Goal: Task Accomplishment & Management: Manage account settings

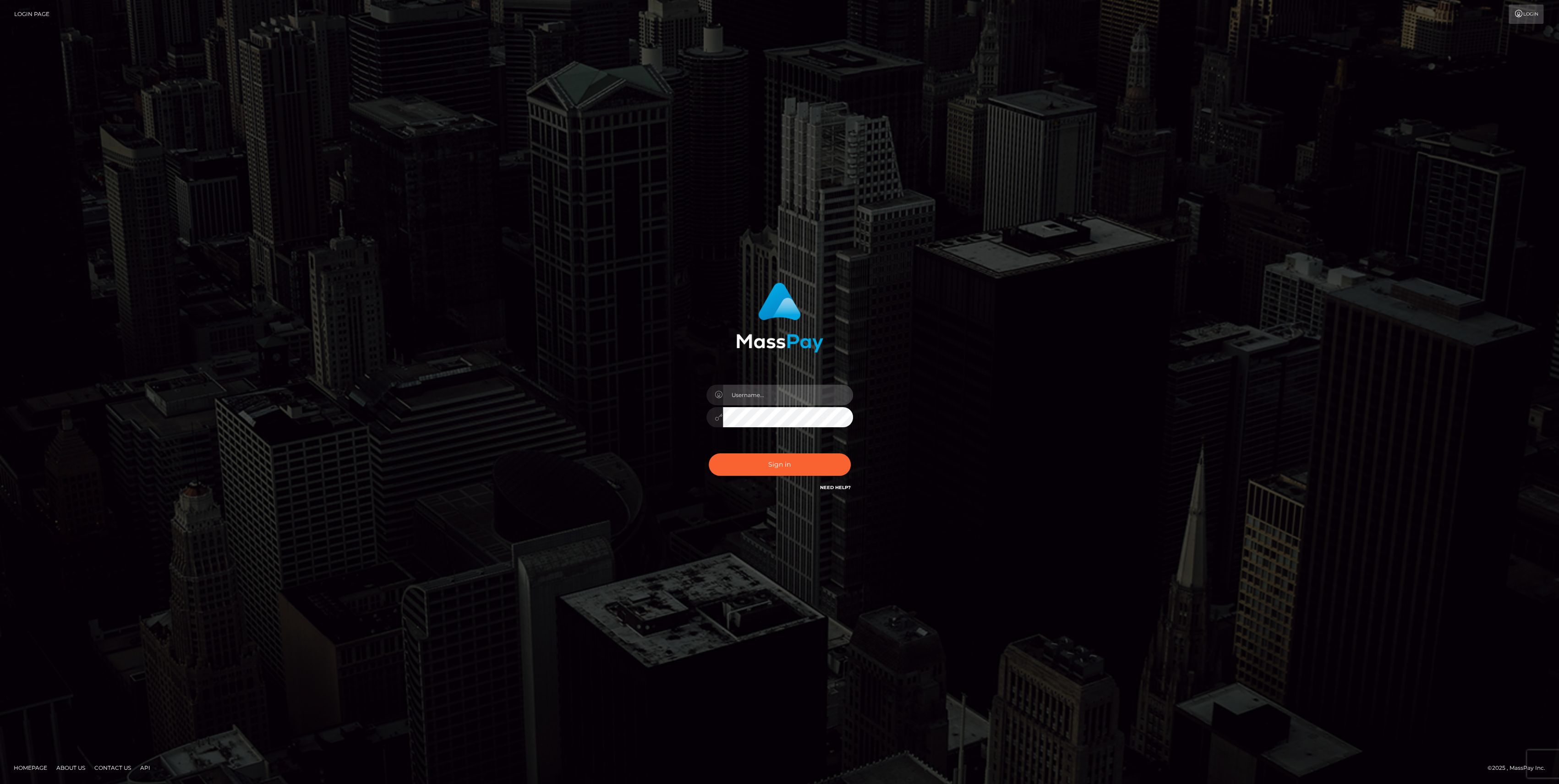
type input "bengreen"
click at [814, 461] on button "Sign in" at bounding box center [780, 464] width 142 height 23
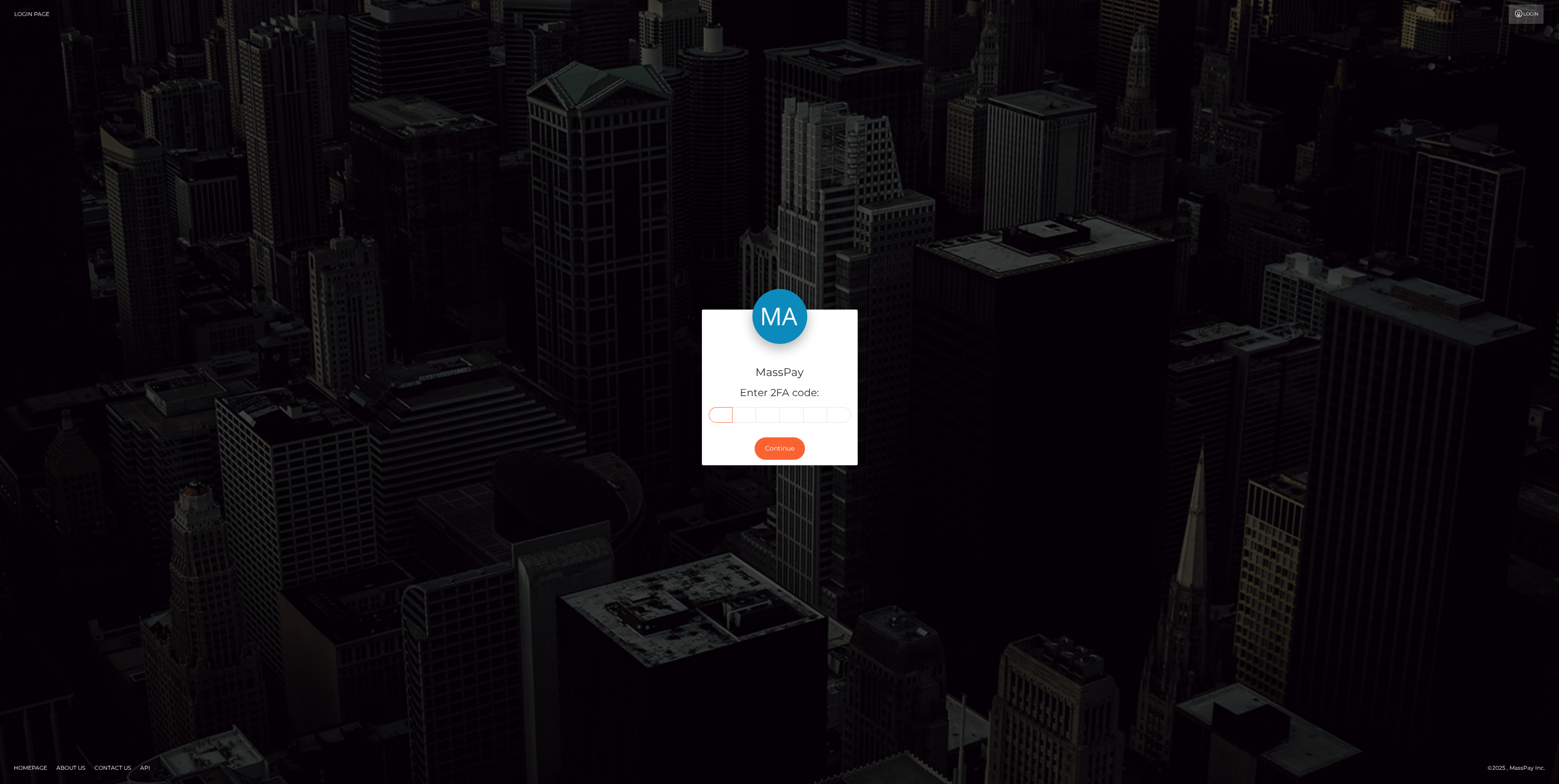
paste input "5"
type input "5"
type input "4"
type input "2"
type input "1"
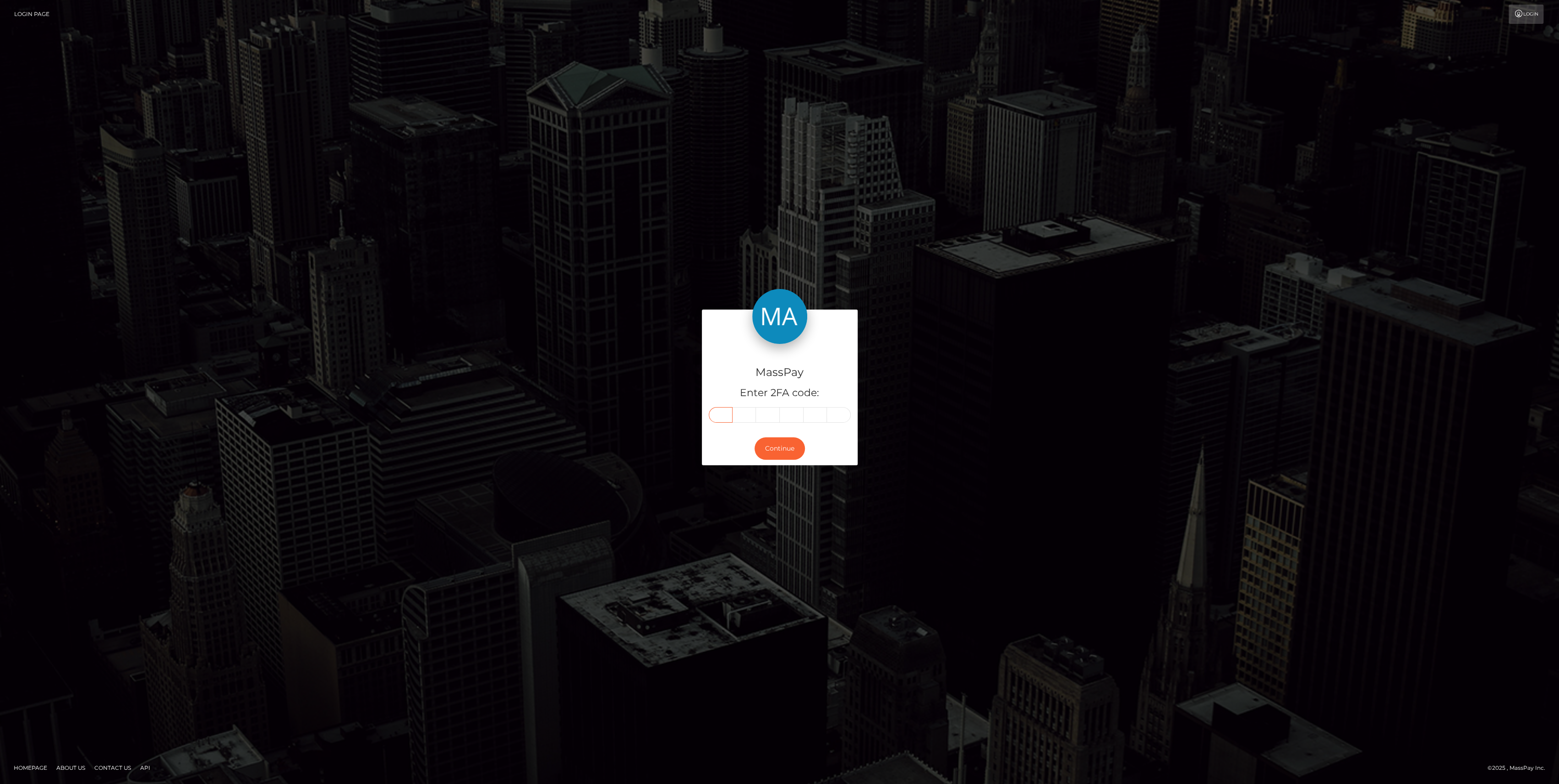
type input "7"
type input "2"
click at [778, 454] on button "Continue" at bounding box center [780, 448] width 51 height 23
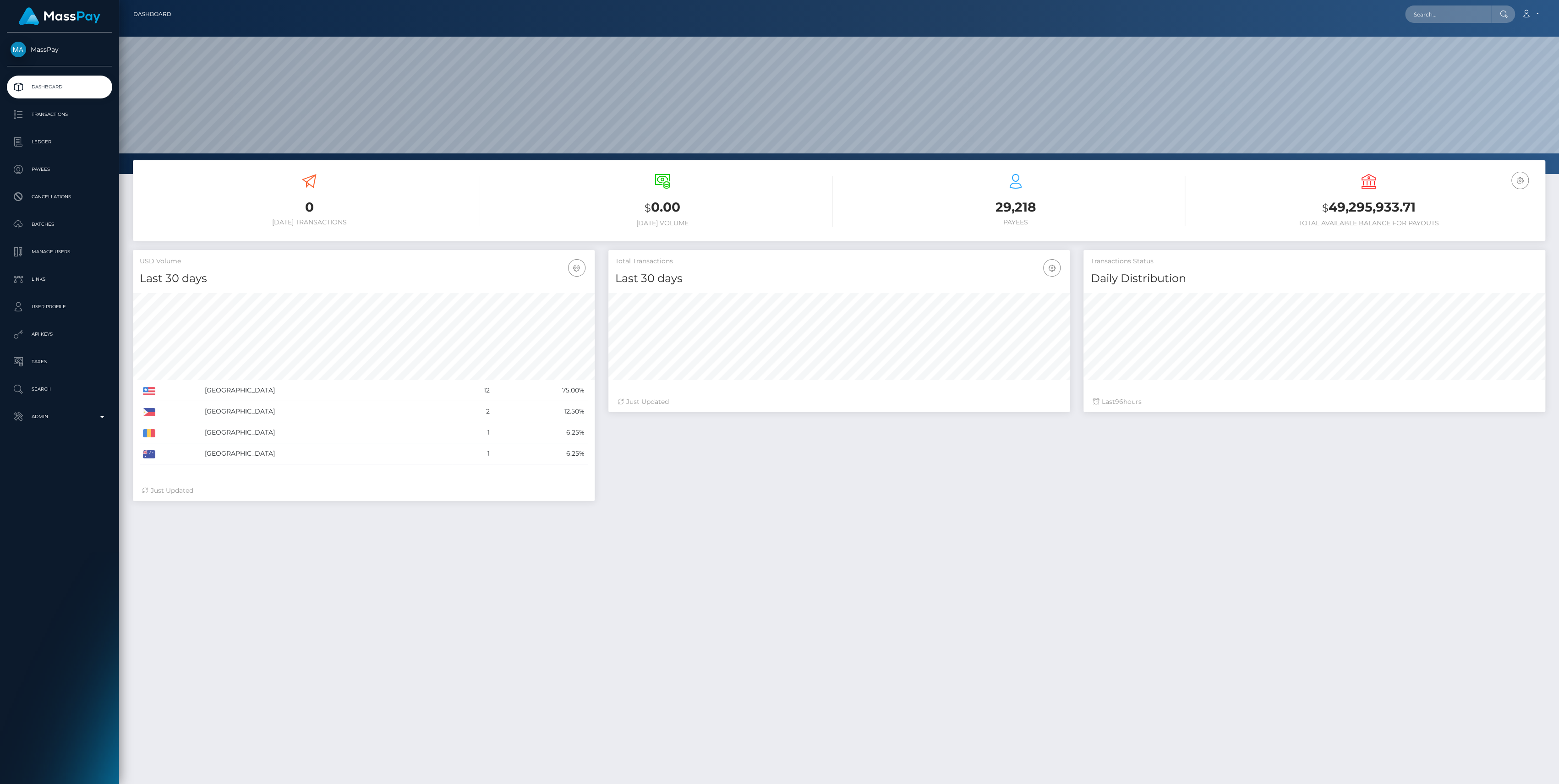
scroll to position [162, 462]
click at [57, 434] on div "MassPay Dashboard Transactions Ledger Payees Cancellations" at bounding box center [60, 407] width 119 height 750
click at [61, 419] on p "Admin" at bounding box center [60, 416] width 98 height 14
click at [54, 634] on span "Inventory" at bounding box center [60, 630] width 98 height 11
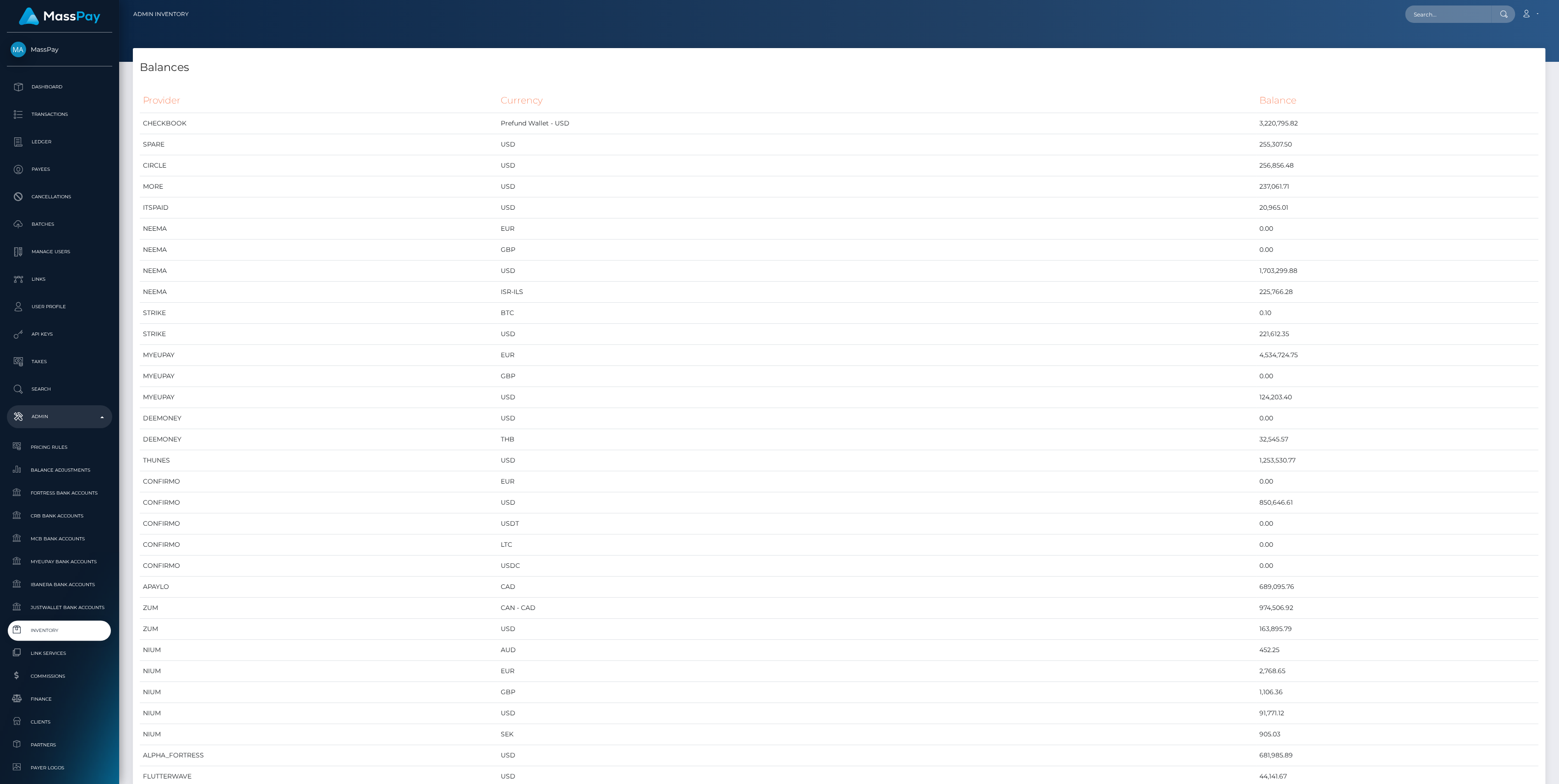
scroll to position [4778, 1412]
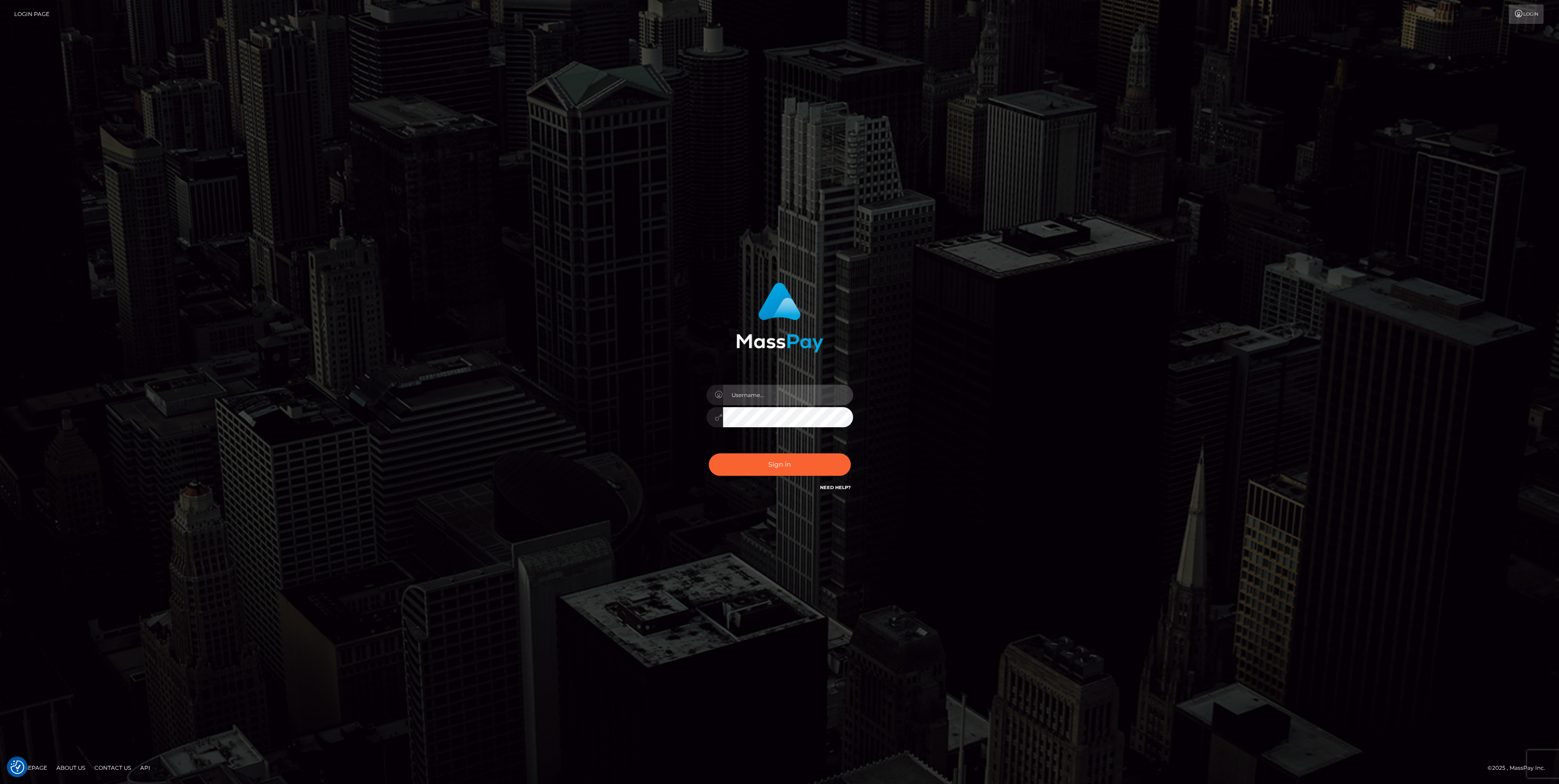
type input "bengreen"
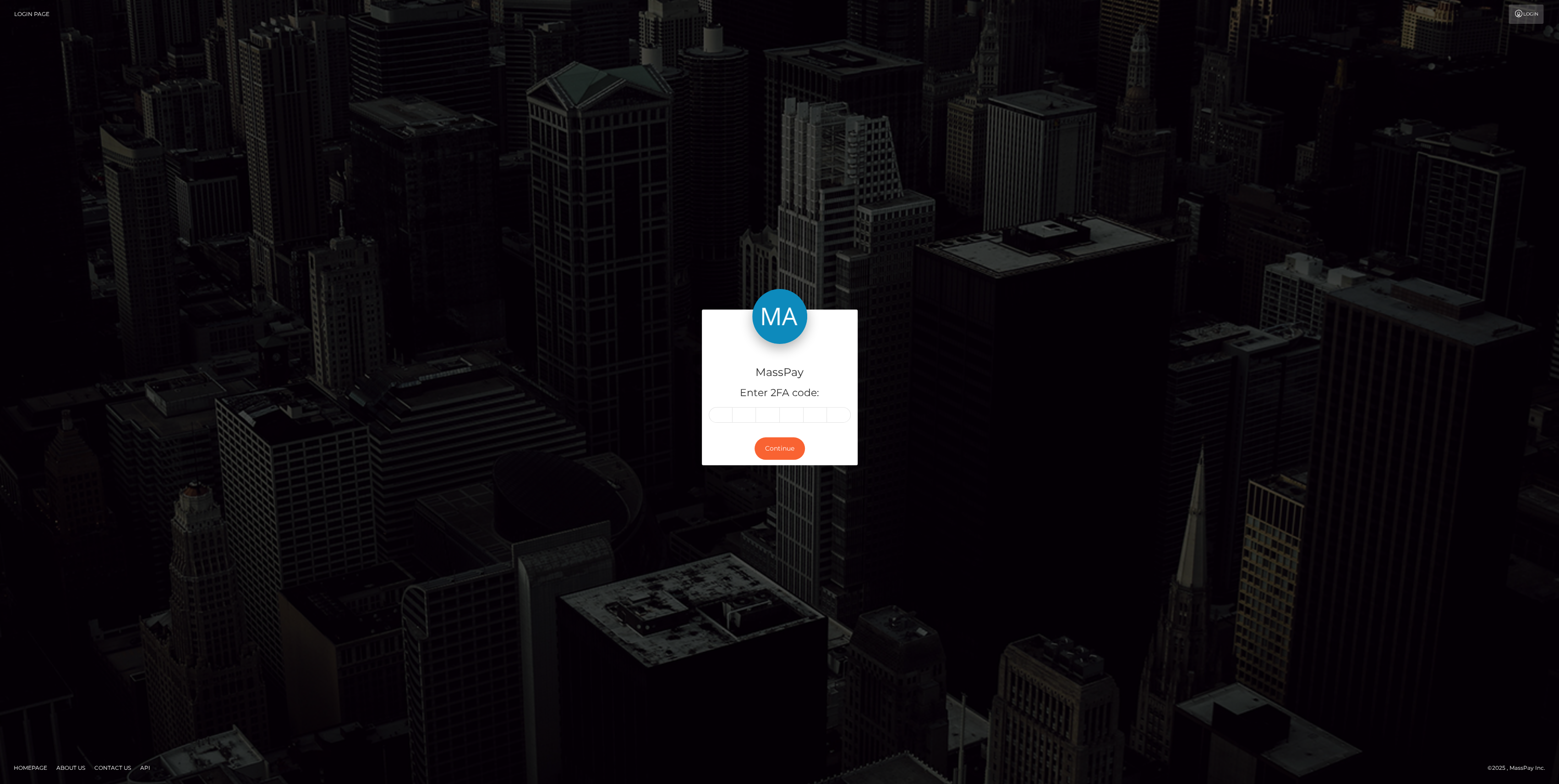
drag, startPoint x: 1238, startPoint y: 111, endPoint x: 730, endPoint y: 403, distance: 585.9
drag, startPoint x: 730, startPoint y: 403, endPoint x: 714, endPoint y: 421, distance: 24.1
paste input "5"
type input "5"
type input "3"
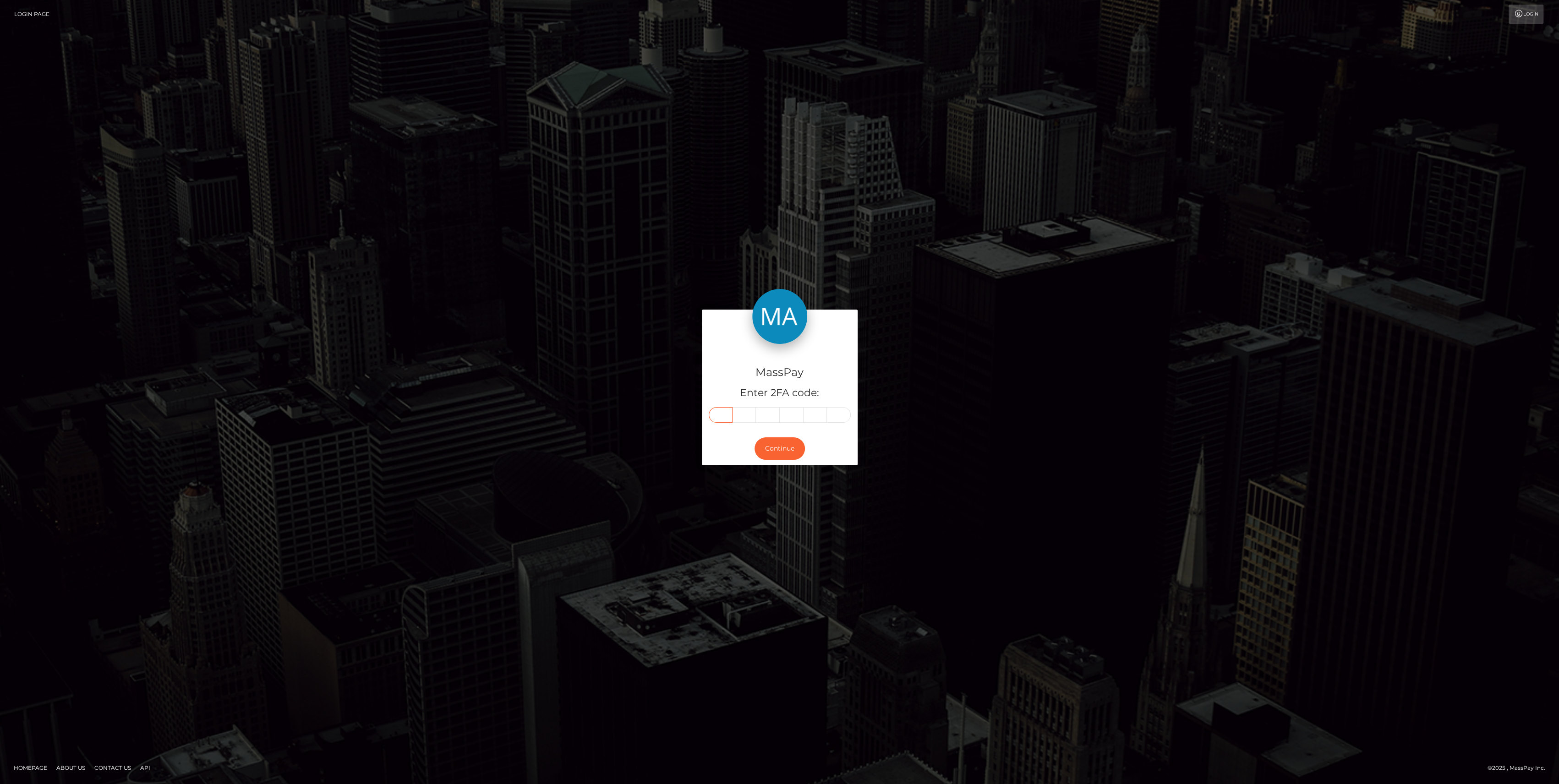
type input "6"
type input "8"
type input "5"
type input "3"
click at [778, 453] on button "Continue" at bounding box center [780, 448] width 51 height 23
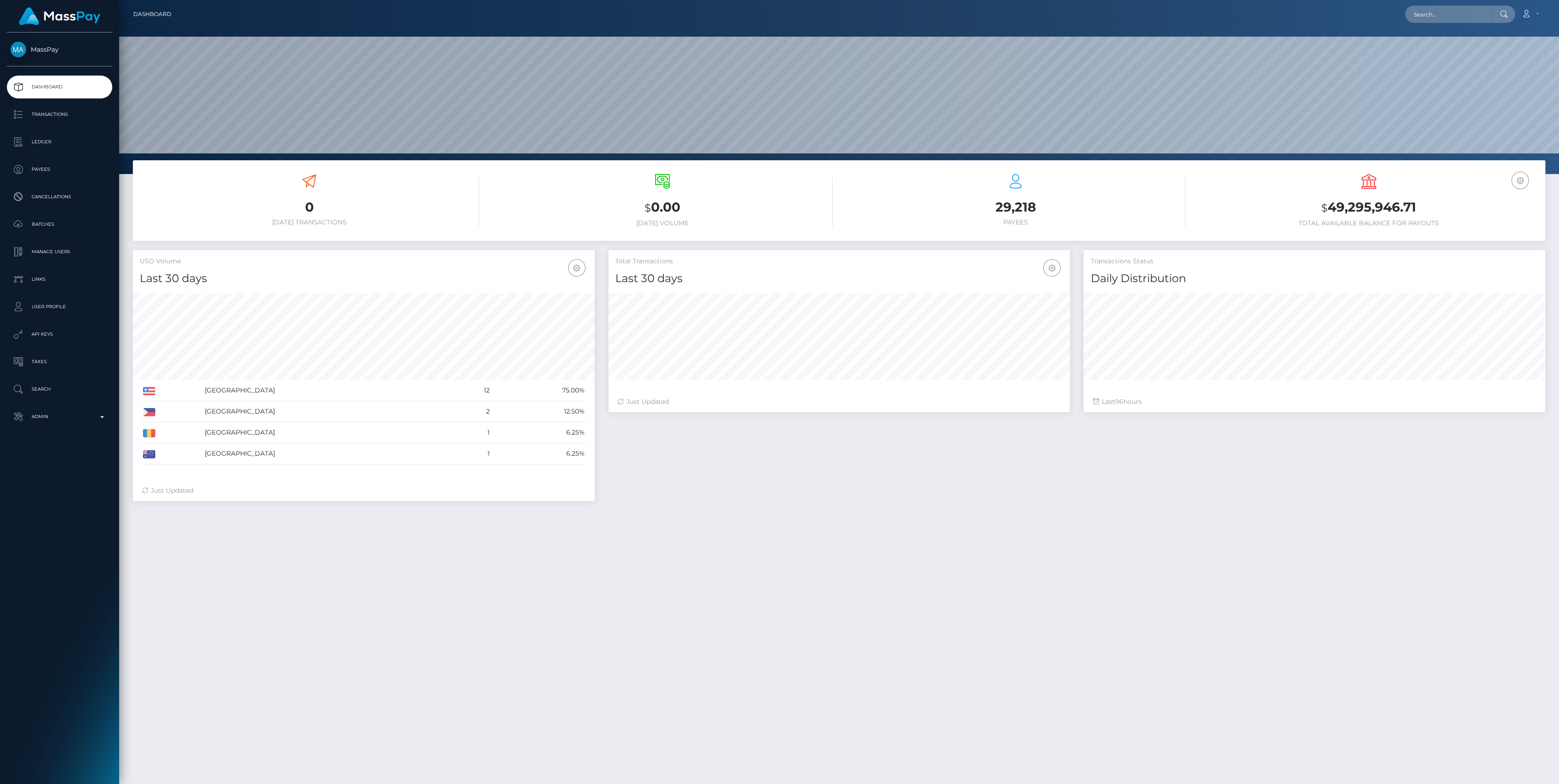
scroll to position [162, 462]
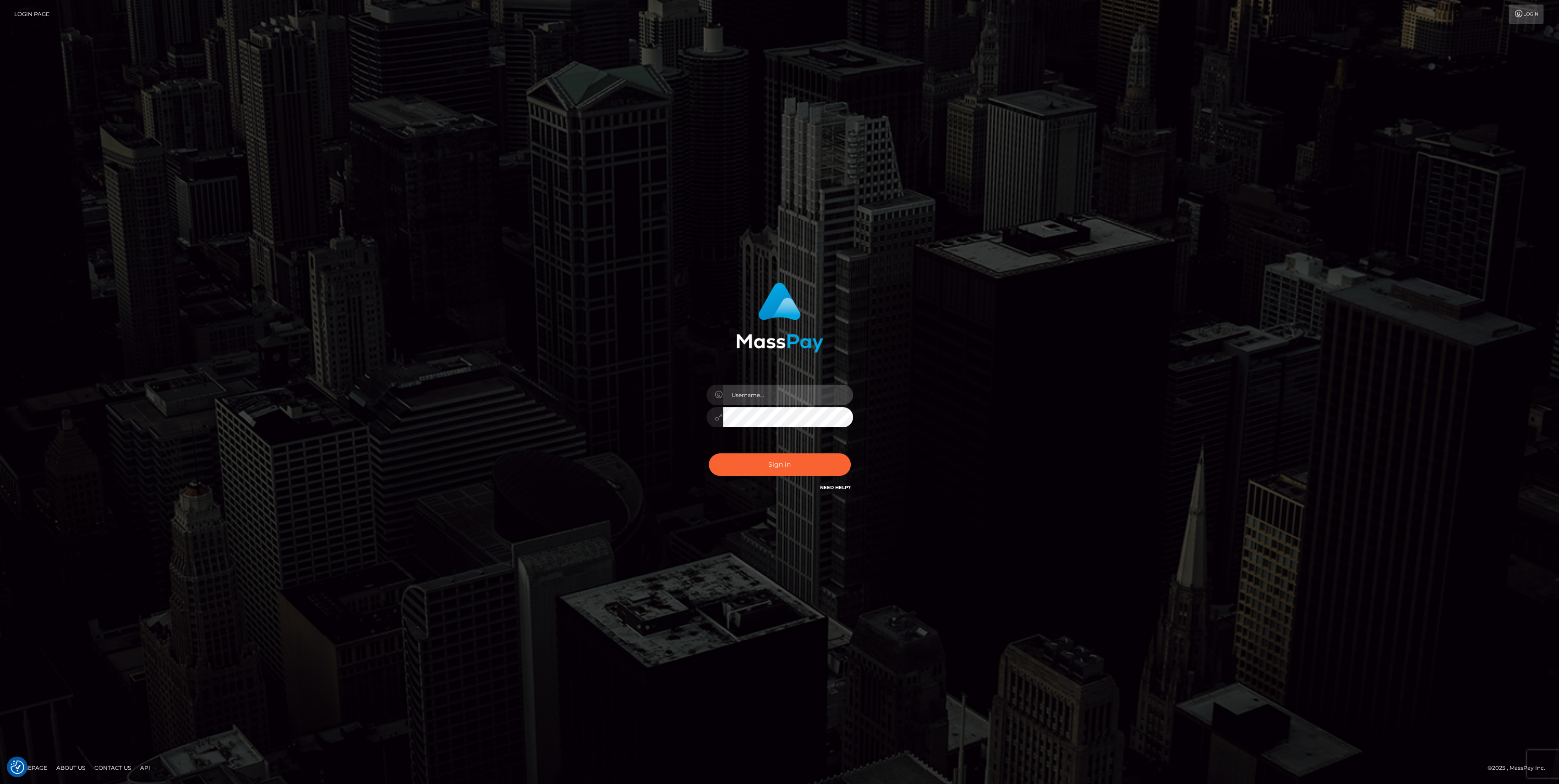
type input "bengreen"
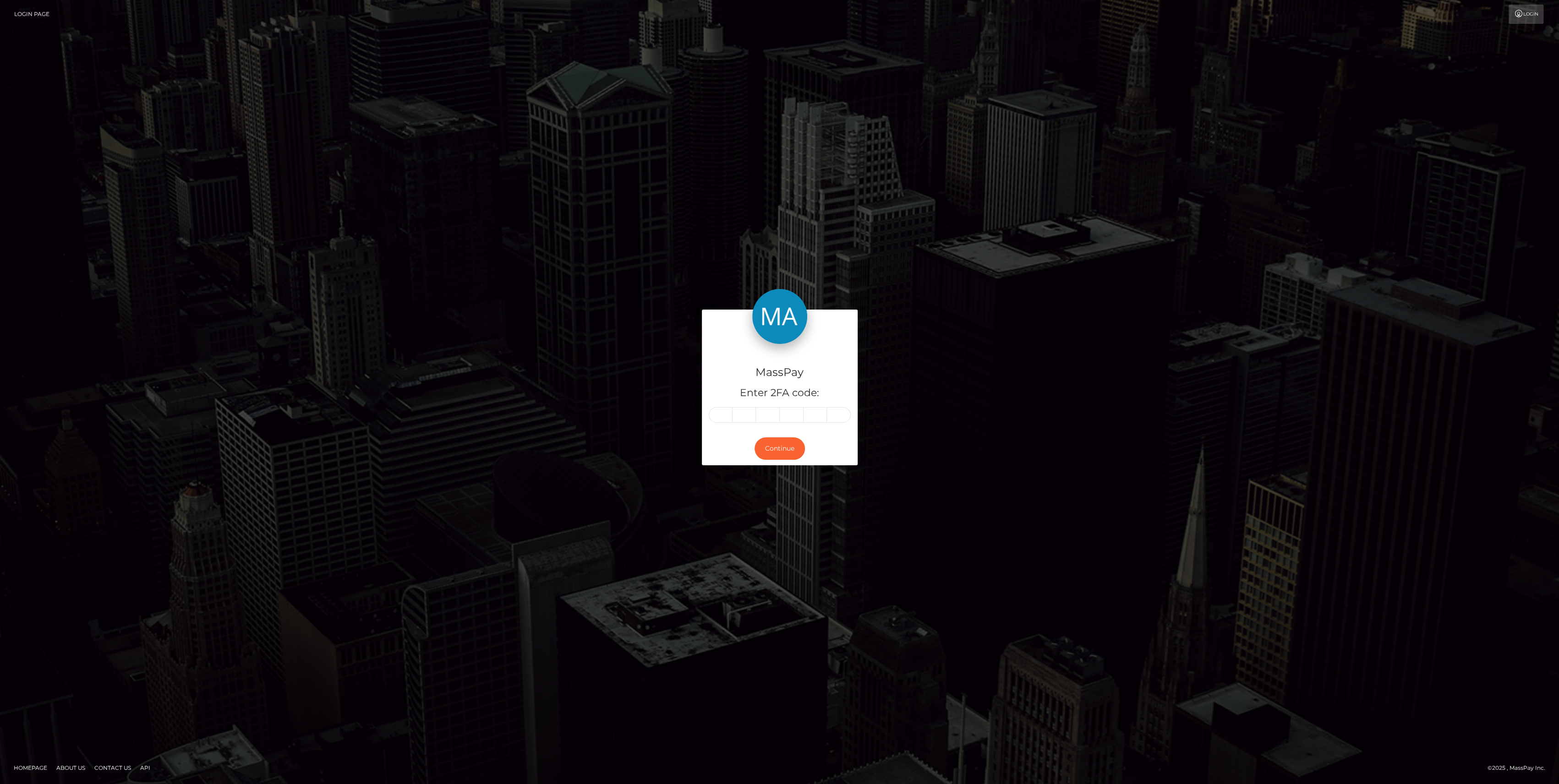
click at [705, 415] on div "MassPay Enter 2FA code:" at bounding box center [780, 387] width 155 height 88
click at [711, 413] on input "text" at bounding box center [721, 415] width 23 height 15
paste input "7"
type input "7"
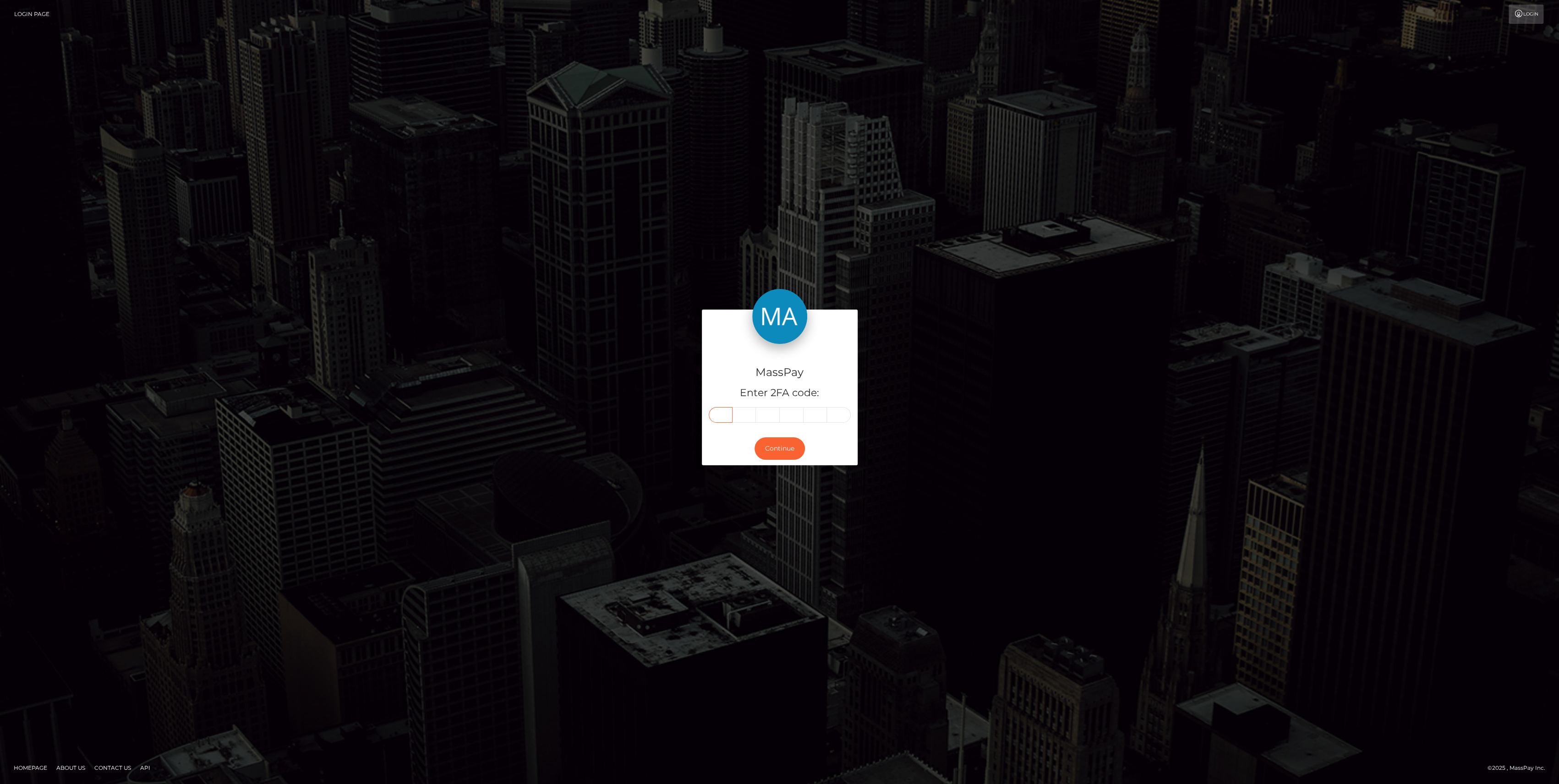
type input "6"
type input "5"
type input "4"
type input "1"
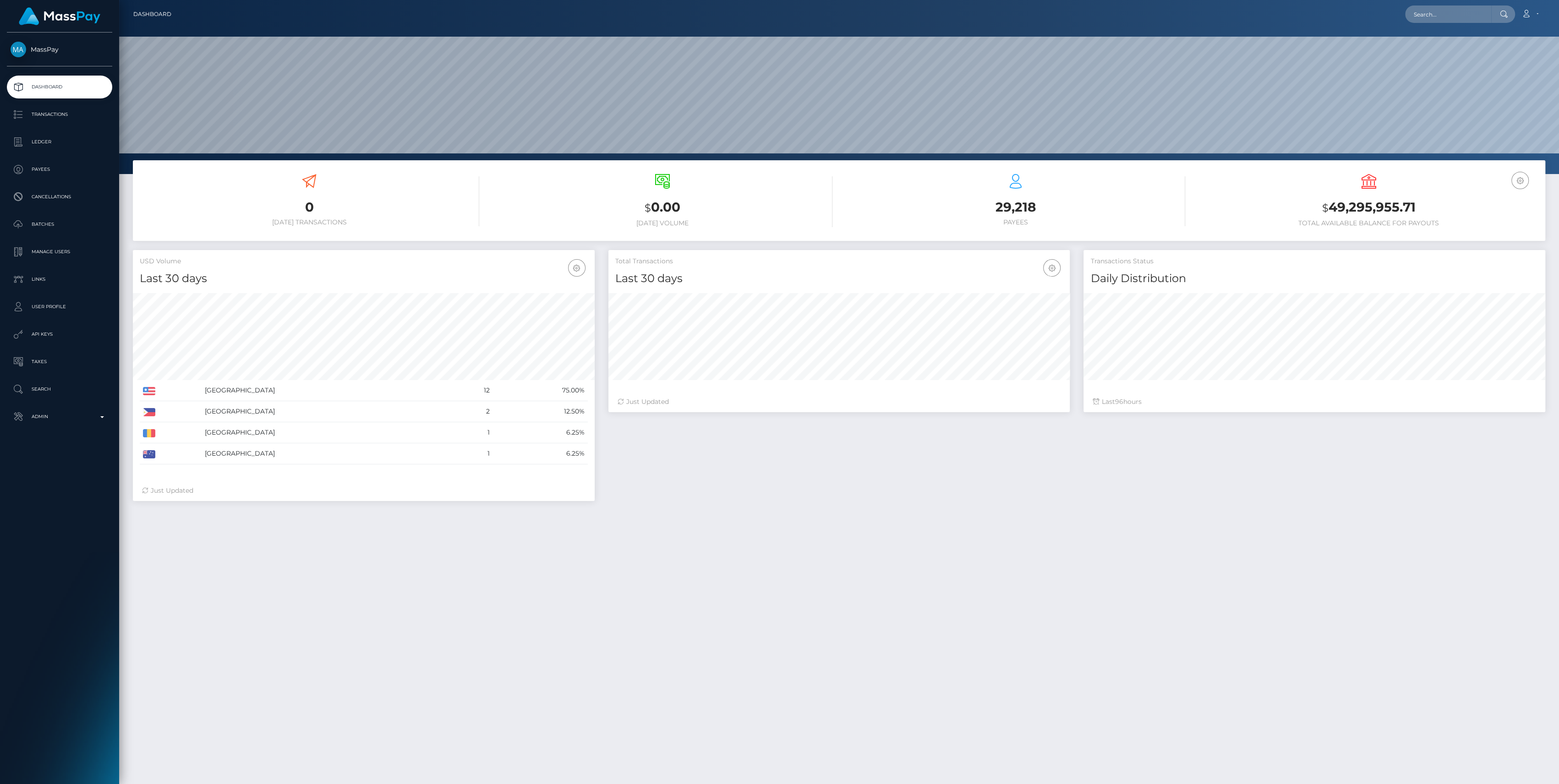
scroll to position [162, 462]
click at [57, 425] on link "Admin" at bounding box center [60, 416] width 106 height 23
click at [42, 632] on span "Inventory" at bounding box center [60, 630] width 98 height 11
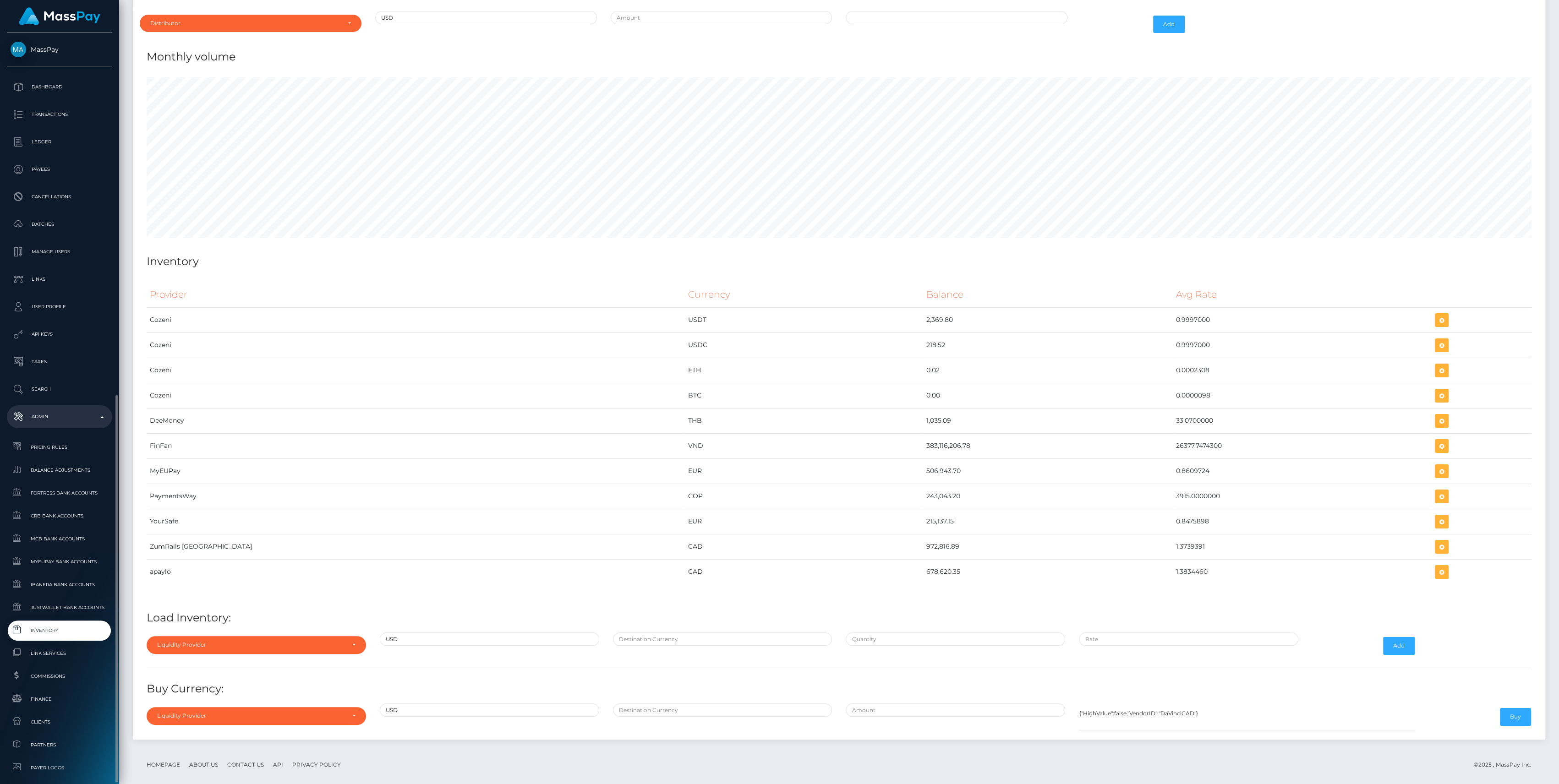
scroll to position [203, 0]
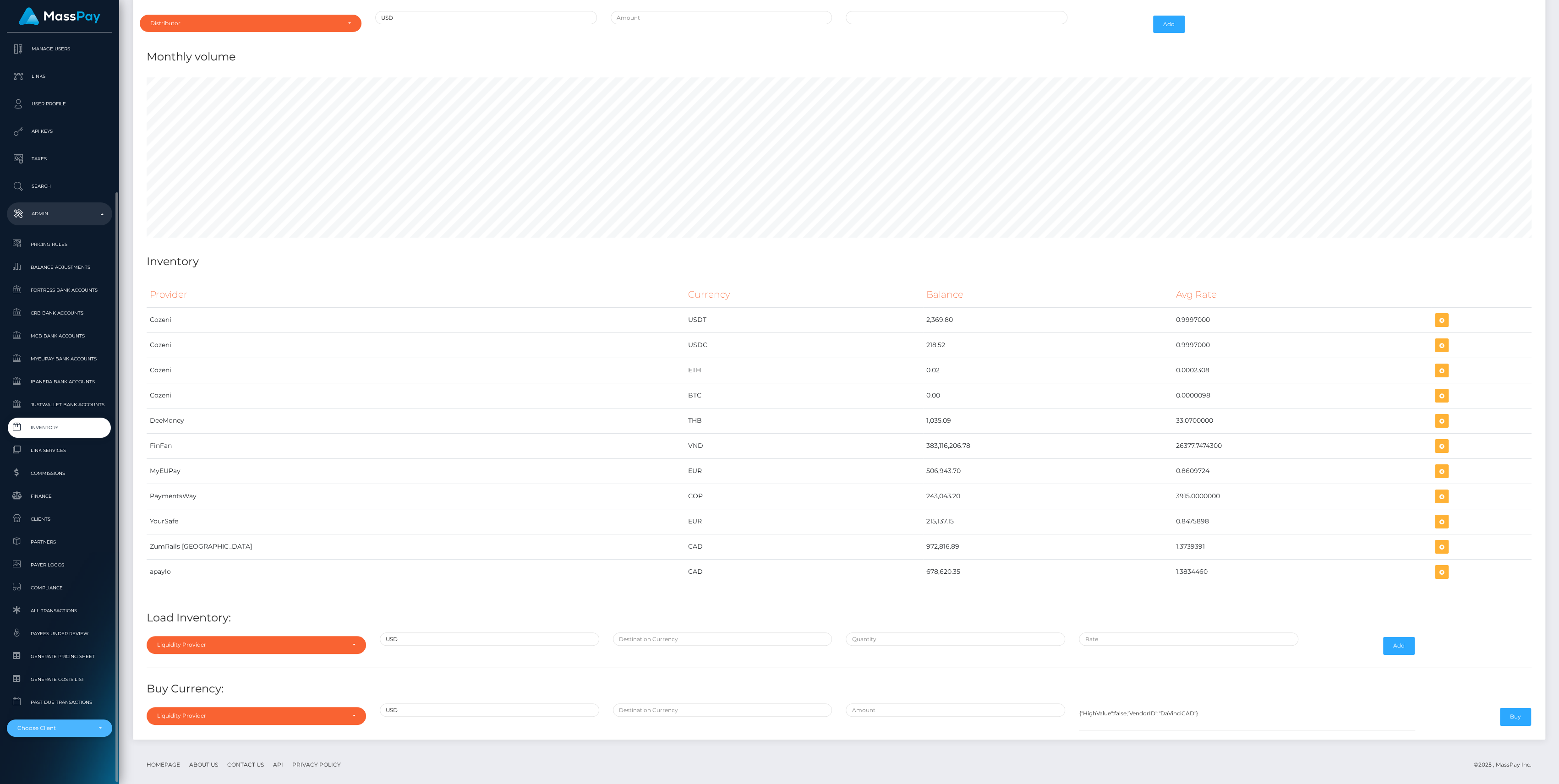
click at [65, 733] on div "Choose Client" at bounding box center [60, 728] width 106 height 17
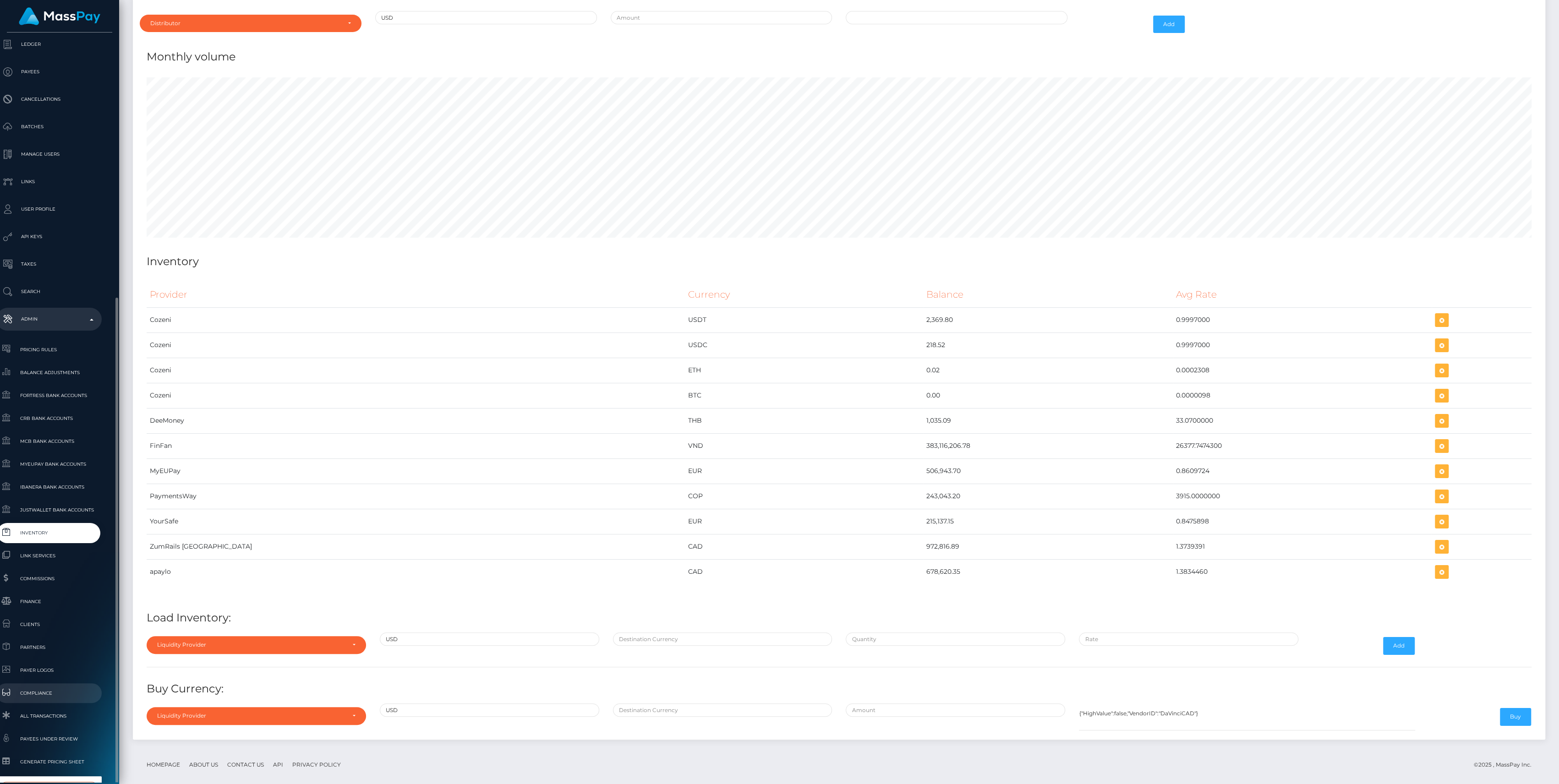
scroll to position [203, 11]
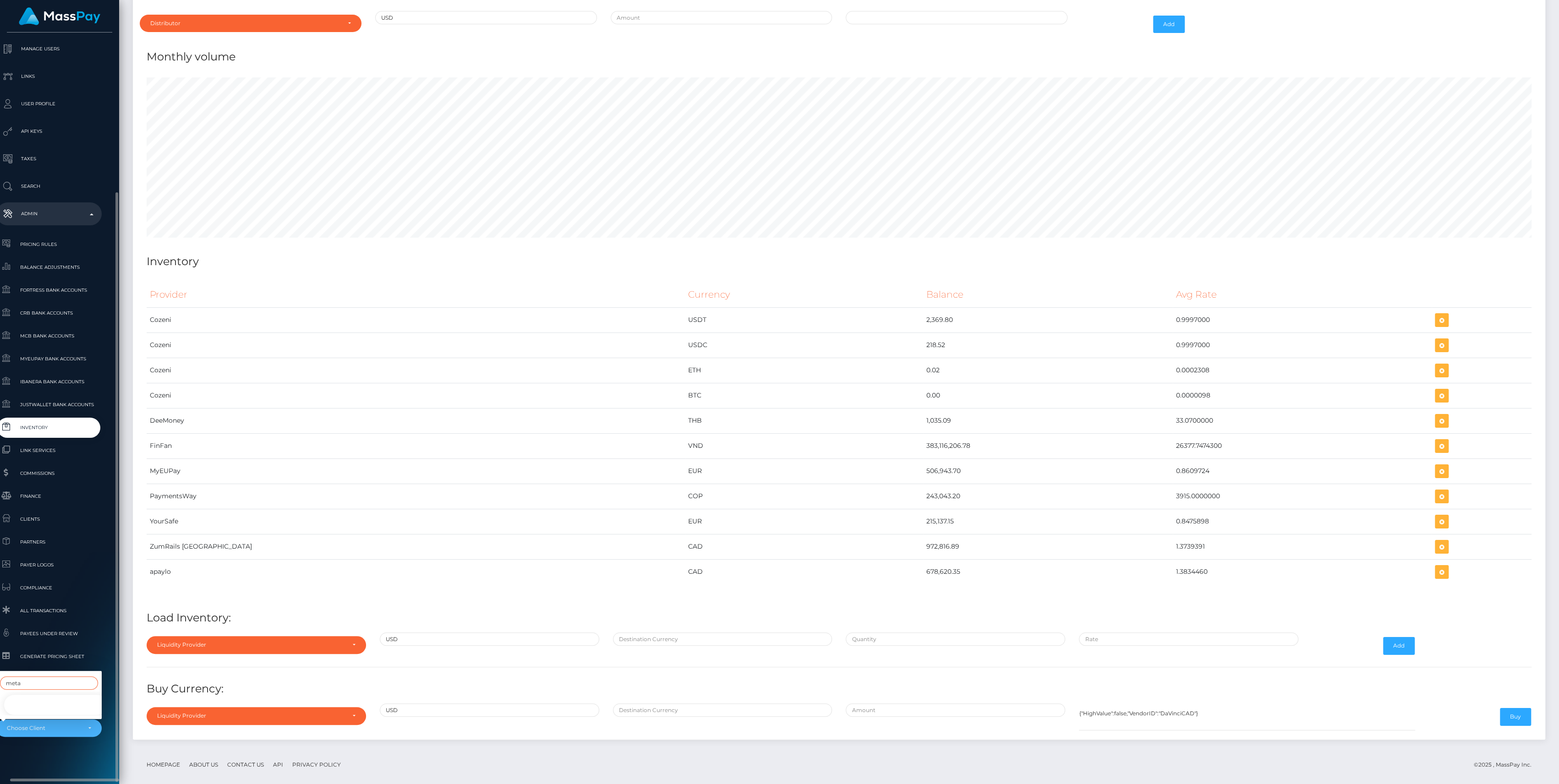
type input "meta"
click at [46, 701] on link "Metatope LLC - MetaTope" at bounding box center [56, 705] width 106 height 21
select select "348"
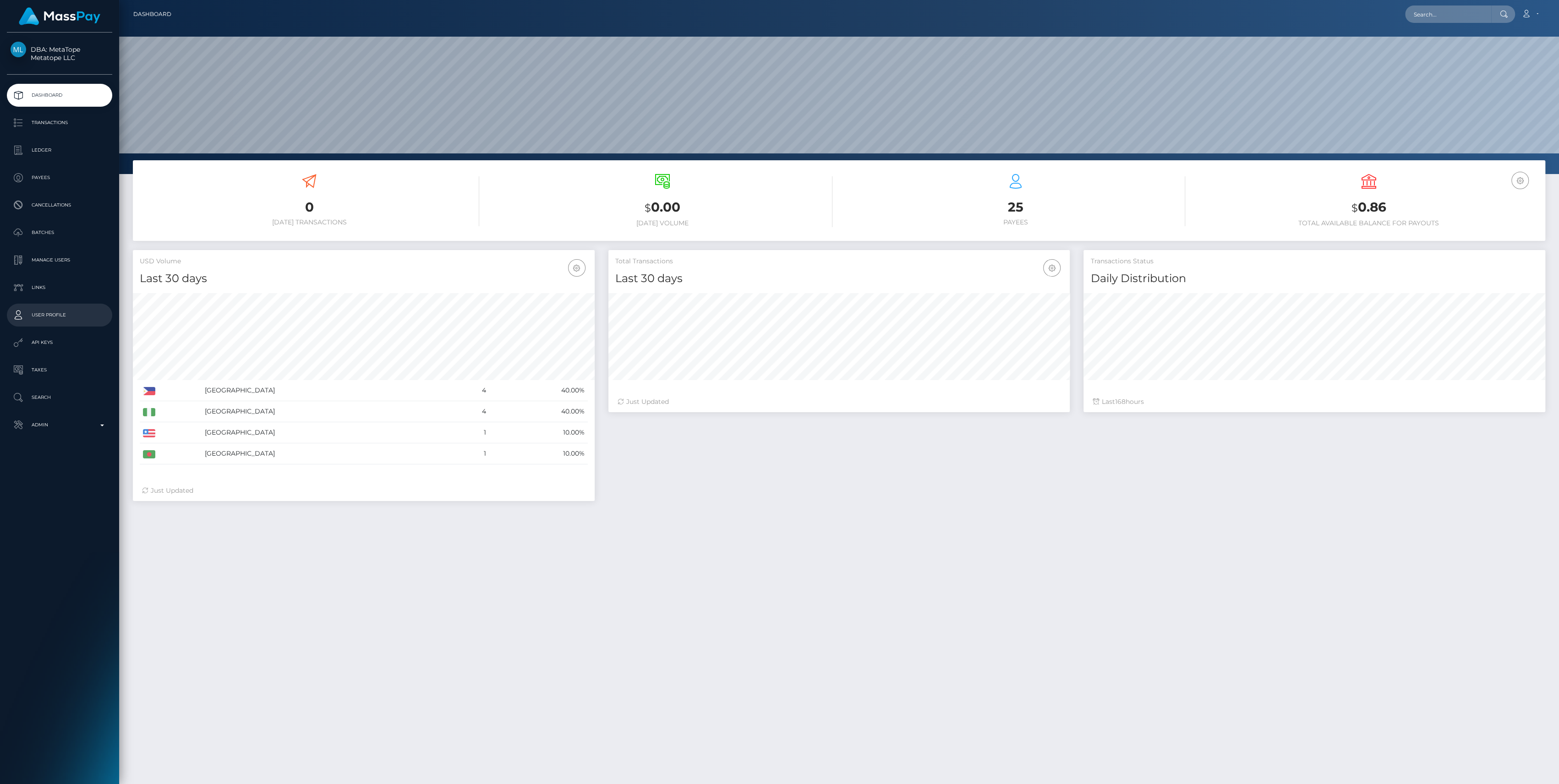
scroll to position [162, 462]
click at [47, 146] on p "Ledger" at bounding box center [60, 150] width 98 height 14
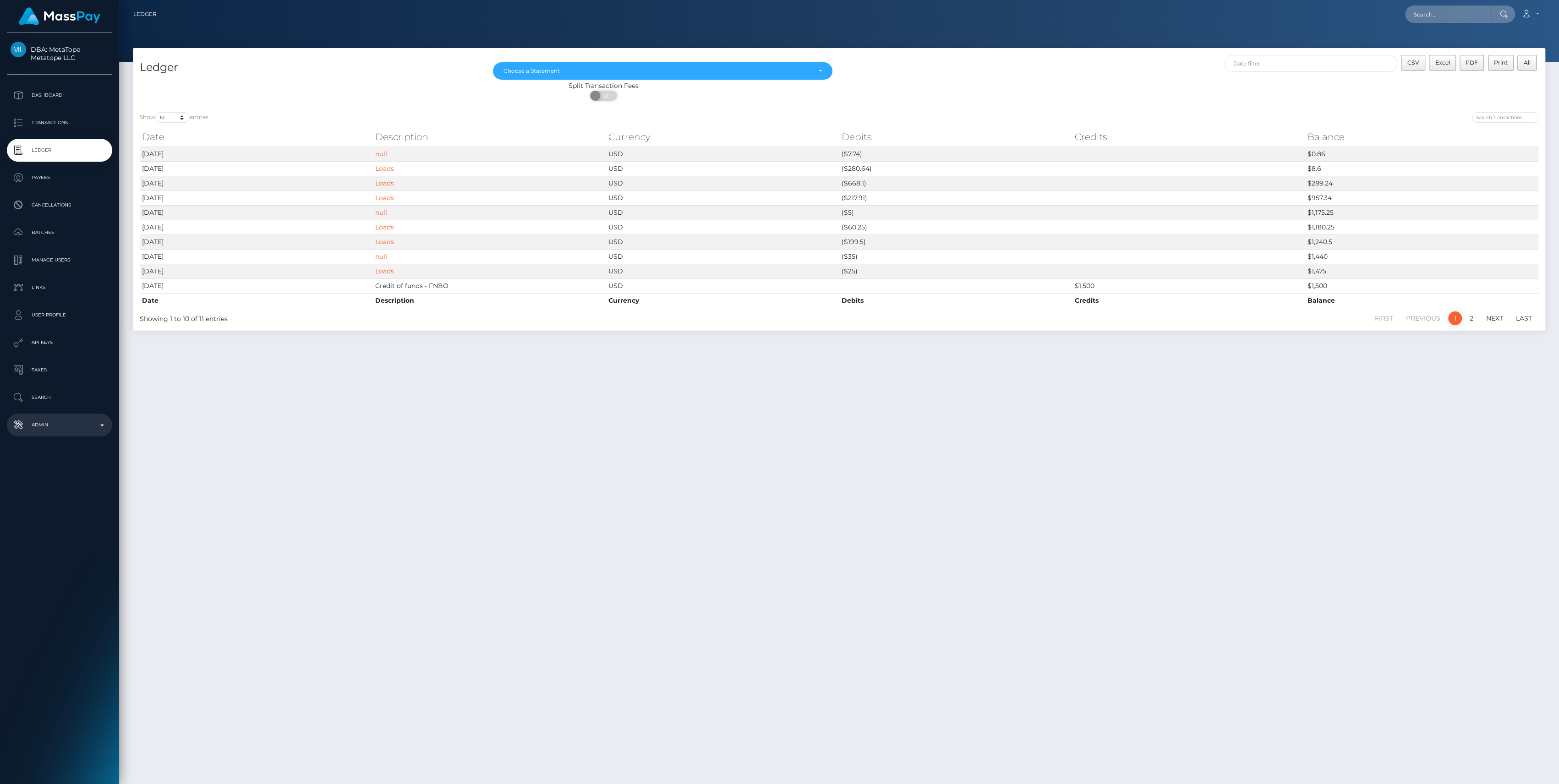
click at [71, 434] on link "Admin" at bounding box center [60, 425] width 106 height 23
click at [54, 482] on span "Balance Adjustments" at bounding box center [60, 479] width 98 height 11
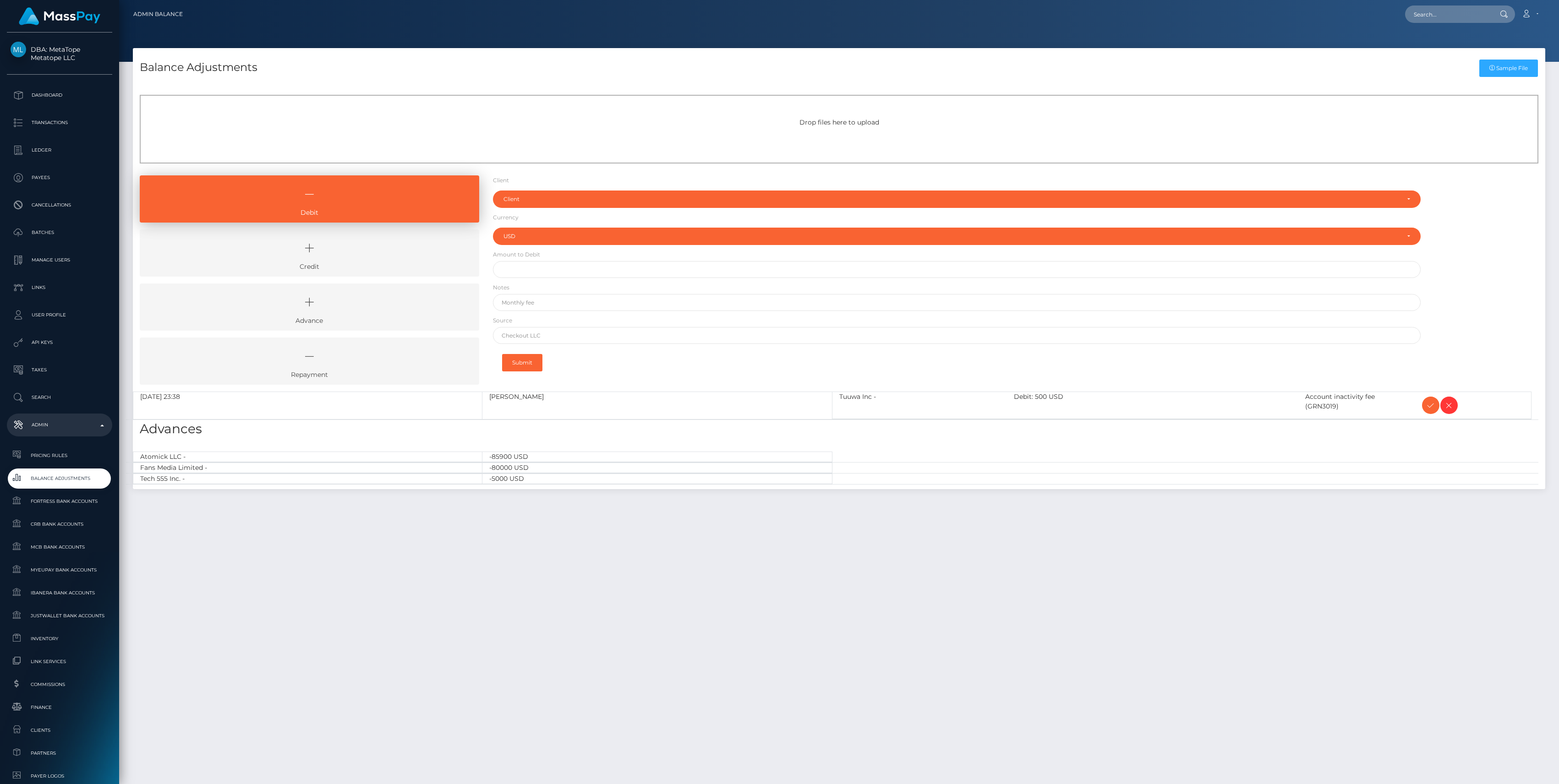
select select "USD"
click at [327, 235] on icon at bounding box center [309, 248] width 319 height 27
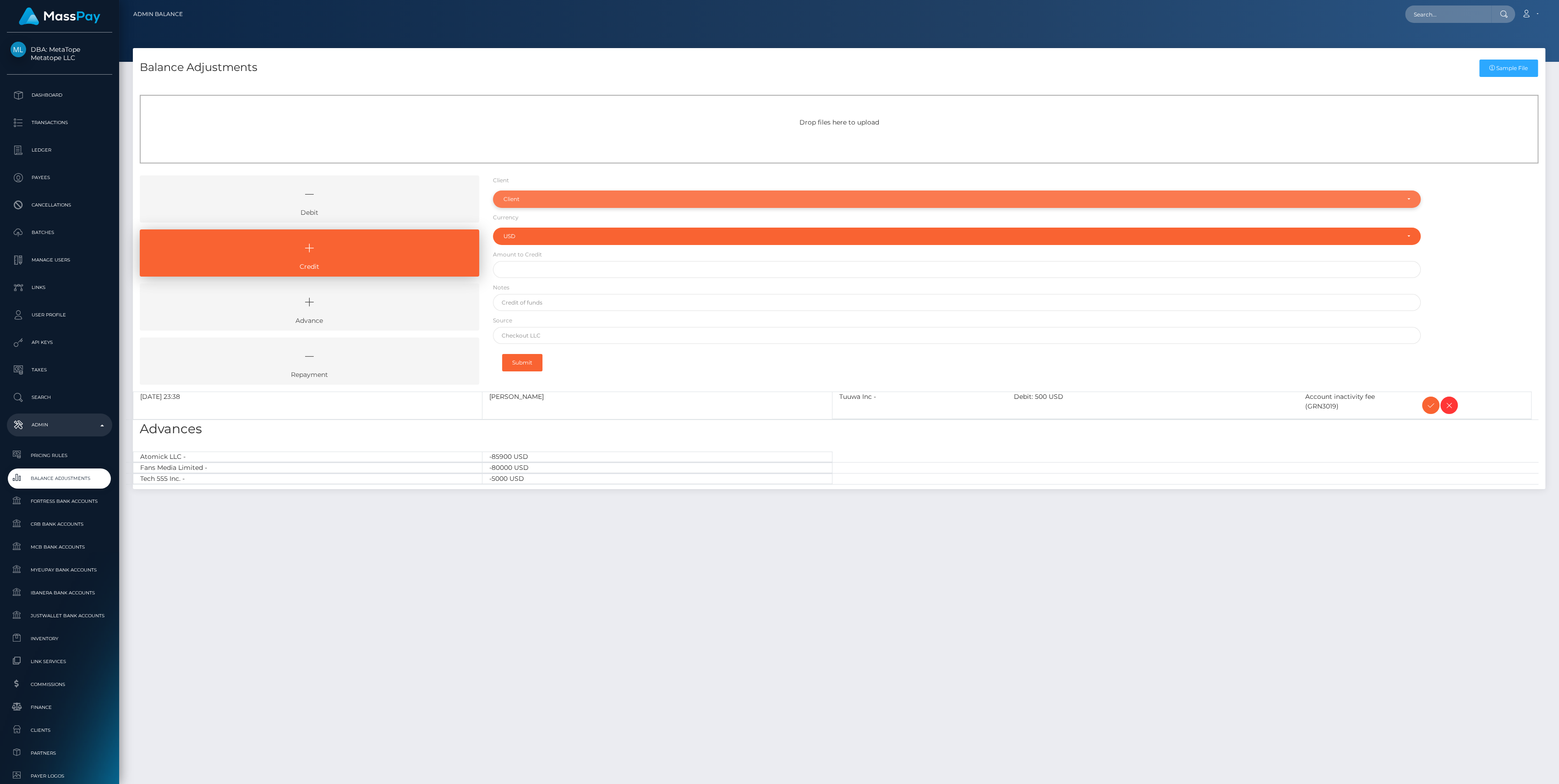
click at [548, 192] on div "Client" at bounding box center [957, 199] width 928 height 17
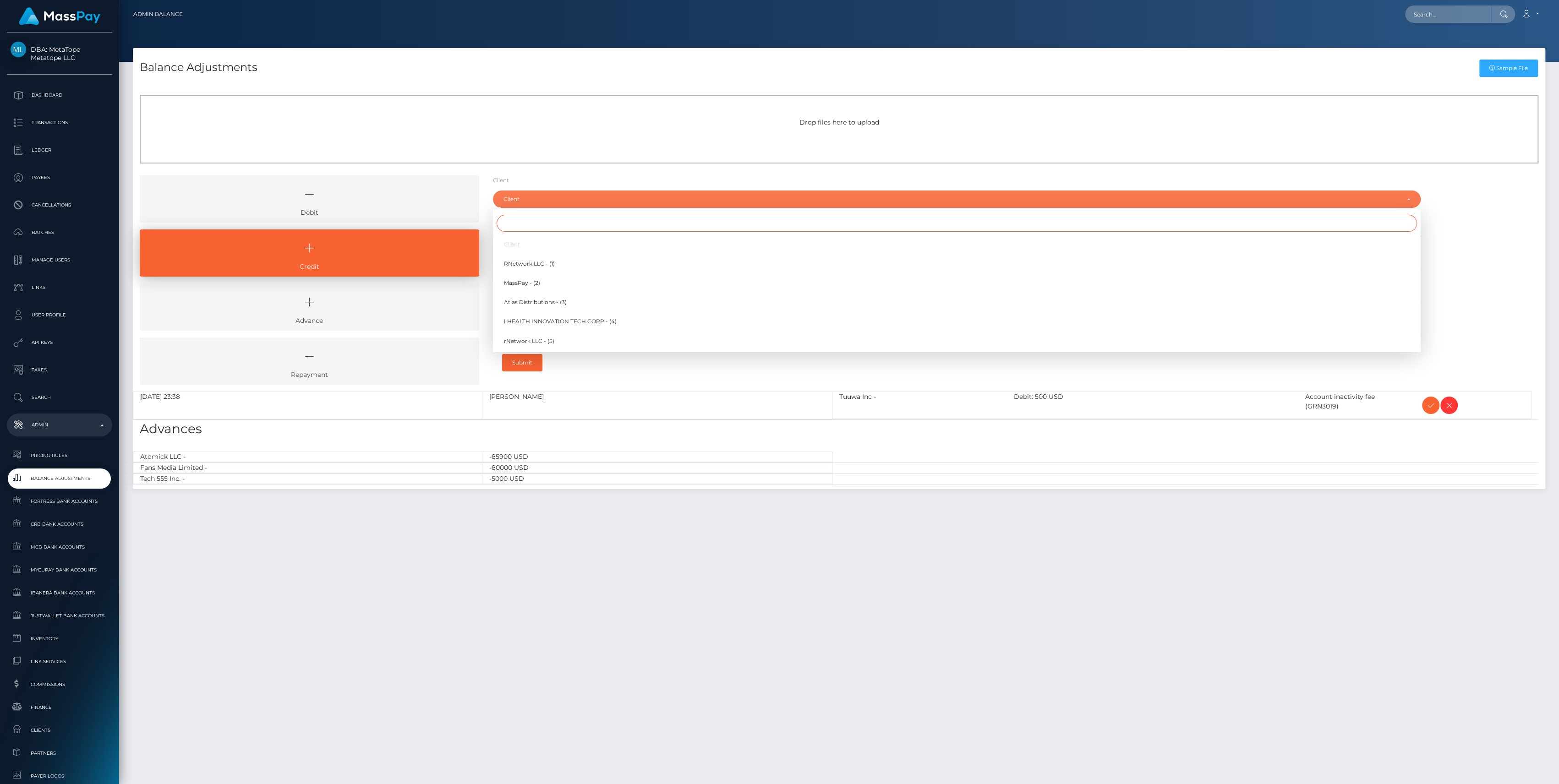
click at [547, 221] on input "Search" at bounding box center [957, 223] width 920 height 17
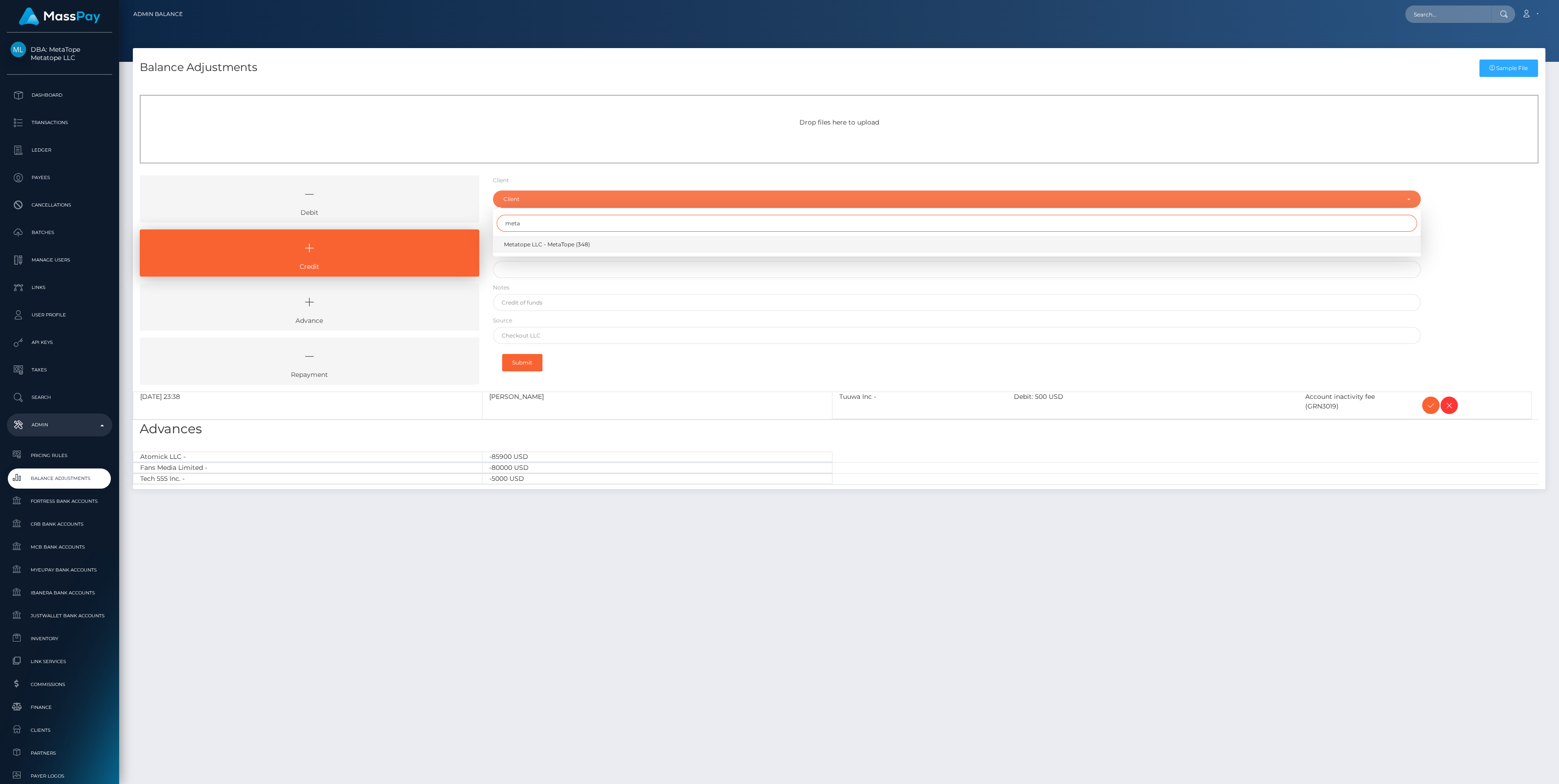
type input "meta"
click at [550, 238] on link "Metatope LLC - MetaTope (348)" at bounding box center [957, 244] width 928 height 17
select select "348"
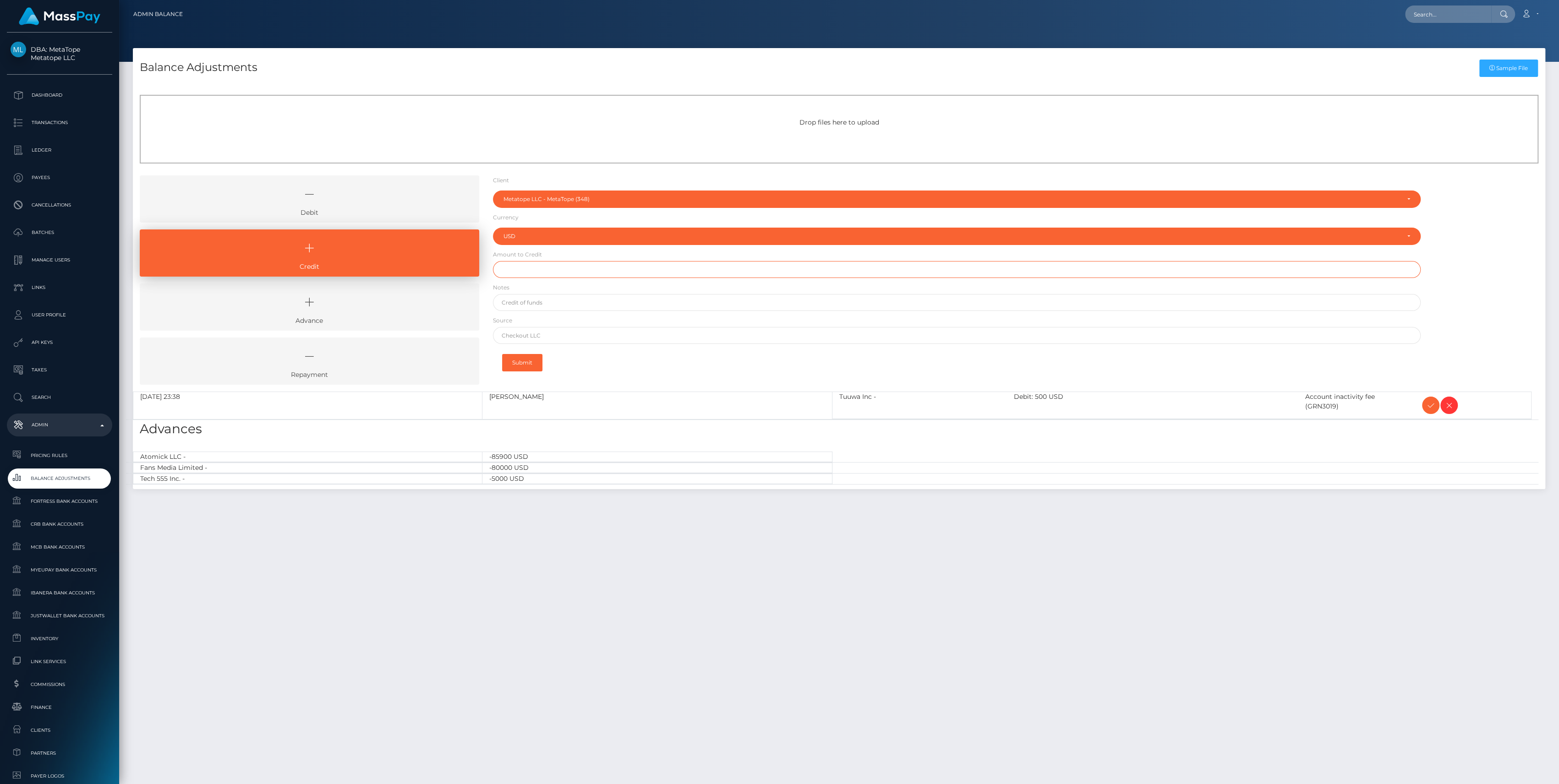
click at [552, 266] on input "text" at bounding box center [957, 269] width 928 height 17
paste input "1,500.00"
type input "$1,500.00"
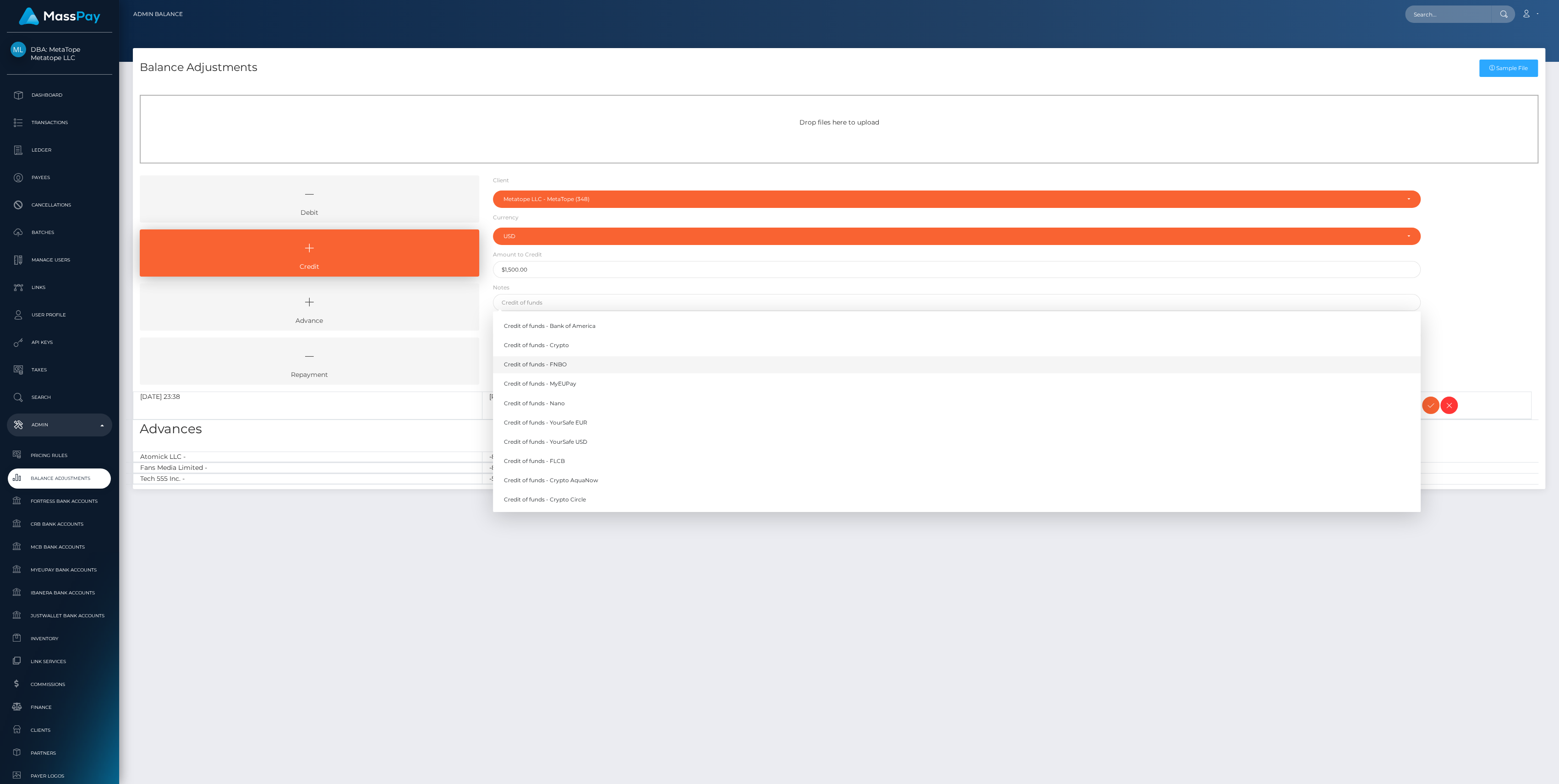
click at [589, 362] on link "Credit of funds - FNBO" at bounding box center [957, 365] width 928 height 17
type input "Credit of funds - FNBO"
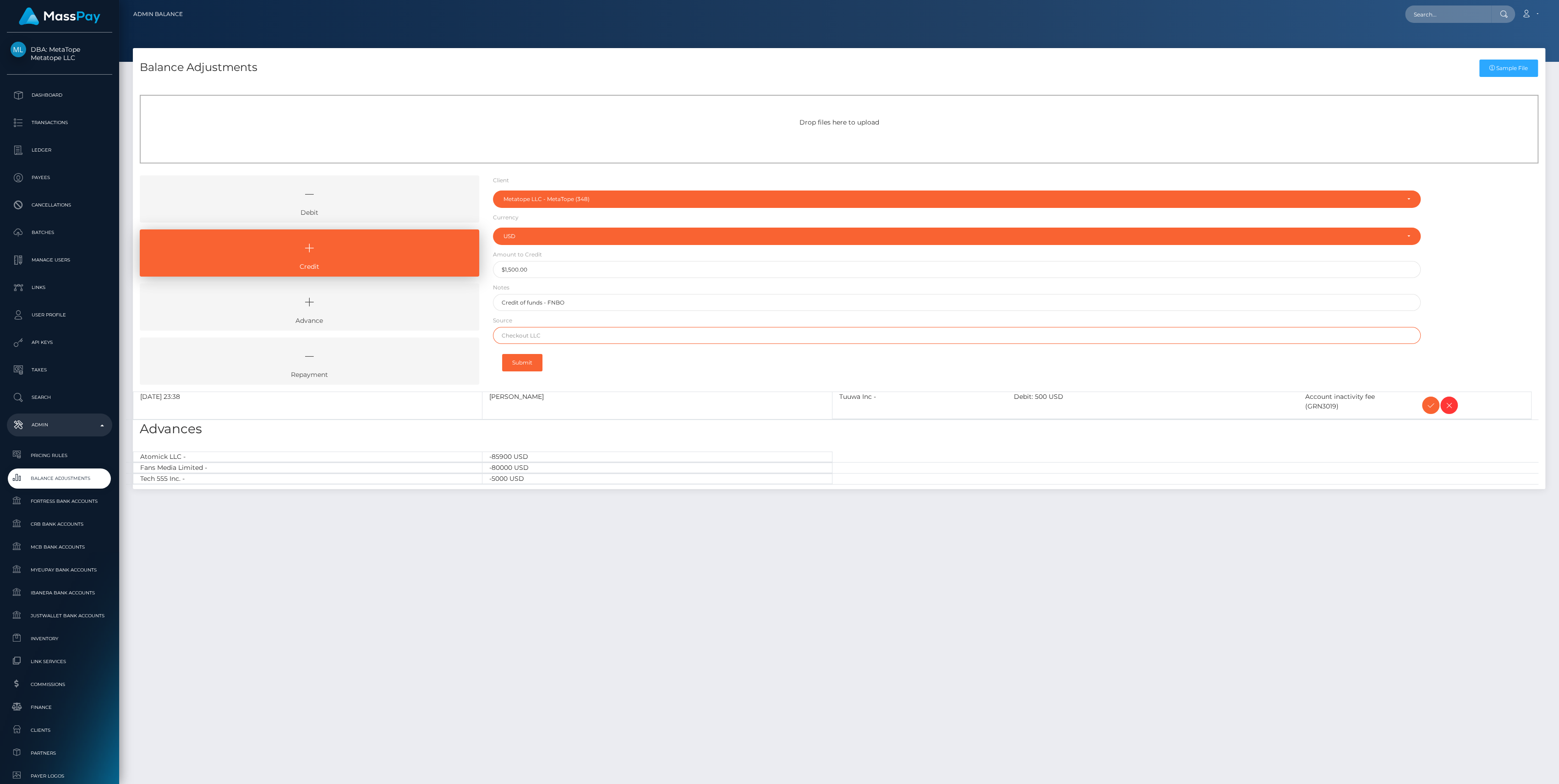
paste input "First Citizens"
type input "First Citizens"
click at [1435, 406] on icon at bounding box center [1431, 406] width 11 height 12
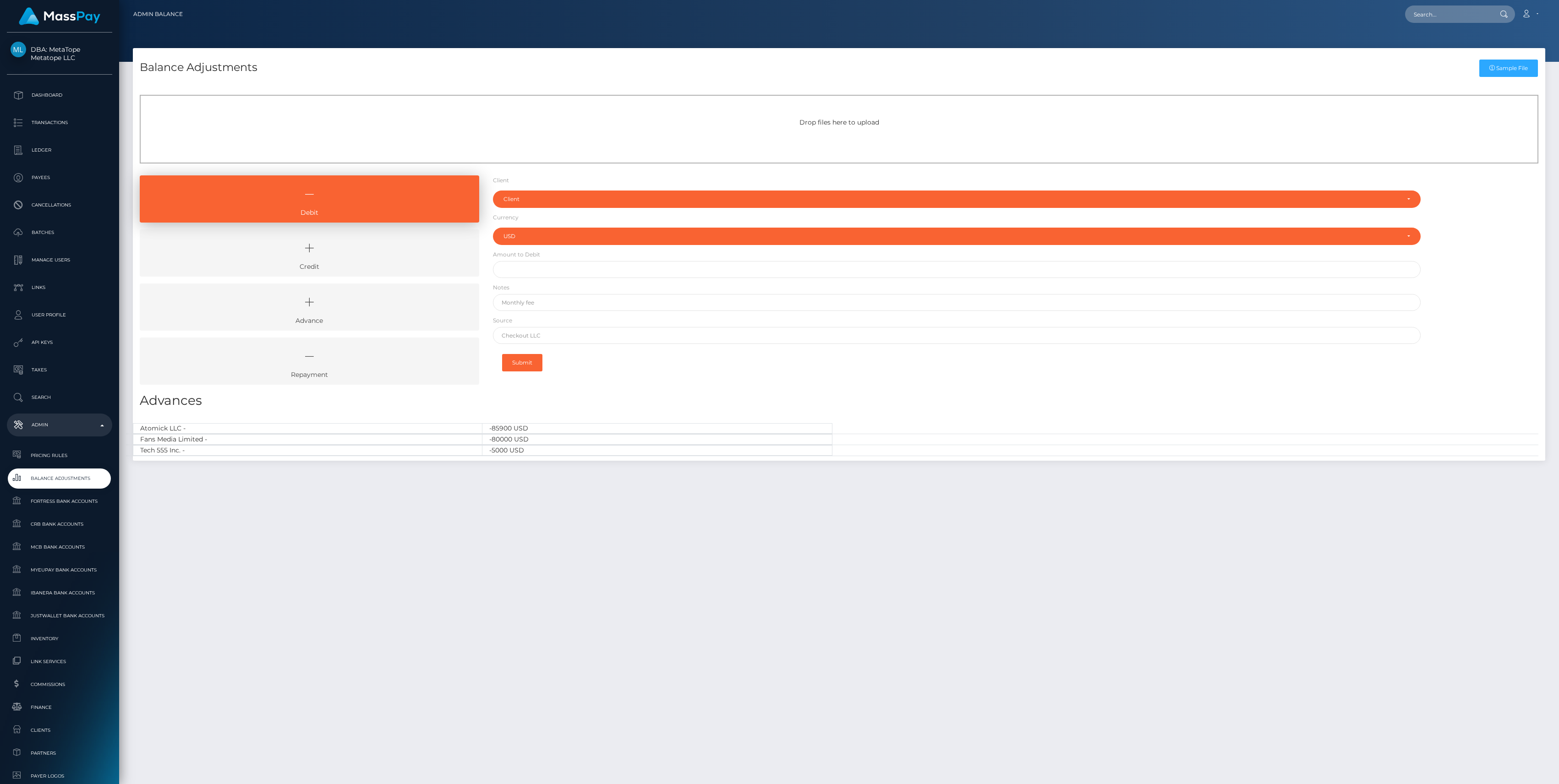
select select "USD"
click at [406, 234] on link "Credit" at bounding box center [310, 253] width 340 height 47
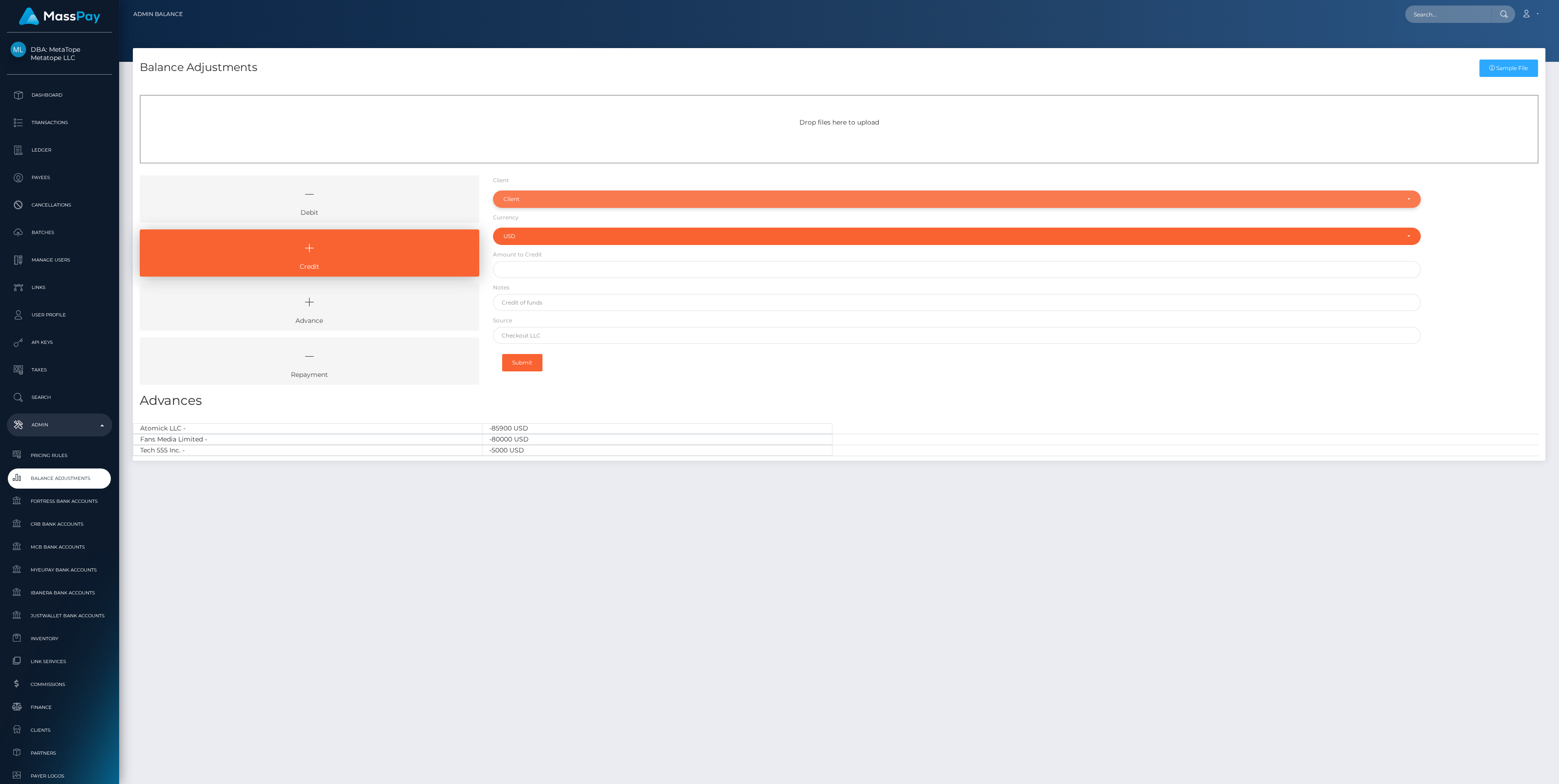
click at [535, 201] on div "Client" at bounding box center [952, 200] width 896 height 7
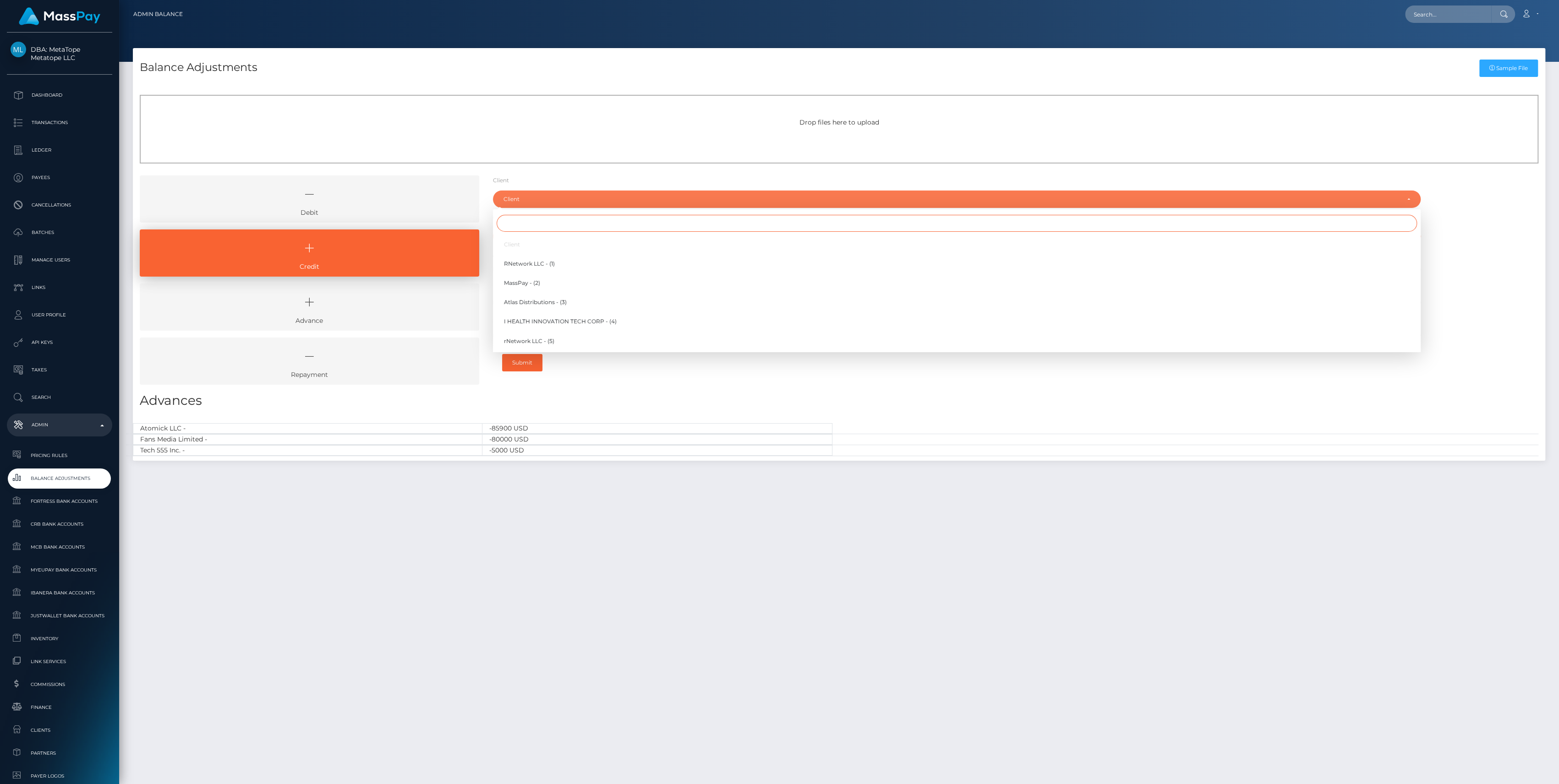
click at [534, 219] on input "Search" at bounding box center [957, 223] width 920 height 17
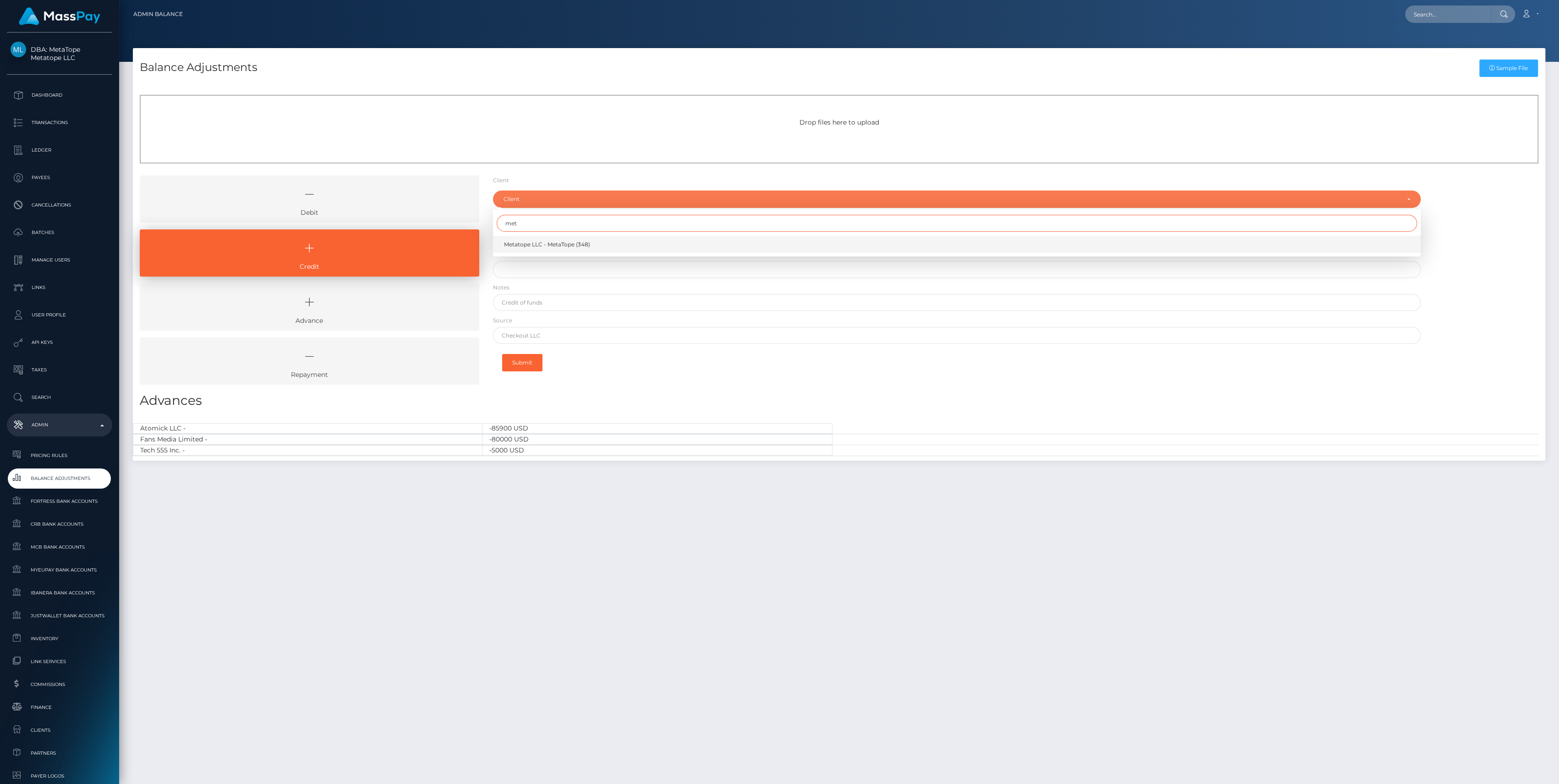
type input "met"
click at [576, 242] on span "Metatope LLC - MetaTope (348)" at bounding box center [546, 244] width 86 height 8
select select "348"
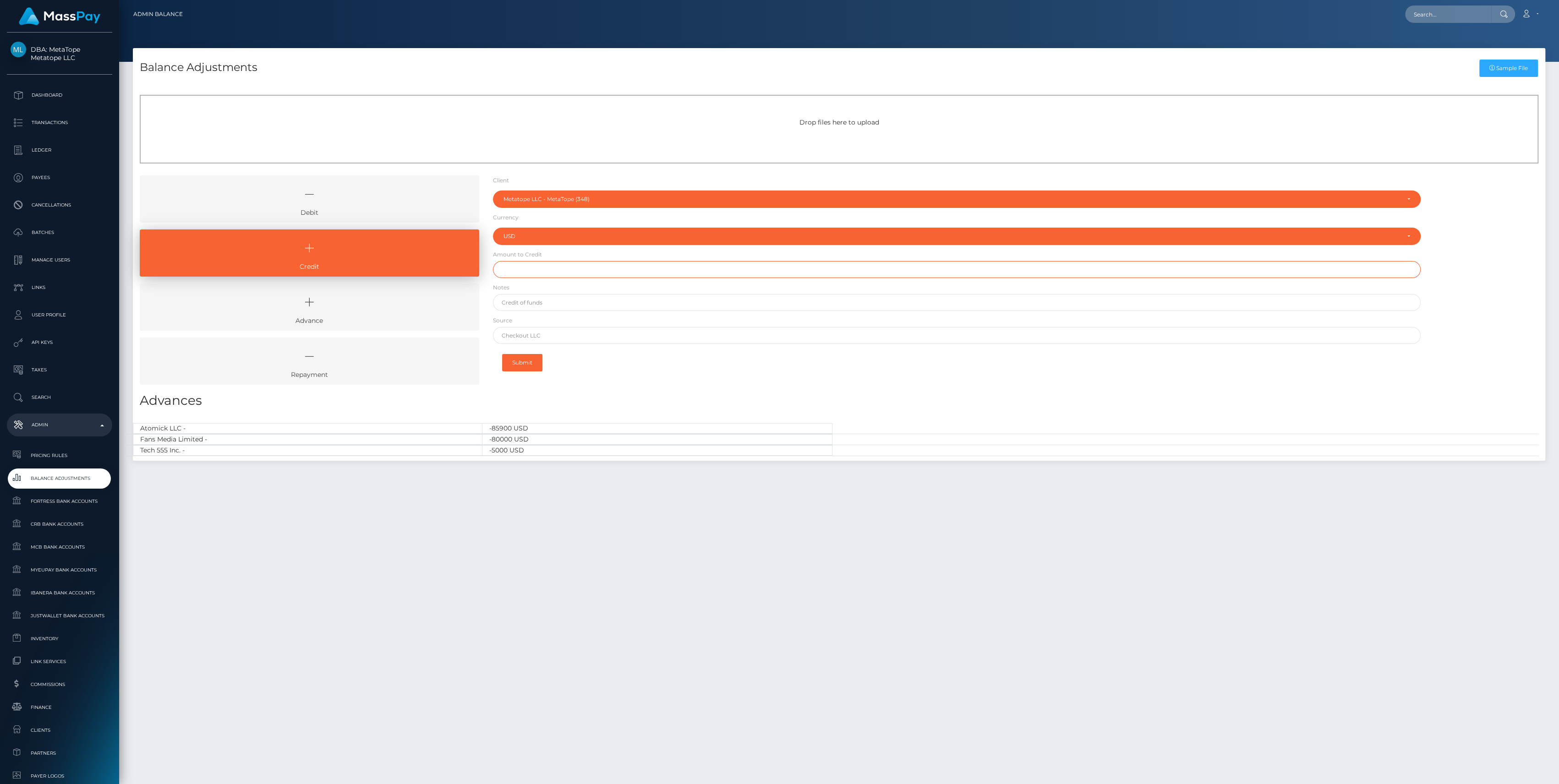
click at [561, 270] on input "text" at bounding box center [957, 269] width 928 height 17
type input "$"
paste input "1,500.00"
type input "$1,500.00"
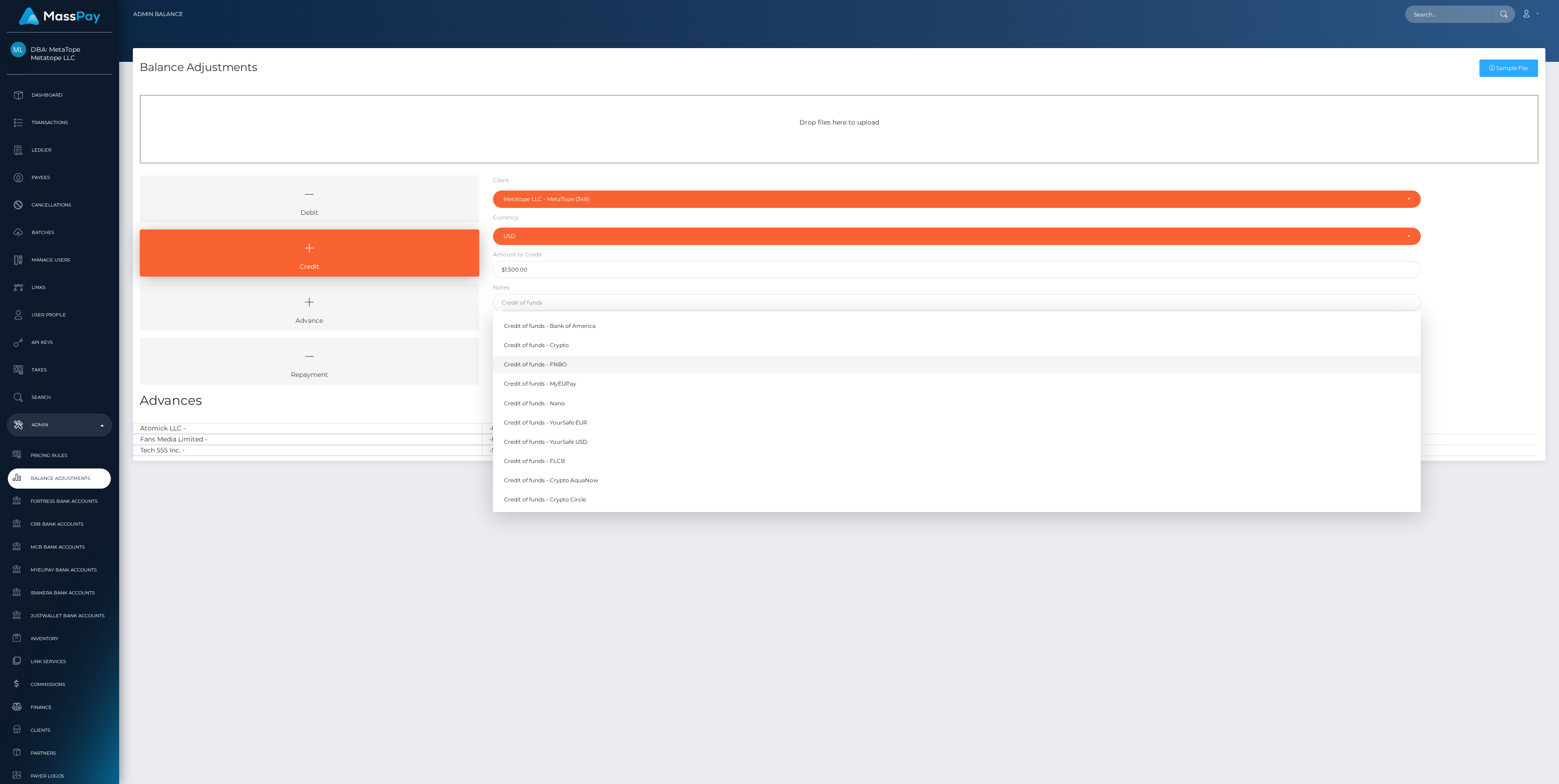
click at [576, 359] on link "Credit of funds - FNBO" at bounding box center [957, 365] width 928 height 17
type input "Credit of funds - FNBO"
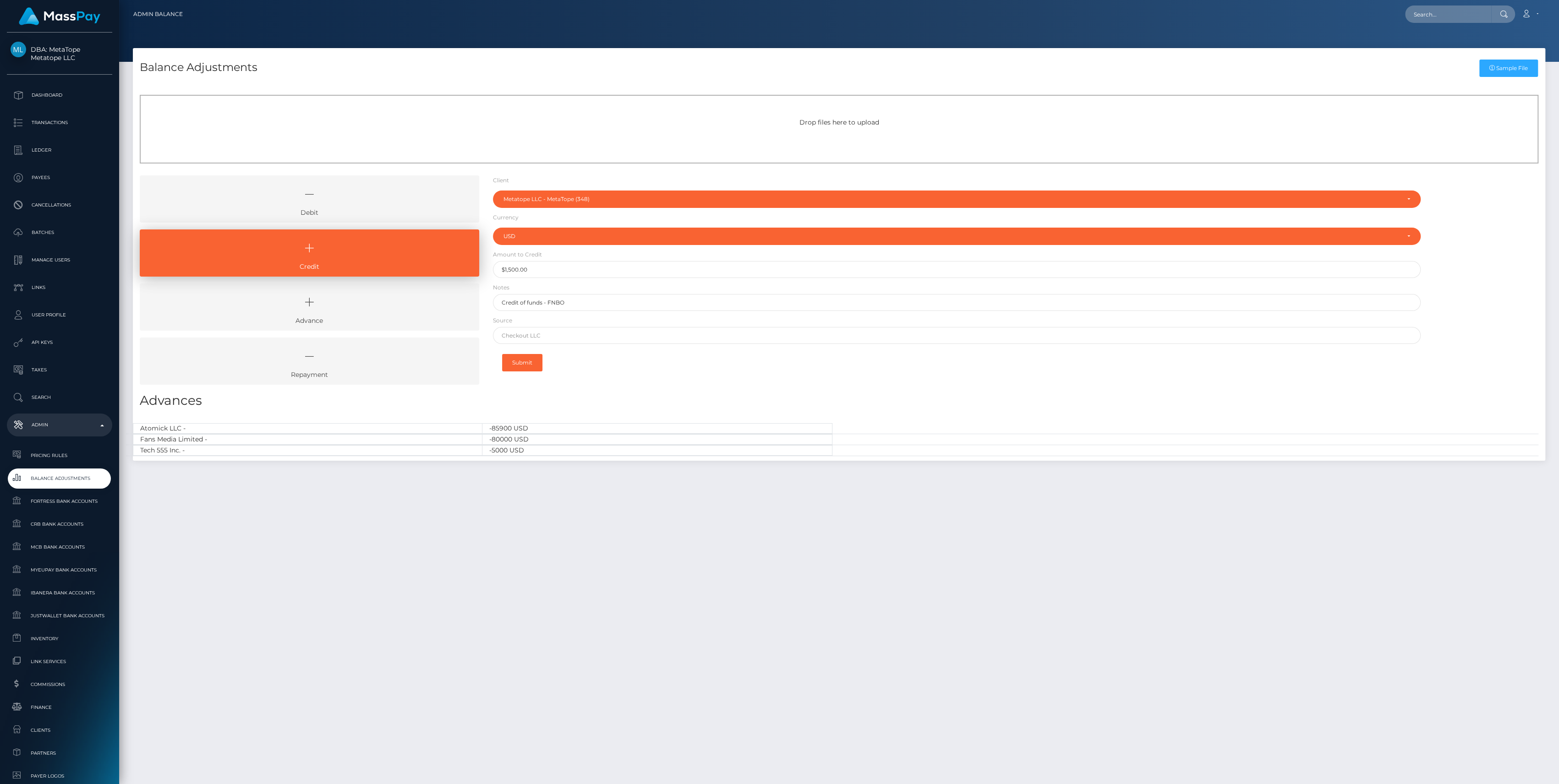
click at [578, 344] on form "Client Client RNetwork LLC - (1) MassPay - (2) Atlas Distributions - (3) I HEAL…" at bounding box center [957, 276] width 928 height 202
click at [581, 336] on input "text" at bounding box center [957, 335] width 928 height 17
type input "First Citizens"
click at [528, 359] on button "Submit" at bounding box center [522, 362] width 41 height 17
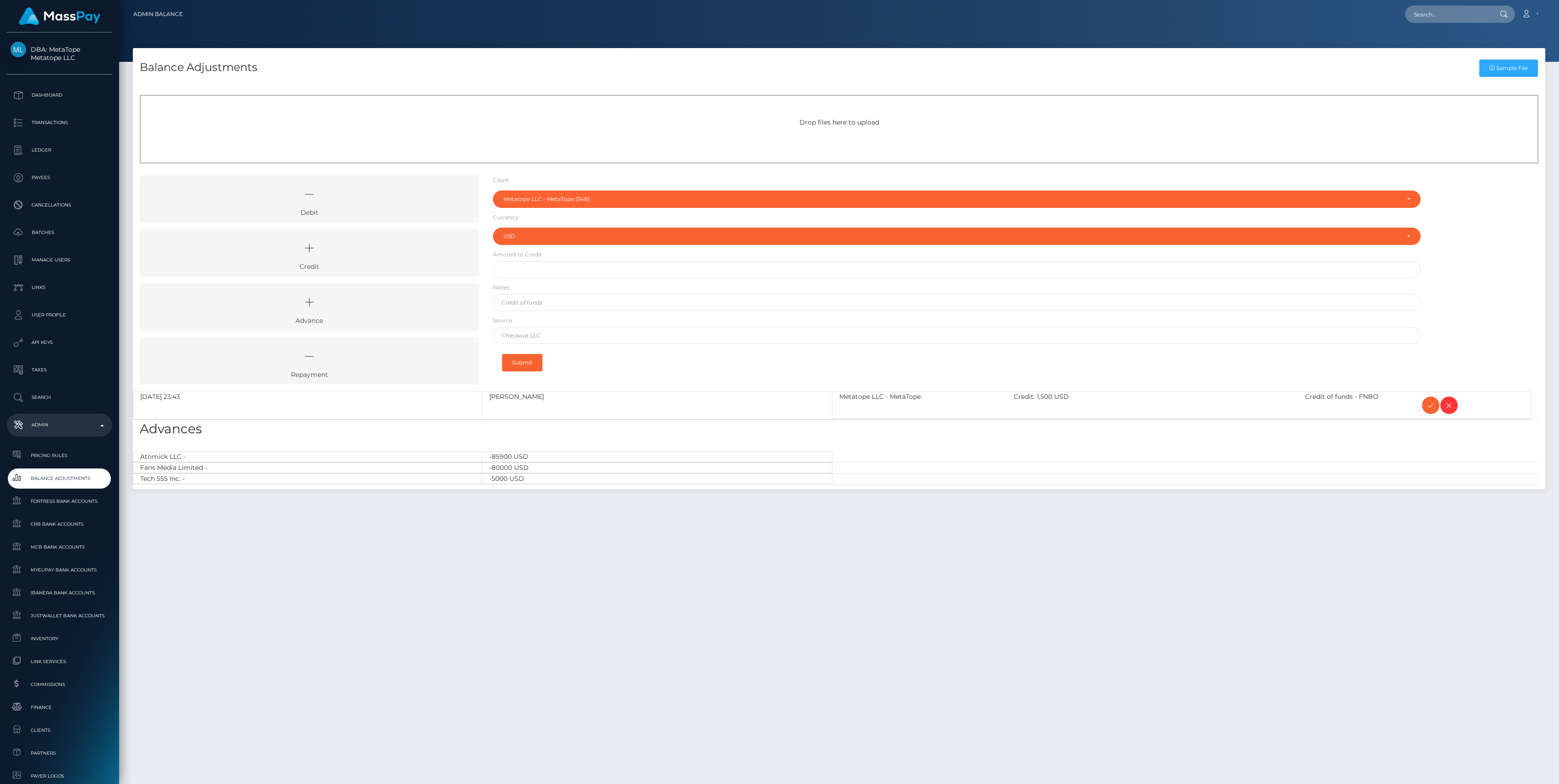
select select "348"
select select "USD"
click at [1433, 403] on icon at bounding box center [1431, 406] width 11 height 12
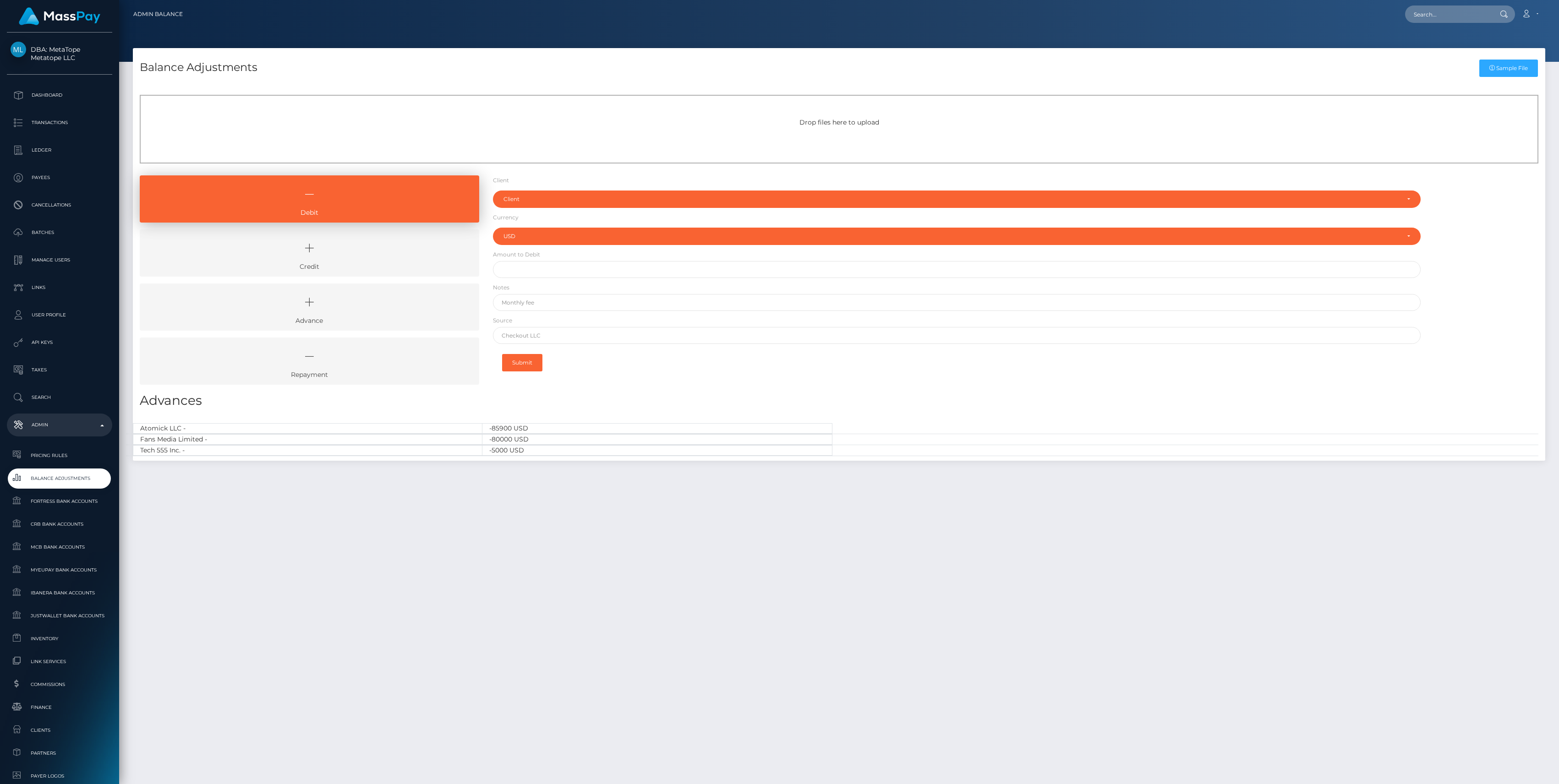
select select "USD"
click at [325, 242] on icon at bounding box center [309, 248] width 319 height 27
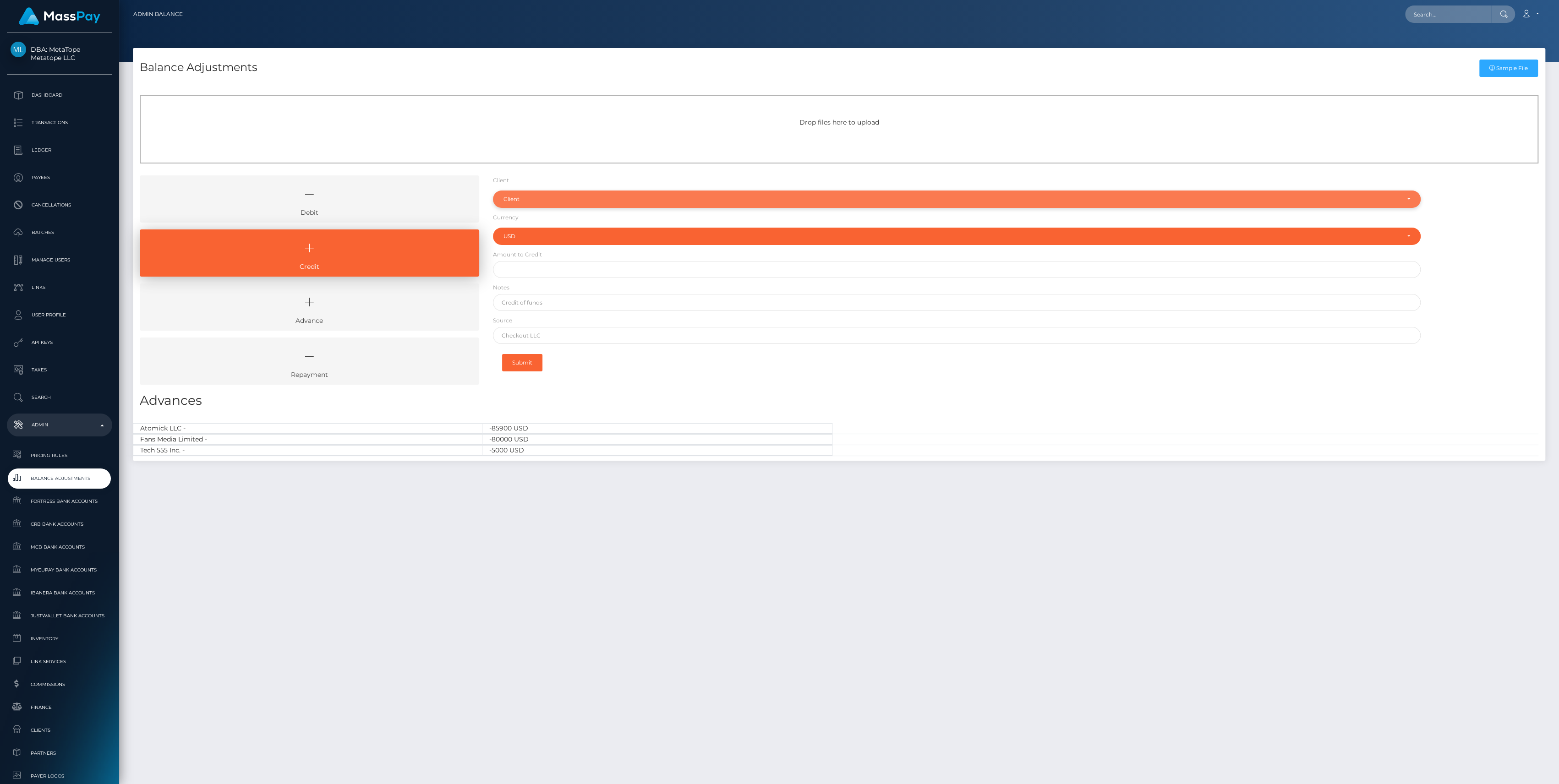
click at [527, 200] on div "Client" at bounding box center [952, 200] width 896 height 7
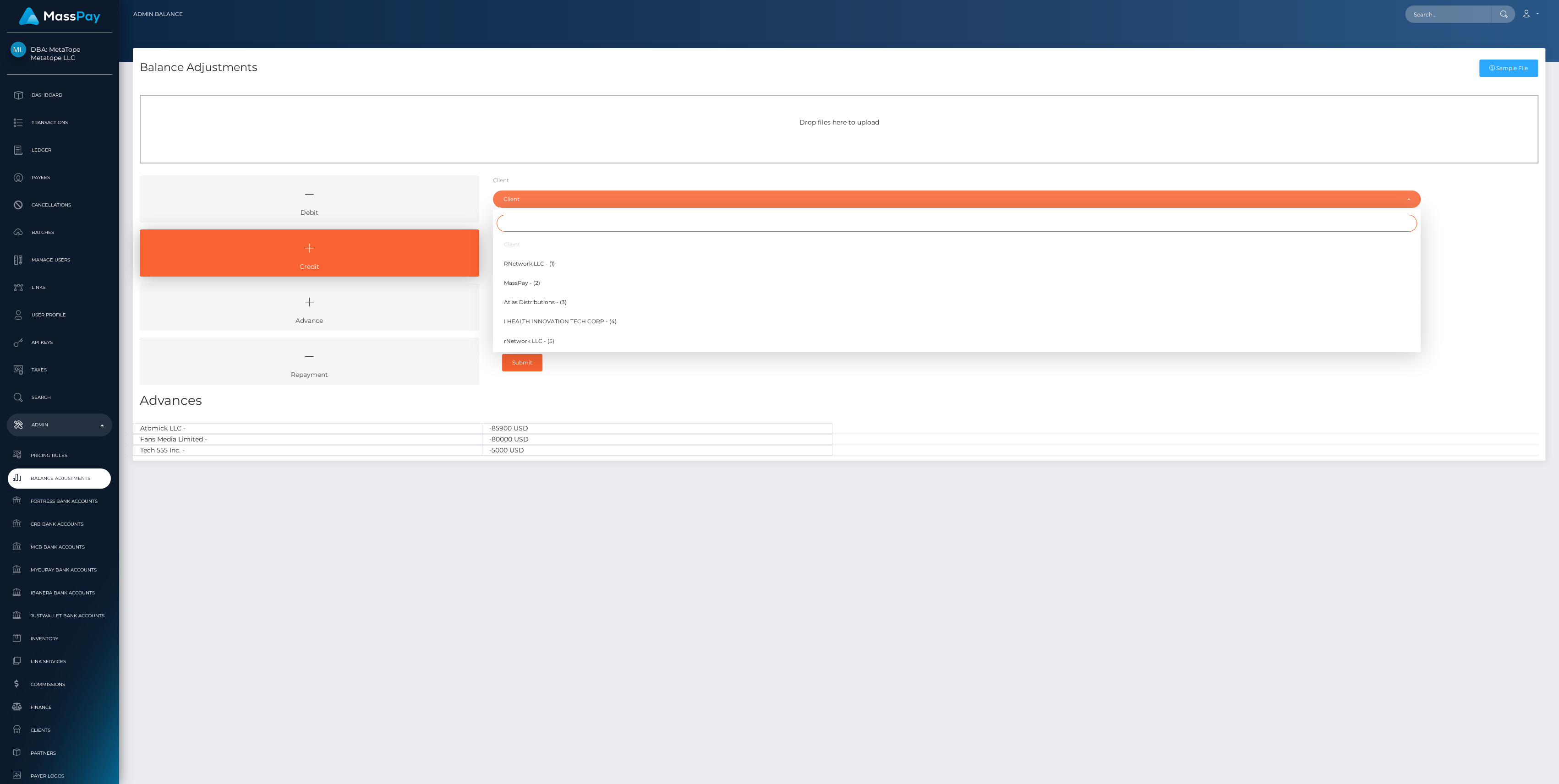
click at [523, 219] on input "Search" at bounding box center [957, 223] width 920 height 17
click at [523, 221] on input "Search" at bounding box center [957, 223] width 920 height 17
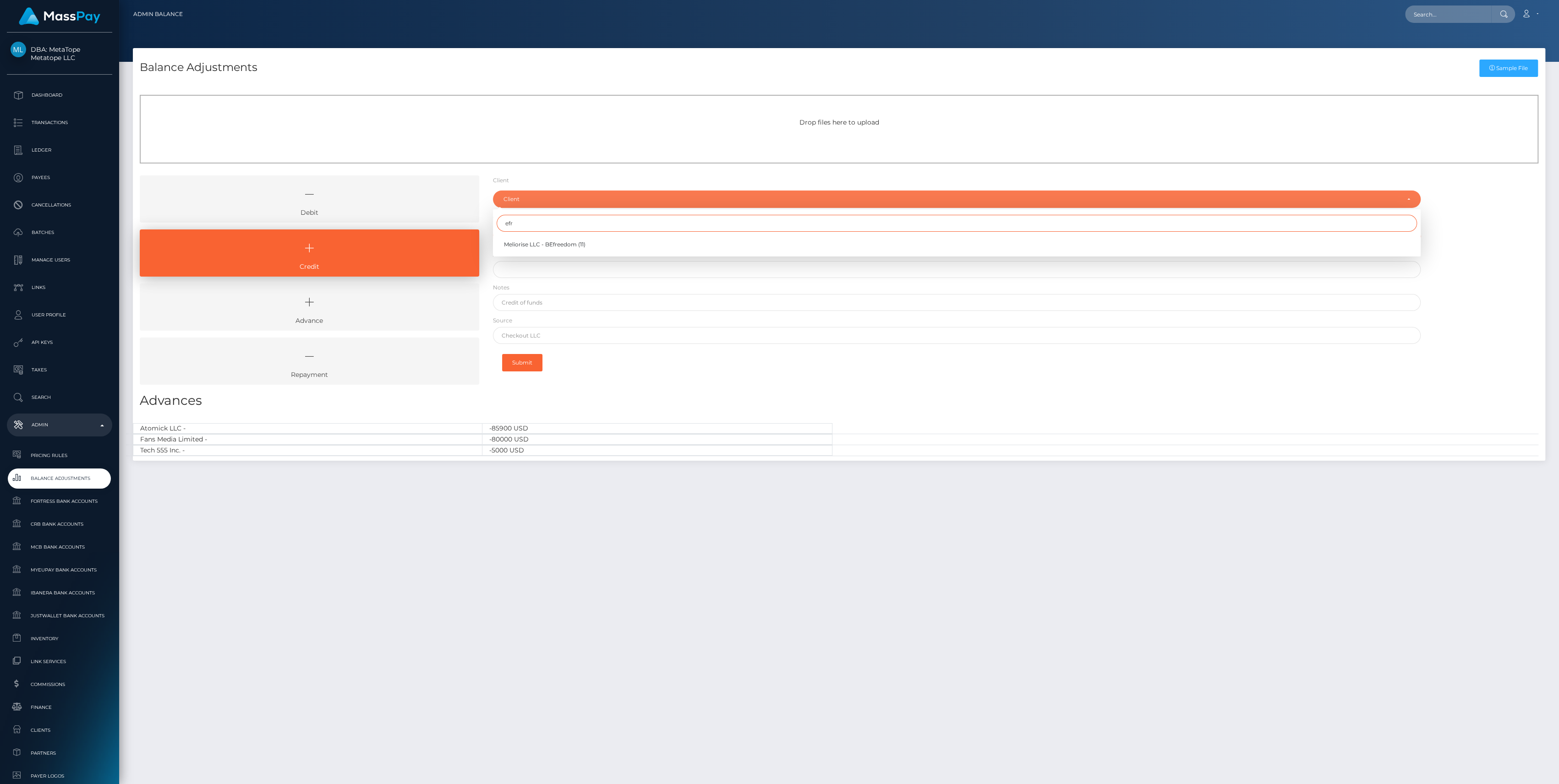
type input "efr"
drag, startPoint x: 518, startPoint y: 219, endPoint x: 303, endPoint y: 216, distance: 215.0
click at [303, 216] on div "Debit Credit Advance Repayment" at bounding box center [839, 283] width 1413 height 216
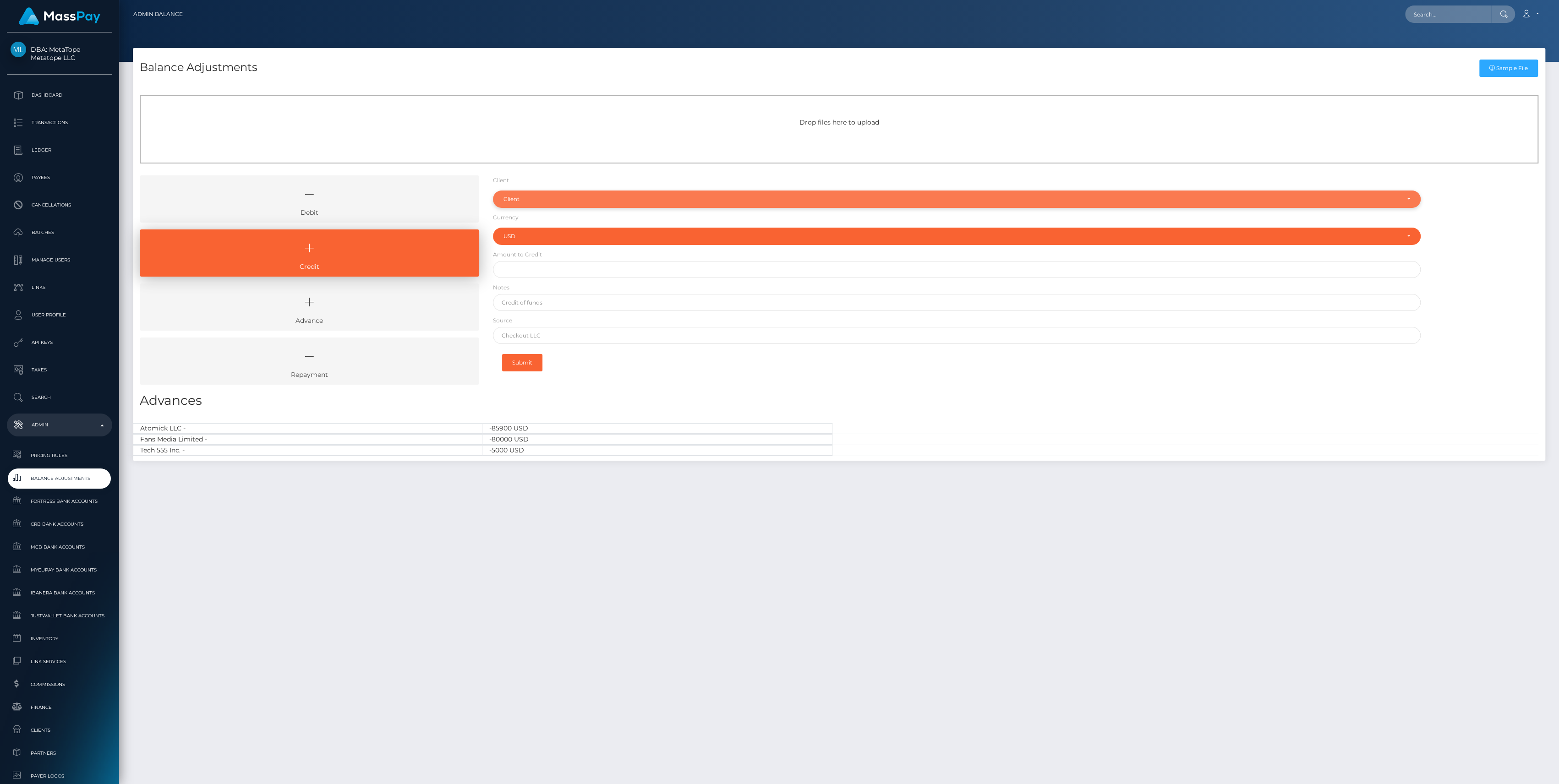
click at [545, 198] on div "Client" at bounding box center [952, 200] width 896 height 7
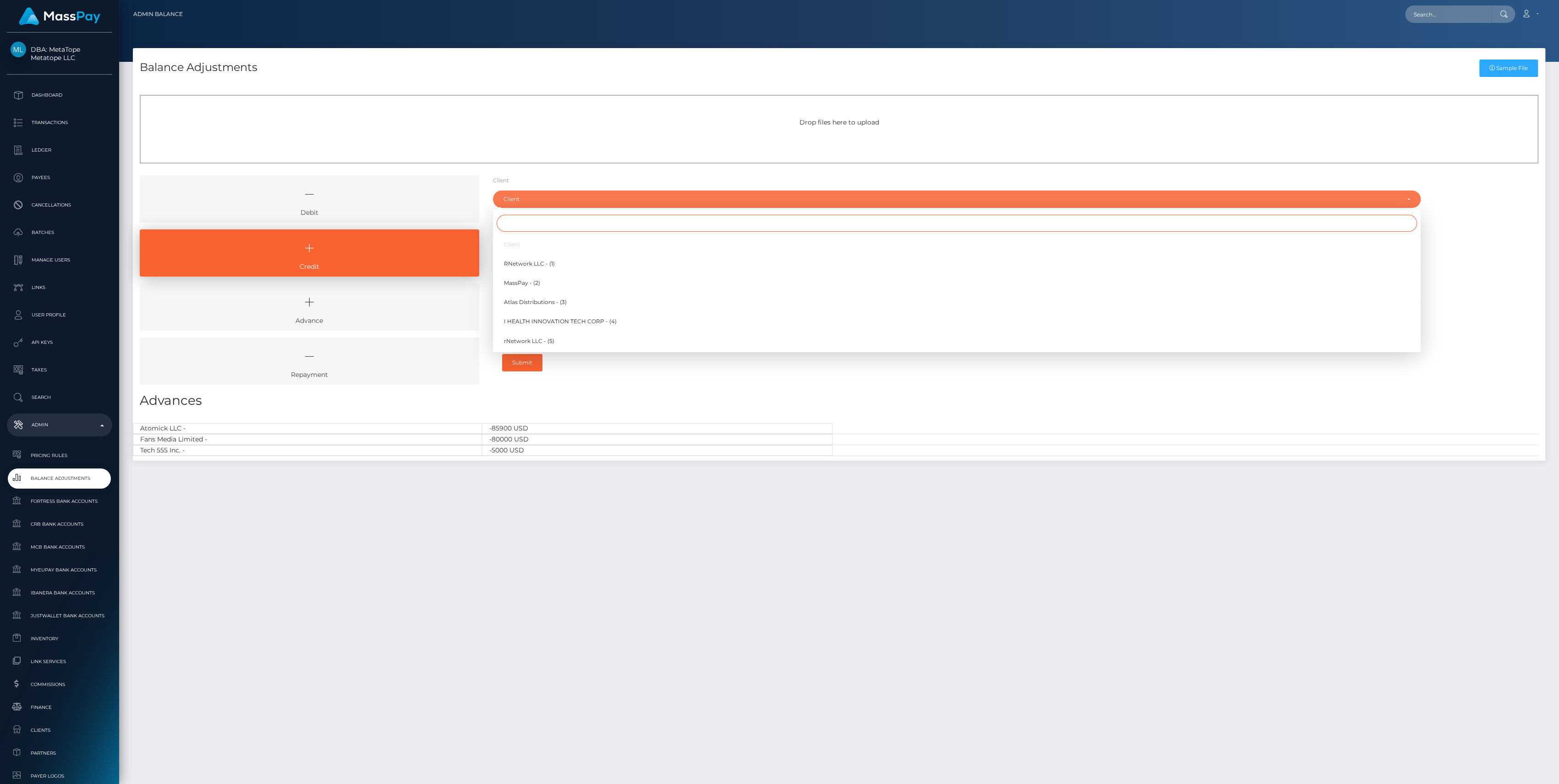
click at [528, 216] on input "Search" at bounding box center [957, 223] width 920 height 17
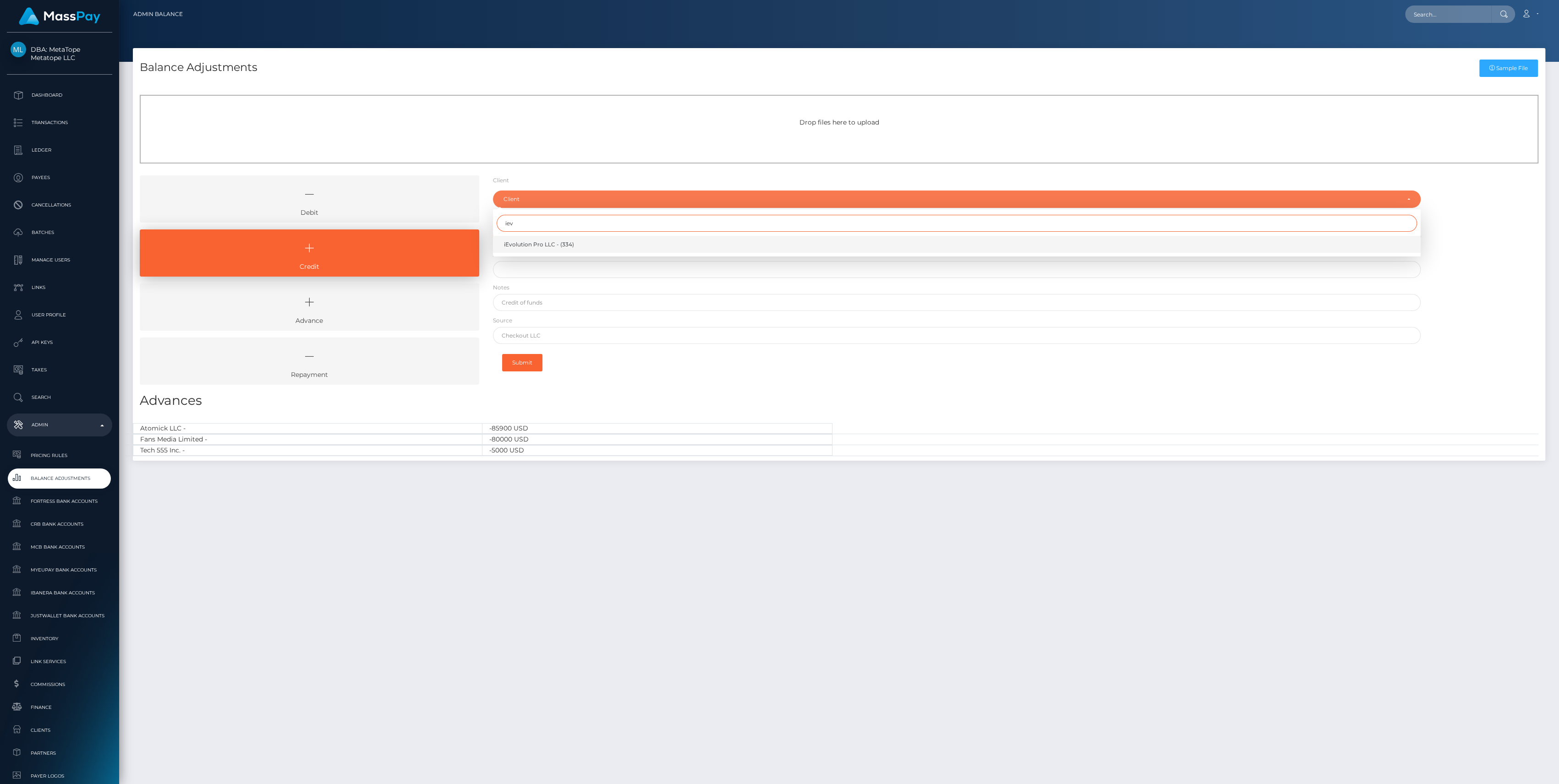
type input "iev"
click at [534, 241] on span "iEvolution Pro LLC - (334)" at bounding box center [539, 244] width 70 height 8
select select "334"
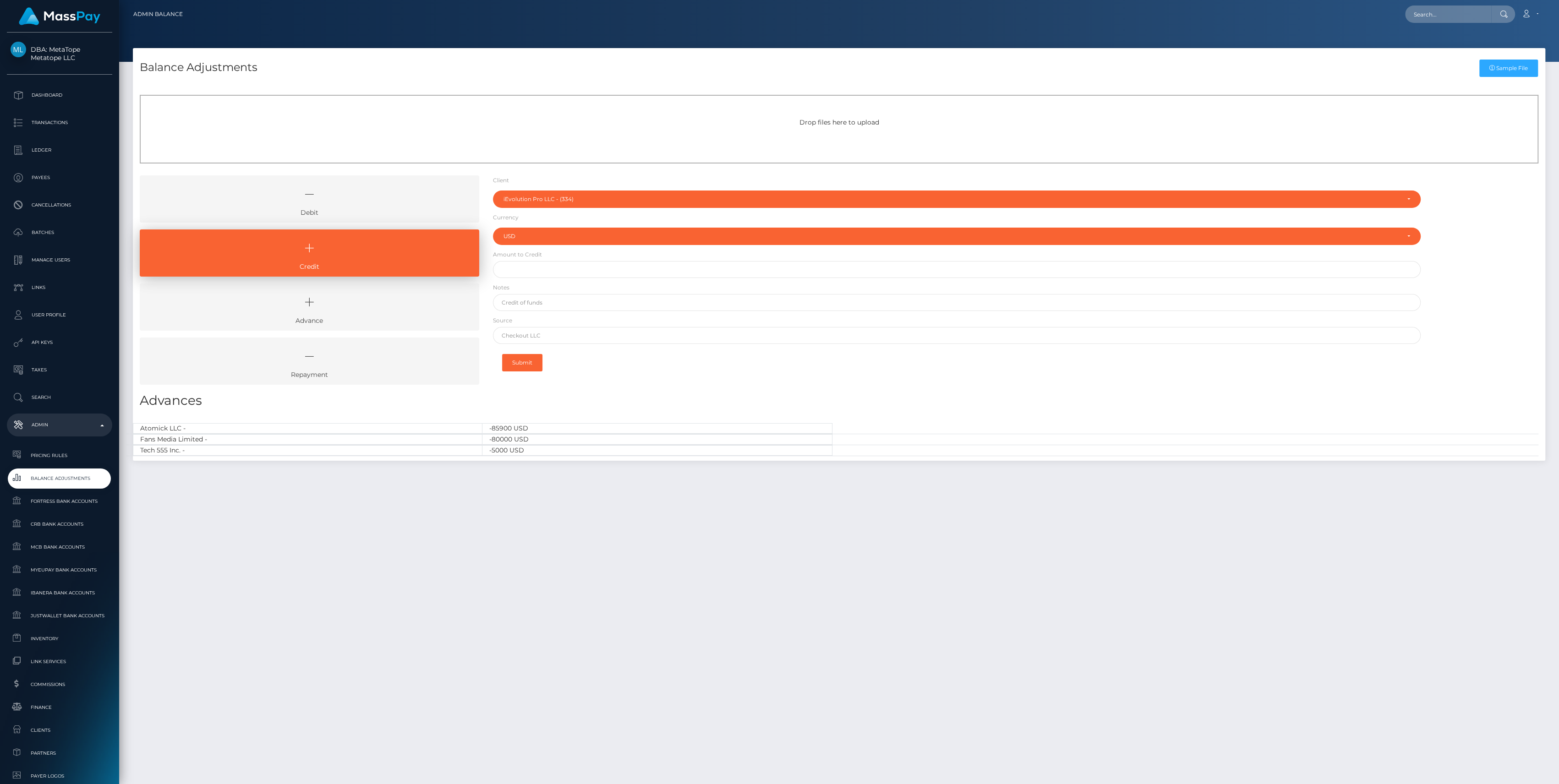
click at [539, 260] on form "Client Client RNetwork LLC - (1) MassPay - (2) Atlas Distributions - (3) I HEAL…" at bounding box center [957, 276] width 928 height 202
click at [543, 269] on input "text" at bounding box center [957, 269] width 928 height 17
type input "$5,000.00"
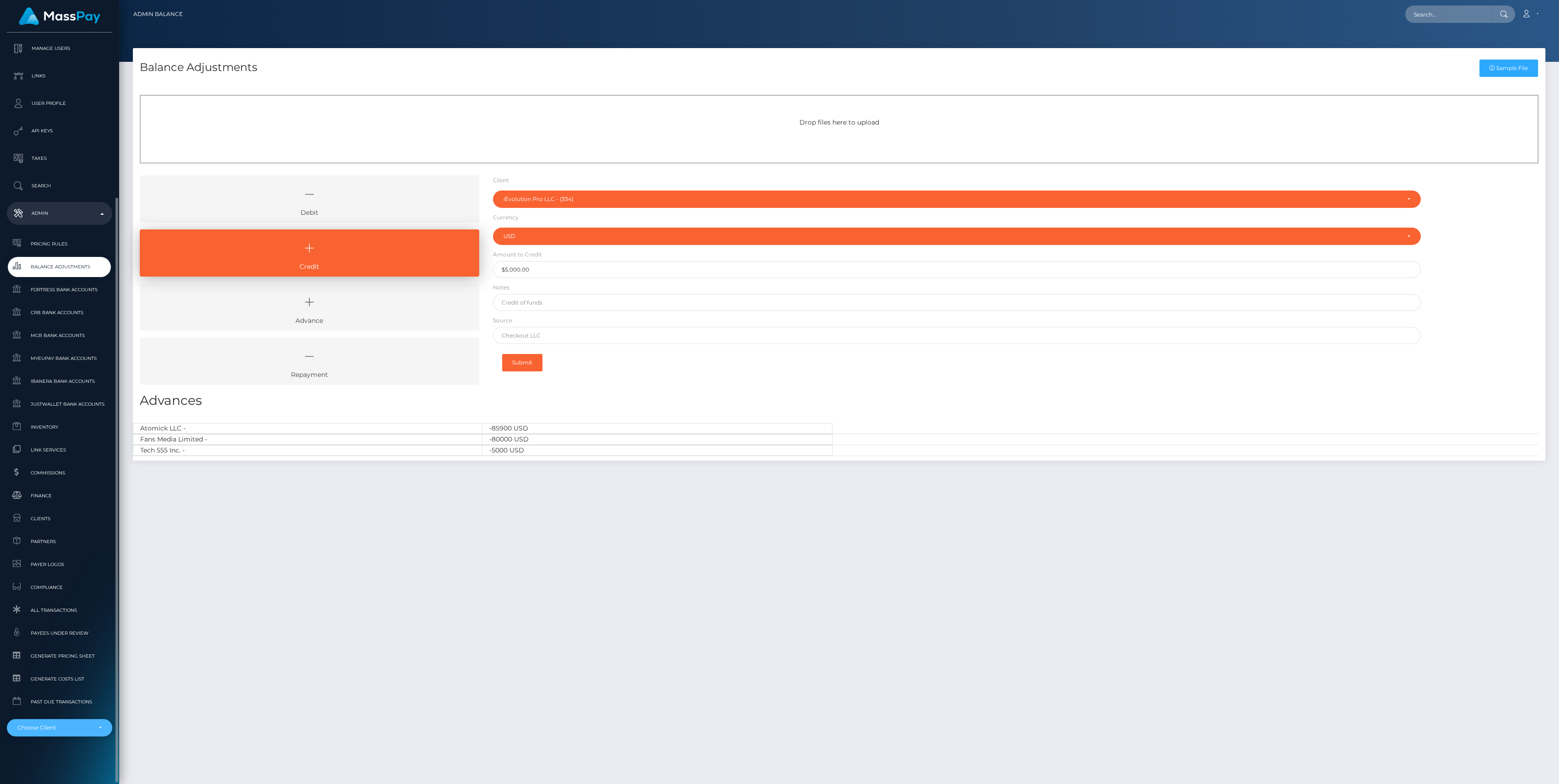
drag, startPoint x: 80, startPoint y: 729, endPoint x: 79, endPoint y: 748, distance: 19.0
click at [80, 729] on div "Choose Client" at bounding box center [54, 728] width 74 height 7
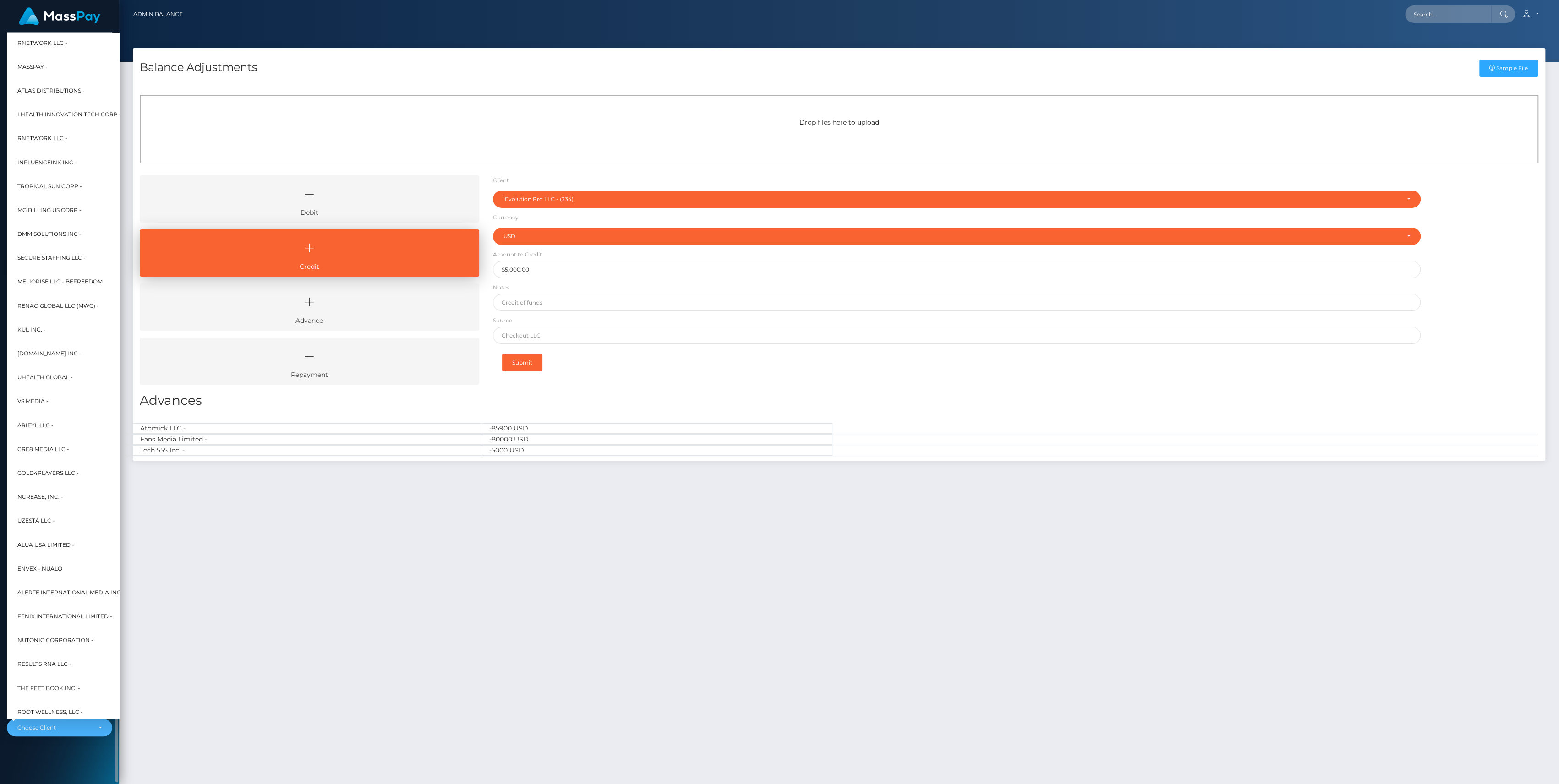
scroll to position [0, 11]
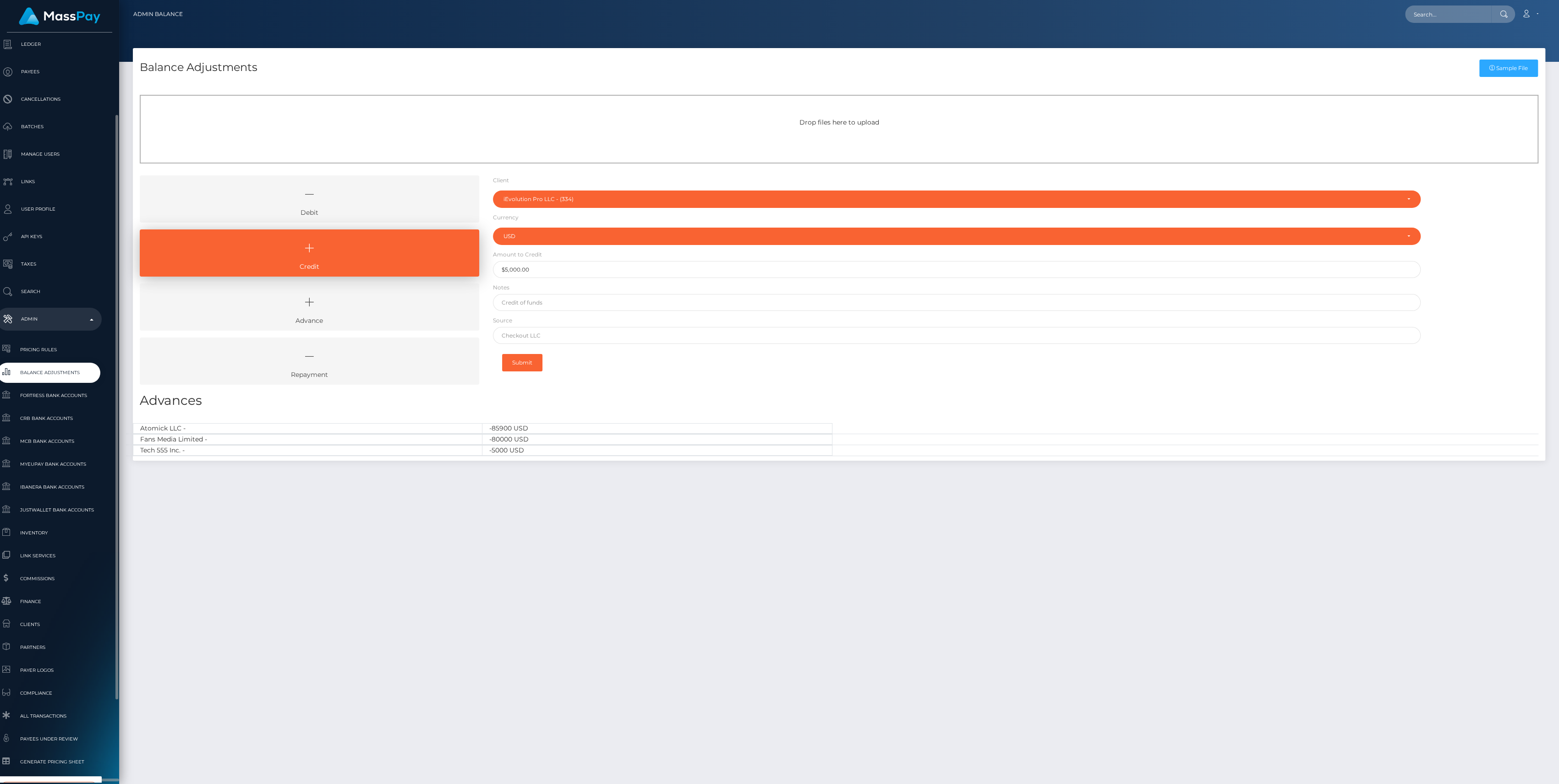
type input "ievol"
select select "334"
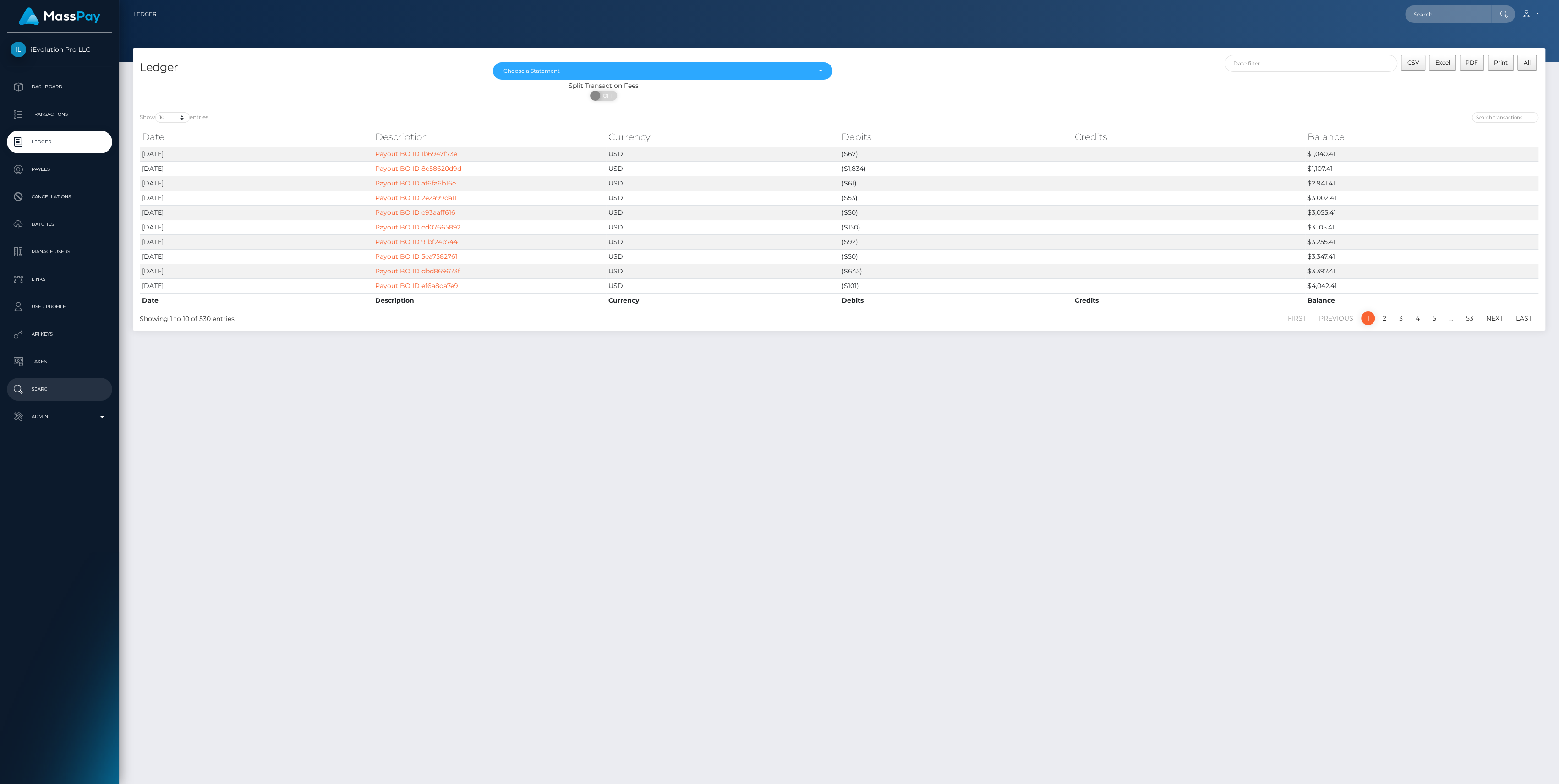
click at [82, 393] on p "Search" at bounding box center [60, 389] width 98 height 14
click at [77, 418] on p "Admin" at bounding box center [60, 416] width 98 height 14
click at [79, 454] on link "Pricing Rules" at bounding box center [60, 447] width 106 height 20
click at [78, 465] on span "Balance Adjustments" at bounding box center [60, 471] width 98 height 11
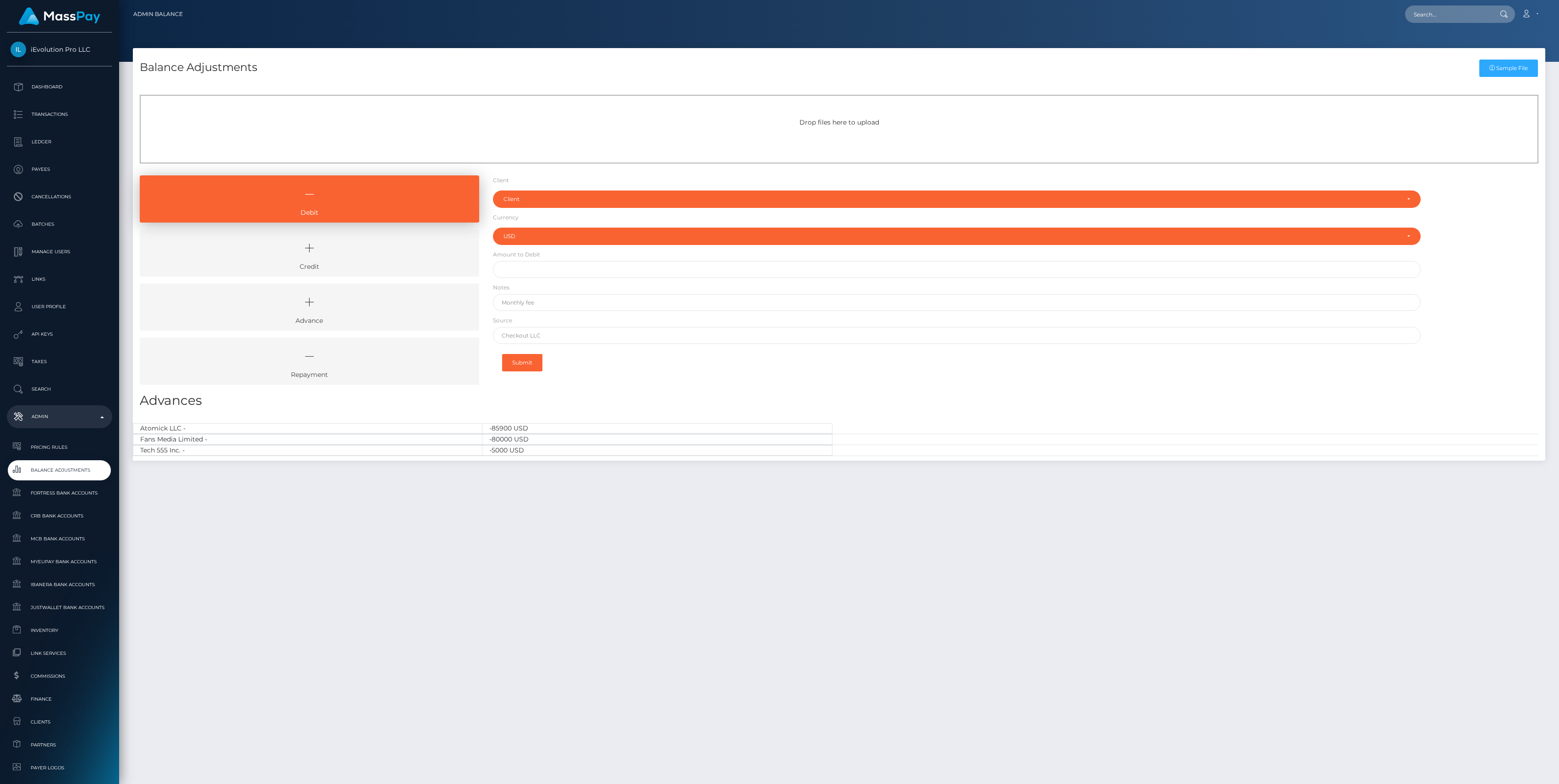
select select "USD"
click at [408, 252] on icon at bounding box center [309, 248] width 319 height 27
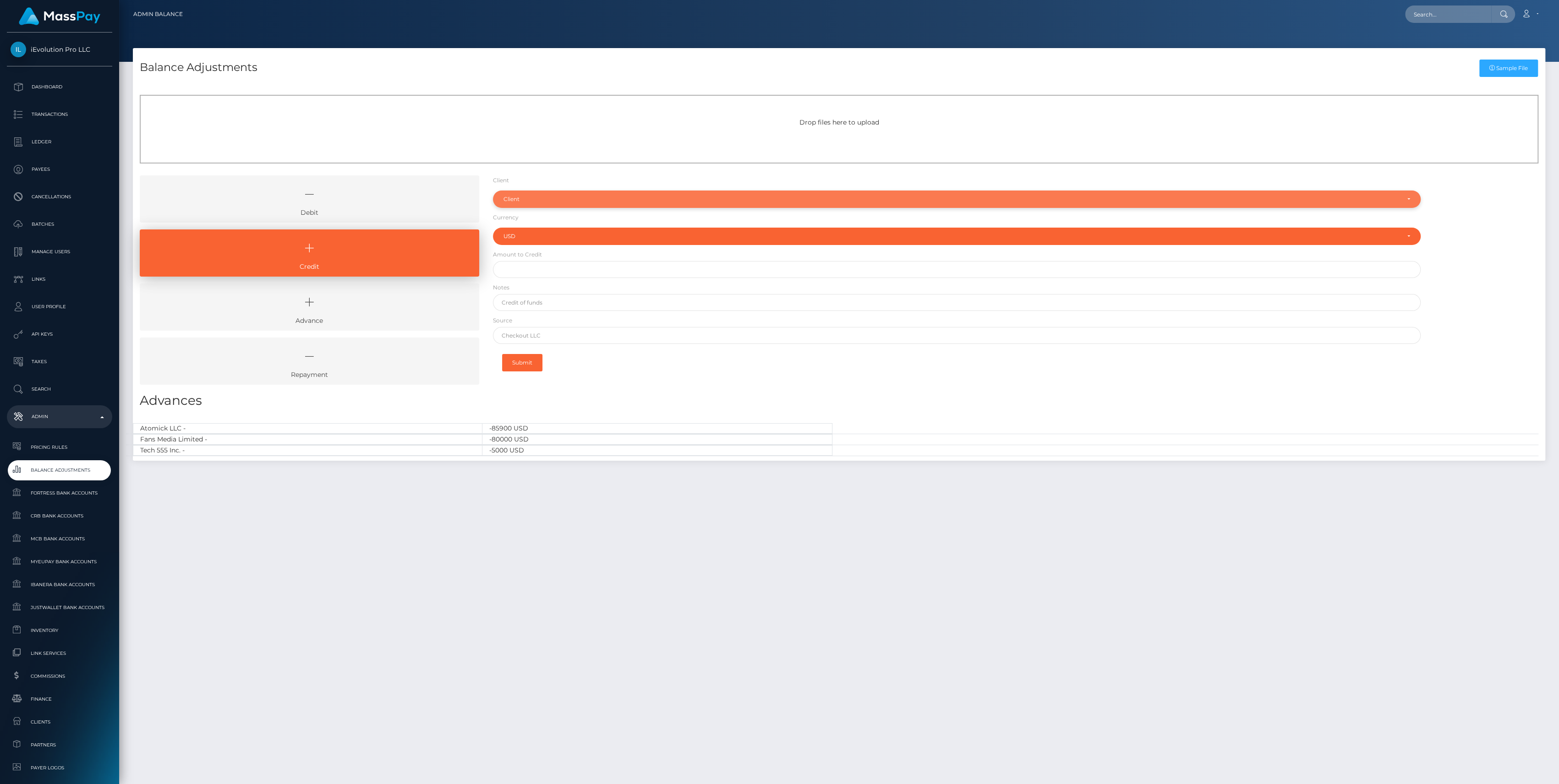
click at [547, 200] on div "Client" at bounding box center [952, 200] width 896 height 7
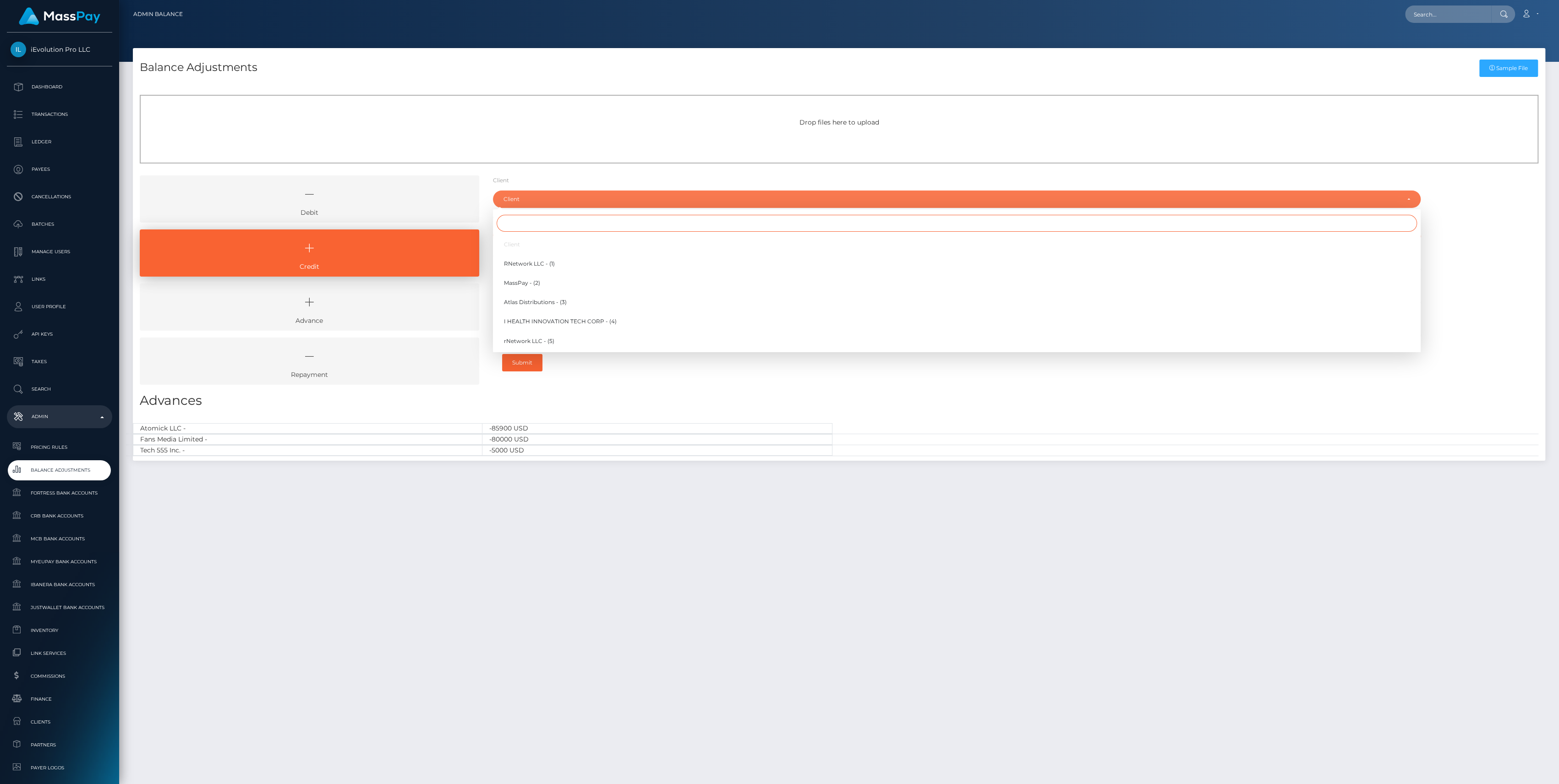
click at [539, 216] on input "Search" at bounding box center [957, 223] width 920 height 17
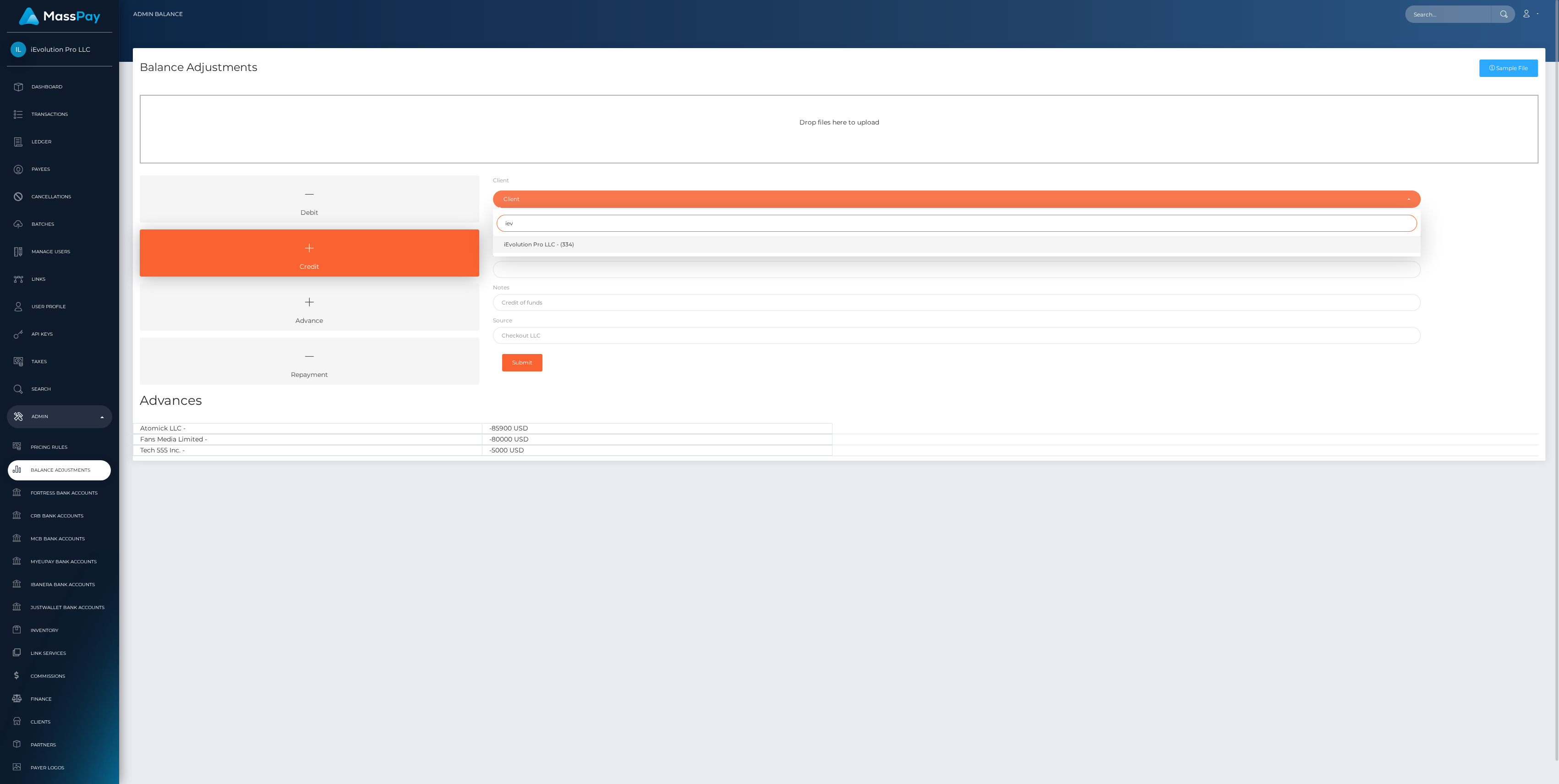
type input "iev"
click at [556, 242] on span "iEvolution Pro LLC - (334)" at bounding box center [539, 244] width 70 height 8
select select "334"
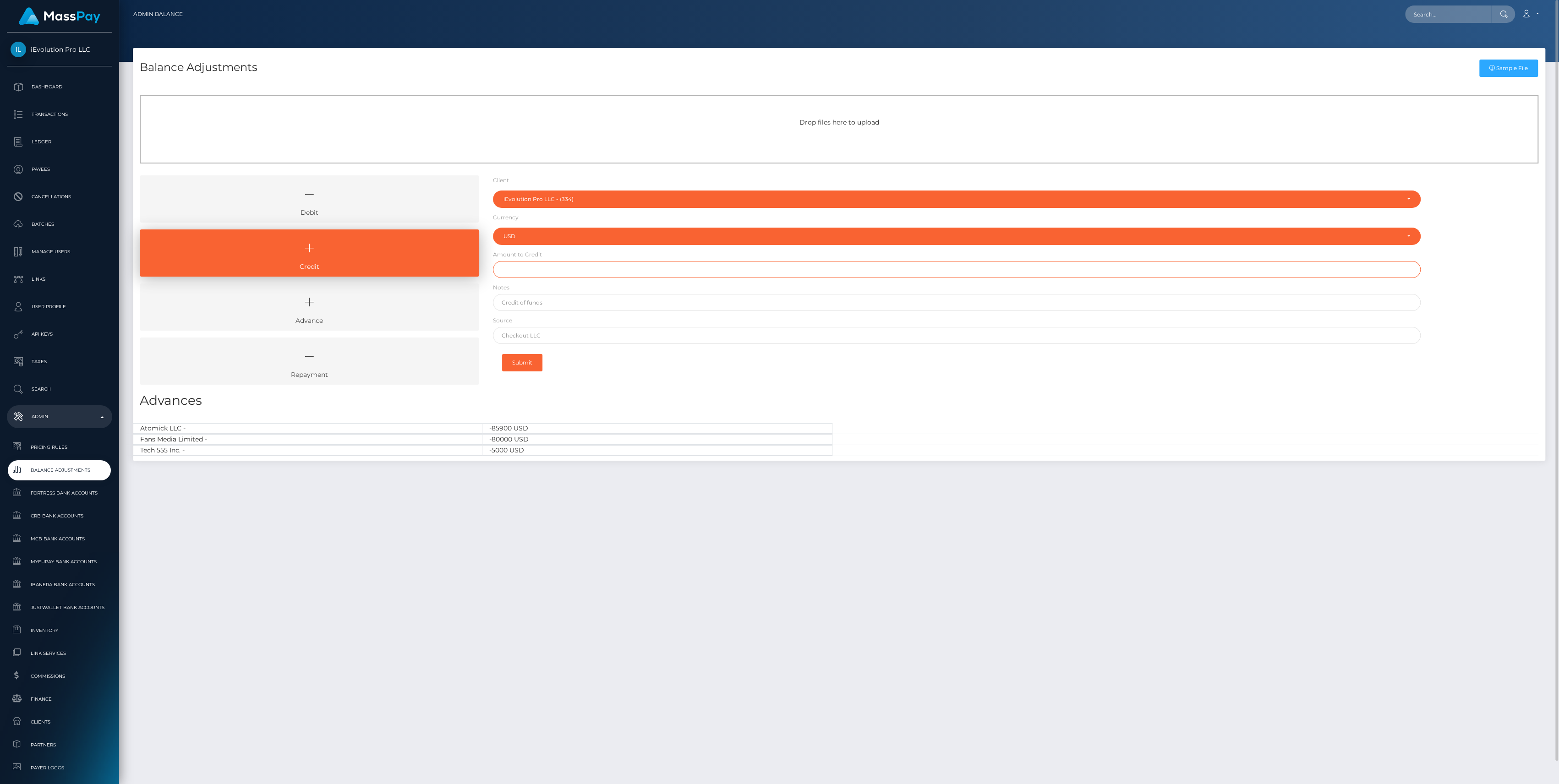
click at [546, 264] on input "text" at bounding box center [957, 269] width 928 height 17
type input "$5,000.00"
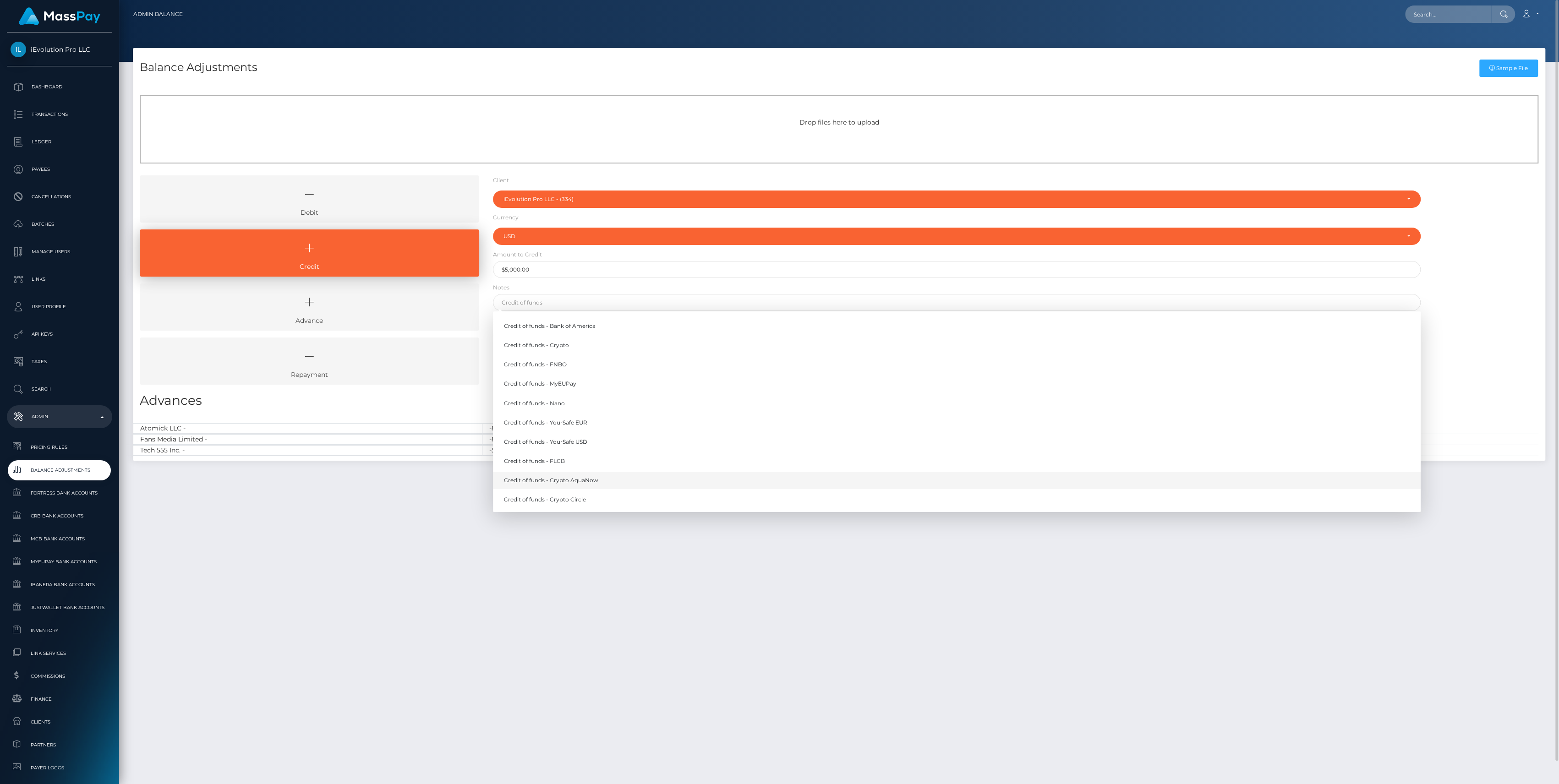
click at [578, 479] on link "Credit of funds - Crypto AquaNow" at bounding box center [957, 481] width 928 height 17
type input "Credit of funds - Crypto AquaNow"
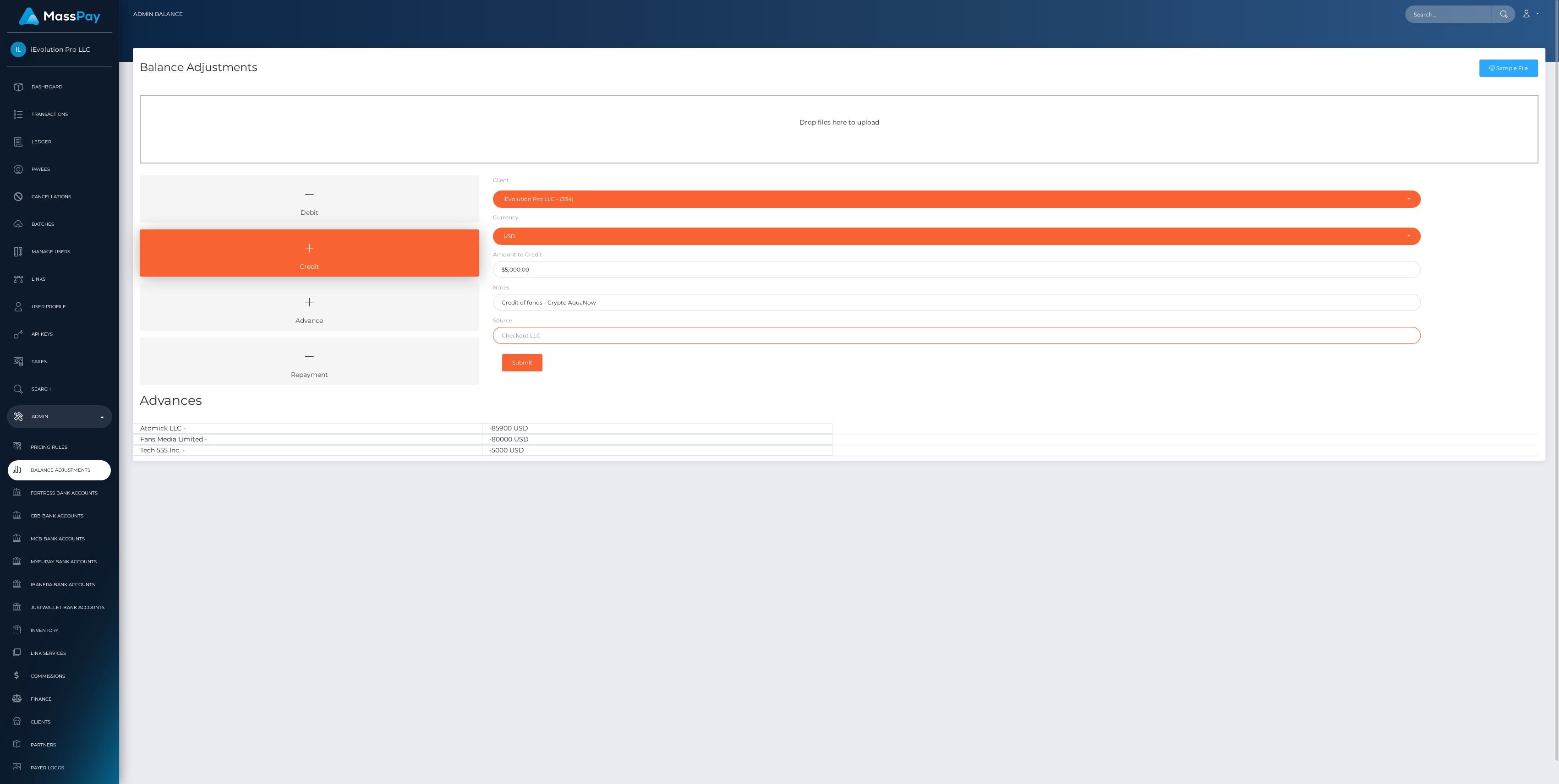
click at [557, 337] on input "text" at bounding box center [957, 335] width 928 height 17
type input "USDT"
click at [589, 375] on div "Client Client RNetwork LLC - (1) MassPay - (2) Atlas Distributions - (3) I HEAL…" at bounding box center [957, 283] width 941 height 216
click at [540, 362] on button "Submit" at bounding box center [522, 362] width 41 height 17
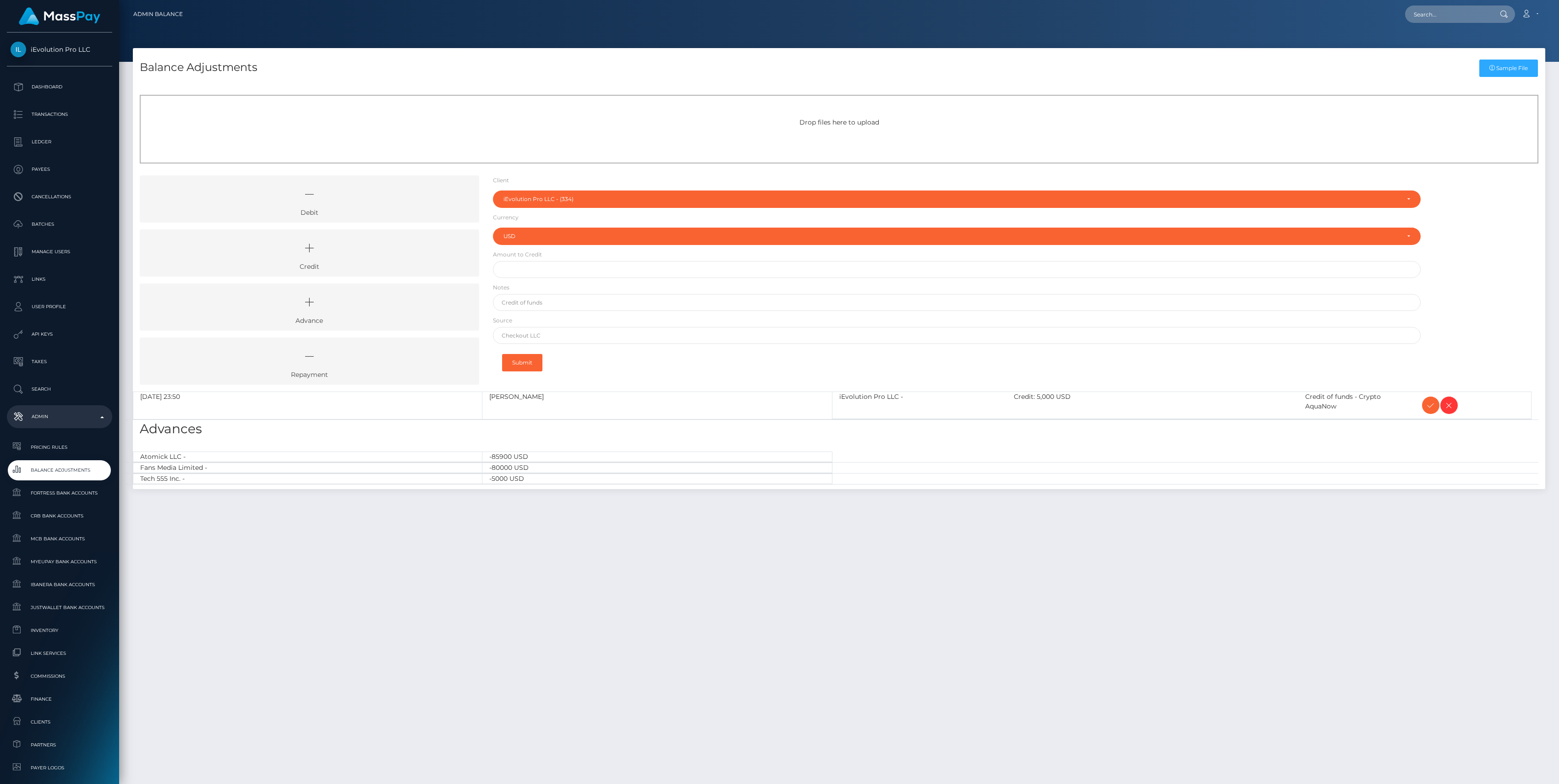
select select "334"
select select "USD"
click at [1436, 412] on span at bounding box center [1431, 405] width 17 height 17
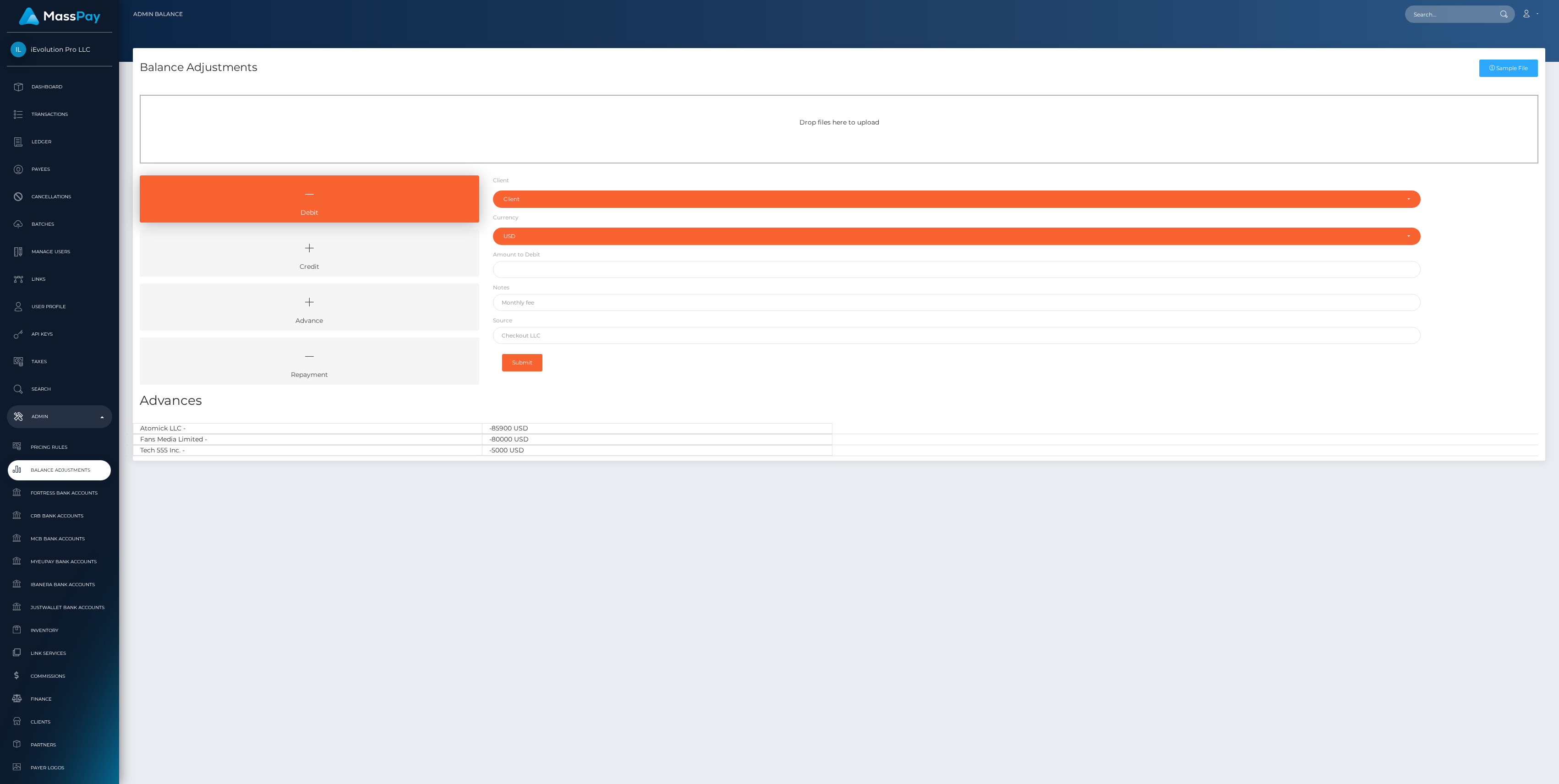
select select "USD"
click at [341, 245] on icon at bounding box center [309, 248] width 319 height 27
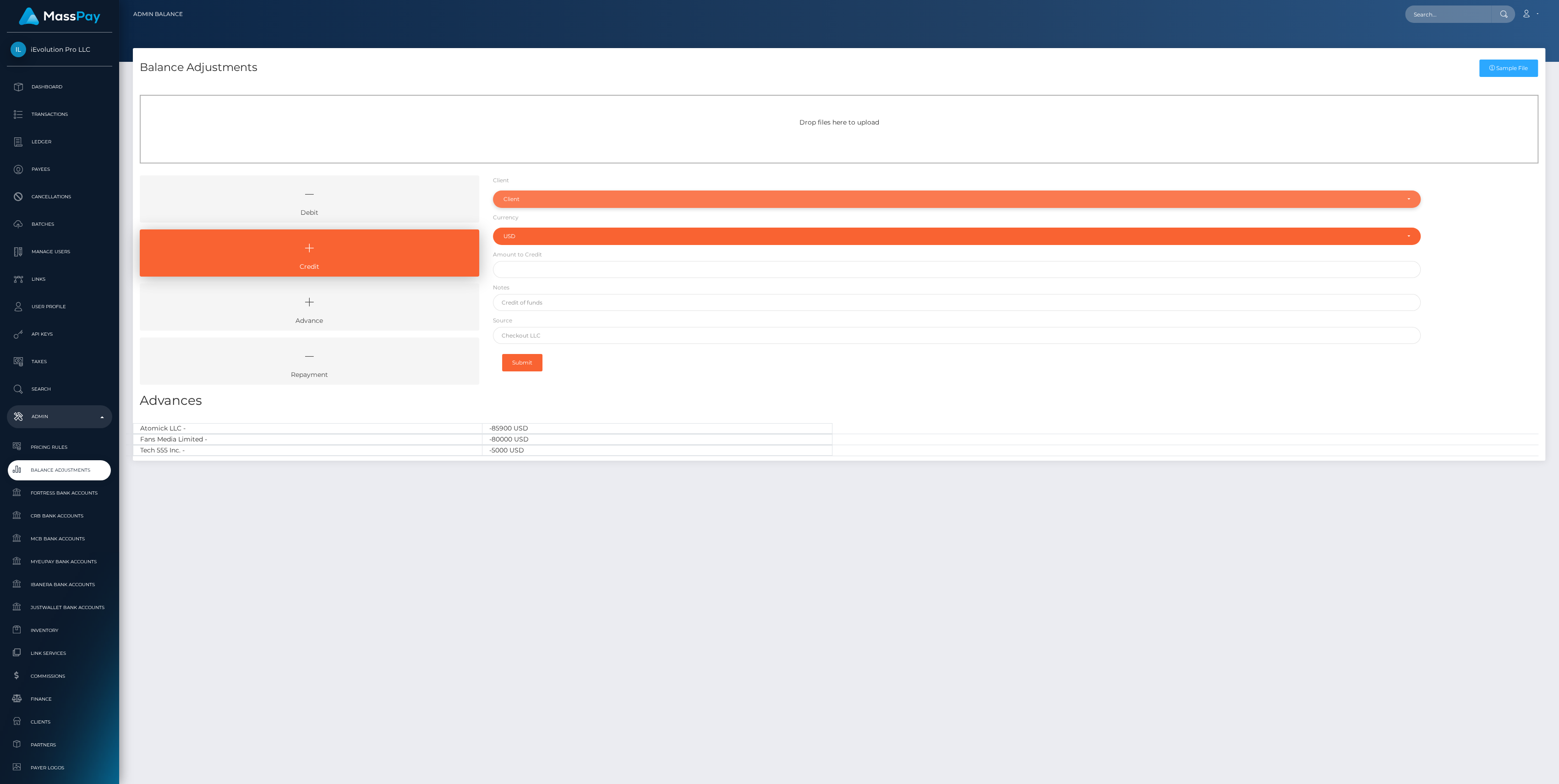
click at [532, 205] on div "Client" at bounding box center [957, 199] width 928 height 17
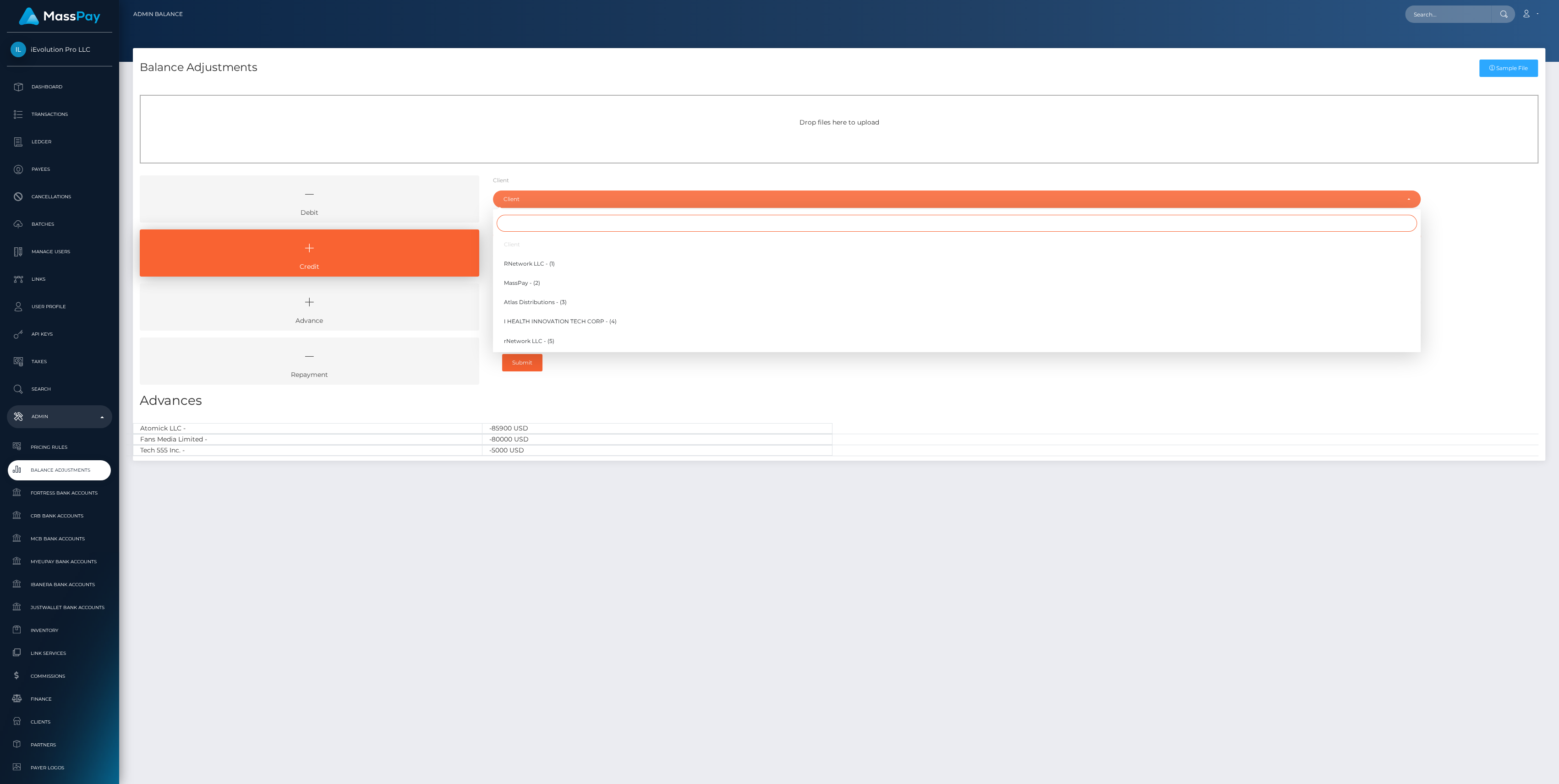
click at [533, 216] on input "Search" at bounding box center [957, 223] width 920 height 17
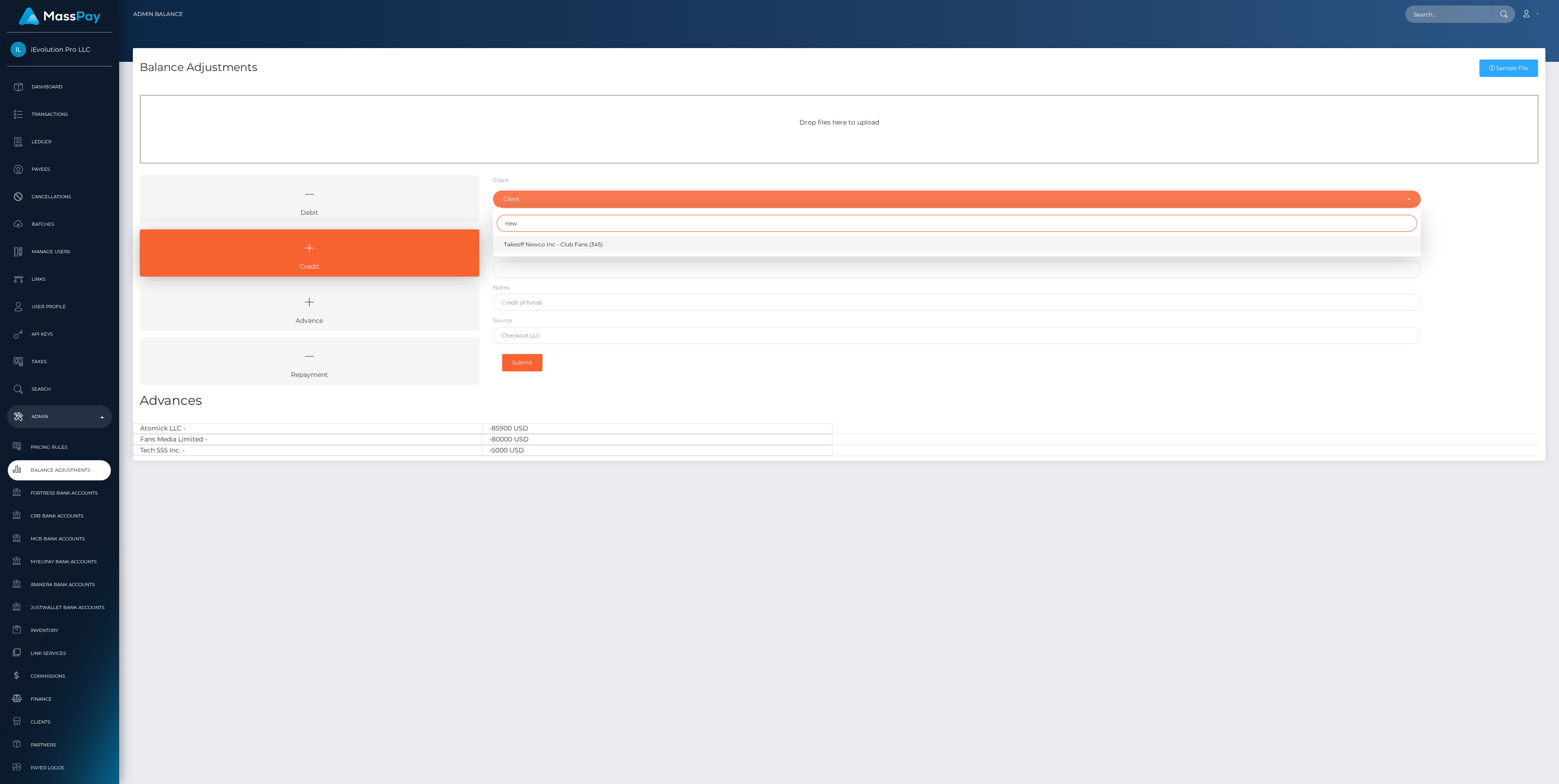
type input "new"
click at [557, 245] on span "Takeoff Newco Inc - Club Fans (345)" at bounding box center [554, 244] width 99 height 8
select select "345"
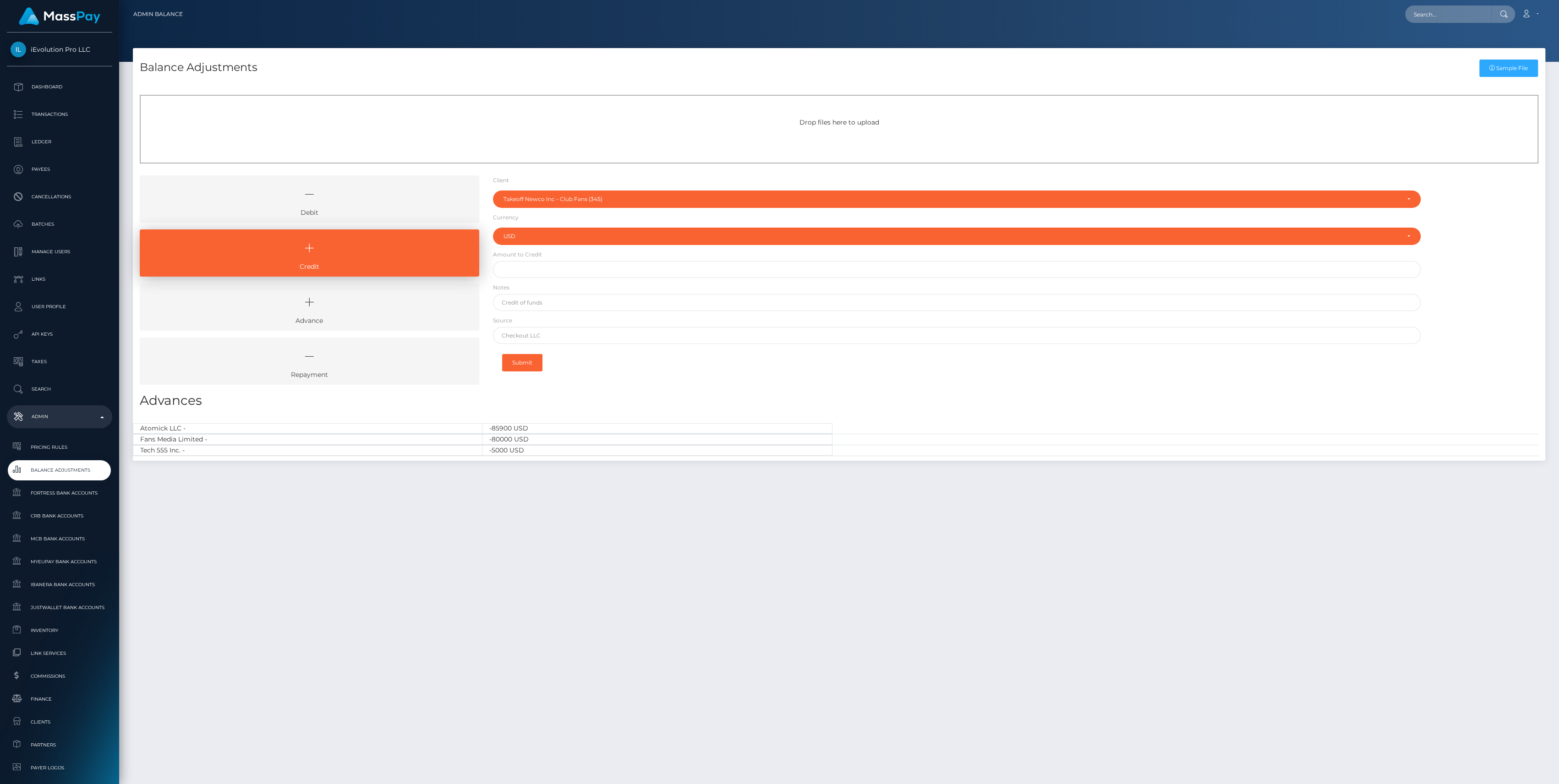
click at [563, 260] on form "Client Client RNetwork LLC - (1) MassPay - (2) Atlas Distributions - (3) I HEAL…" at bounding box center [957, 276] width 928 height 202
click at [565, 264] on input "text" at bounding box center [957, 269] width 928 height 17
type input "$"
click at [528, 322] on form "Client Client RNetwork LLC - (1) MassPay - (2) Atlas Distributions - (3) I HEAL…" at bounding box center [957, 276] width 928 height 202
click at [529, 333] on input "text" at bounding box center [957, 335] width 928 height 17
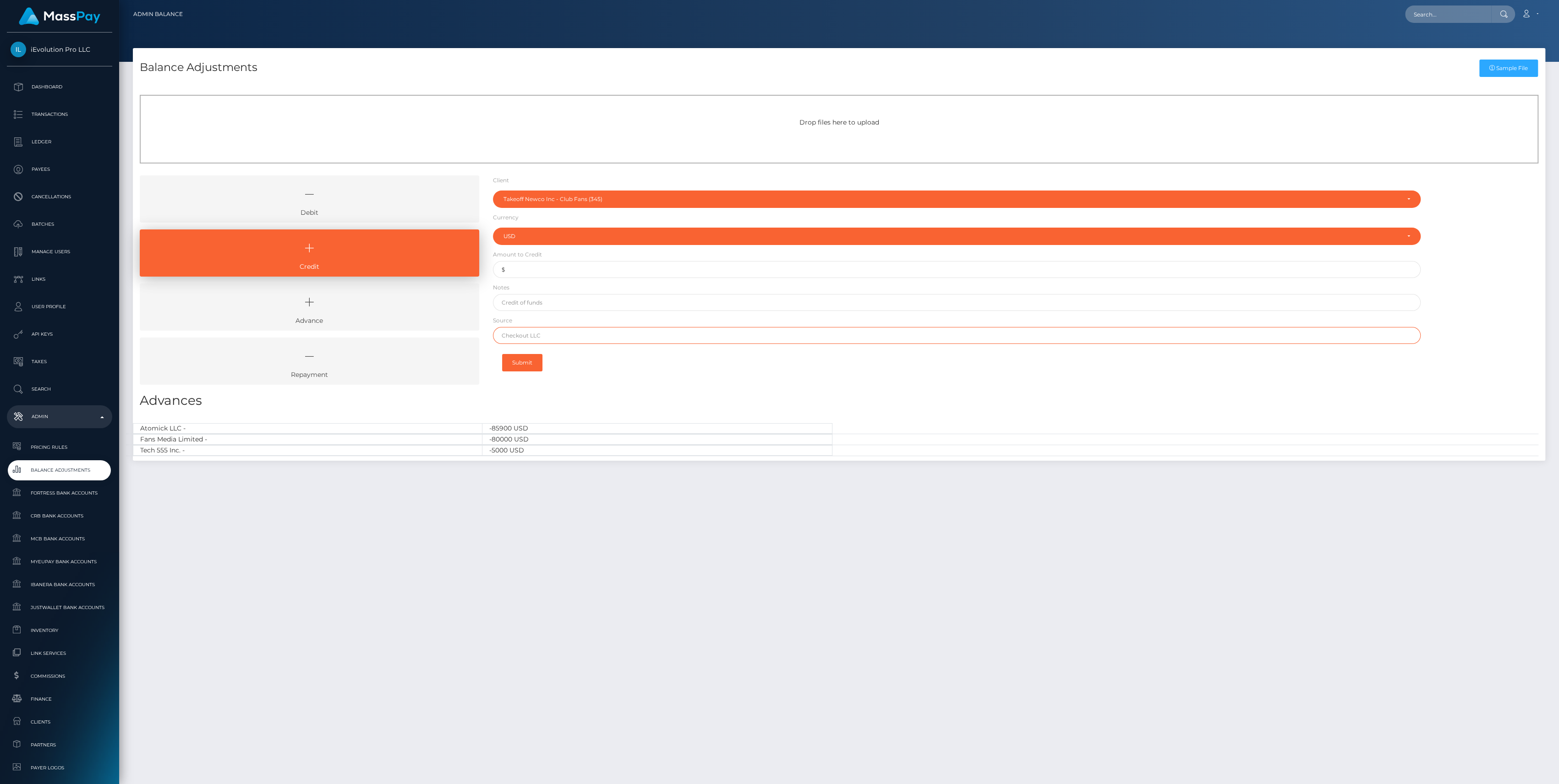
paste input "Brex"
type input "Brex"
click at [540, 298] on input "text" at bounding box center [957, 303] width 928 height 17
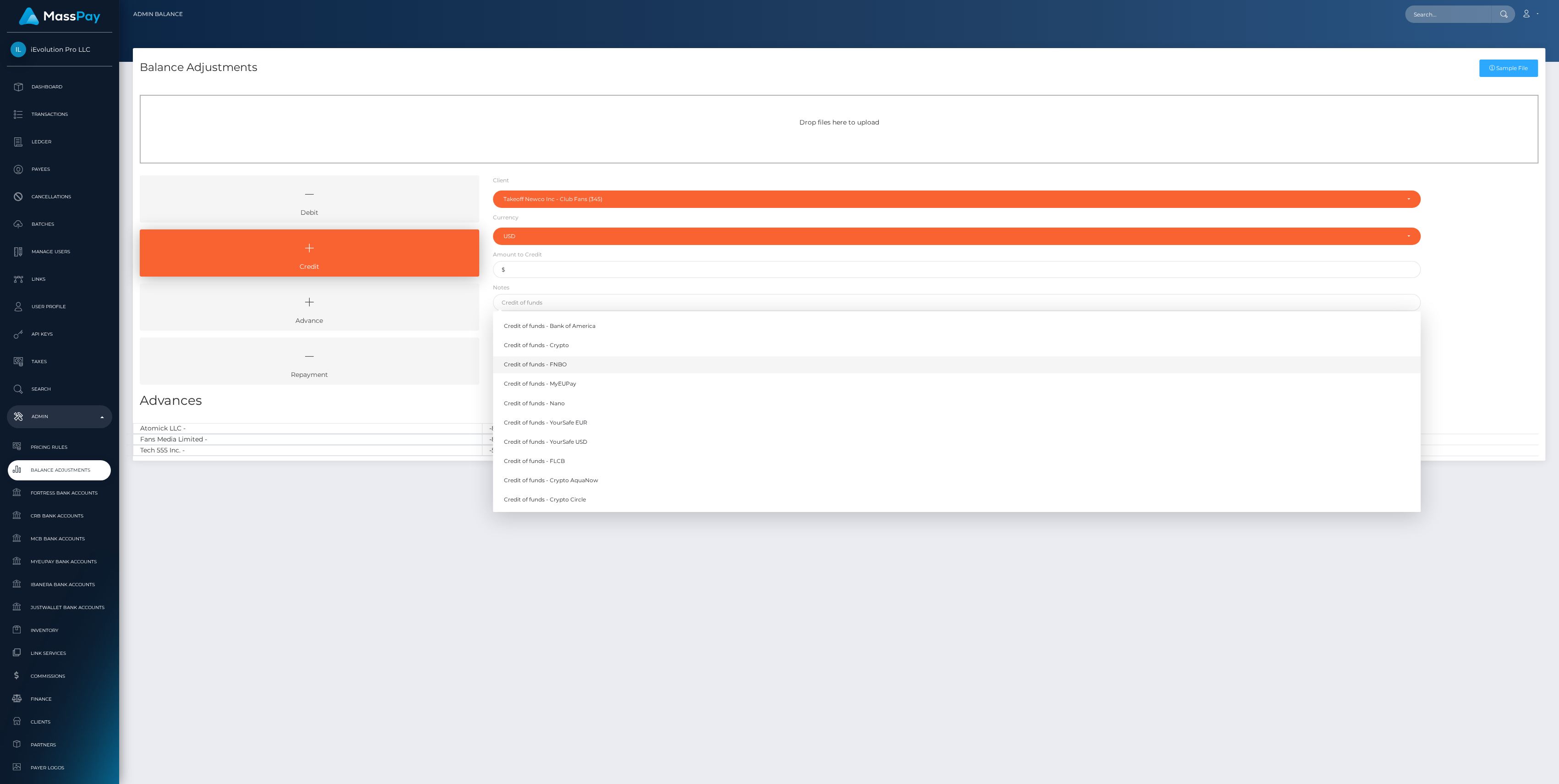
click at [561, 371] on link "Credit of funds - FNBO" at bounding box center [957, 365] width 928 height 17
type input "Credit of funds - FNBO"
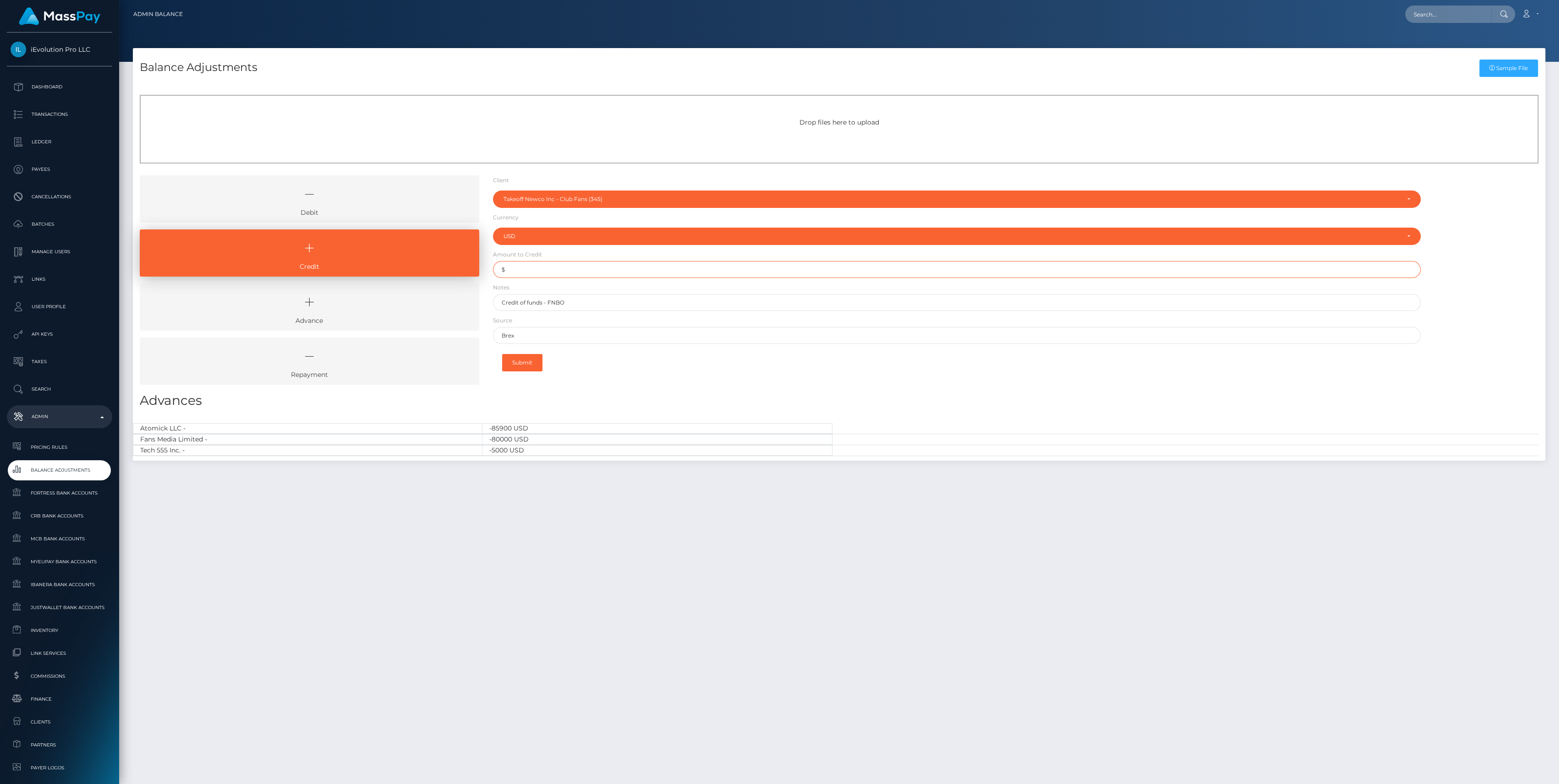
click at [560, 273] on input "$" at bounding box center [957, 269] width 928 height 17
paste input "2,235.42"
type input "$2,235.42"
click at [539, 359] on button "Submit" at bounding box center [522, 362] width 41 height 17
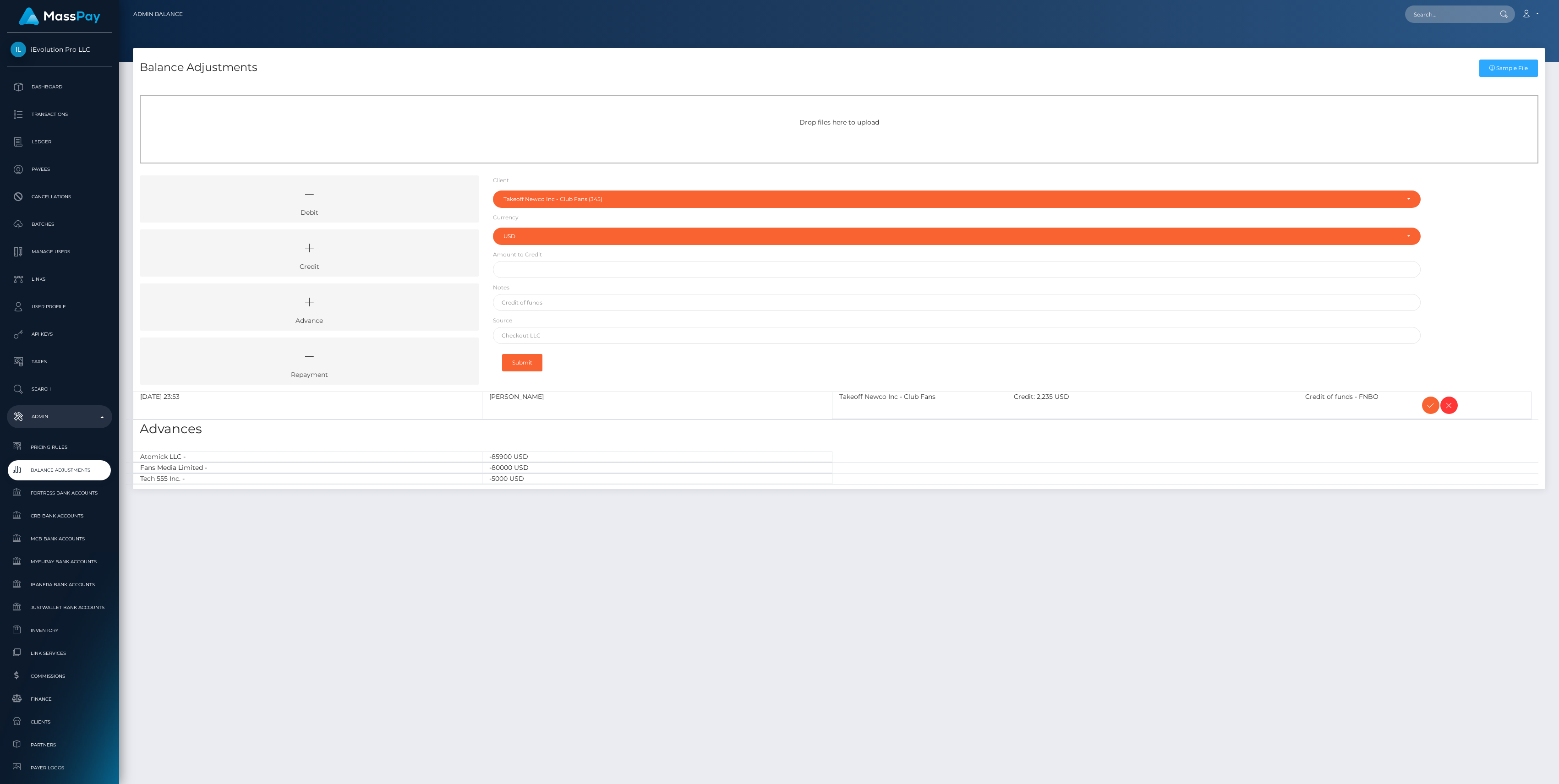
select select "345"
select select "USD"
click at [381, 261] on link "Credit" at bounding box center [310, 253] width 340 height 47
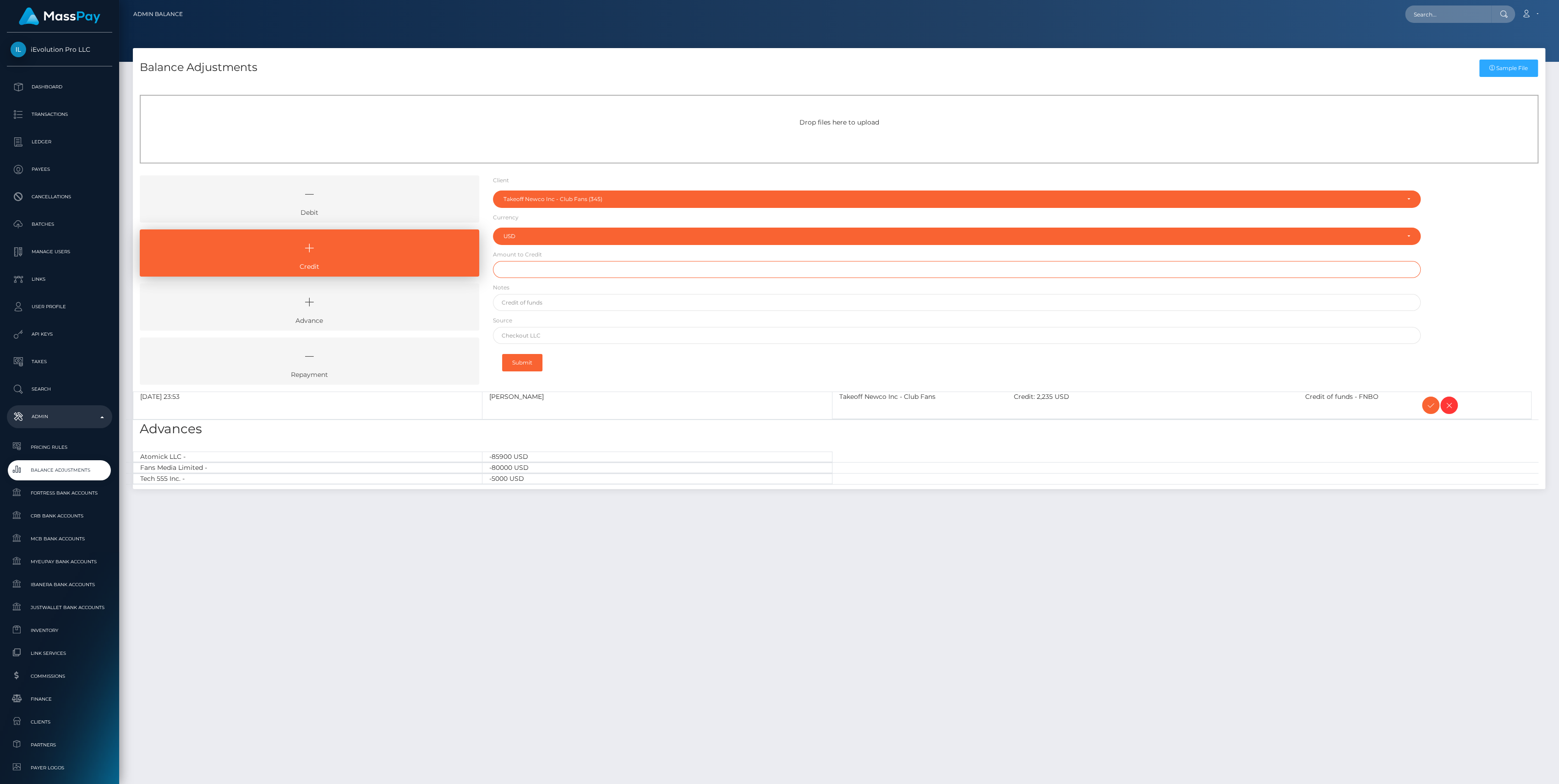
click at [544, 271] on input "text" at bounding box center [957, 269] width 928 height 17
paste input "2,732.34"
type input "$2,732.34"
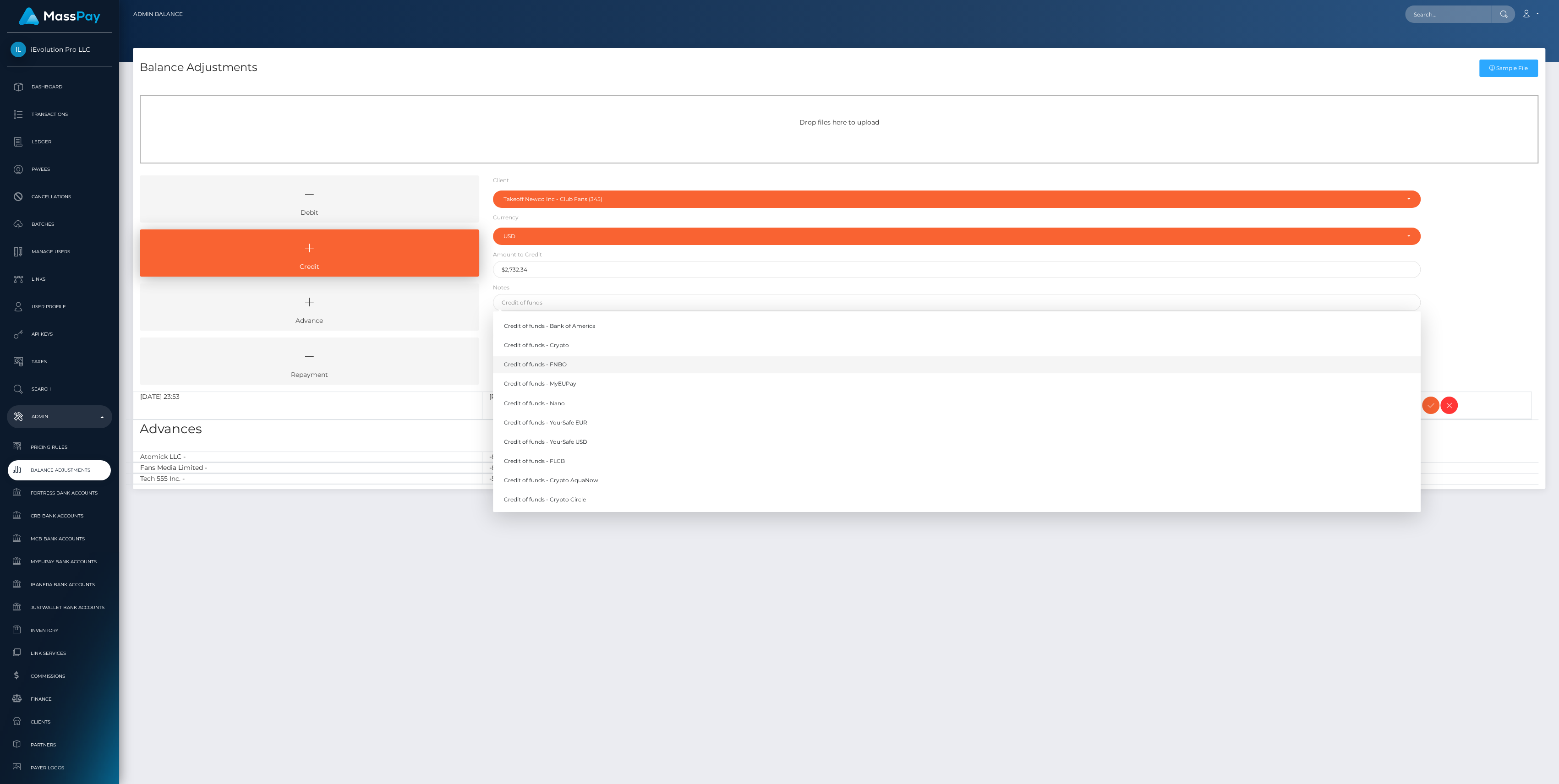
click at [529, 367] on link "Credit of funds - FNBO" at bounding box center [957, 365] width 928 height 17
type input "Credit of funds - FNBO"
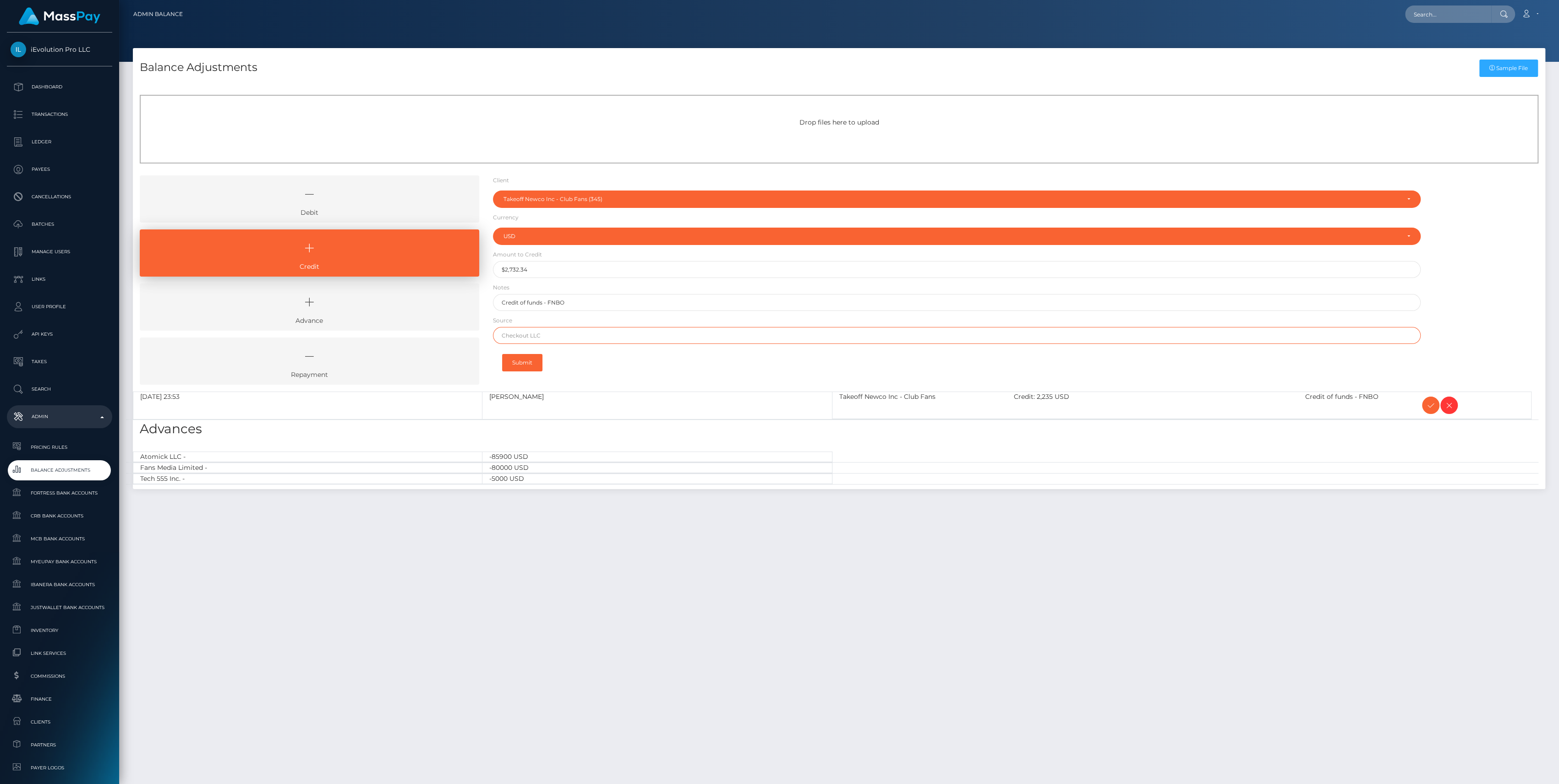
click at [537, 337] on input "text" at bounding box center [957, 335] width 928 height 17
click at [504, 336] on input "text" at bounding box center [957, 335] width 928 height 17
type input "Brex"
click at [597, 362] on div "Submit" at bounding box center [957, 362] width 928 height 28
click at [535, 367] on button "Submit" at bounding box center [522, 362] width 41 height 17
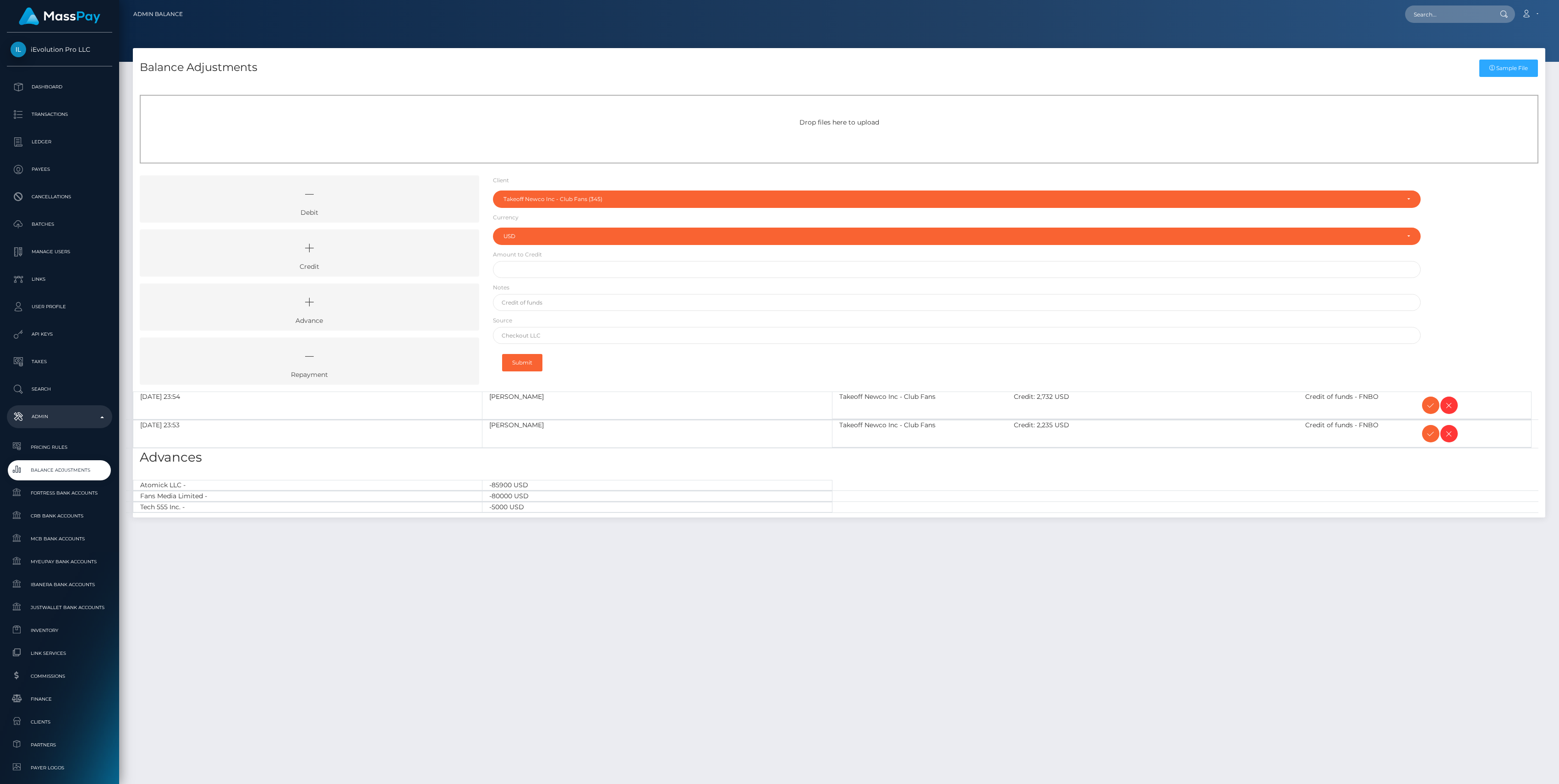
select select "345"
select select "USD"
click at [1427, 406] on icon at bounding box center [1431, 406] width 11 height 12
click at [1423, 437] on div at bounding box center [1472, 434] width 117 height 26
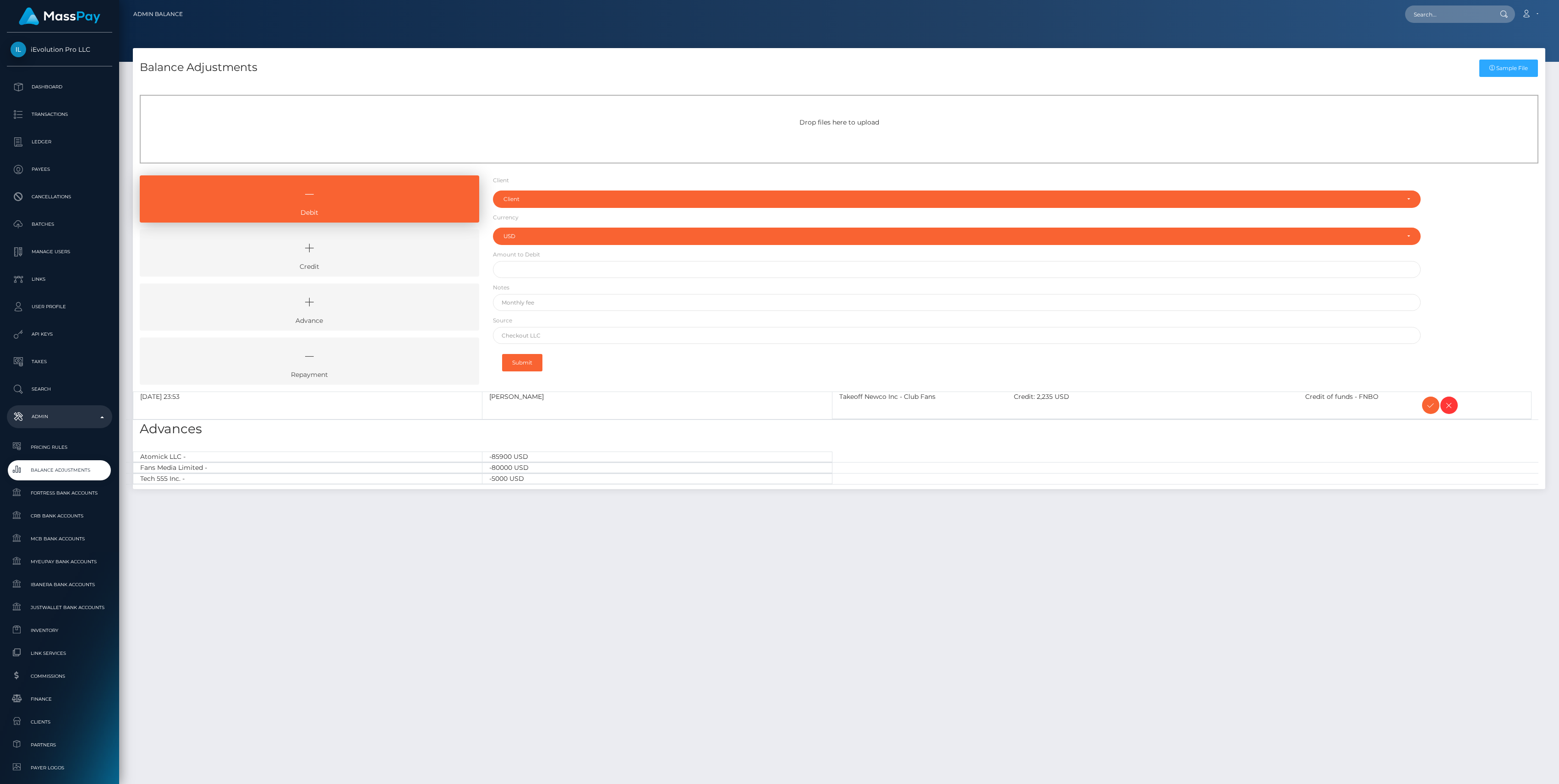
select select "USD"
click at [1427, 406] on icon at bounding box center [1431, 406] width 11 height 12
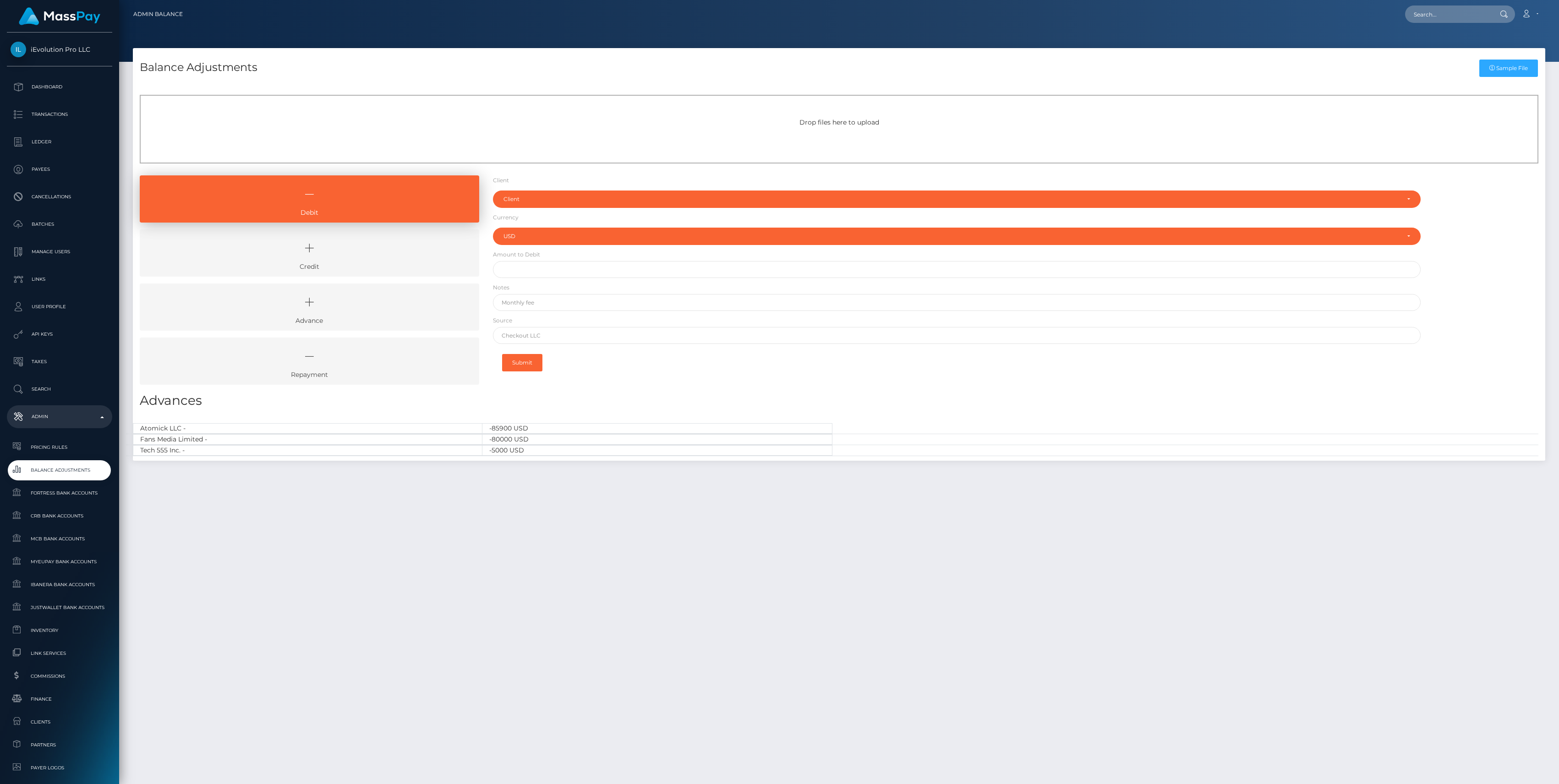
select select "USD"
click at [336, 260] on icon at bounding box center [309, 248] width 319 height 27
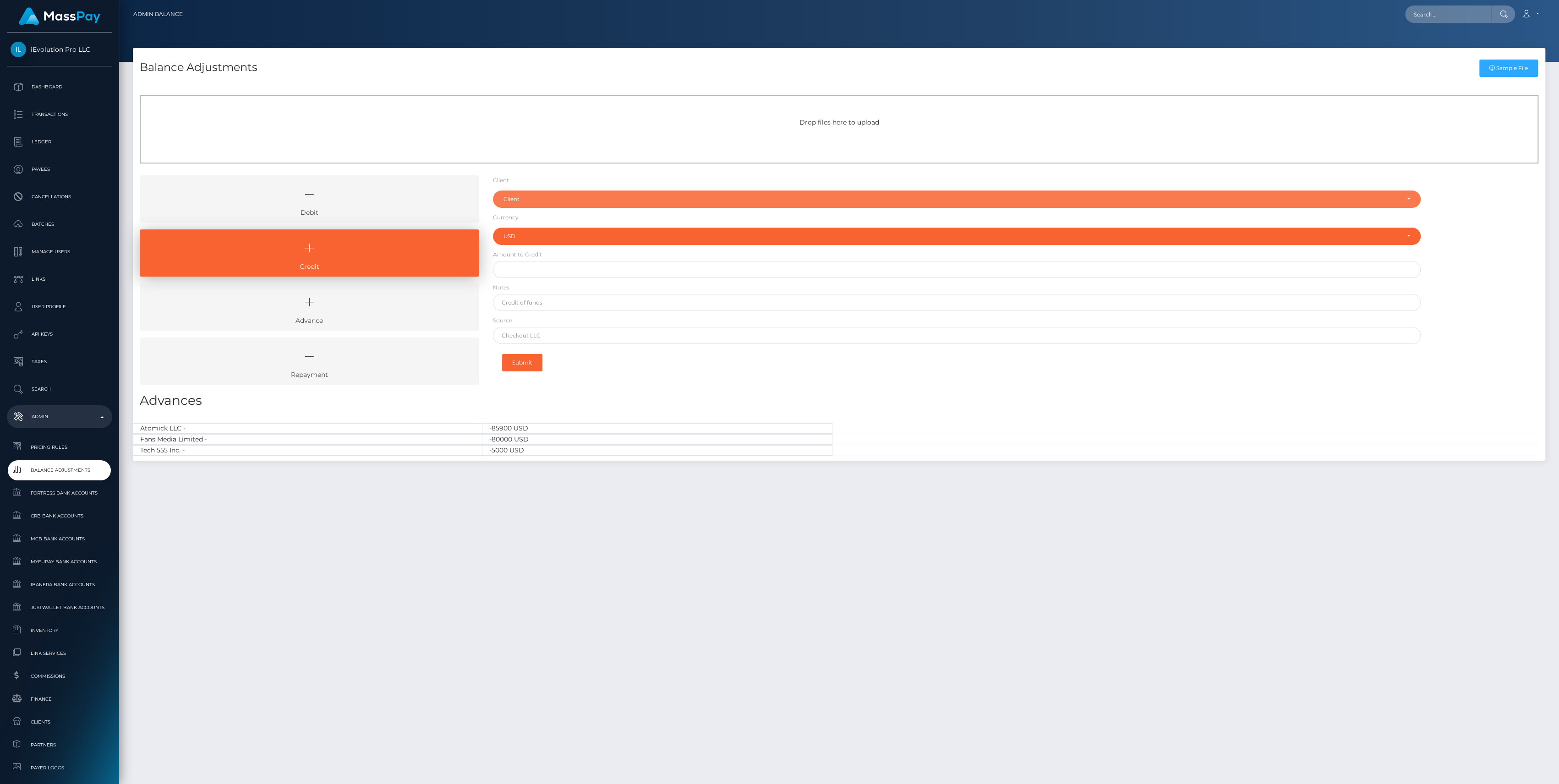
drag, startPoint x: 521, startPoint y: 202, endPoint x: 521, endPoint y: 212, distance: 10.0
click at [521, 202] on div "Client" at bounding box center [952, 200] width 896 height 7
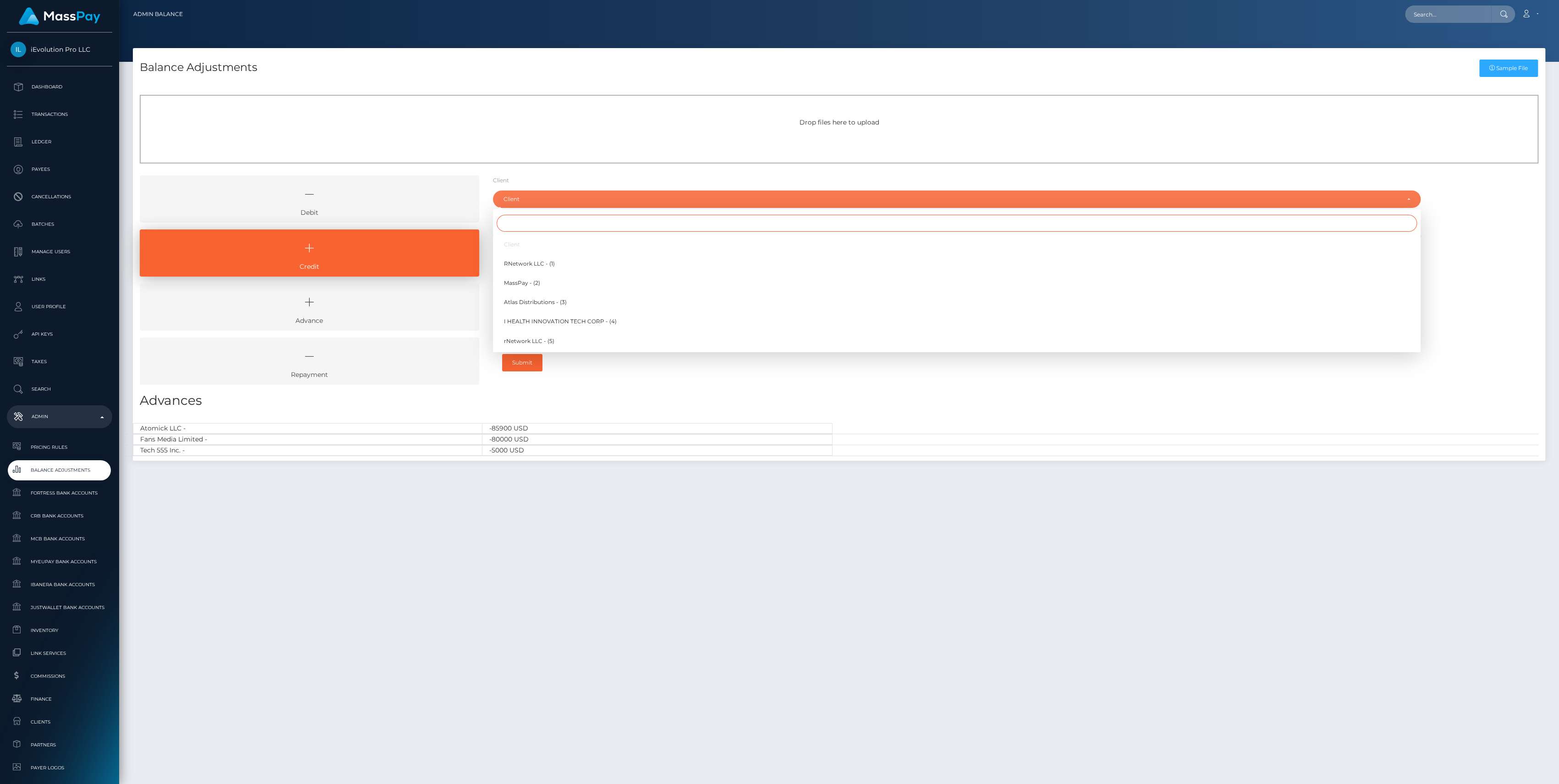
click at [521, 219] on input "Search" at bounding box center [957, 223] width 920 height 17
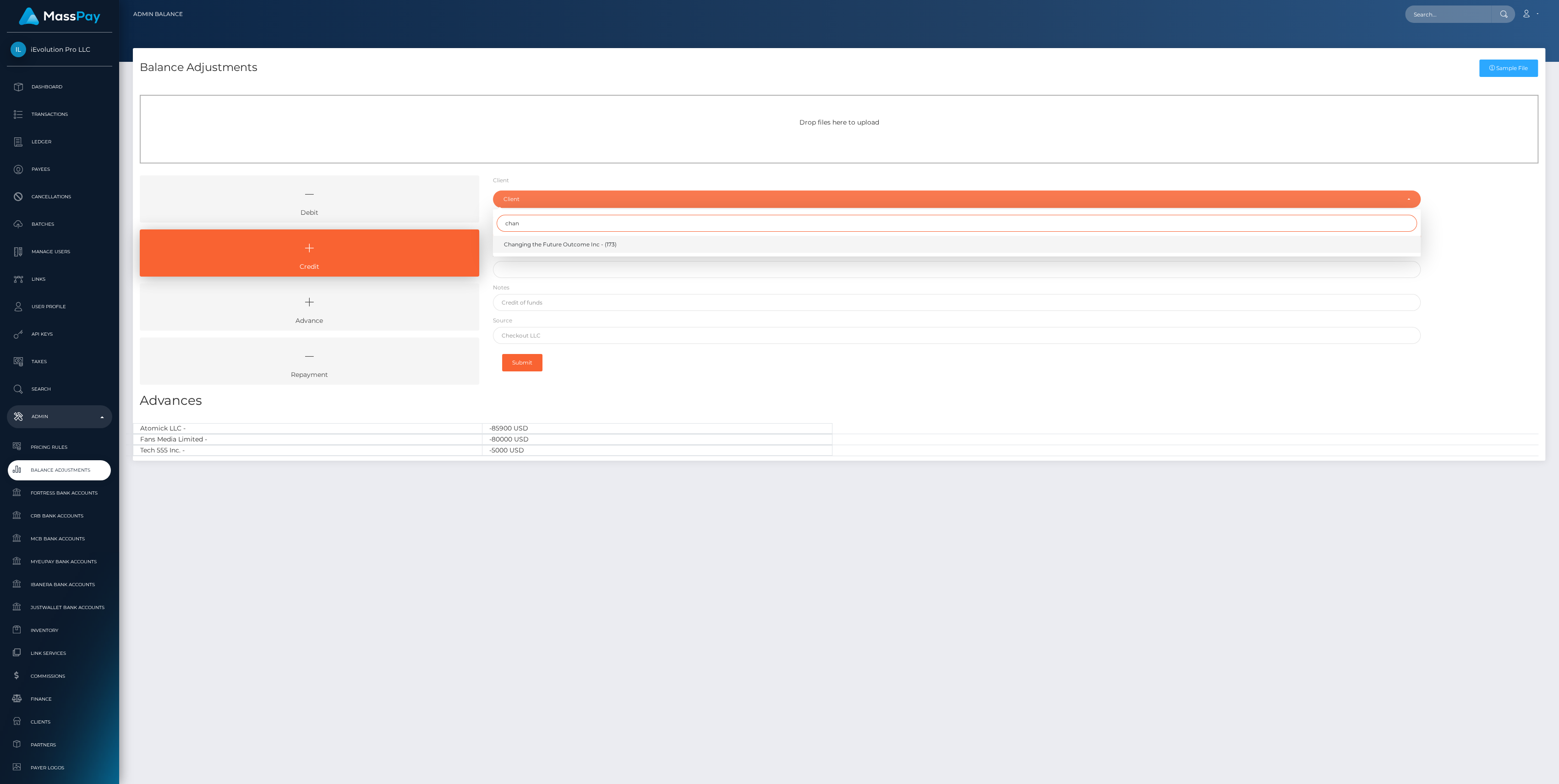
type input "chan"
click at [516, 242] on span "Changing the Future Outcome Inc - (173)" at bounding box center [560, 244] width 113 height 8
select select "173"
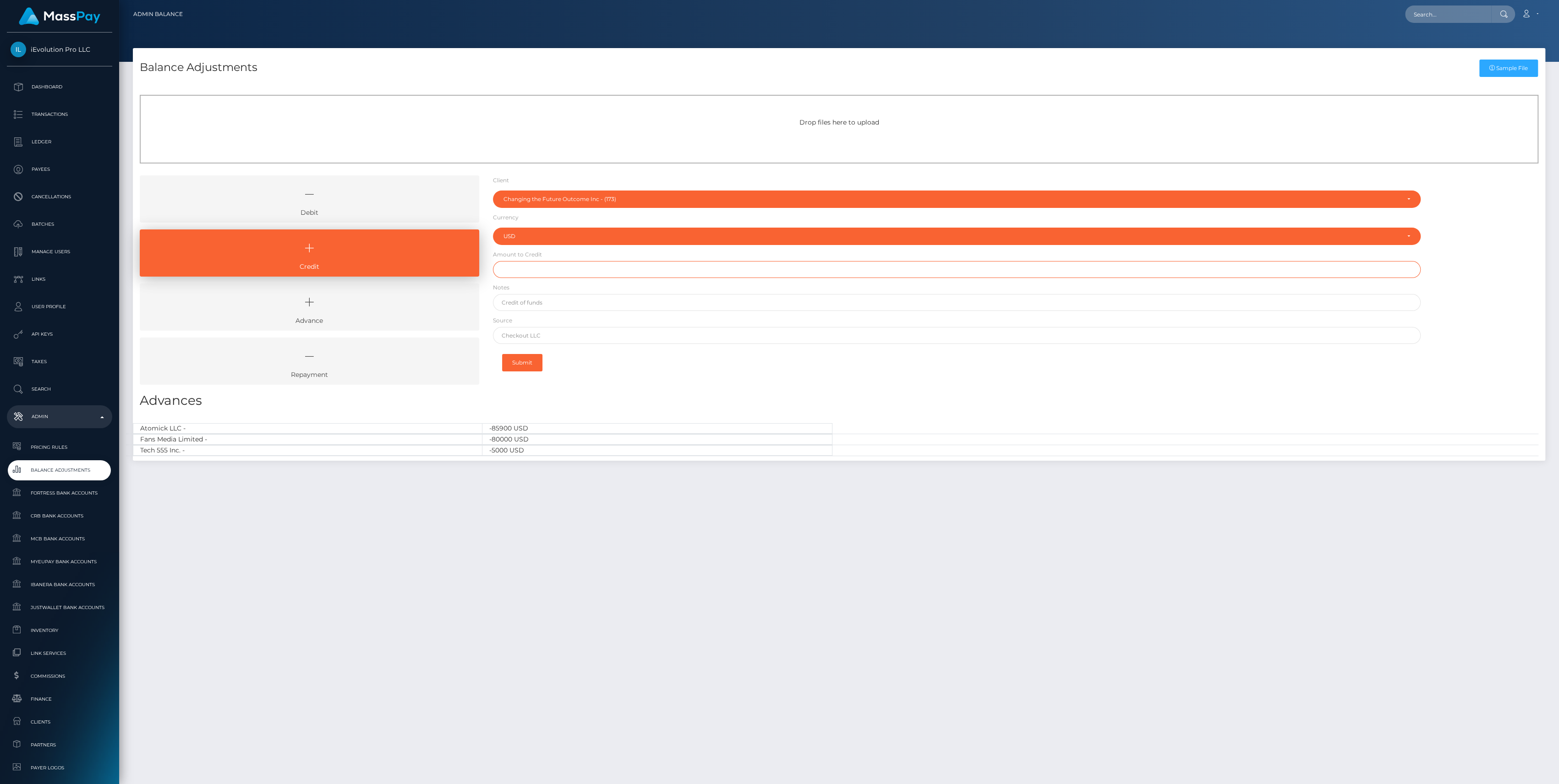
click at [518, 268] on input "text" at bounding box center [957, 269] width 928 height 17
paste input "1,041.00"
type input "$1,041.00"
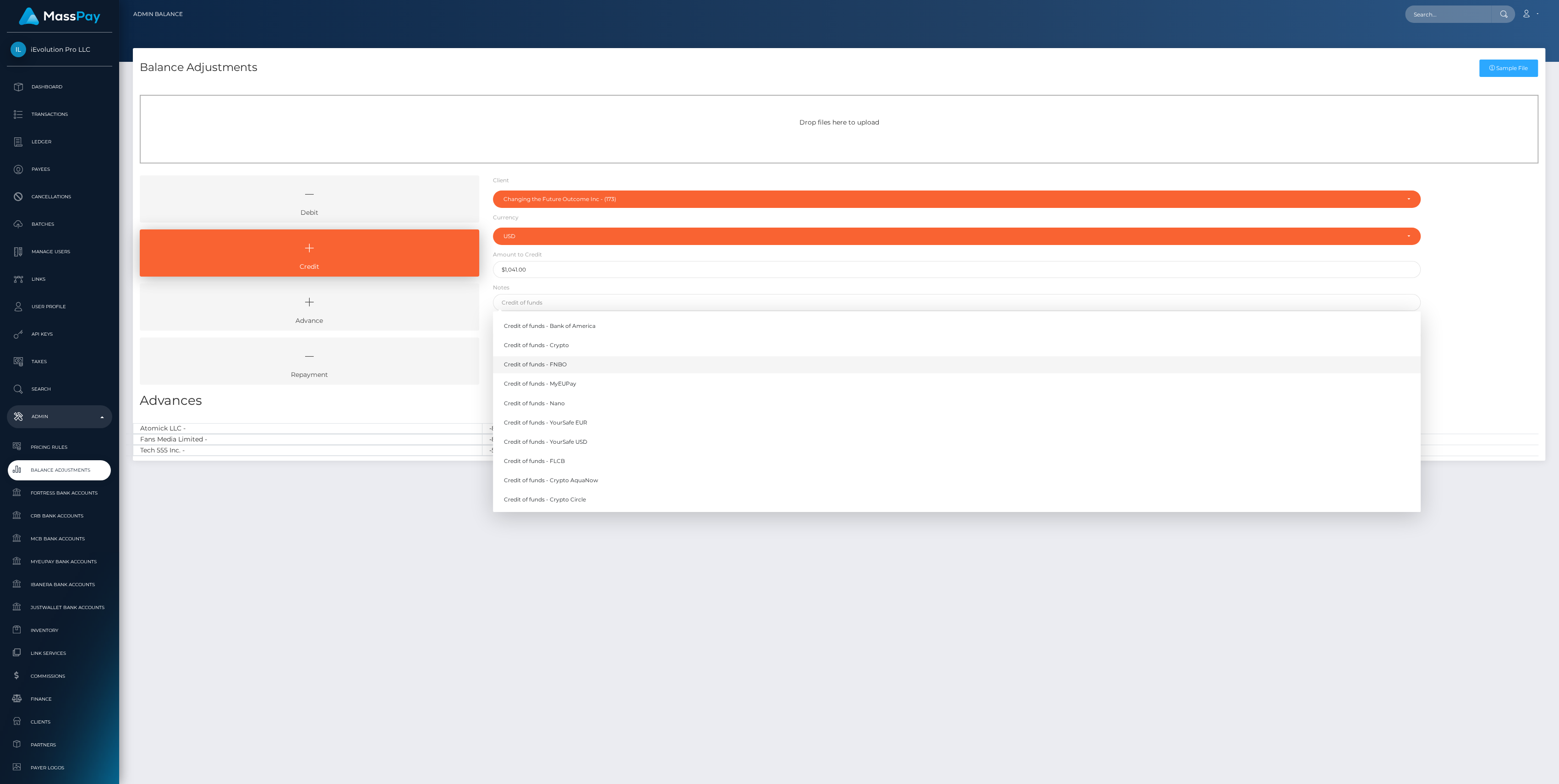
click at [564, 365] on link "Credit of funds - FNBO" at bounding box center [957, 365] width 928 height 17
type input "Credit of funds - FNBO"
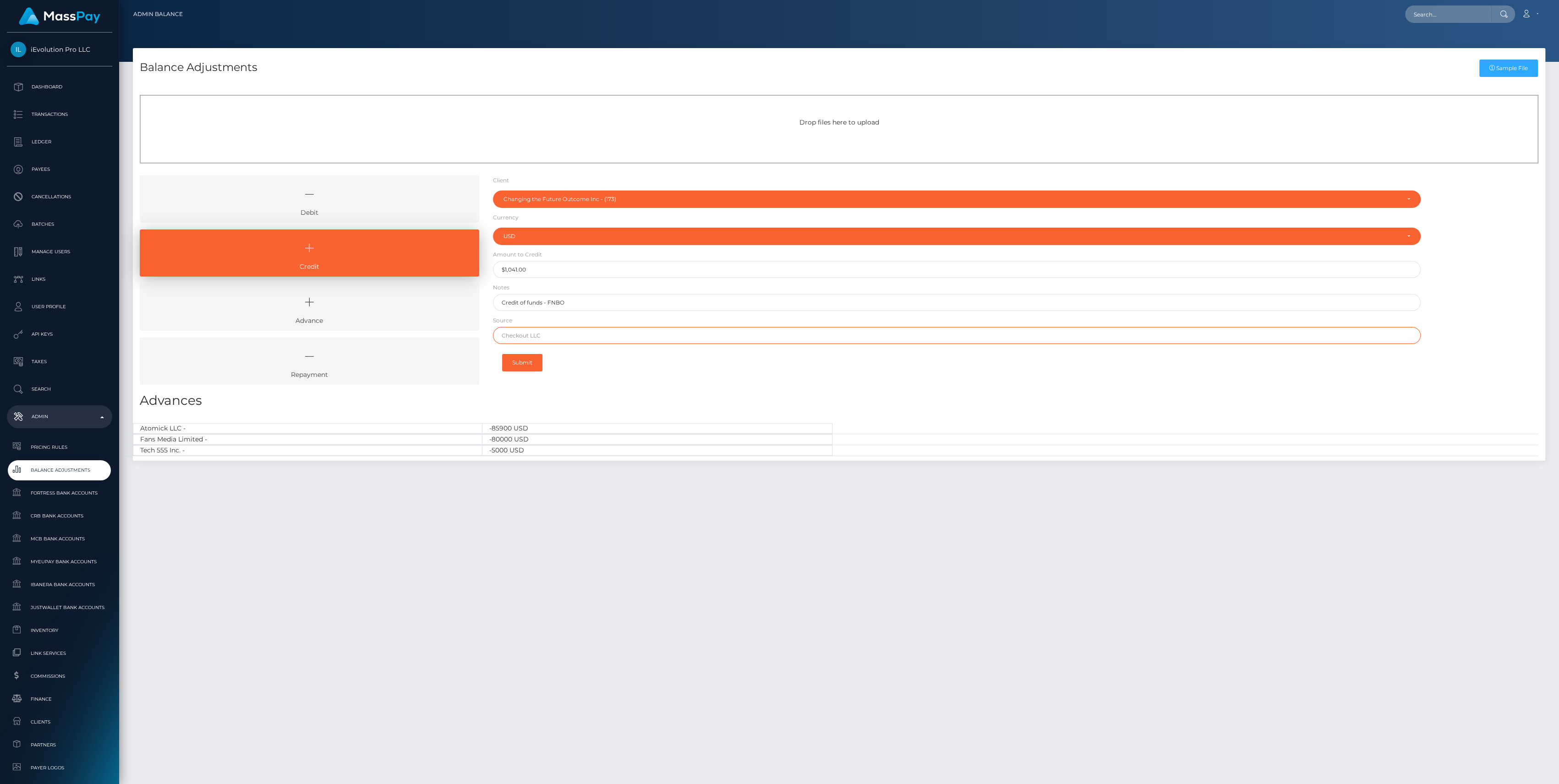
click at [550, 329] on input "text" at bounding box center [957, 335] width 928 height 17
type input "CHASE"
click at [518, 354] on button "Submit" at bounding box center [522, 362] width 41 height 17
click at [624, 375] on div "Client Client RNetwork LLC - (1) MassPay - (2) Atlas Distributions - (3) I HEAL…" at bounding box center [957, 283] width 941 height 216
click at [537, 361] on button "Submit" at bounding box center [522, 362] width 41 height 17
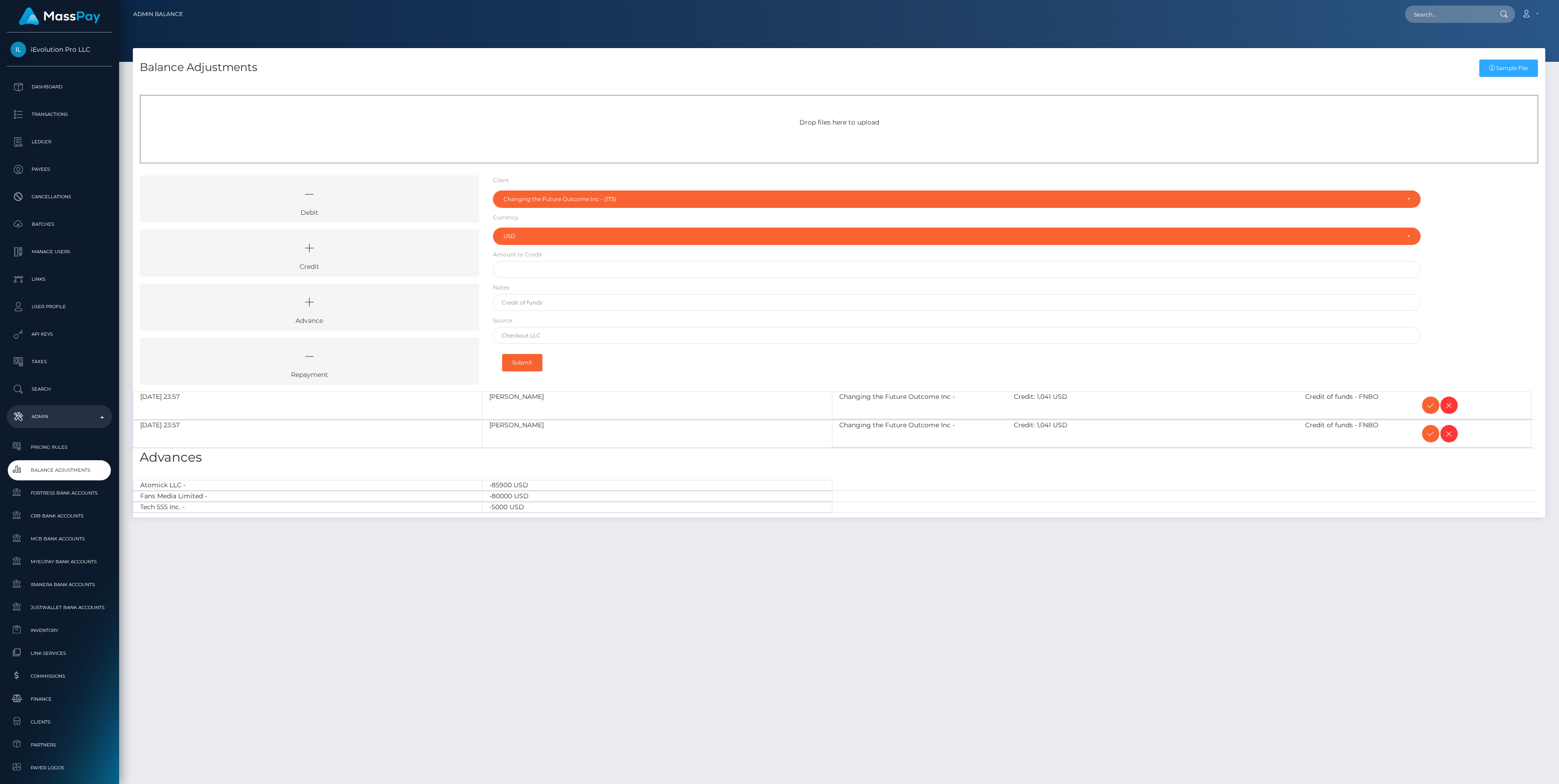
select select "173"
select select "USD"
click at [1455, 406] on span at bounding box center [1449, 405] width 17 height 17
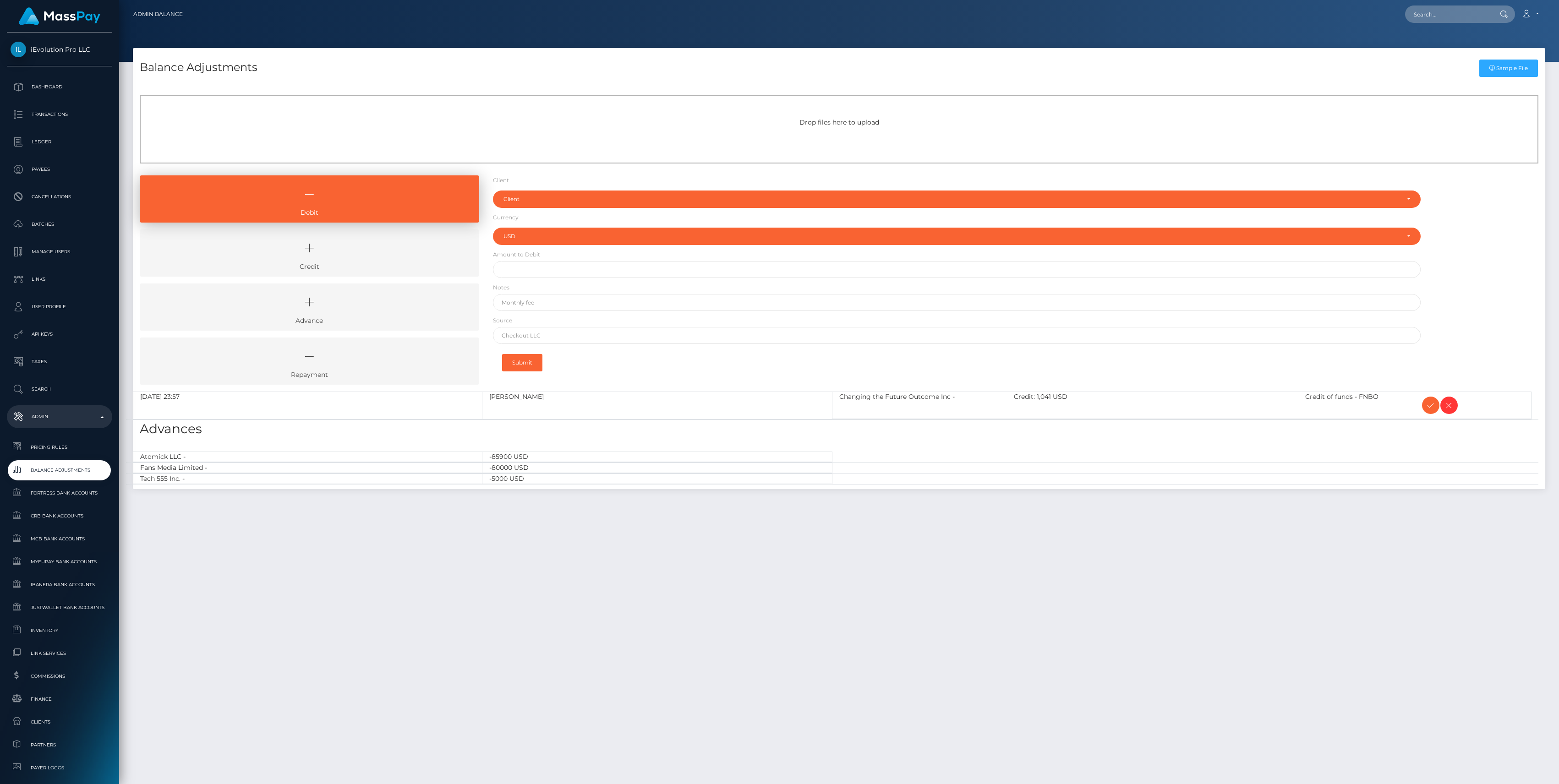
select select "USD"
click at [1426, 406] on icon at bounding box center [1431, 406] width 11 height 12
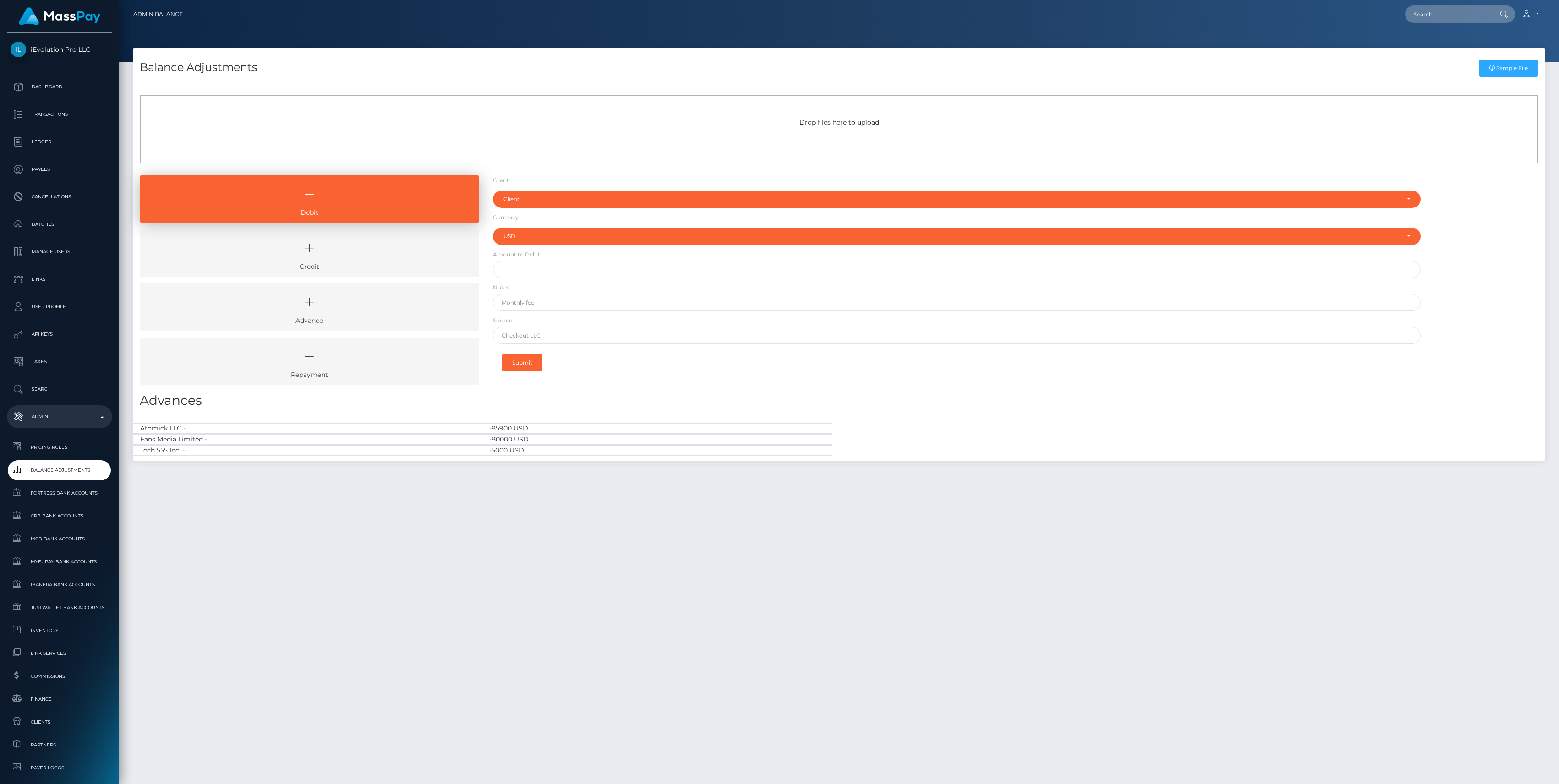
select select "USD"
click at [257, 249] on icon at bounding box center [309, 248] width 319 height 27
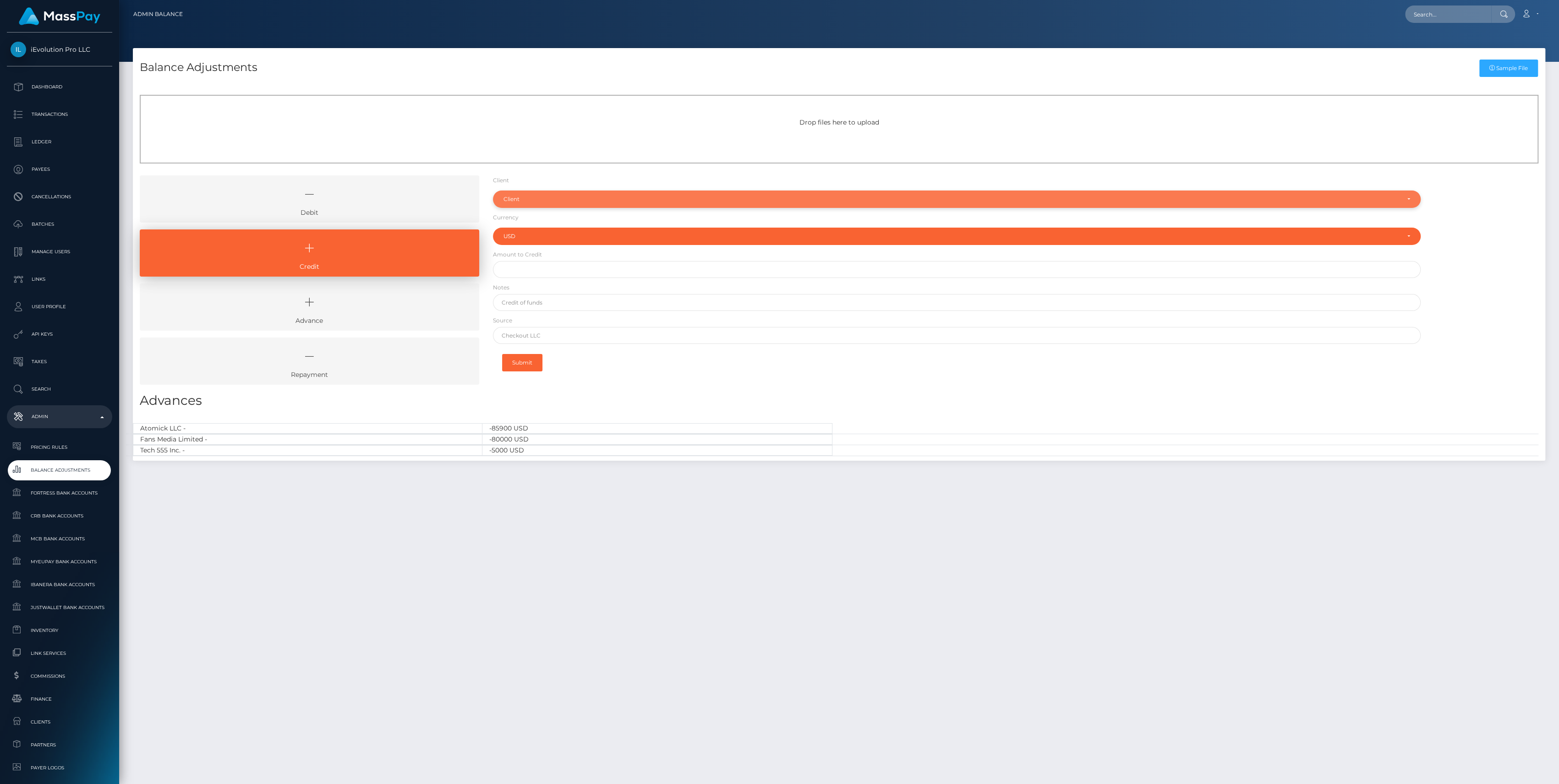
click at [568, 194] on div "Client" at bounding box center [957, 199] width 928 height 17
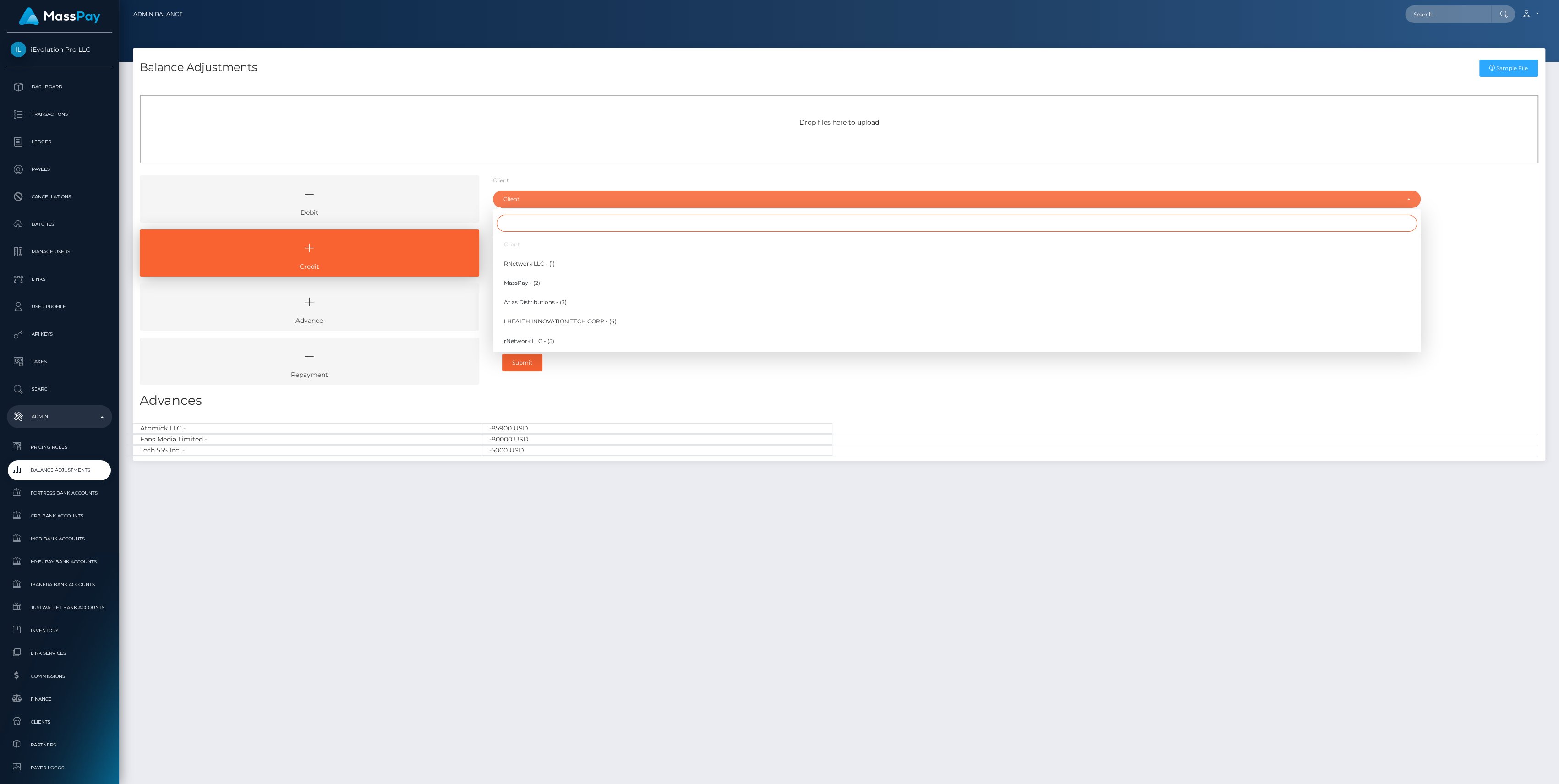
click at [557, 226] on input "Search" at bounding box center [957, 223] width 920 height 17
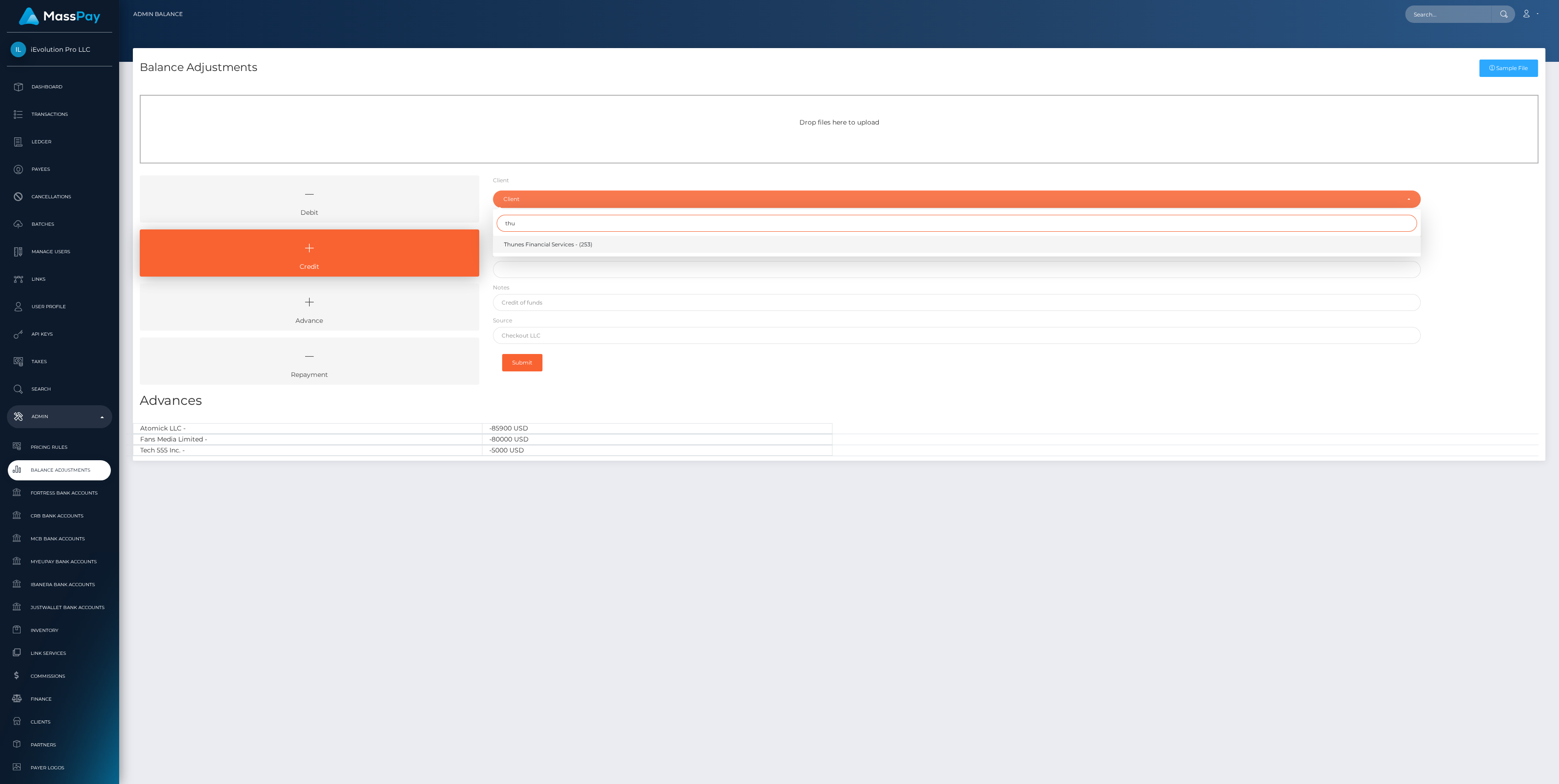
type input "thu"
click at [560, 239] on link "Thunes Financial Services - (253)" at bounding box center [957, 244] width 928 height 17
select select "253"
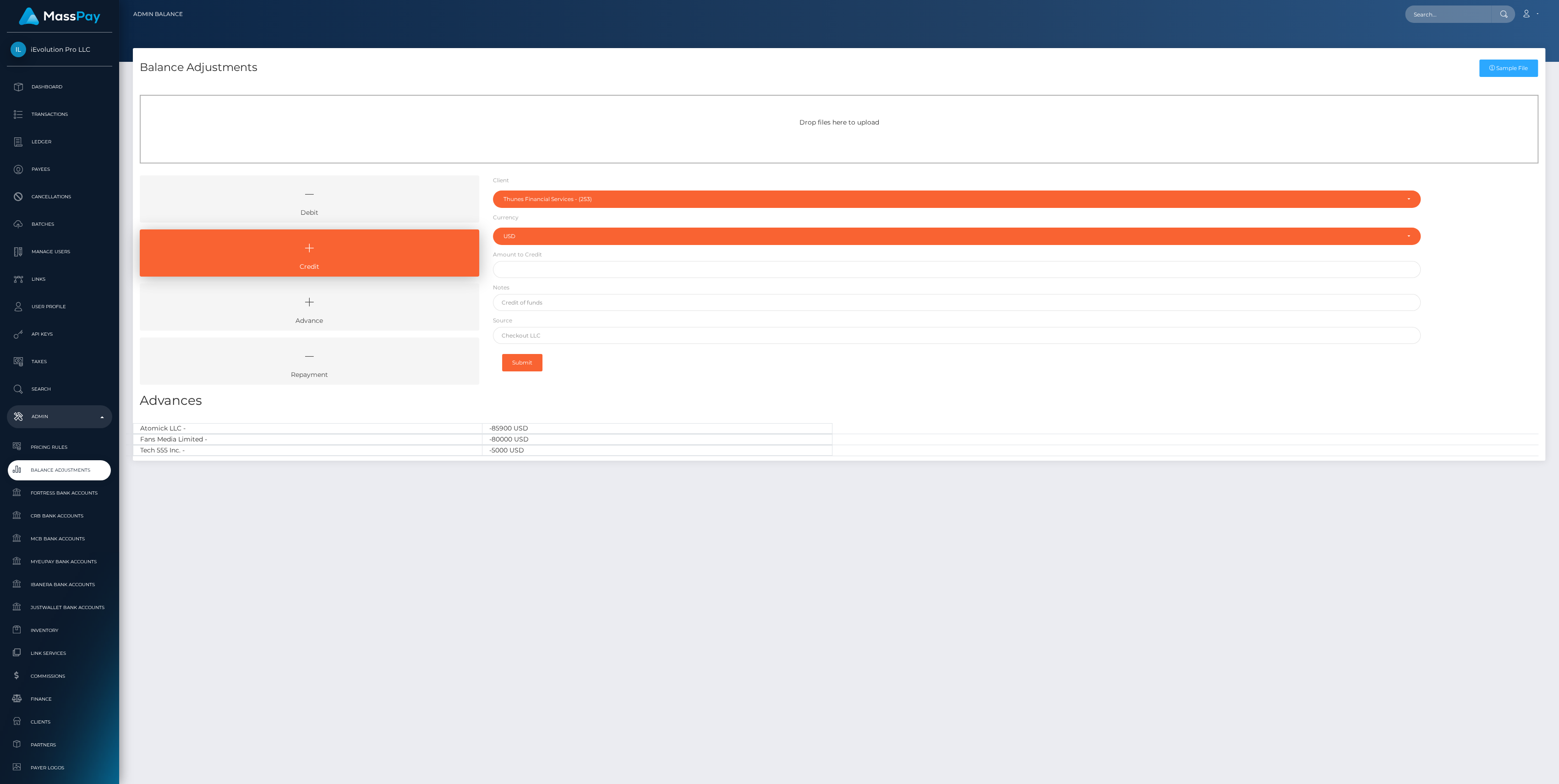
click at [528, 260] on form "Client Client RNetwork LLC - (1) MassPay - (2) Atlas Distributions - (3) I HEAL…" at bounding box center [957, 276] width 928 height 202
click at [536, 271] on input "text" at bounding box center [957, 269] width 928 height 17
paste input "130,000.00"
type input "$130,000.00"
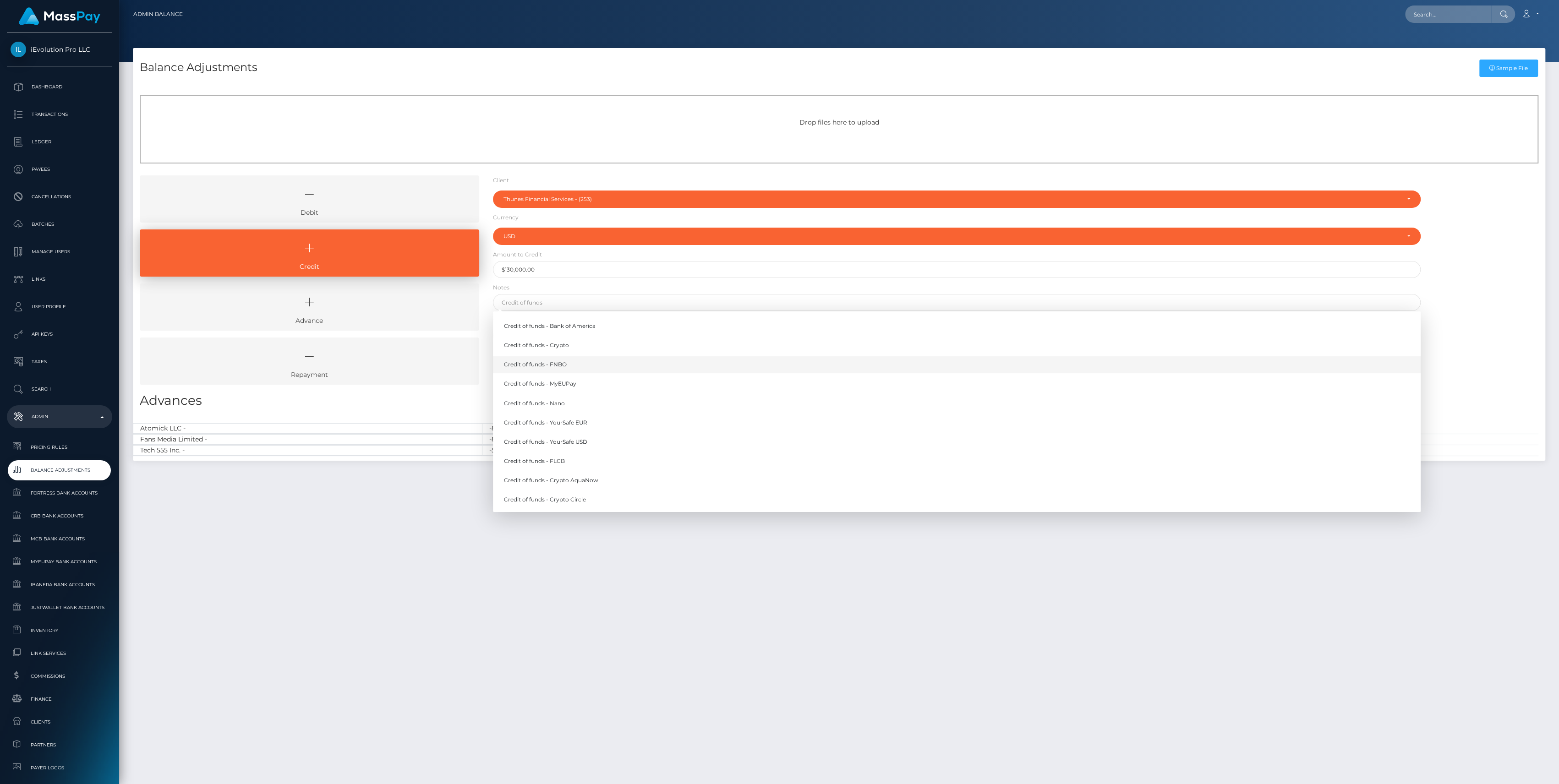
click at [530, 360] on link "Credit of funds - FNBO" at bounding box center [957, 365] width 928 height 17
type input "Credit of funds - FNBO"
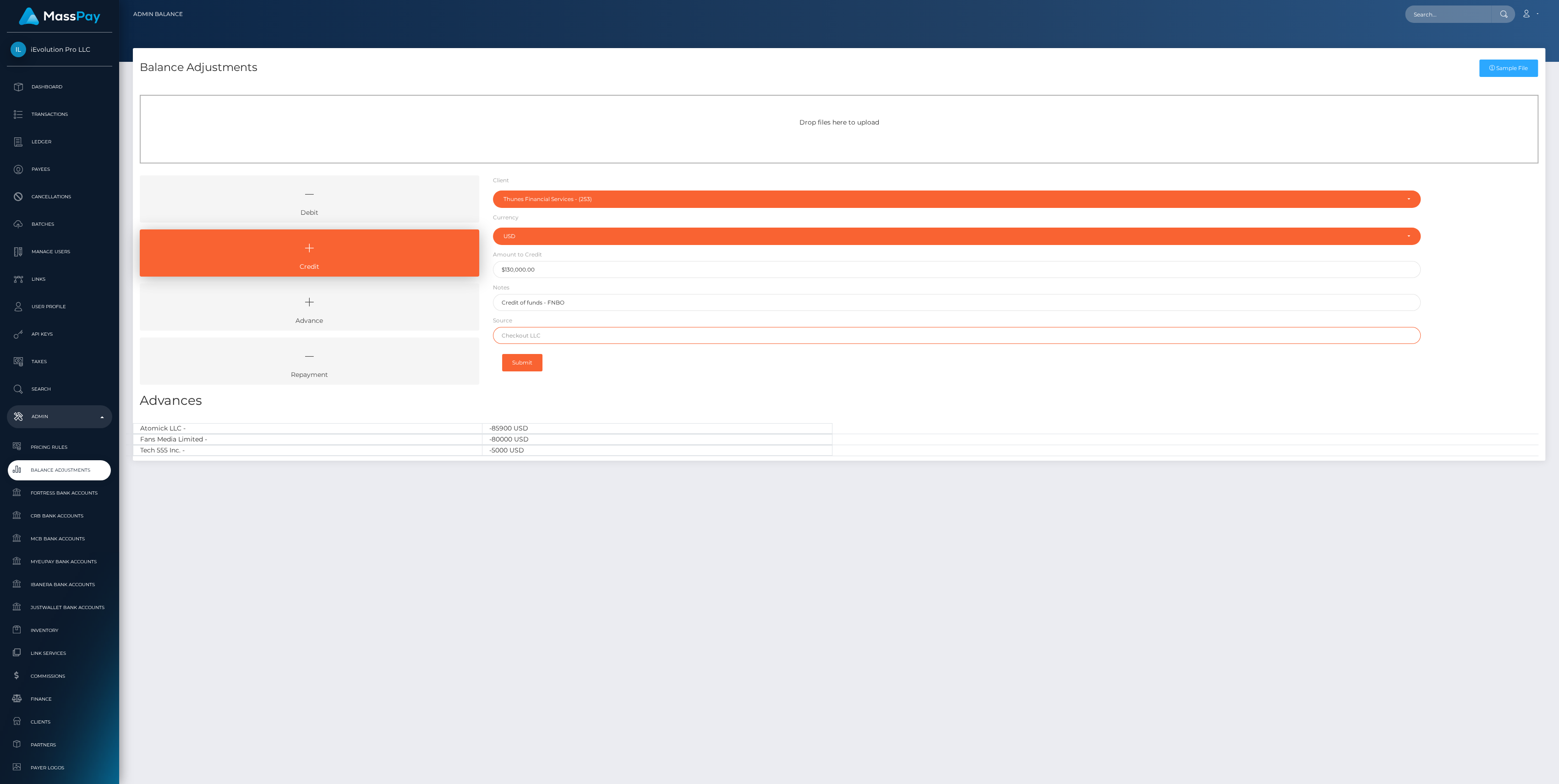
paste input "Community Federal Savings Bank"
type input "Community Federal Savings Bank"
click at [635, 363] on div "Submit" at bounding box center [957, 362] width 928 height 28
click at [523, 363] on button "Submit" at bounding box center [522, 362] width 41 height 17
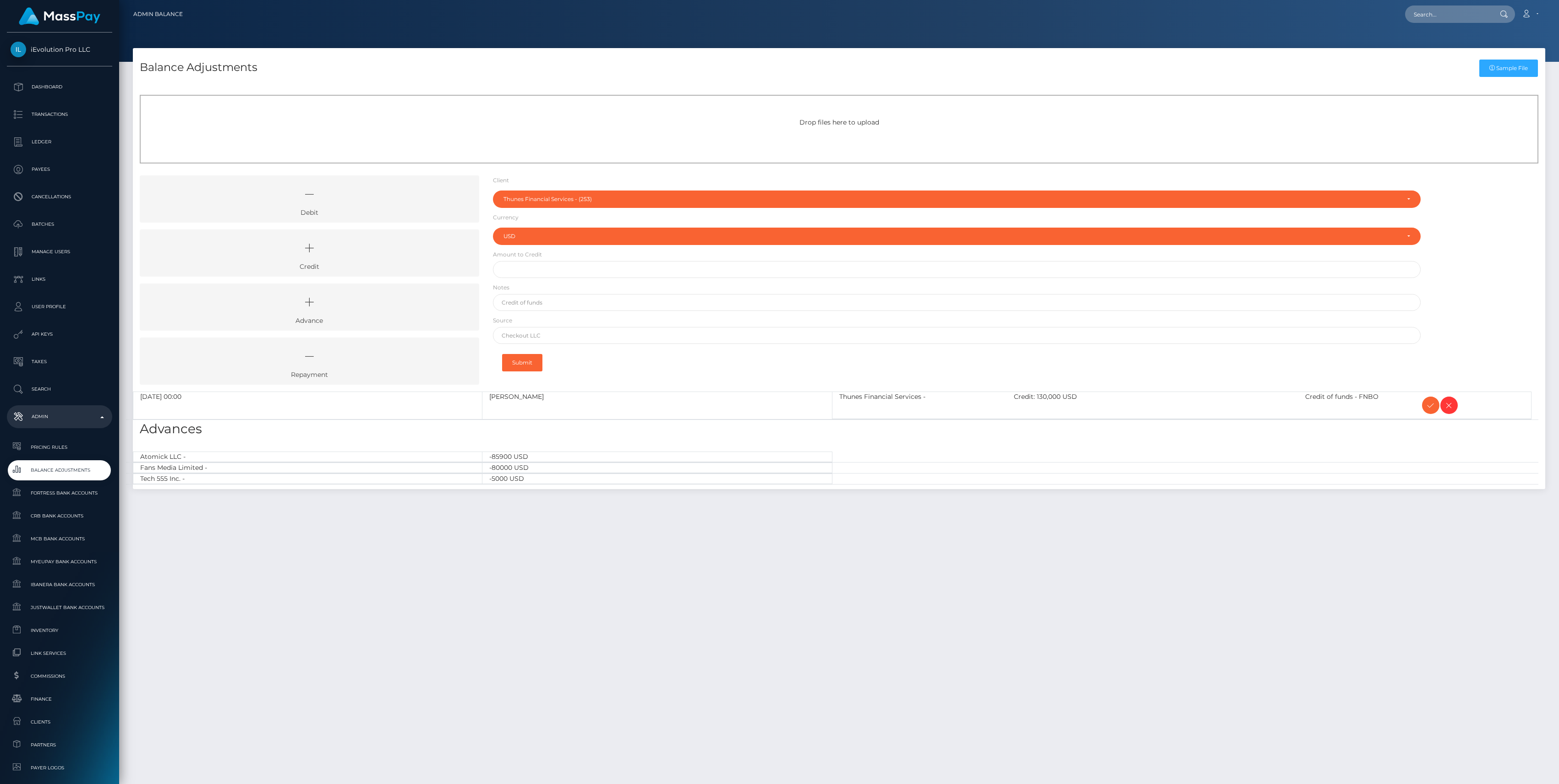
select select "253"
select select "USD"
click at [1427, 405] on icon at bounding box center [1431, 406] width 11 height 12
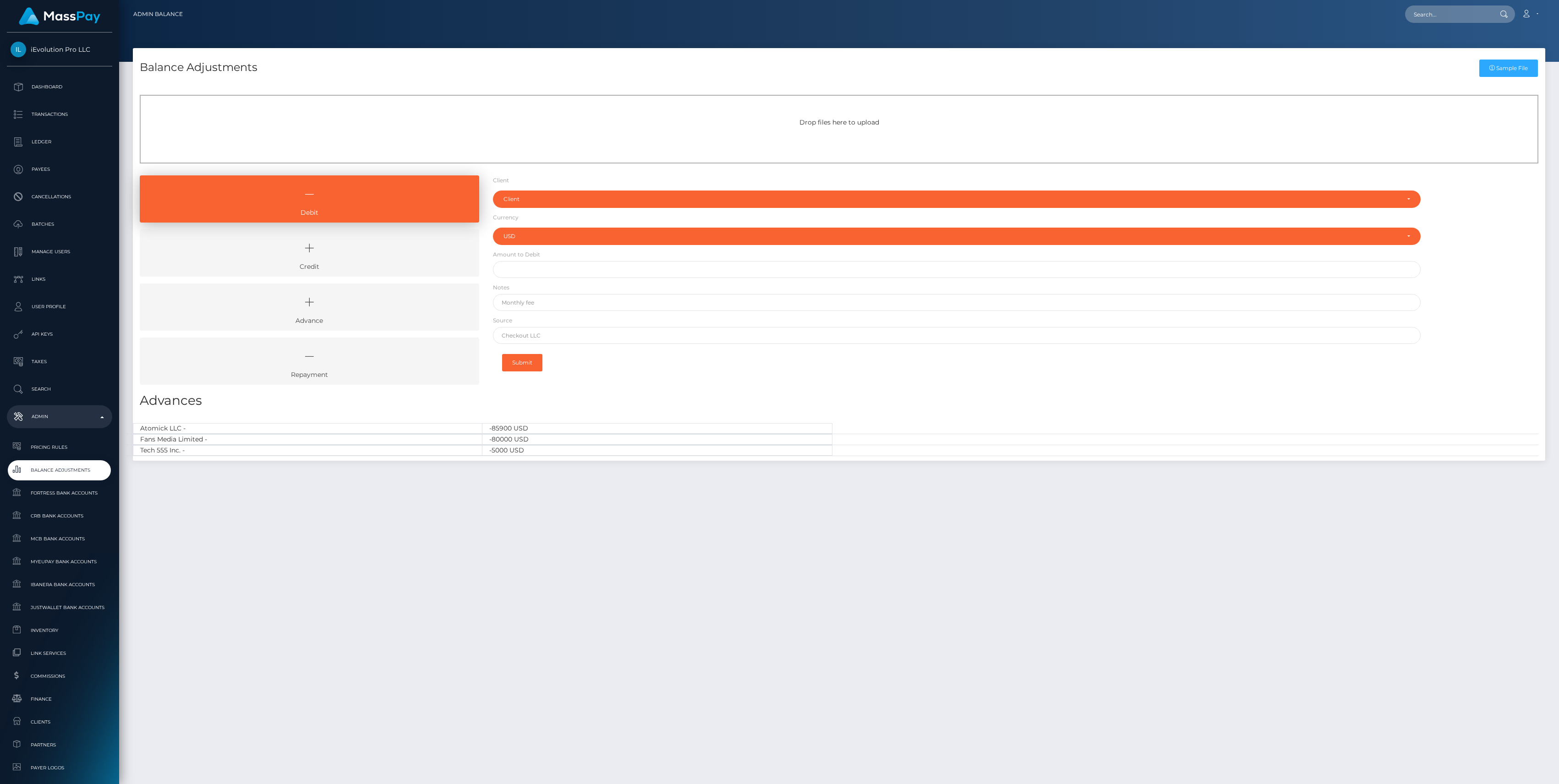
select select "USD"
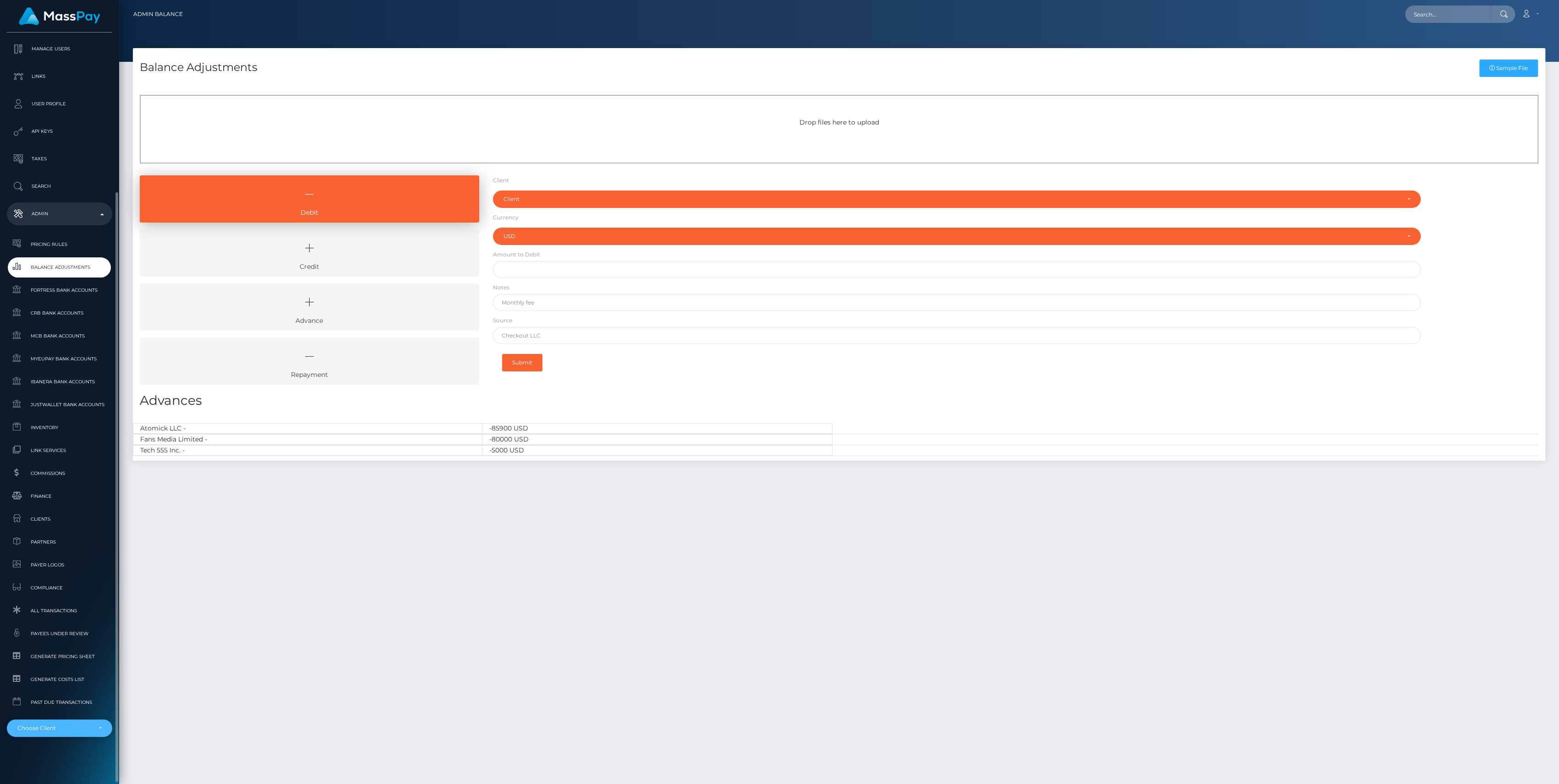
click at [89, 730] on div "Choose Client" at bounding box center [54, 729] width 74 height 7
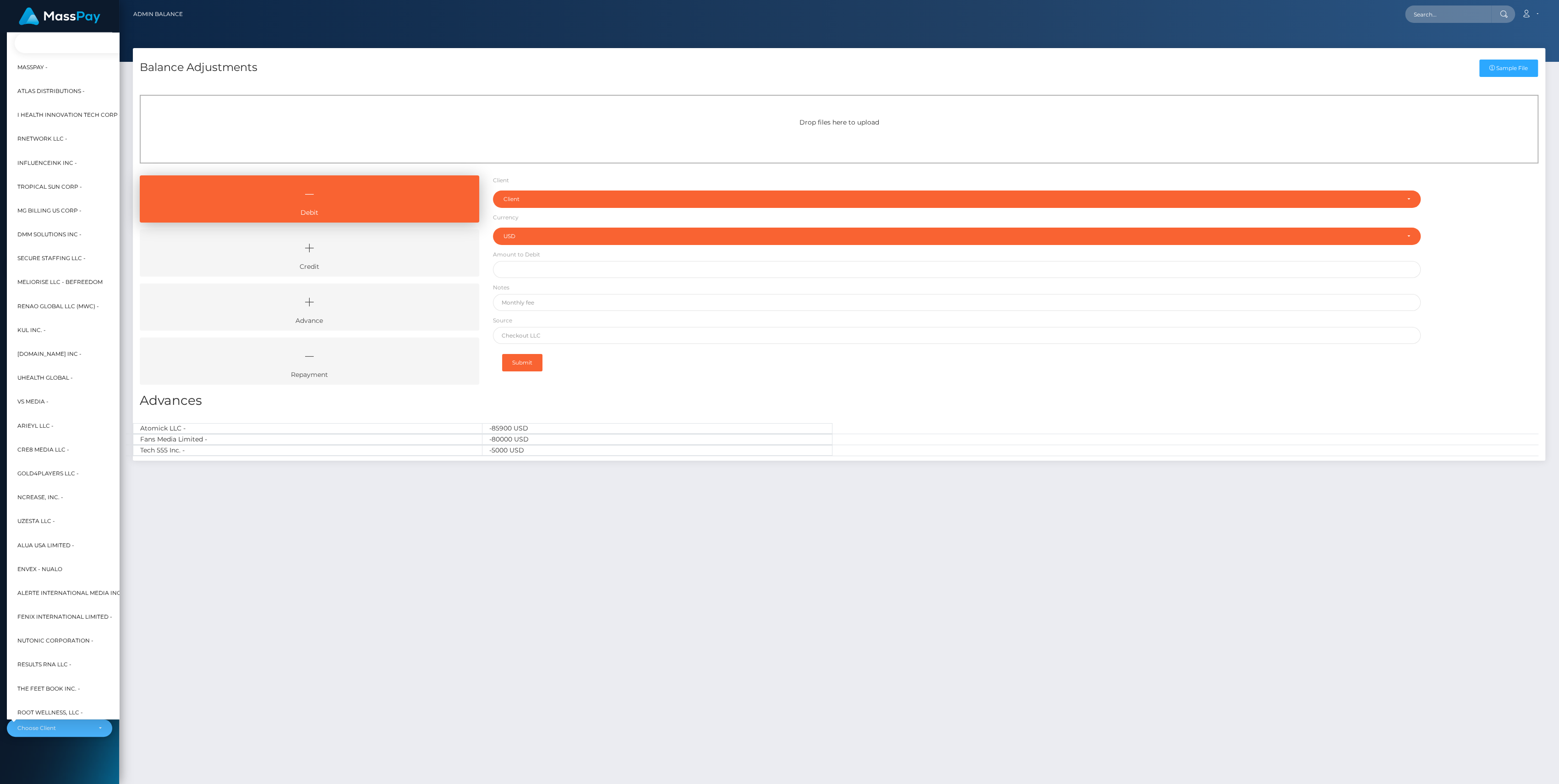
scroll to position [0, 11]
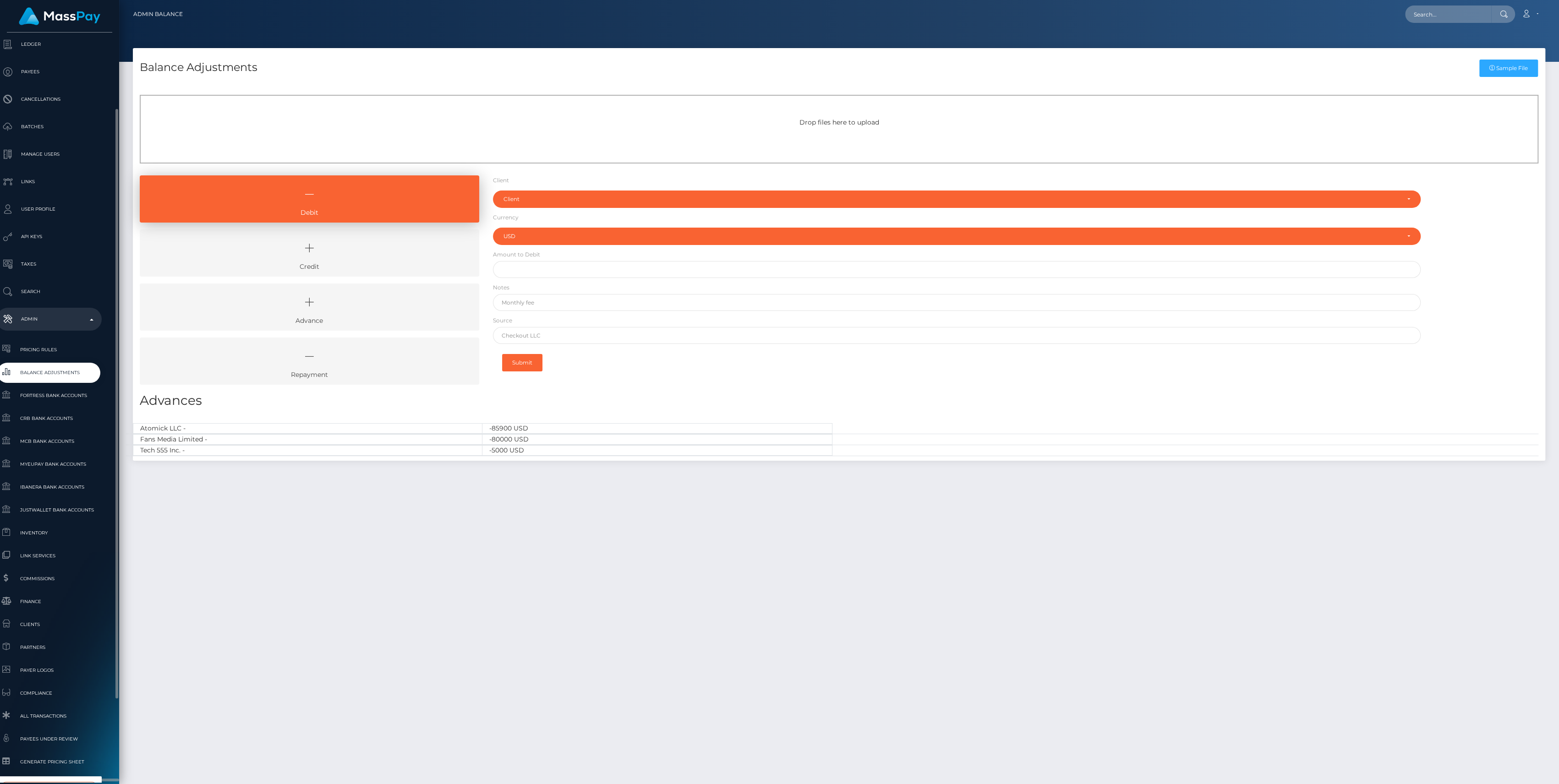
type input "boin"
select select "71"
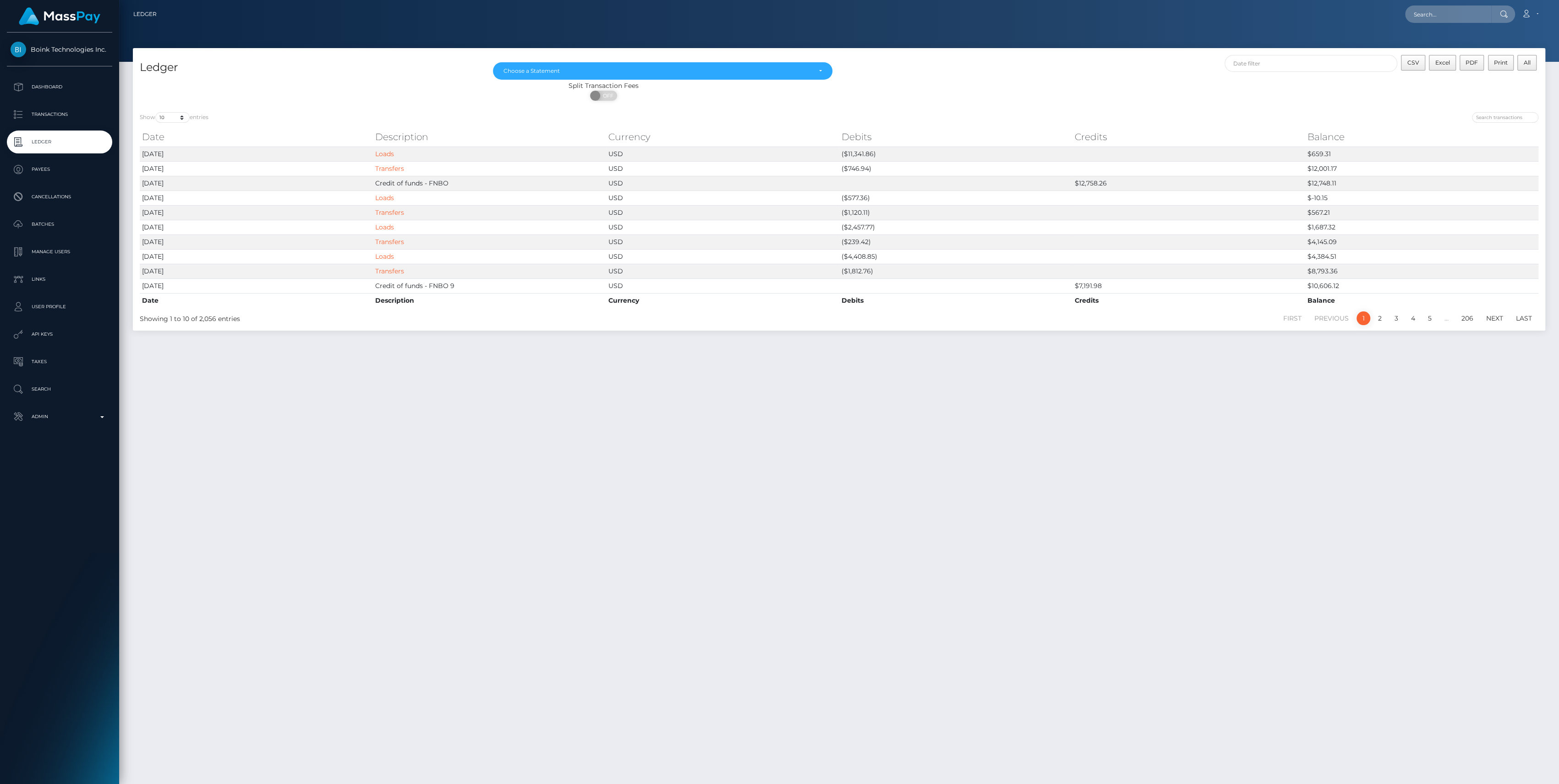
click at [88, 430] on div "Boink Technologies Inc. Dashboard Transactions Ledger Payees Cancellations" at bounding box center [60, 407] width 119 height 750
click at [96, 422] on p "Admin" at bounding box center [60, 416] width 98 height 14
click at [91, 467] on span "Balance Adjustments" at bounding box center [60, 471] width 98 height 11
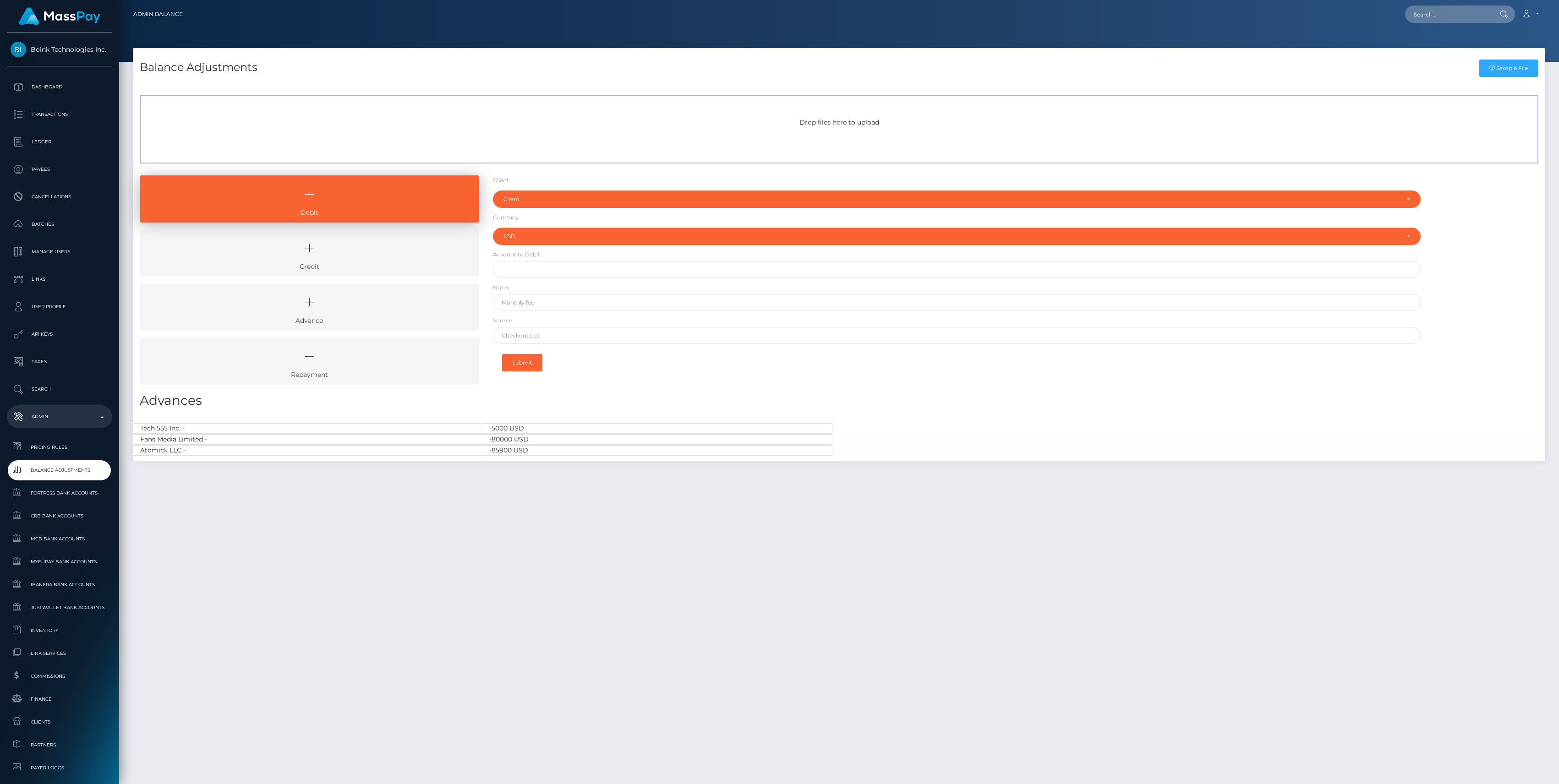
select select "USD"
click at [368, 262] on link "Credit" at bounding box center [310, 253] width 340 height 47
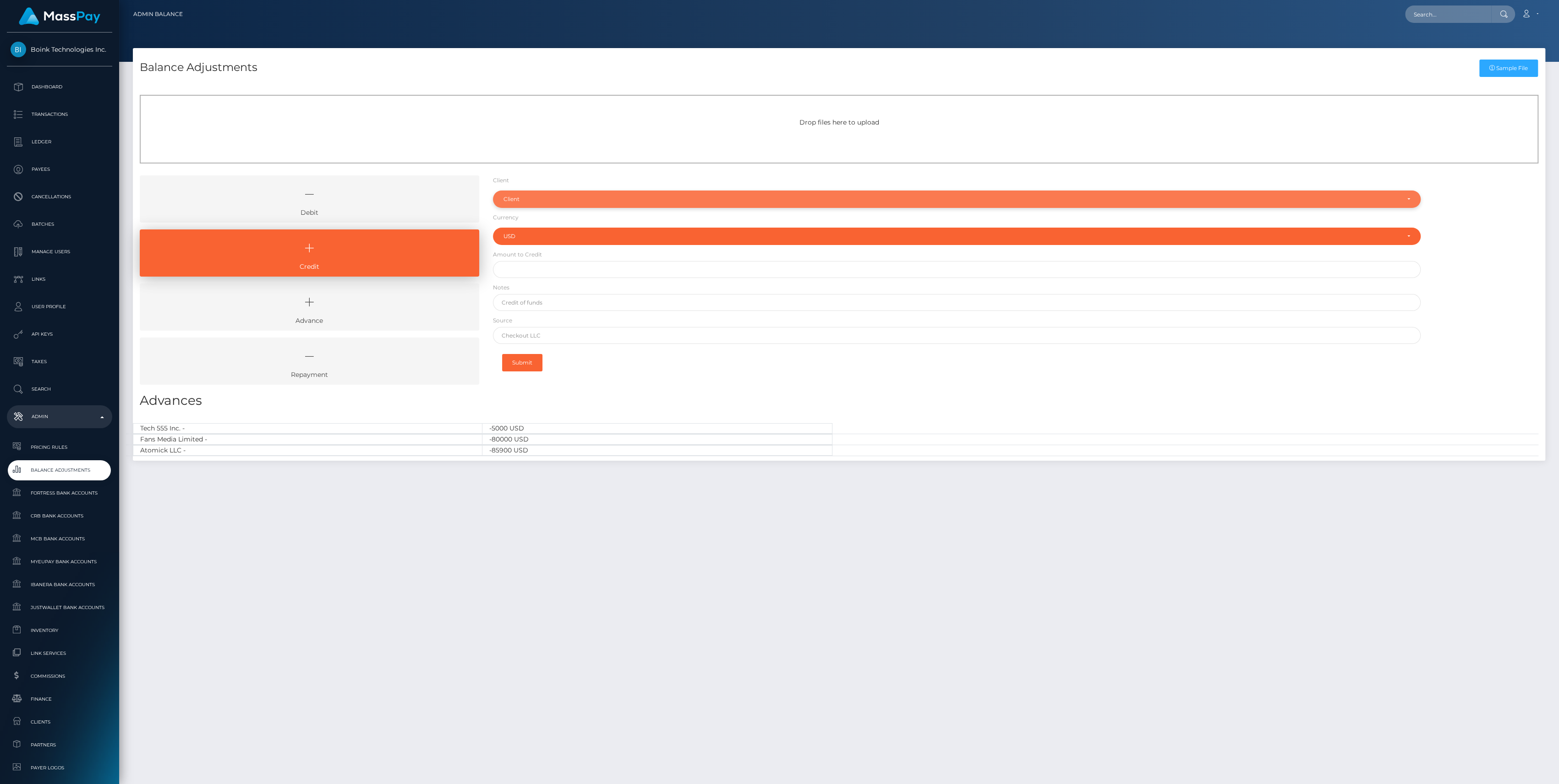
click at [534, 205] on div "Client" at bounding box center [957, 199] width 928 height 17
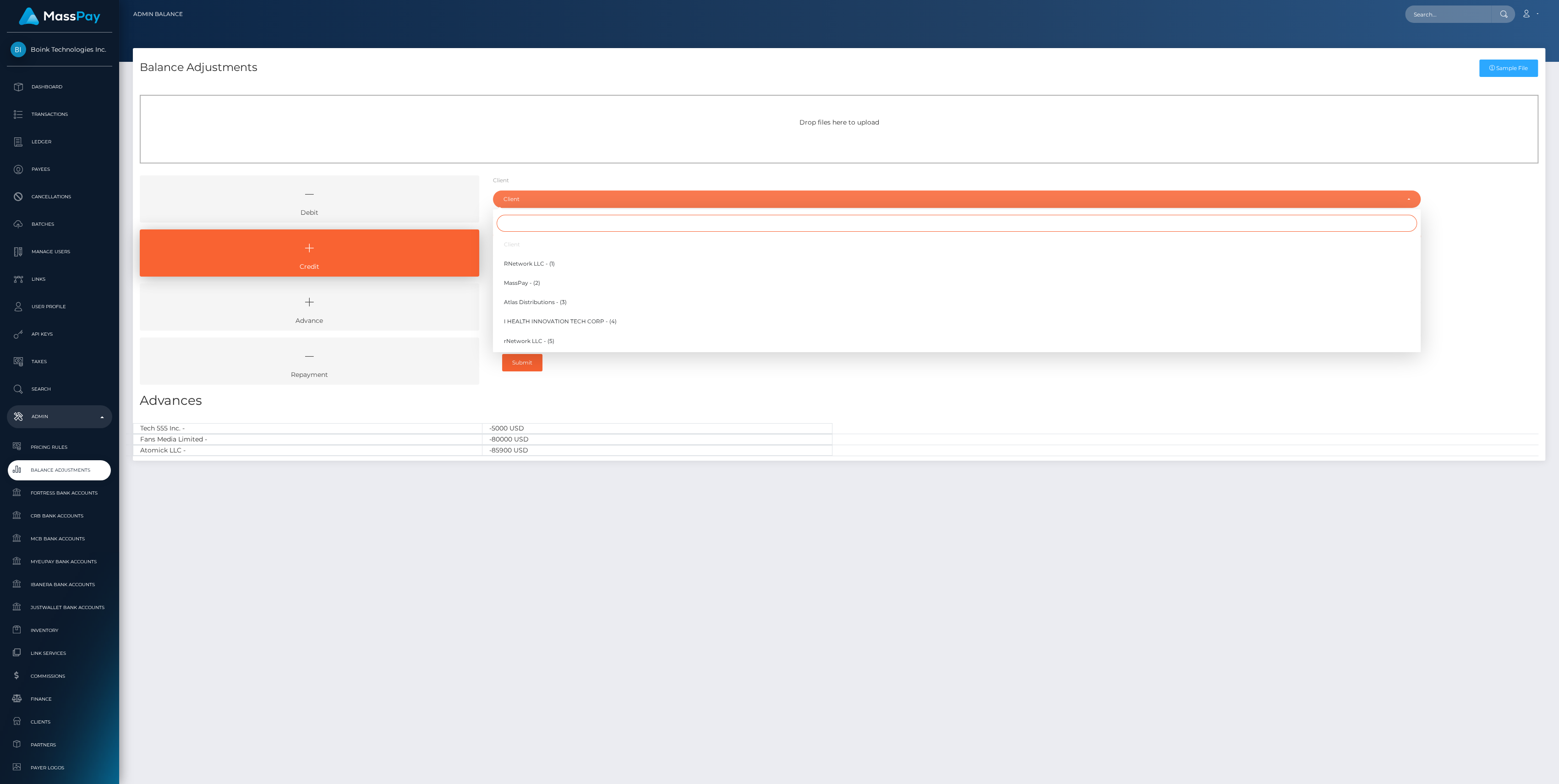
click at [530, 221] on input "Search" at bounding box center [957, 223] width 920 height 17
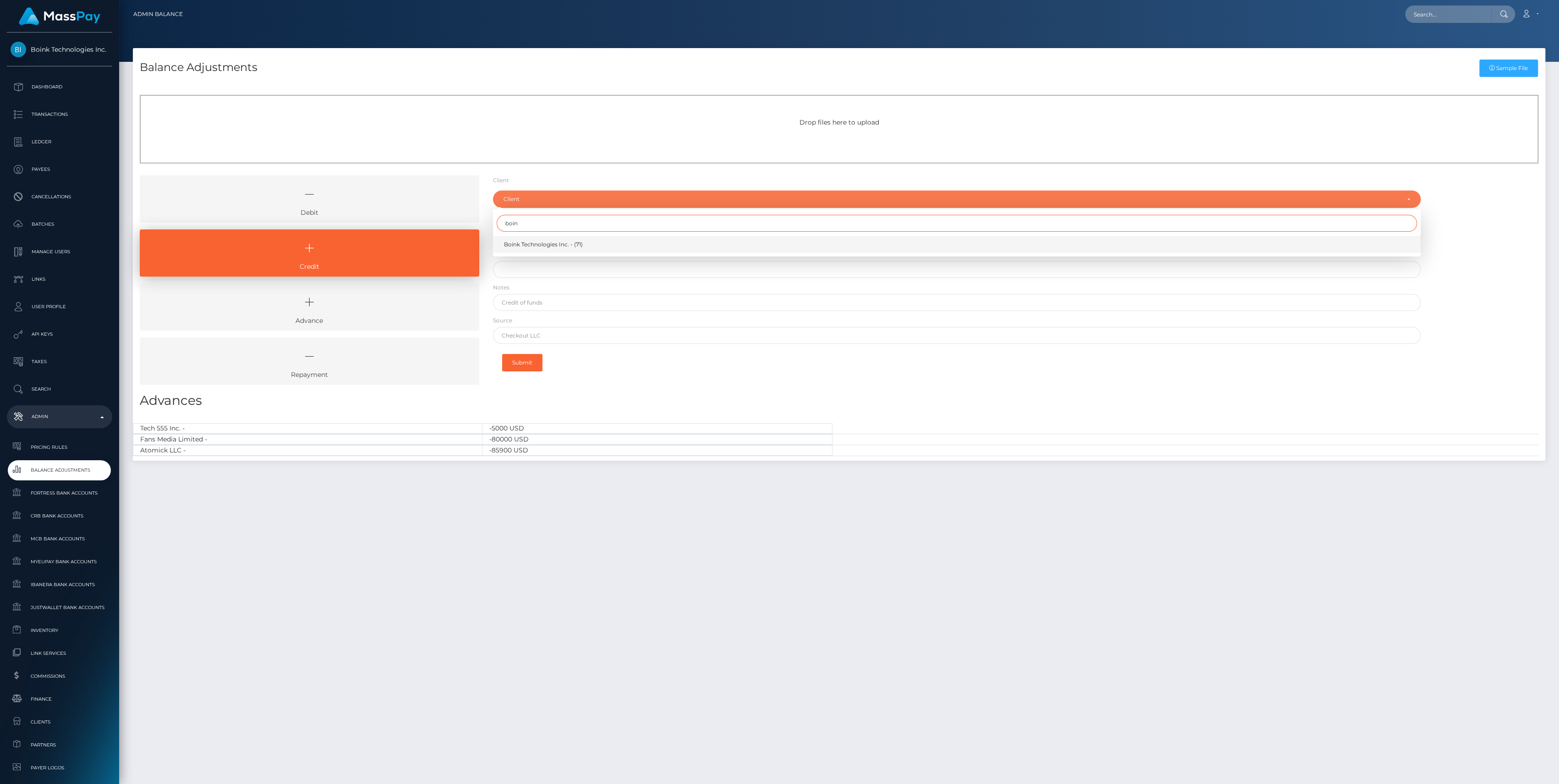
type input "boin"
click at [525, 246] on span "Boink Technologies Inc. - (71)" at bounding box center [543, 244] width 79 height 8
select select "71"
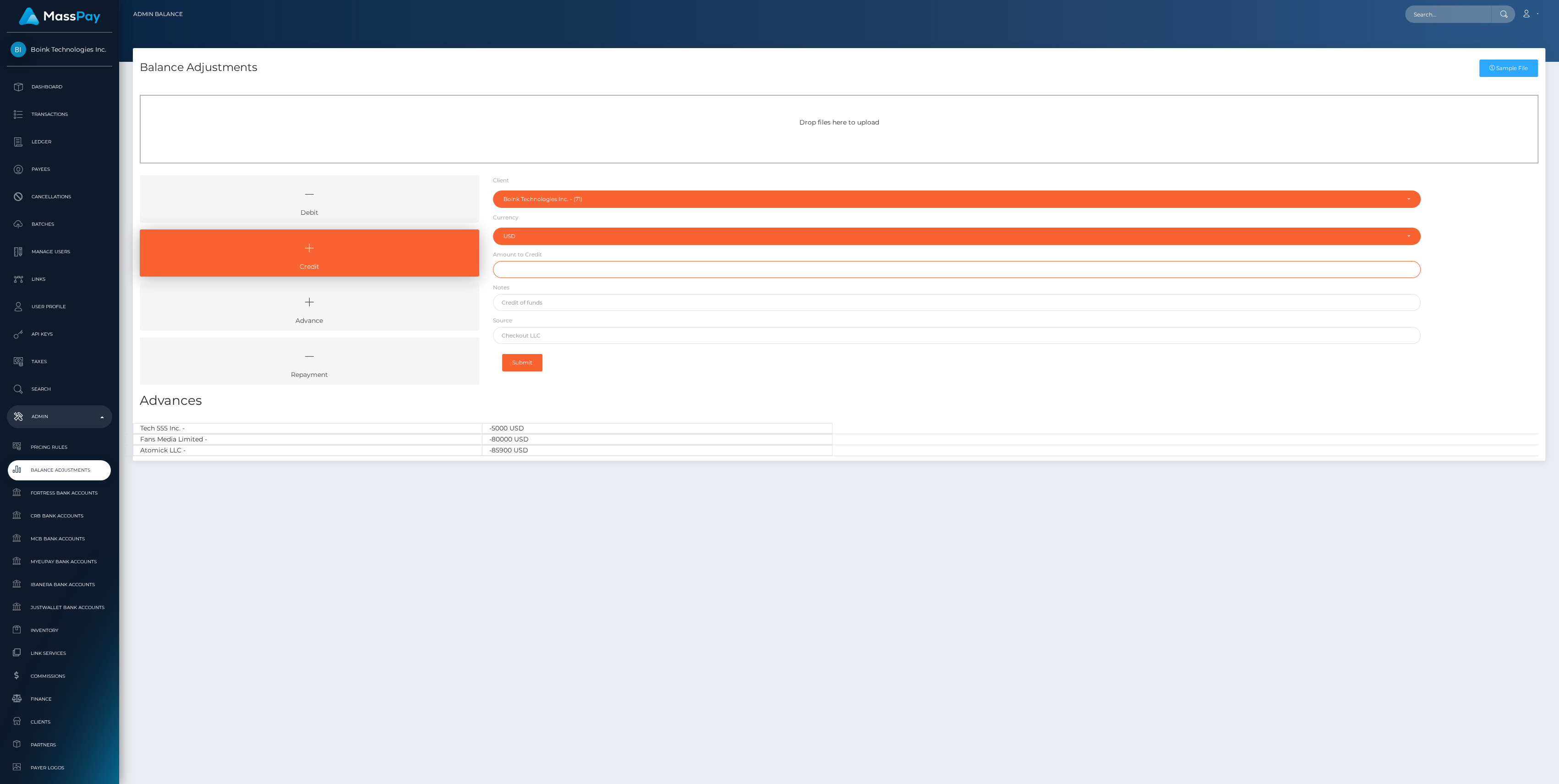
click at [524, 269] on input "text" at bounding box center [957, 269] width 928 height 17
paste input "19,324.93"
type input "$19,324.93"
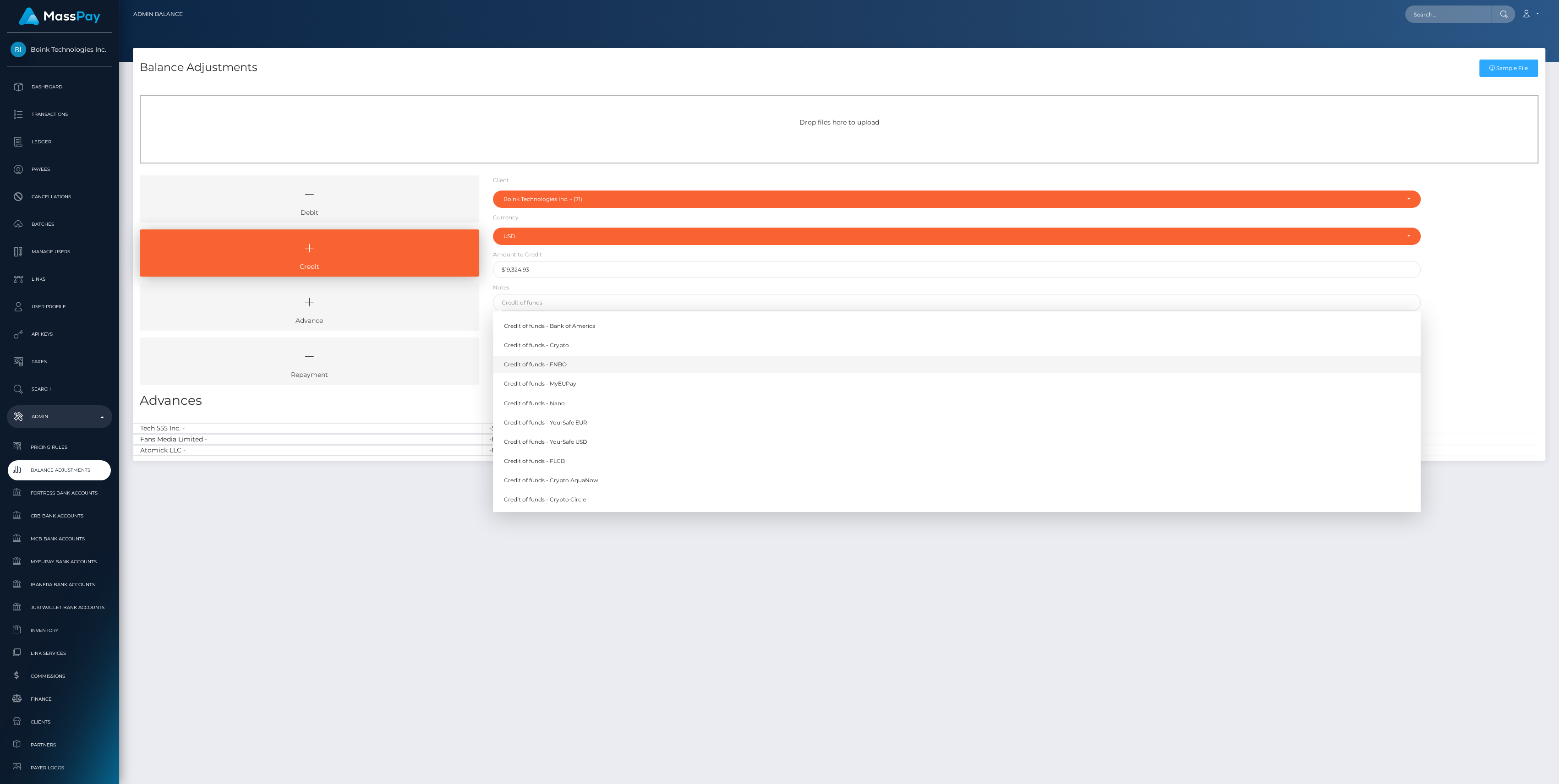
click at [548, 367] on link "Credit of funds - FNBO" at bounding box center [957, 365] width 928 height 17
type input "Credit of funds - FNBO"
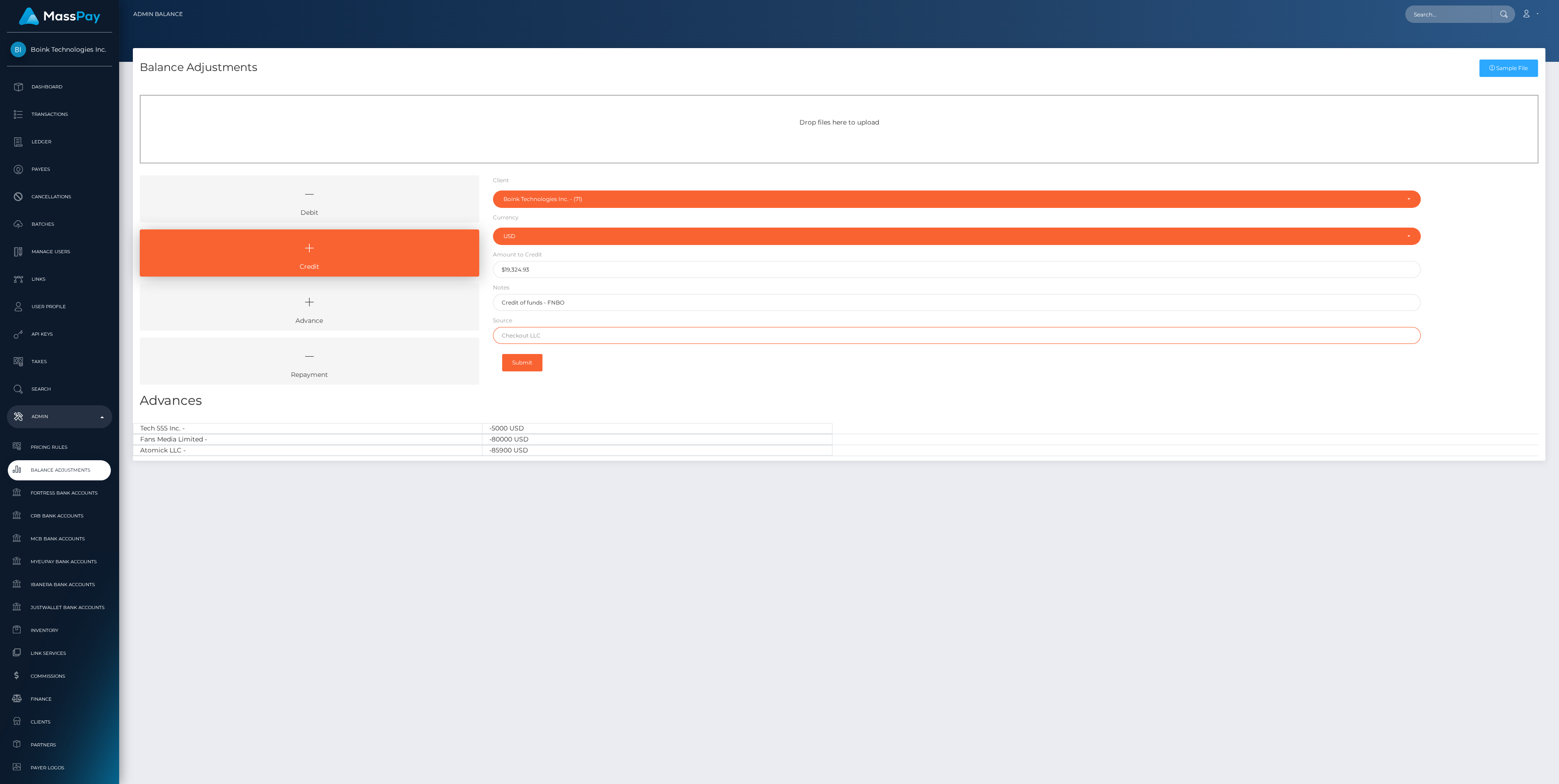
click at [555, 337] on input "text" at bounding box center [957, 335] width 928 height 17
paste input "FLAGSTAR BANK"
type input "FLAGSTAR BANK"
click at [742, 362] on div "Submit" at bounding box center [957, 362] width 928 height 28
click at [529, 369] on button "Submit" at bounding box center [522, 362] width 41 height 17
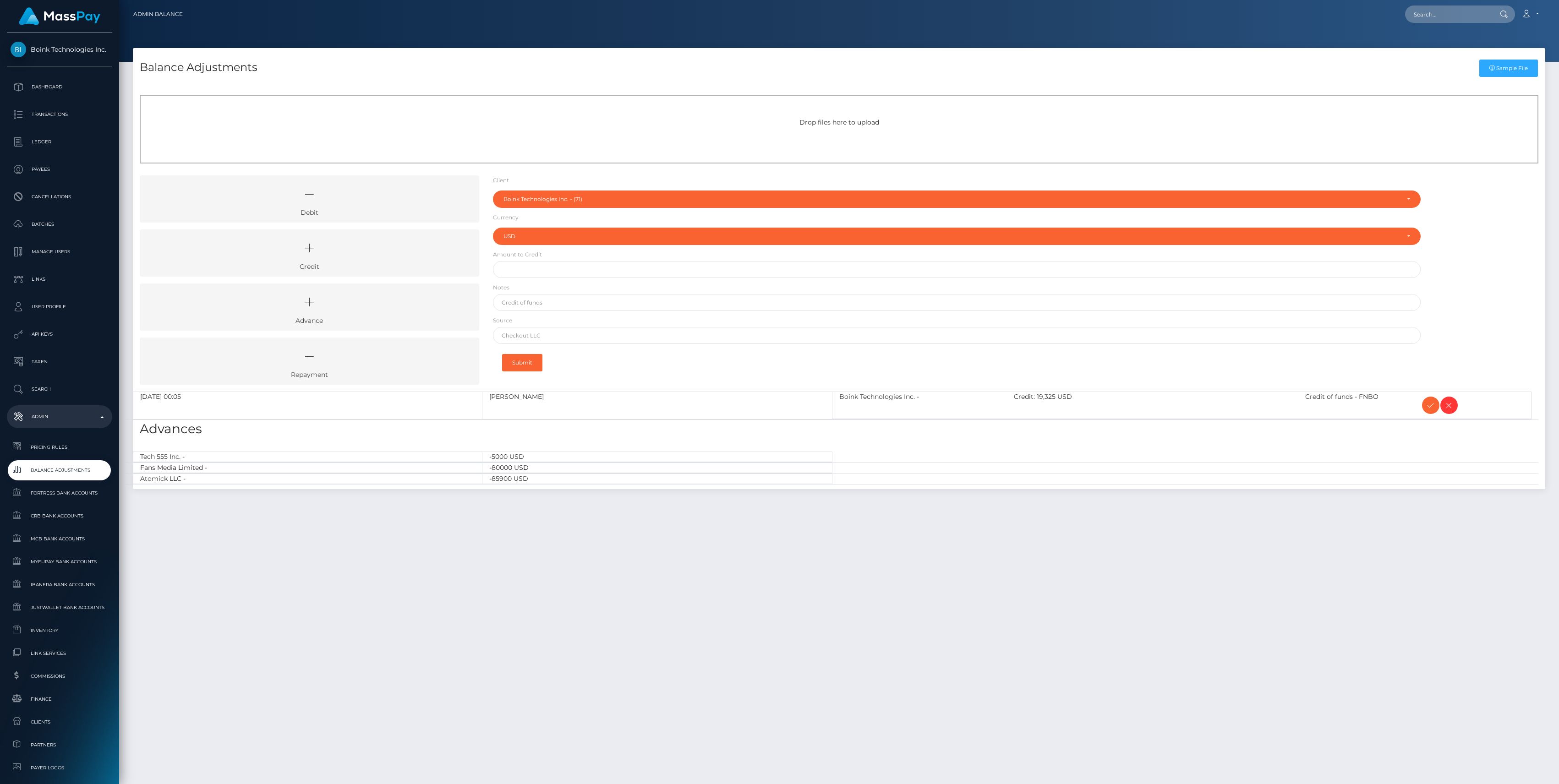
select select "71"
select select "USD"
click at [1425, 404] on icon at bounding box center [1431, 406] width 11 height 12
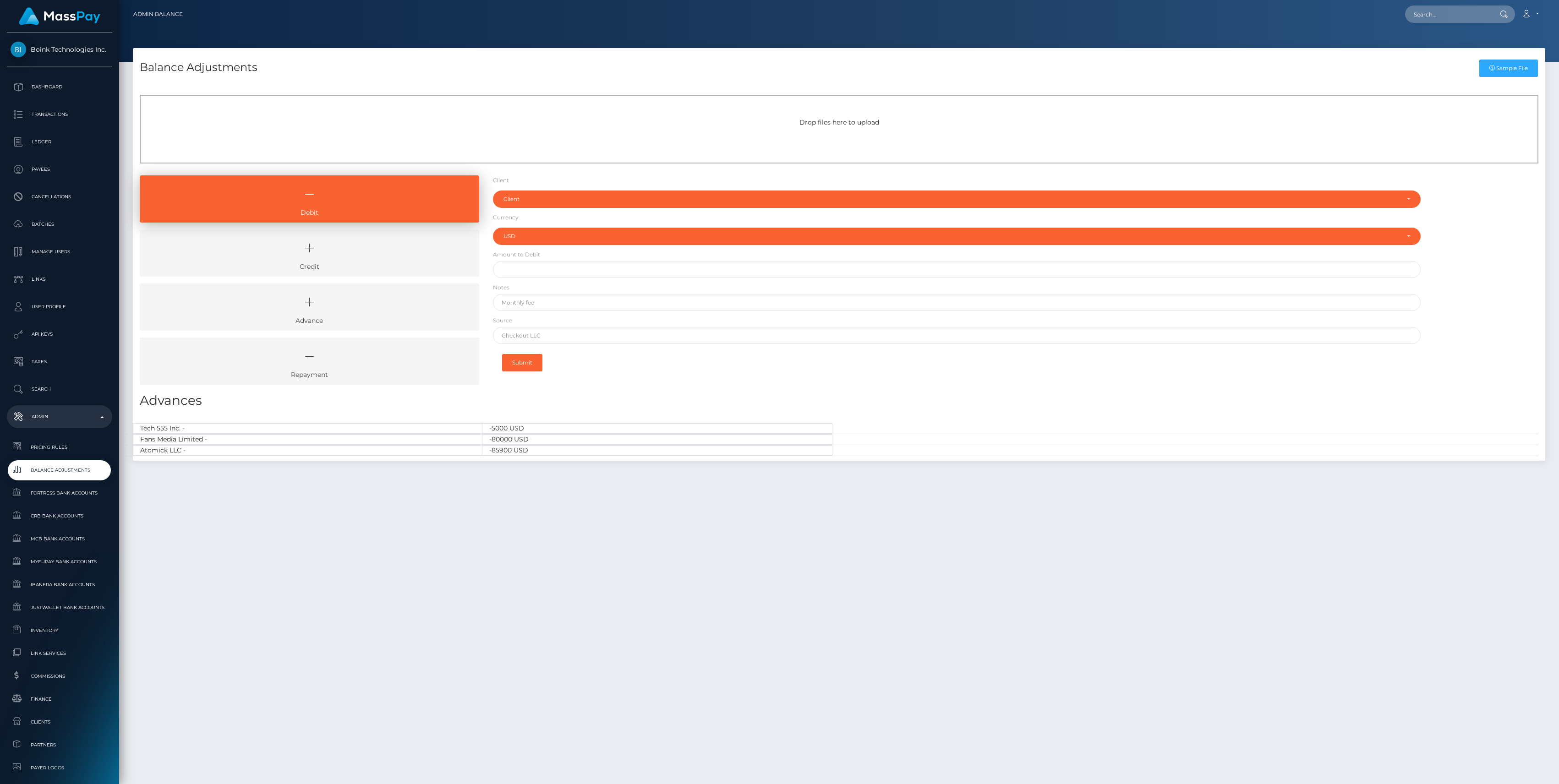
select select "USD"
drag, startPoint x: 278, startPoint y: 241, endPoint x: 352, endPoint y: 235, distance: 74.2
click at [278, 241] on icon at bounding box center [309, 248] width 319 height 27
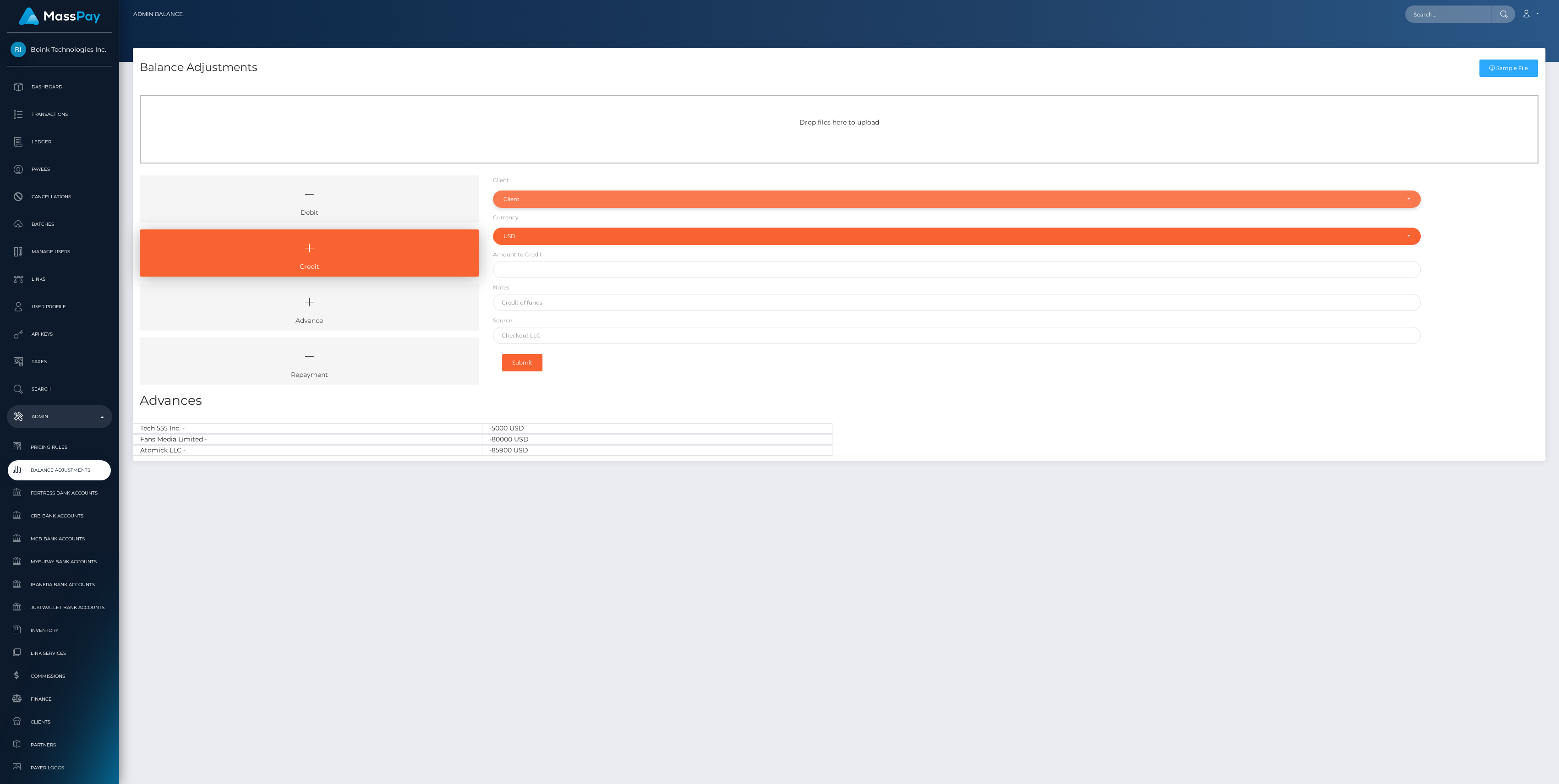
click at [521, 200] on div "Client" at bounding box center [952, 200] width 896 height 7
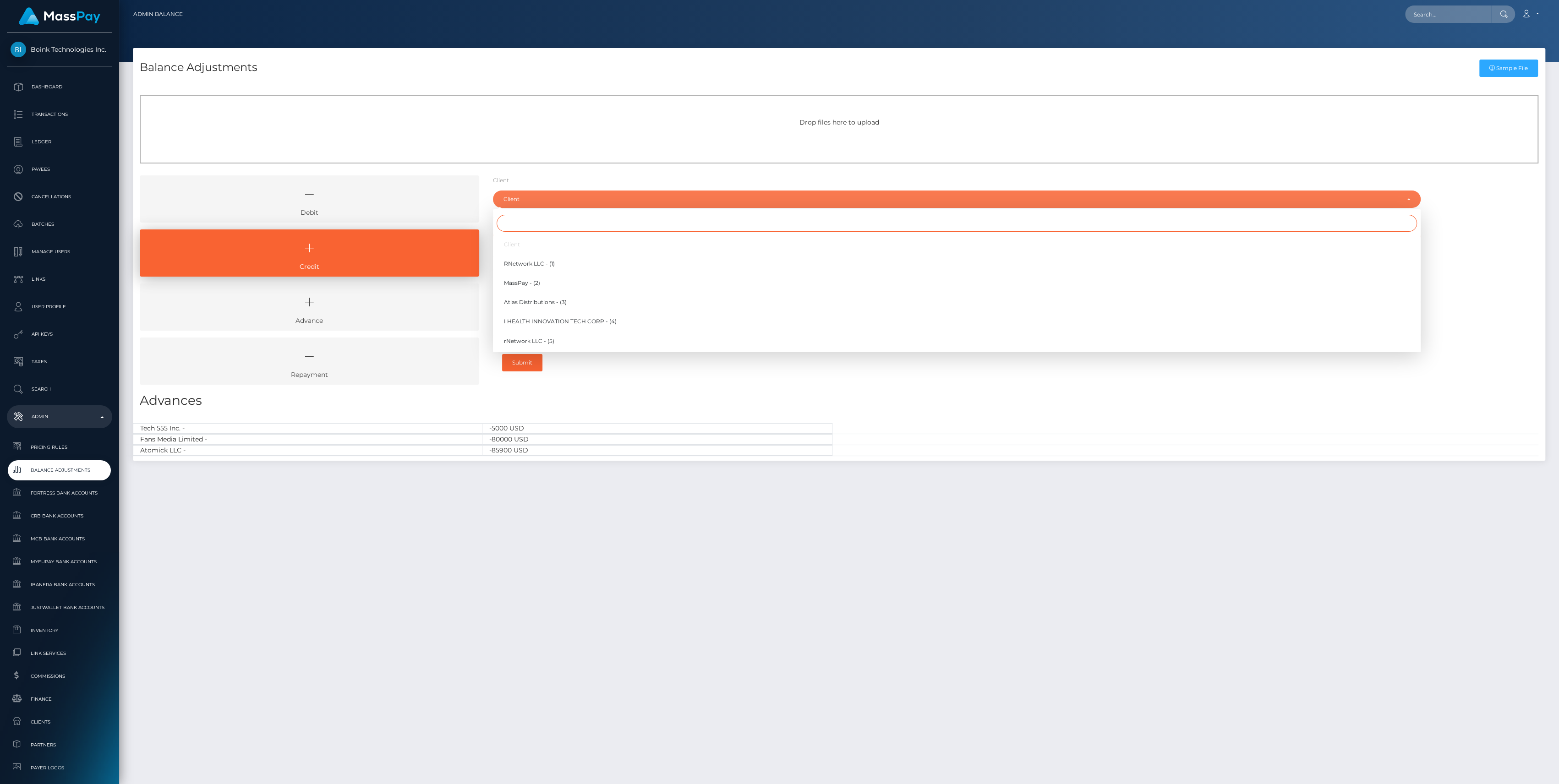
click at [534, 219] on input "Search" at bounding box center [957, 223] width 920 height 17
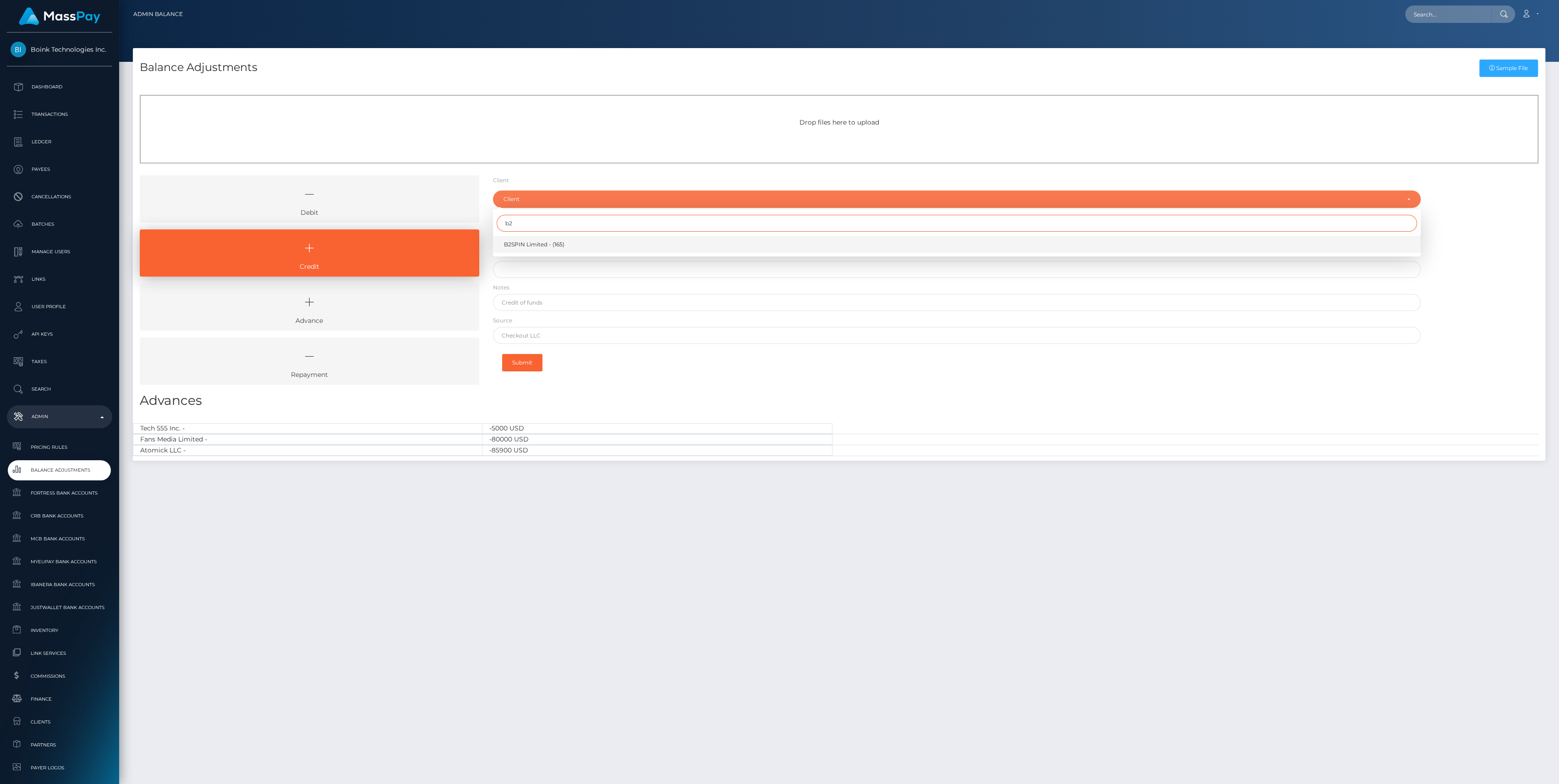
type input "b2"
click at [550, 243] on span "B2SPIN Limited - (165)" at bounding box center [534, 244] width 61 height 8
select select "165"
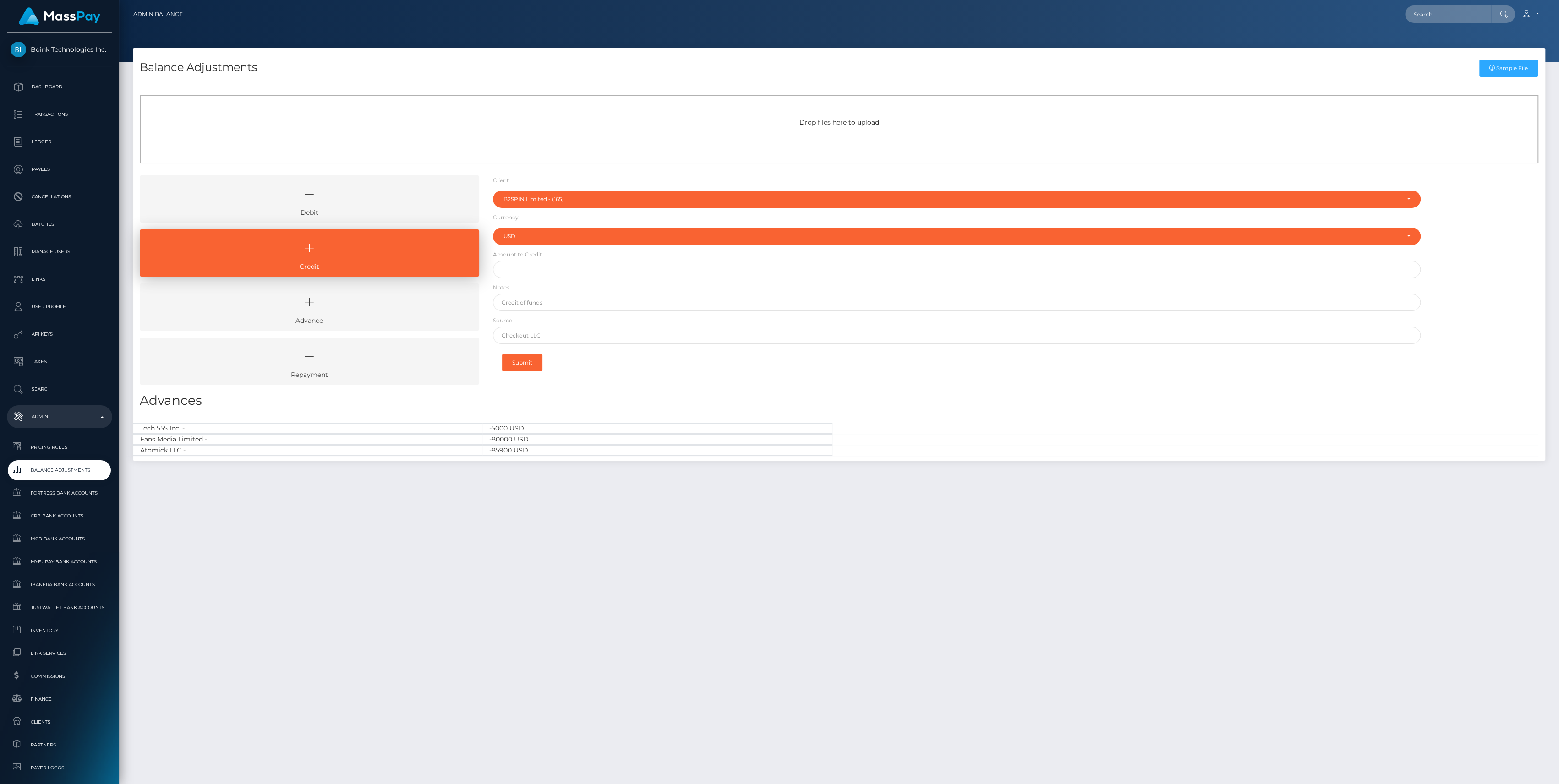
click at [551, 257] on form "Client Client RNetwork LLC - (1) MassPay - (2) Atlas Distributions - (3) I HEAL…" at bounding box center [957, 276] width 928 height 202
click at [561, 275] on input "text" at bounding box center [957, 269] width 928 height 17
paste input "750,002.00"
type input "$750,002.00"
click at [544, 291] on form "Client Client RNetwork LLC - (1) MassPay - (2) Atlas Distributions - (3) I HEAL…" at bounding box center [957, 276] width 928 height 202
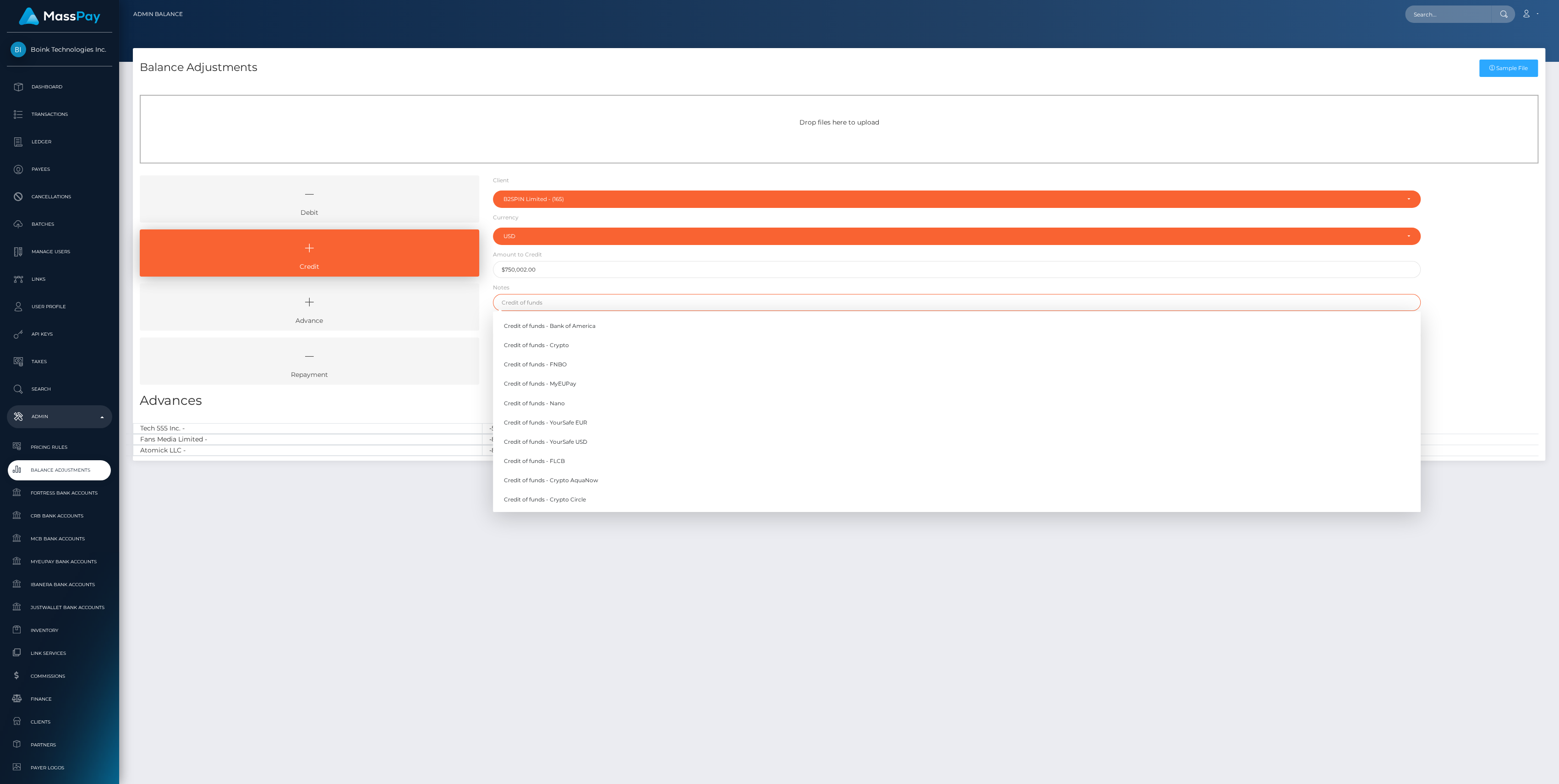
click at [543, 299] on input "text" at bounding box center [957, 303] width 928 height 17
click at [547, 369] on link "Credit of funds - FNBO" at bounding box center [957, 365] width 928 height 17
type input "Credit of funds - FNBO"
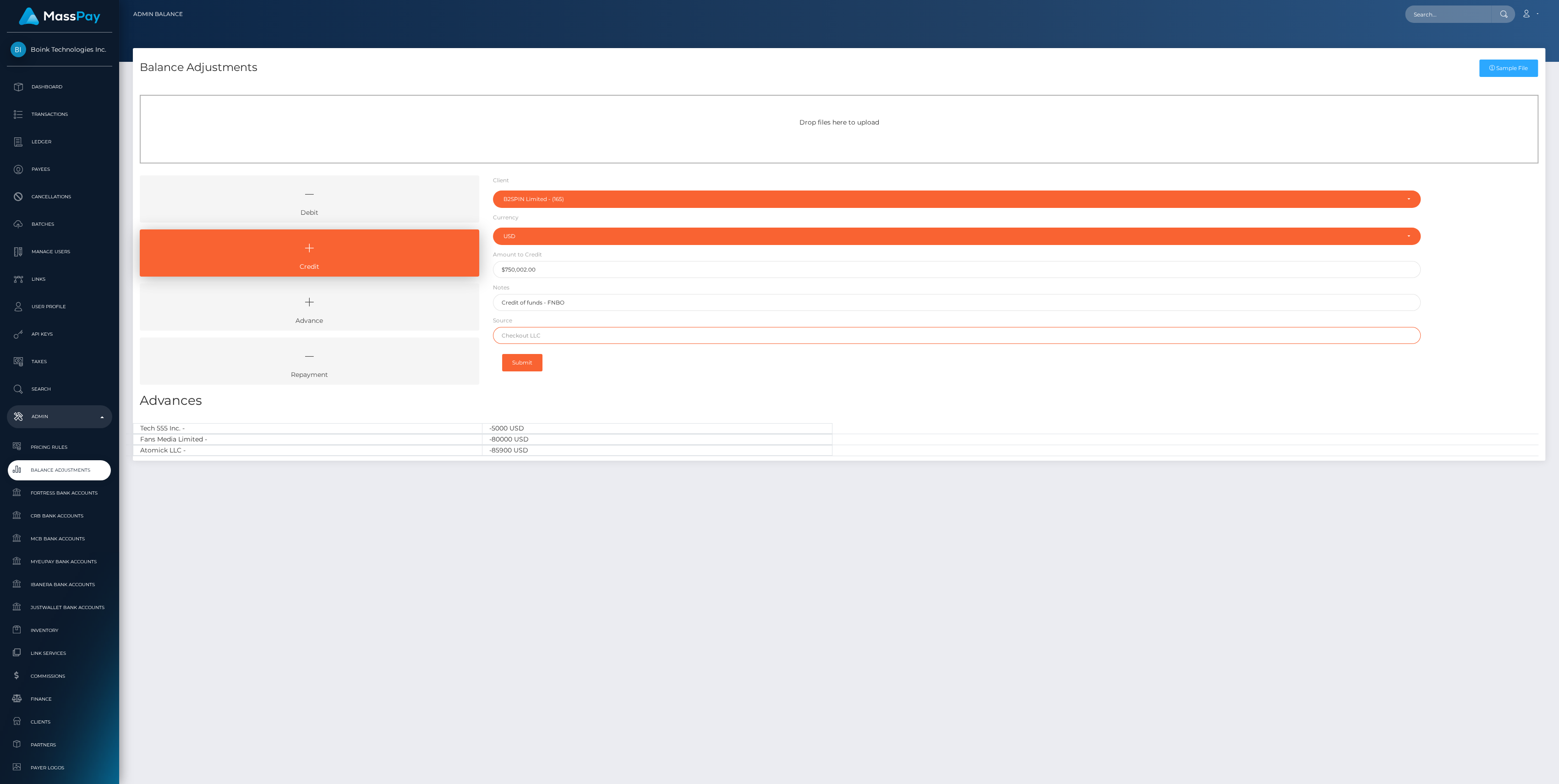
click at [546, 330] on input "text" at bounding box center [957, 335] width 928 height 17
paste input "AIRWALLEX"
type input "AIRWALLEX"
click at [536, 362] on button "Submit" at bounding box center [522, 362] width 41 height 17
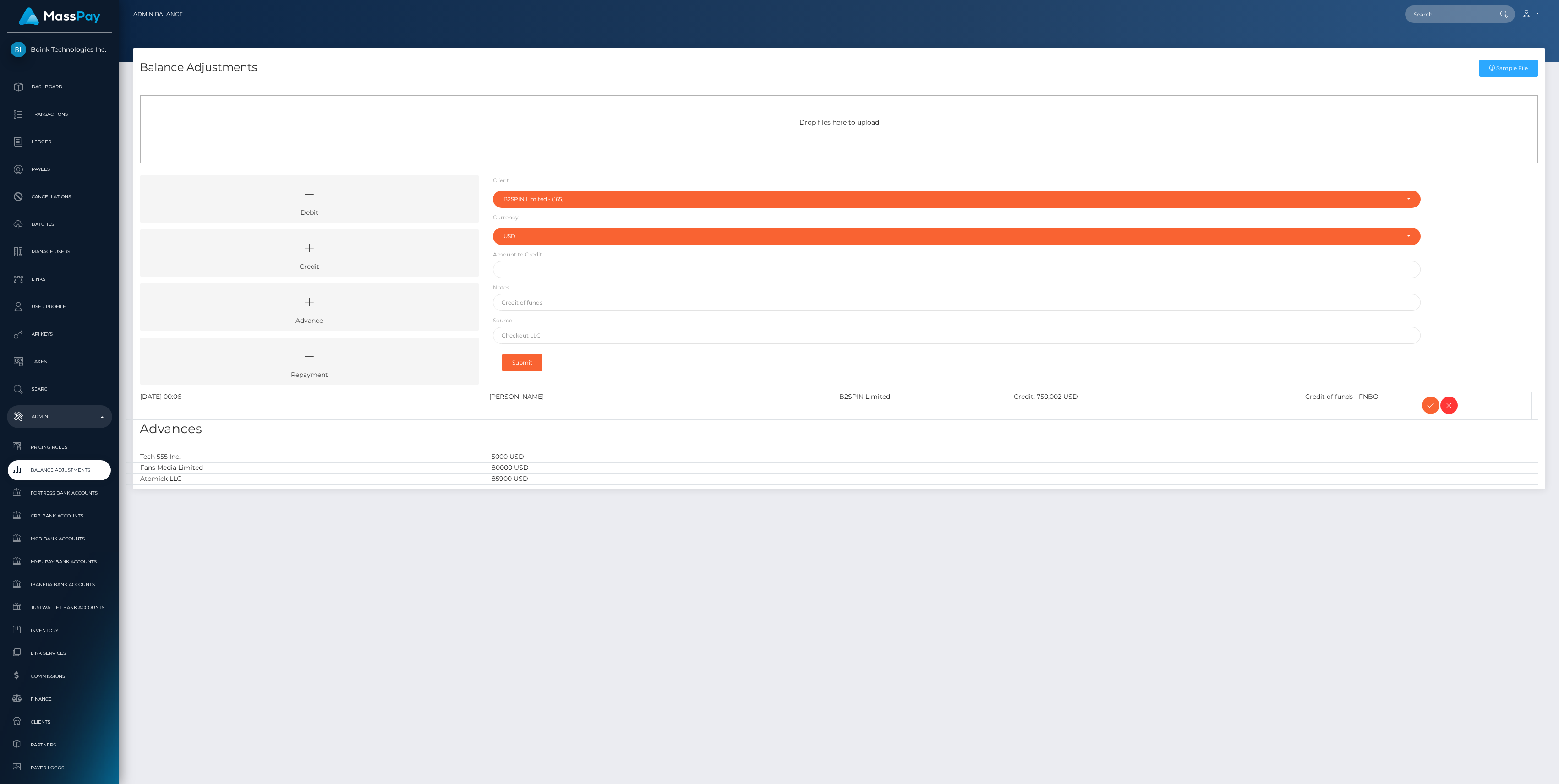
select select "165"
select select "USD"
click at [1430, 407] on icon at bounding box center [1431, 406] width 11 height 12
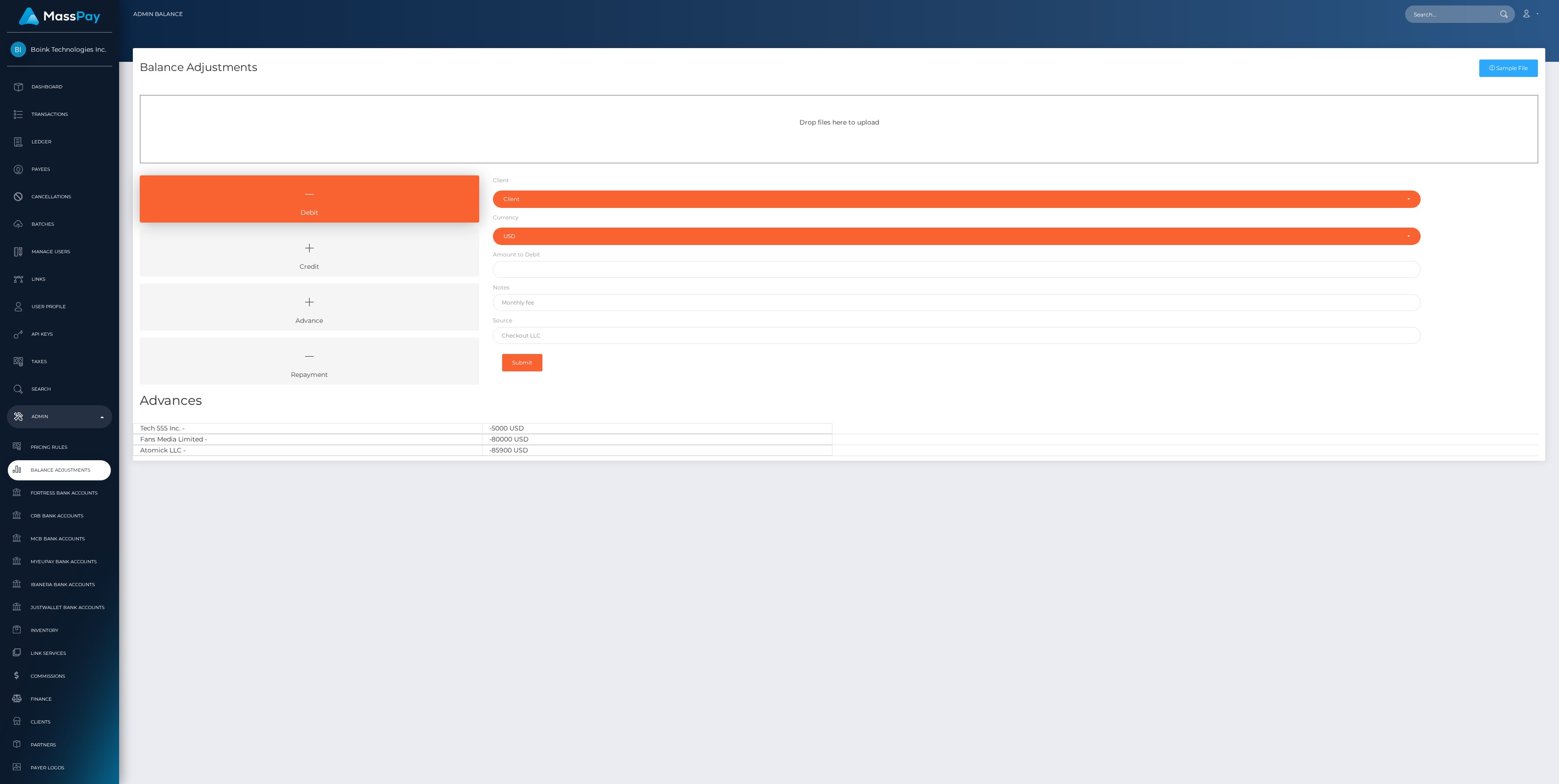
select select "USD"
click at [319, 257] on icon at bounding box center [309, 248] width 319 height 27
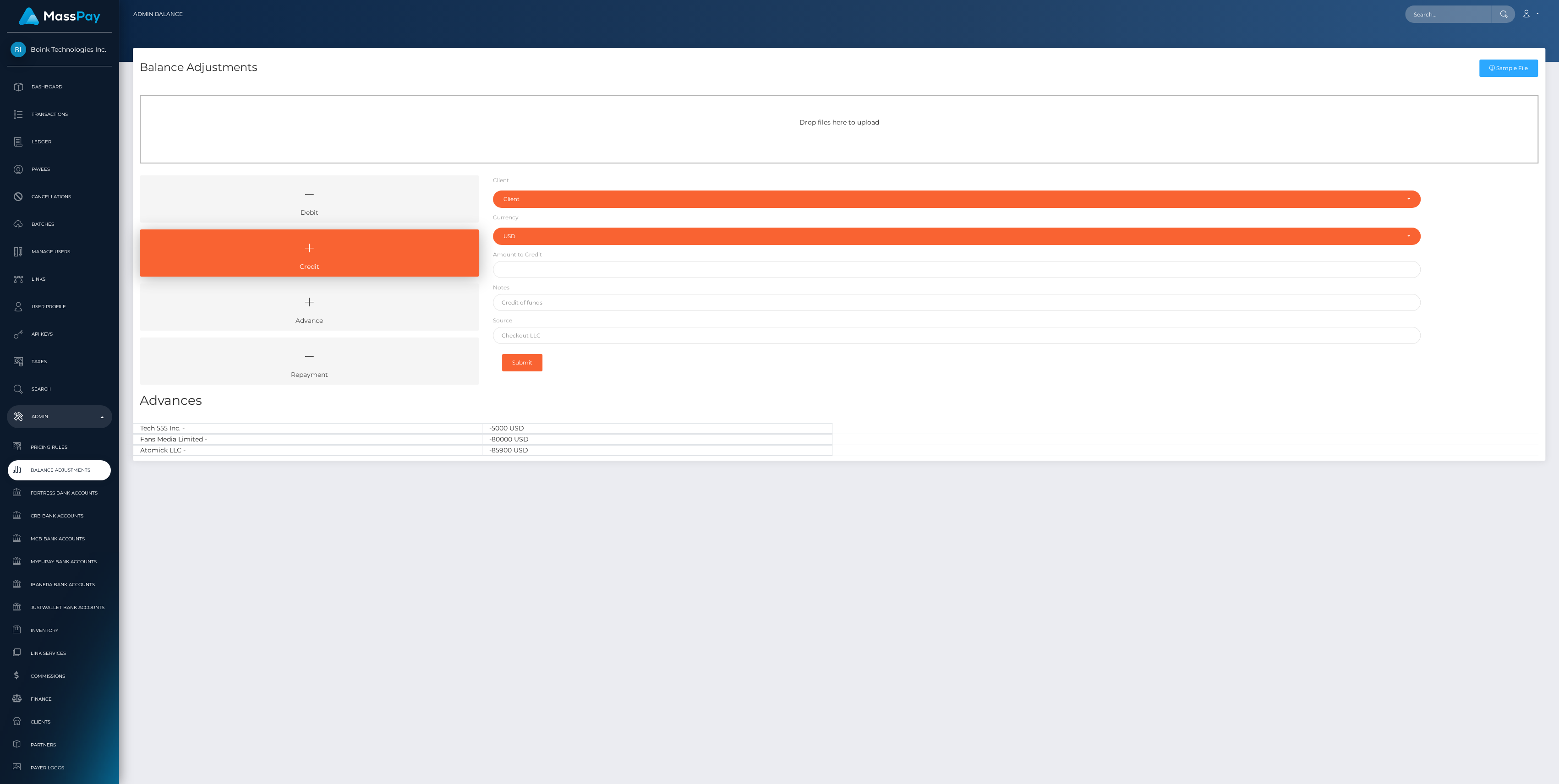
click at [512, 209] on form "Client Client RNetwork LLC - (1) MassPay - (2) Atlas Distributions - (3) I HEAL…" at bounding box center [957, 276] width 928 height 202
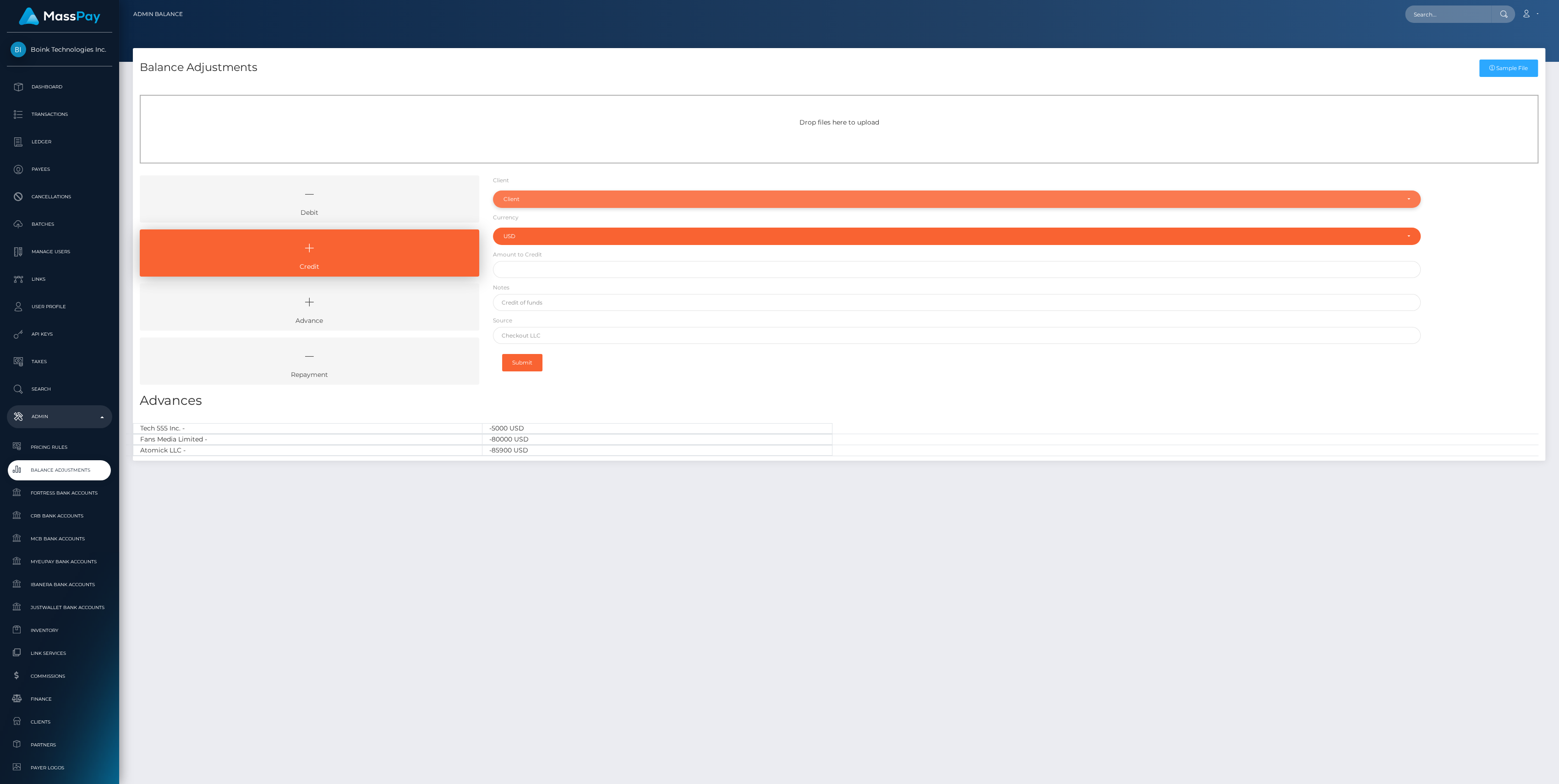
click at [513, 207] on div "Client" at bounding box center [957, 199] width 928 height 17
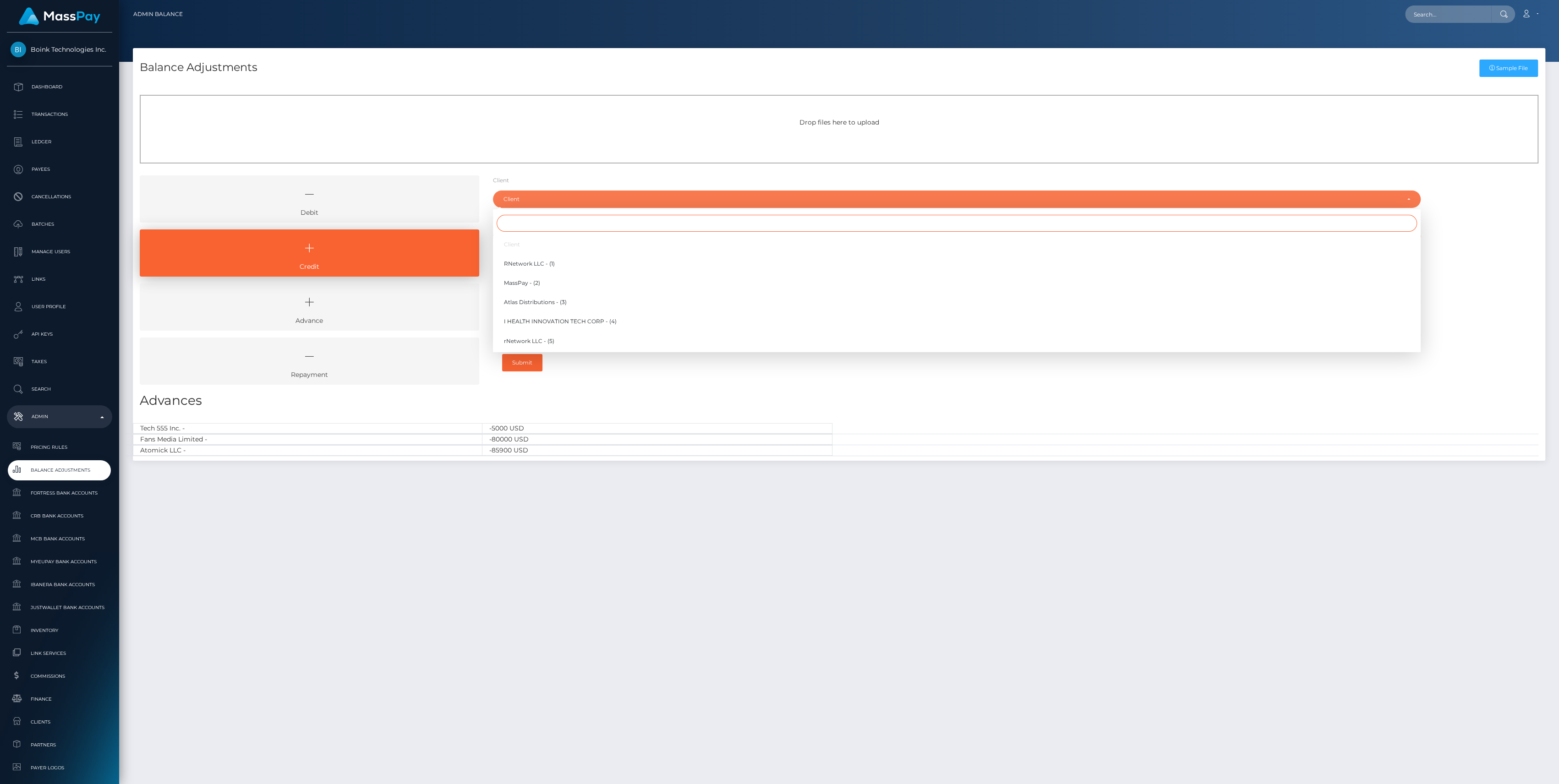
click at [513, 222] on input "Search" at bounding box center [957, 223] width 920 height 17
type input "s"
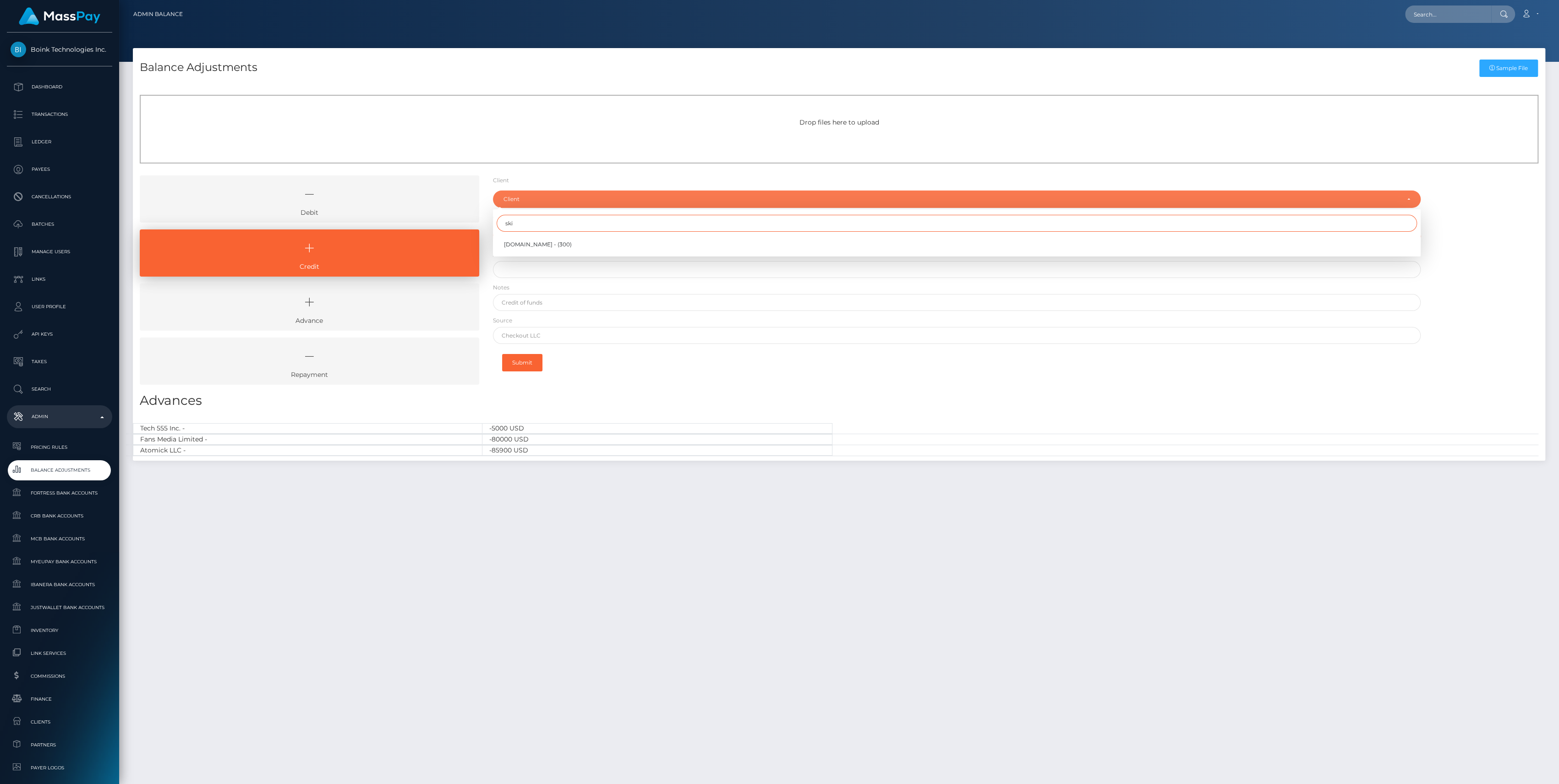
type input "ski"
click at [582, 238] on link "[DOMAIN_NAME] - (300)" at bounding box center [957, 244] width 928 height 17
select select "300"
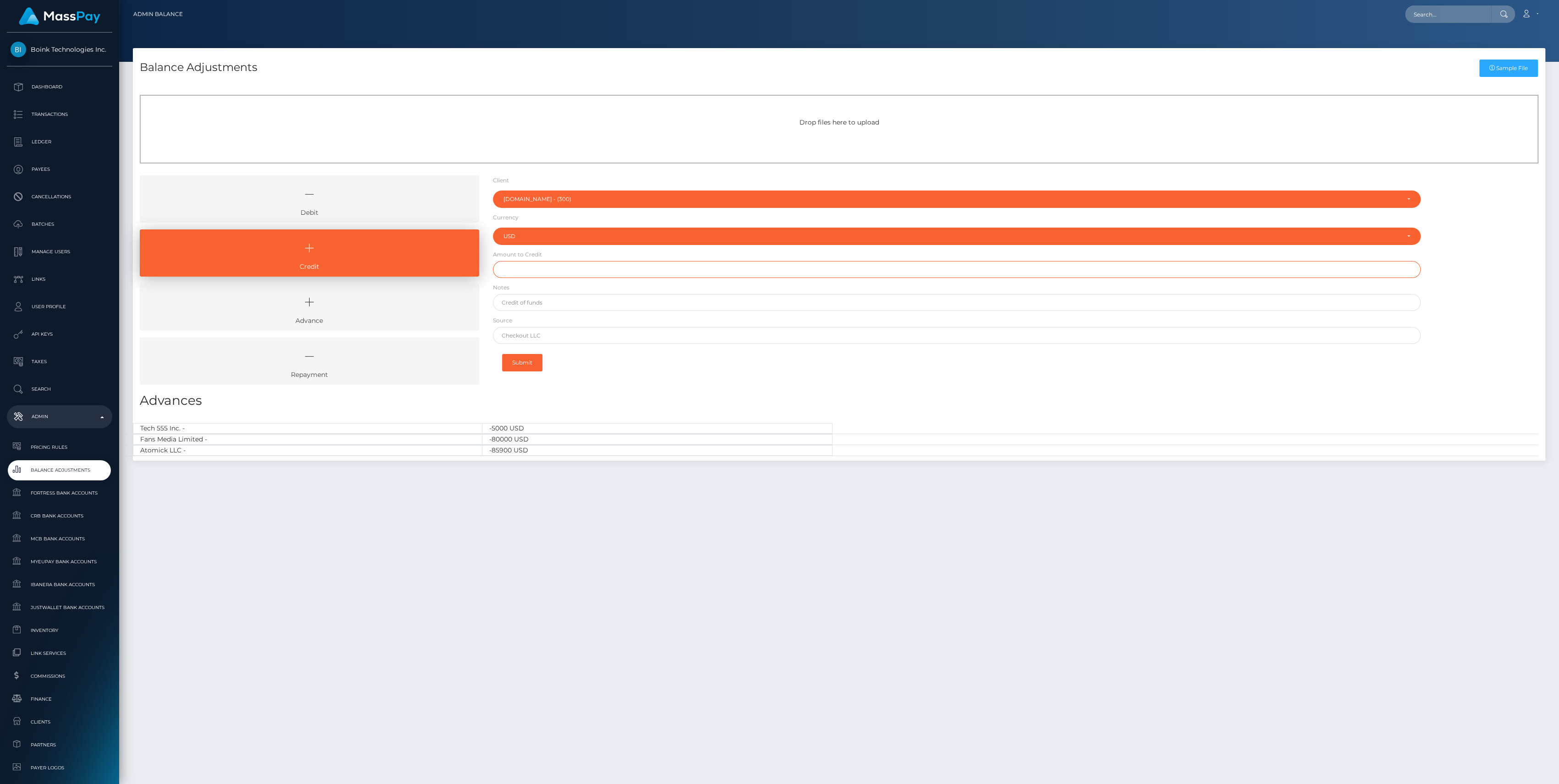
click at [568, 271] on input "text" at bounding box center [957, 269] width 928 height 17
type input "$40,000.00"
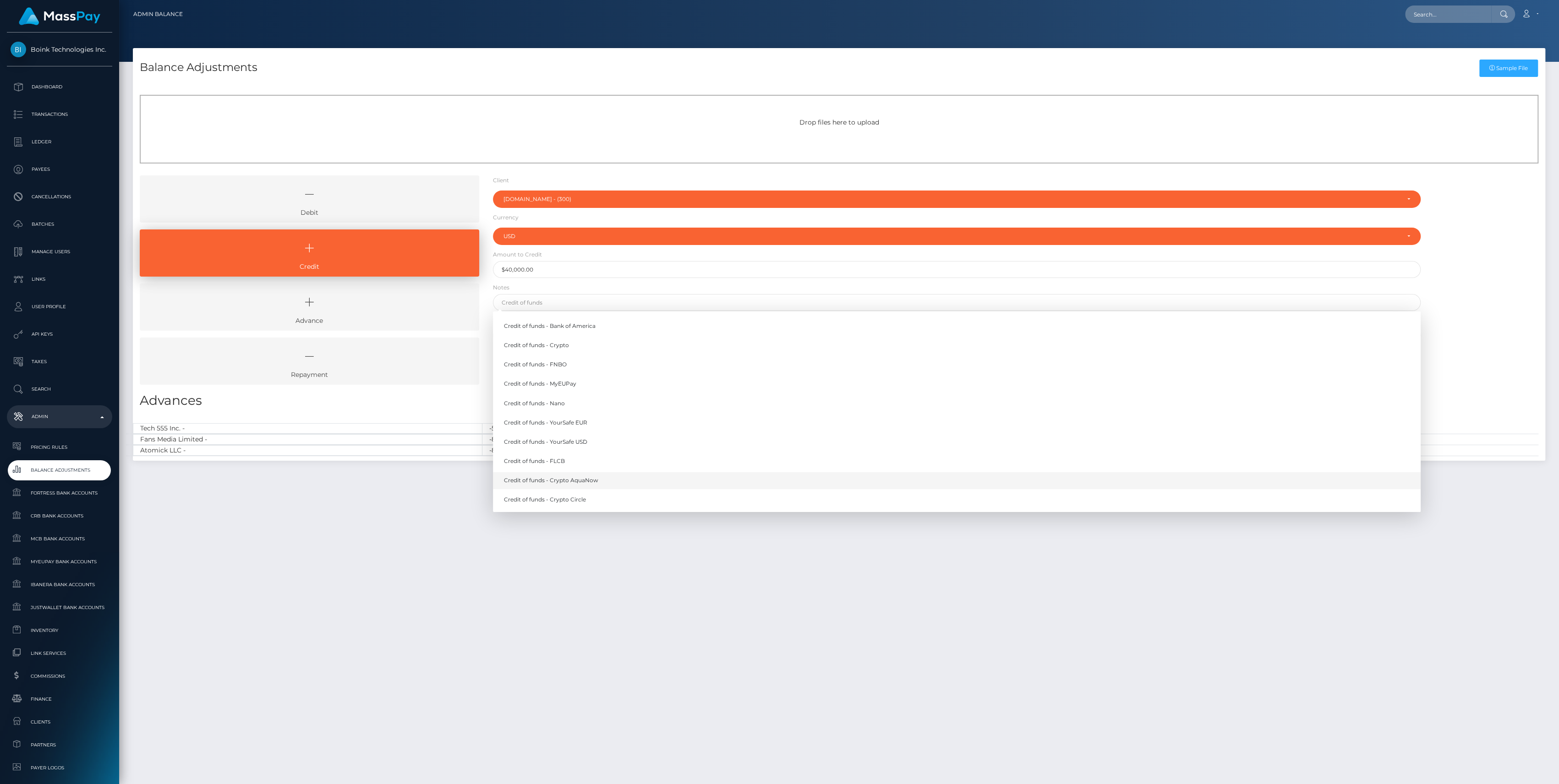
click at [605, 481] on link "Credit of funds - Crypto AquaNow" at bounding box center [957, 481] width 928 height 17
type input "Credit of funds - Crypto AquaNow"
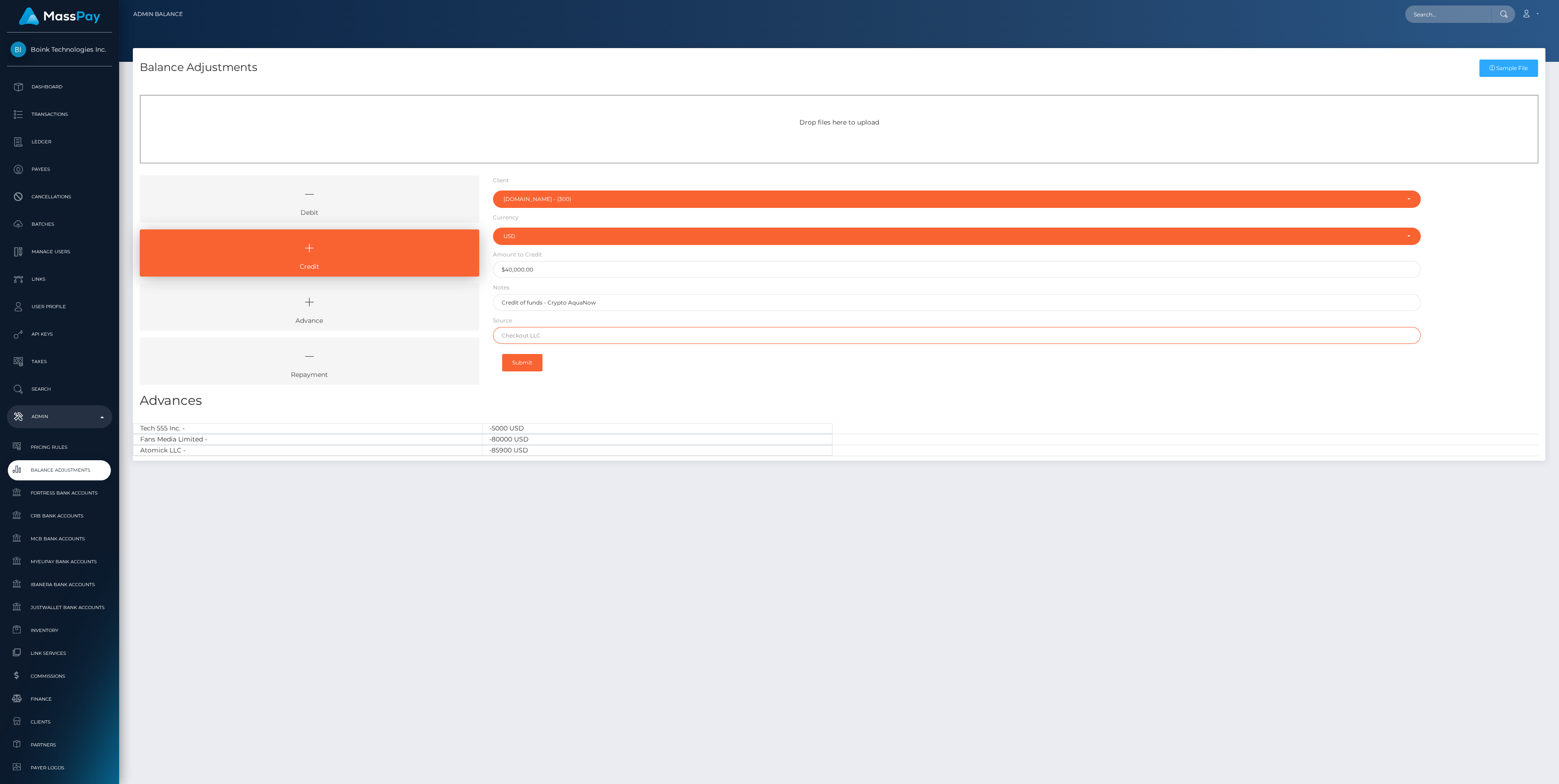
click at [593, 333] on input "text" at bounding box center [957, 335] width 928 height 17
drag, startPoint x: 524, startPoint y: 333, endPoint x: 415, endPoint y: 325, distance: 109.3
click at [417, 325] on div "Debit Credit Advance Repayment" at bounding box center [839, 283] width 1413 height 216
paste input "Ethereum Blockchain Explorer"
click at [615, 325] on form "Client Client RNetwork LLC - (1) MassPay - (2) Atlas Distributions - (3) I HEAL…" at bounding box center [957, 276] width 928 height 202
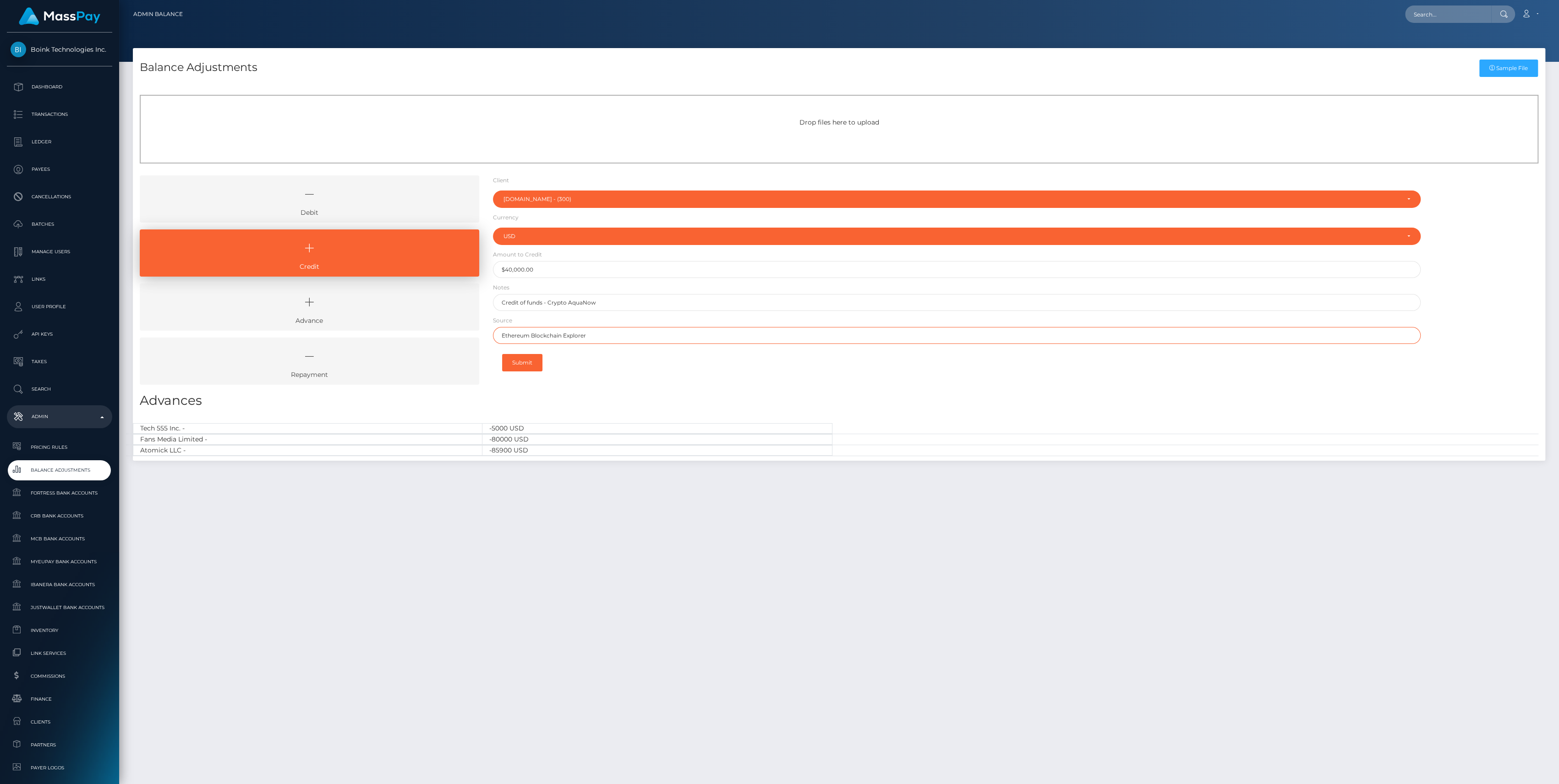
drag, startPoint x: 614, startPoint y: 332, endPoint x: 422, endPoint y: 312, distance: 193.0
click at [422, 312] on div "Debit Credit Advance Repayment" at bounding box center [839, 283] width 1413 height 216
type input "USDT"
click at [519, 361] on button "Submit" at bounding box center [522, 362] width 41 height 17
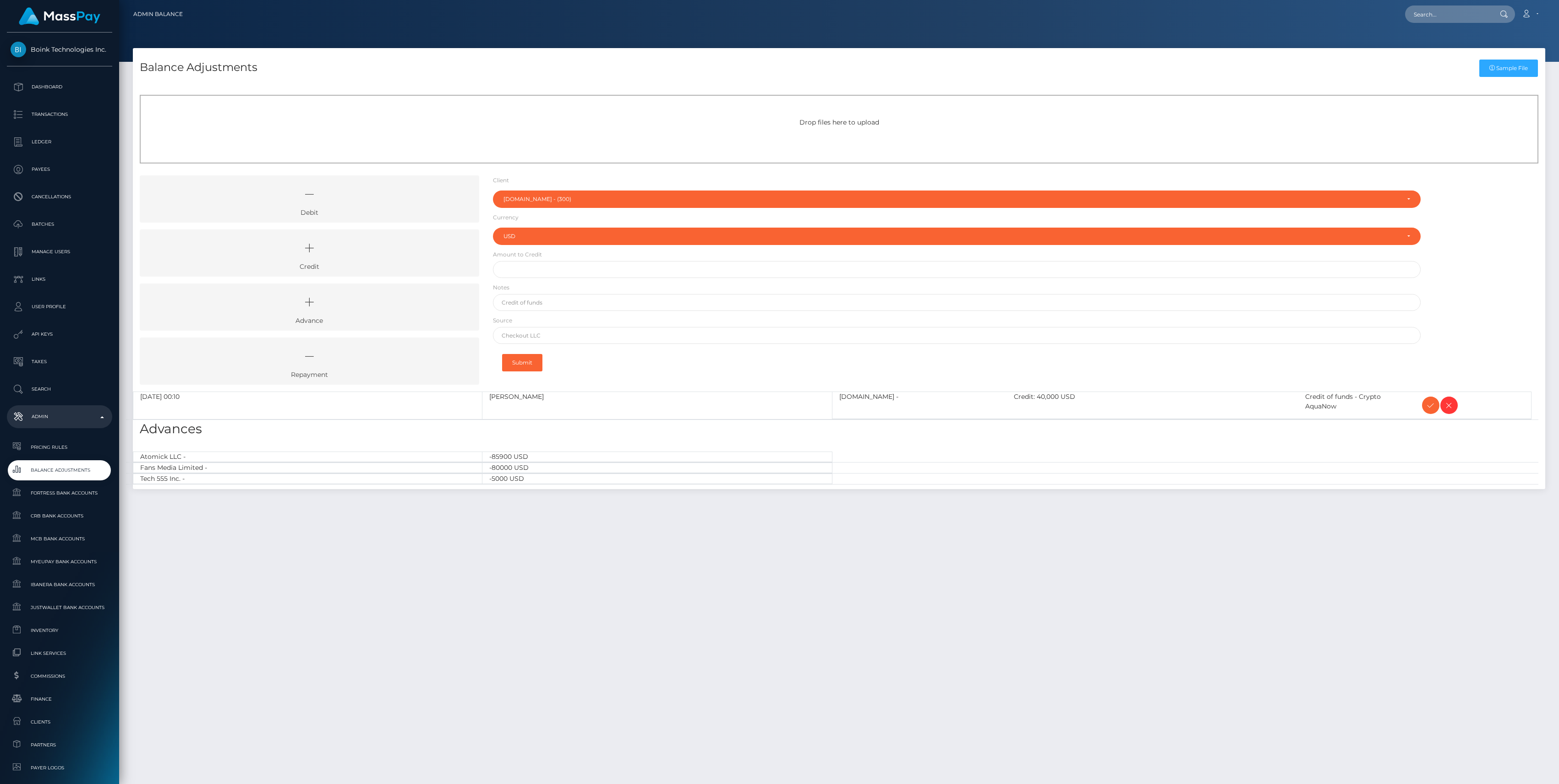
select select "300"
select select "USD"
click at [1452, 401] on icon at bounding box center [1449, 406] width 11 height 12
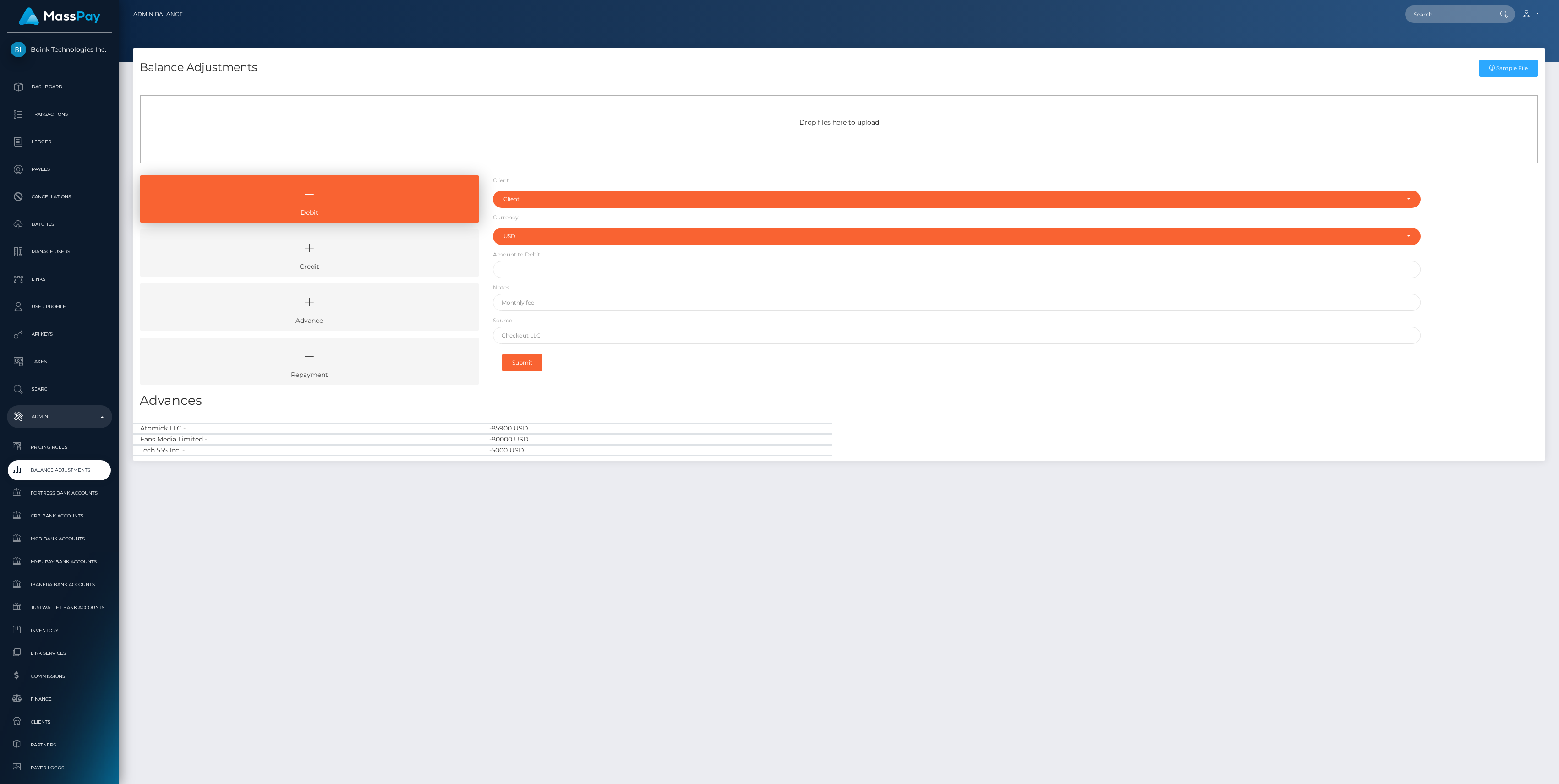
select select "USD"
drag, startPoint x: 0, startPoint y: 0, endPoint x: 422, endPoint y: 258, distance: 494.6
click at [422, 258] on icon at bounding box center [309, 248] width 319 height 27
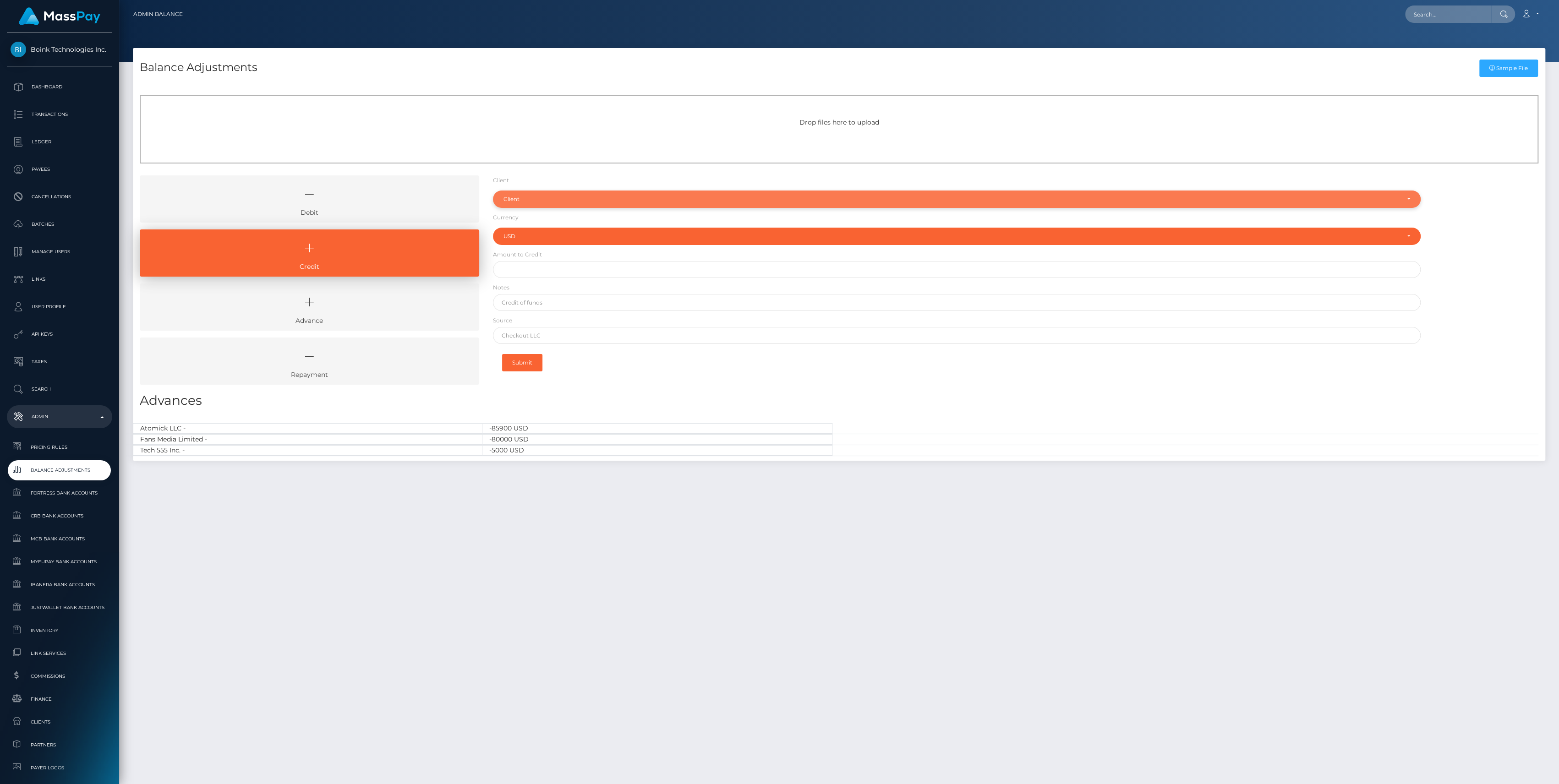
click at [542, 205] on div "Client" at bounding box center [957, 199] width 928 height 17
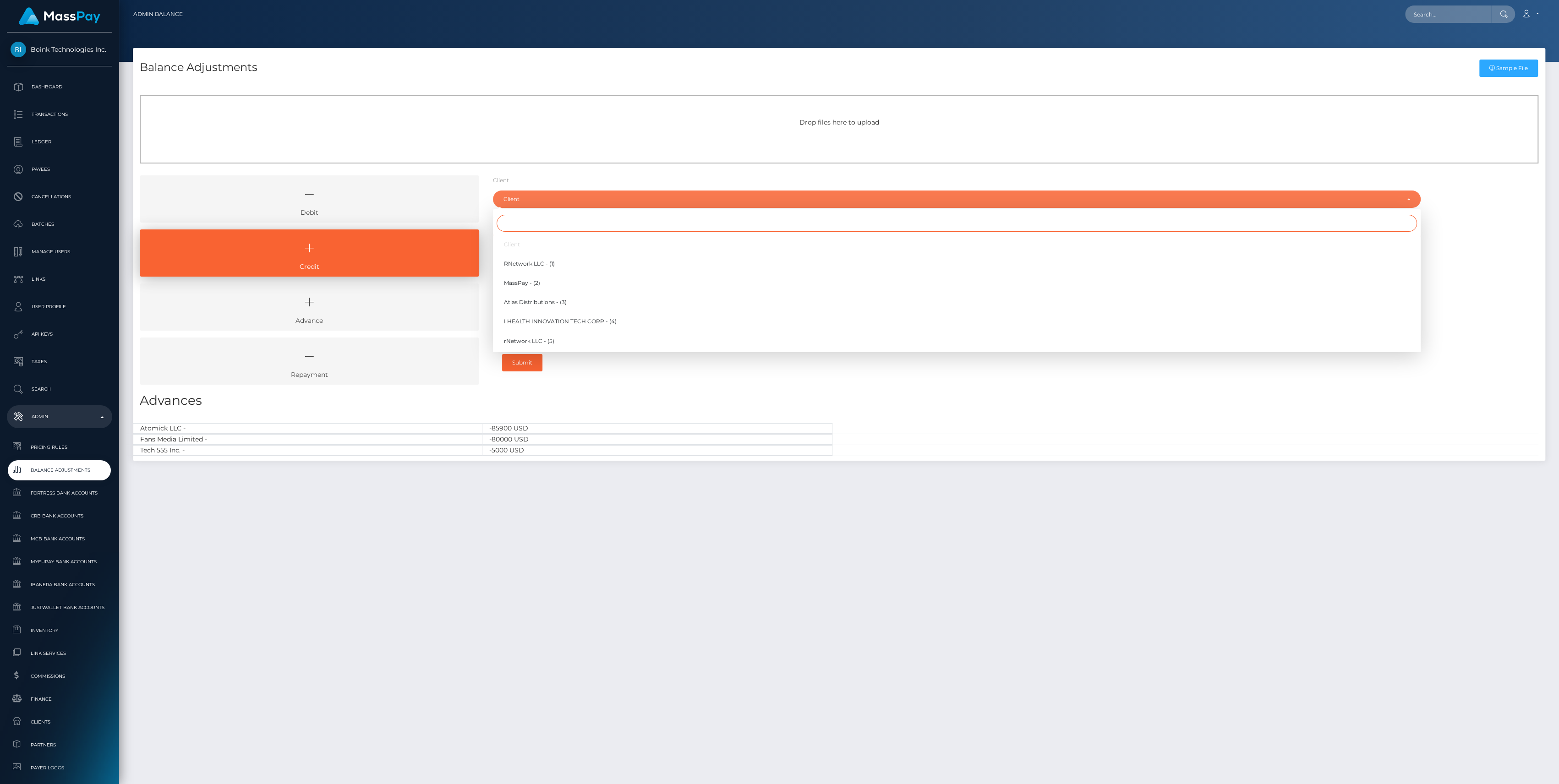
click at [541, 225] on input "Search" at bounding box center [957, 223] width 920 height 17
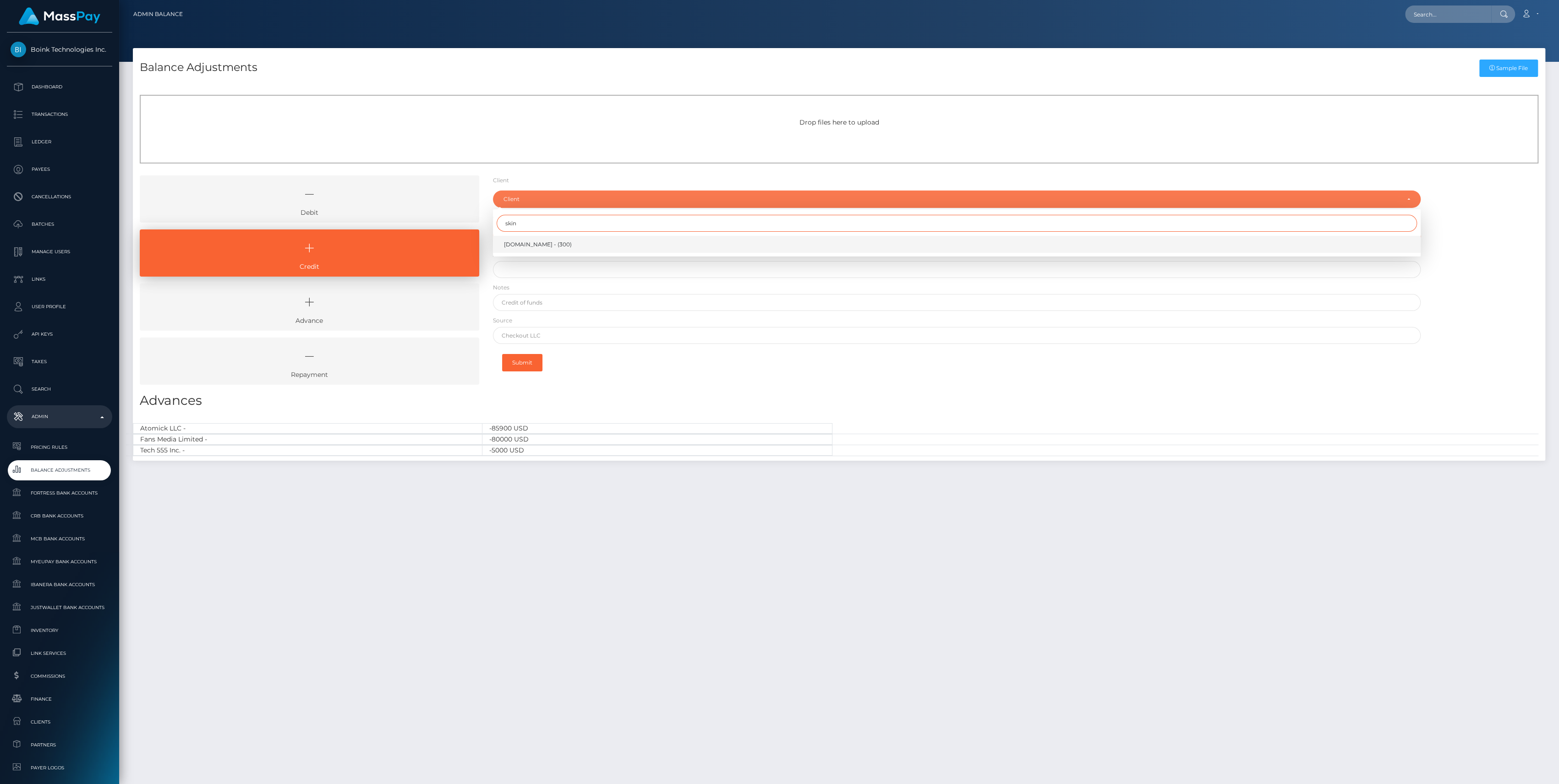
type input "skin"
click at [593, 249] on link "[DOMAIN_NAME] - (300)" at bounding box center [957, 244] width 928 height 17
select select "300"
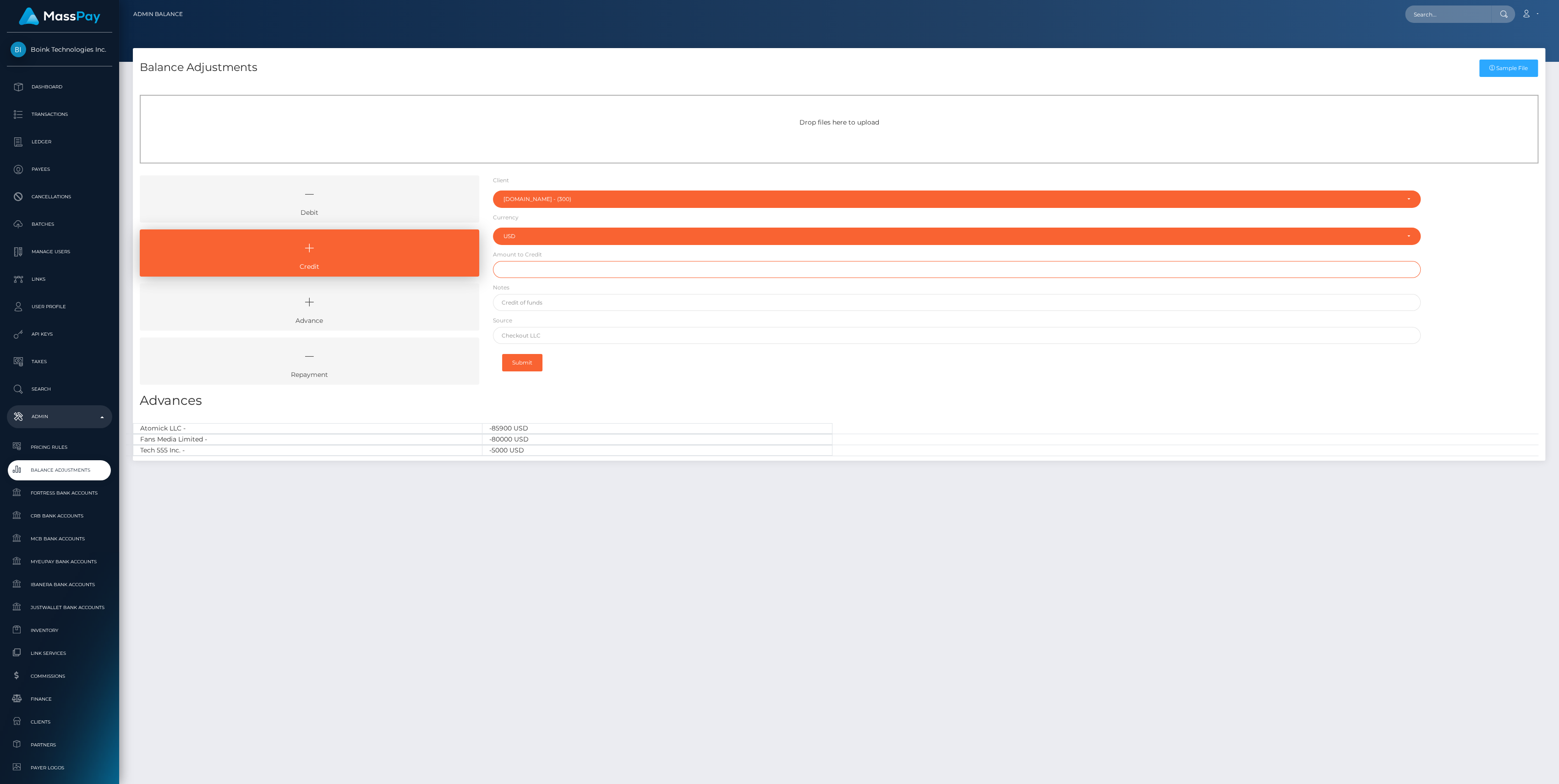
click at [555, 275] on input "text" at bounding box center [957, 269] width 928 height 17
paste input "40,000.03"
type input "$40,000.03"
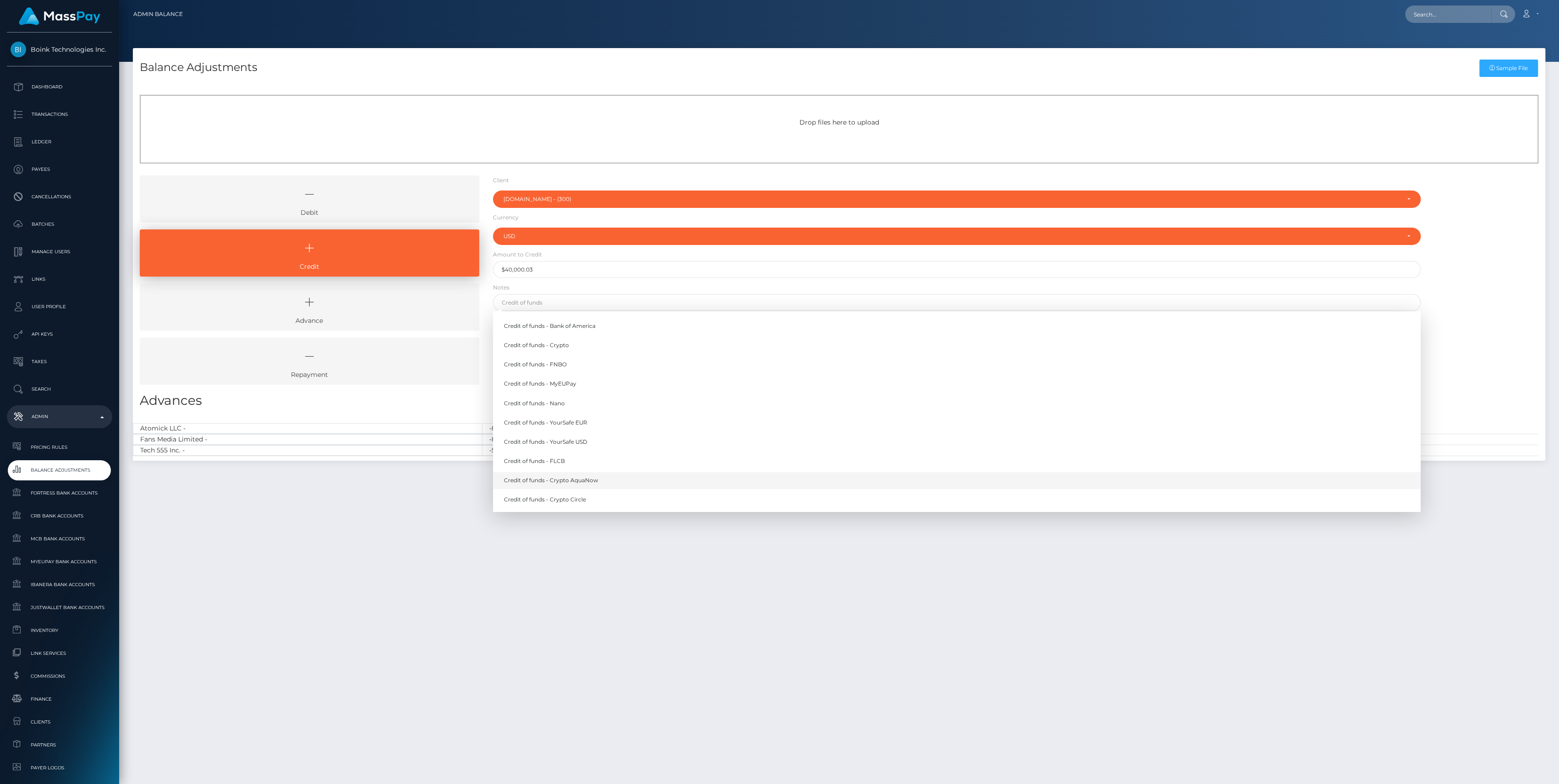
click at [576, 473] on link "Credit of funds - Crypto AquaNow" at bounding box center [957, 481] width 928 height 17
type input "Credit of funds - Crypto AquaNow"
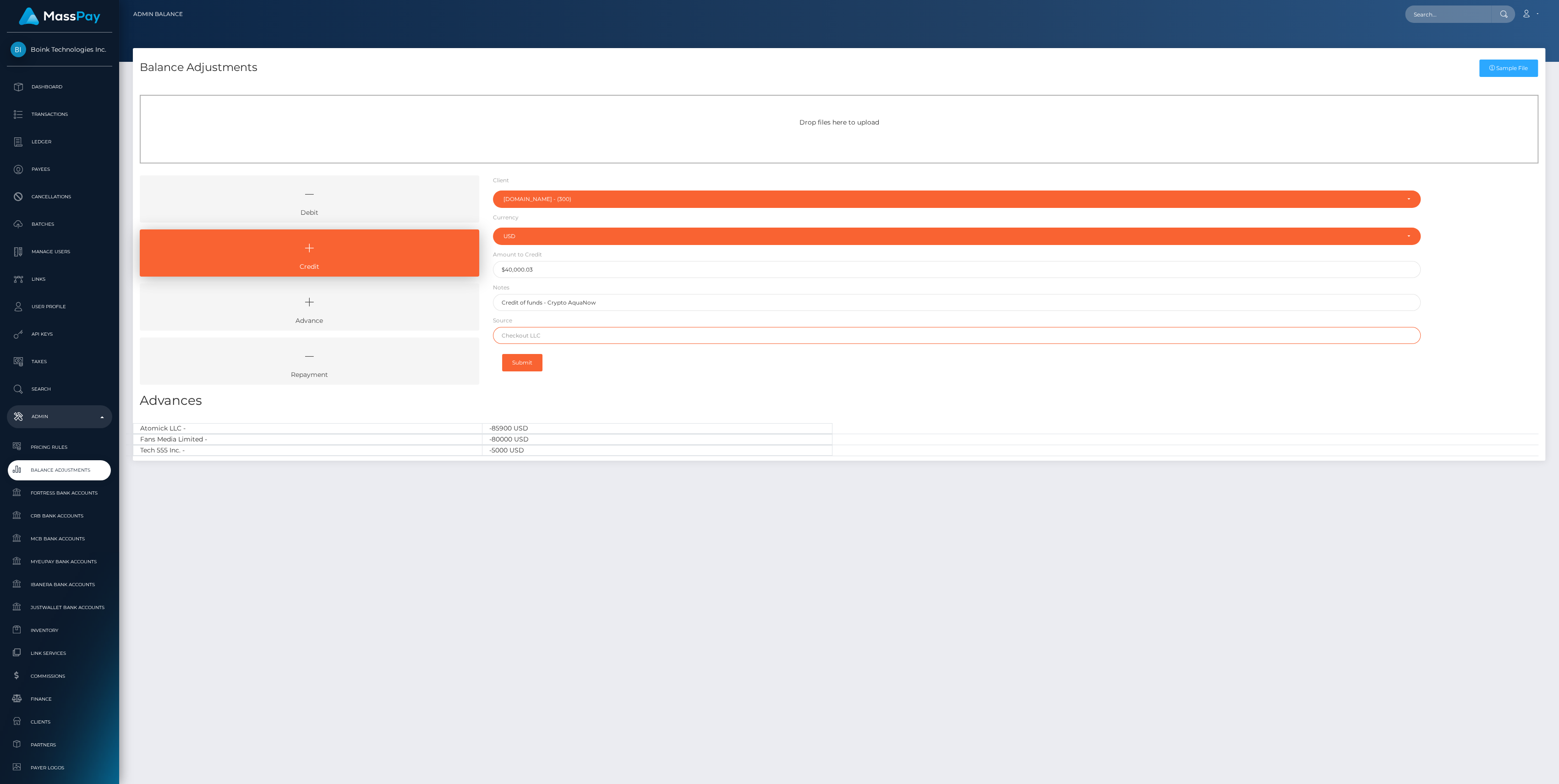
click at [586, 332] on input "text" at bounding box center [957, 335] width 928 height 17
type input "USDT"
click at [527, 364] on button "Submit" at bounding box center [522, 362] width 41 height 17
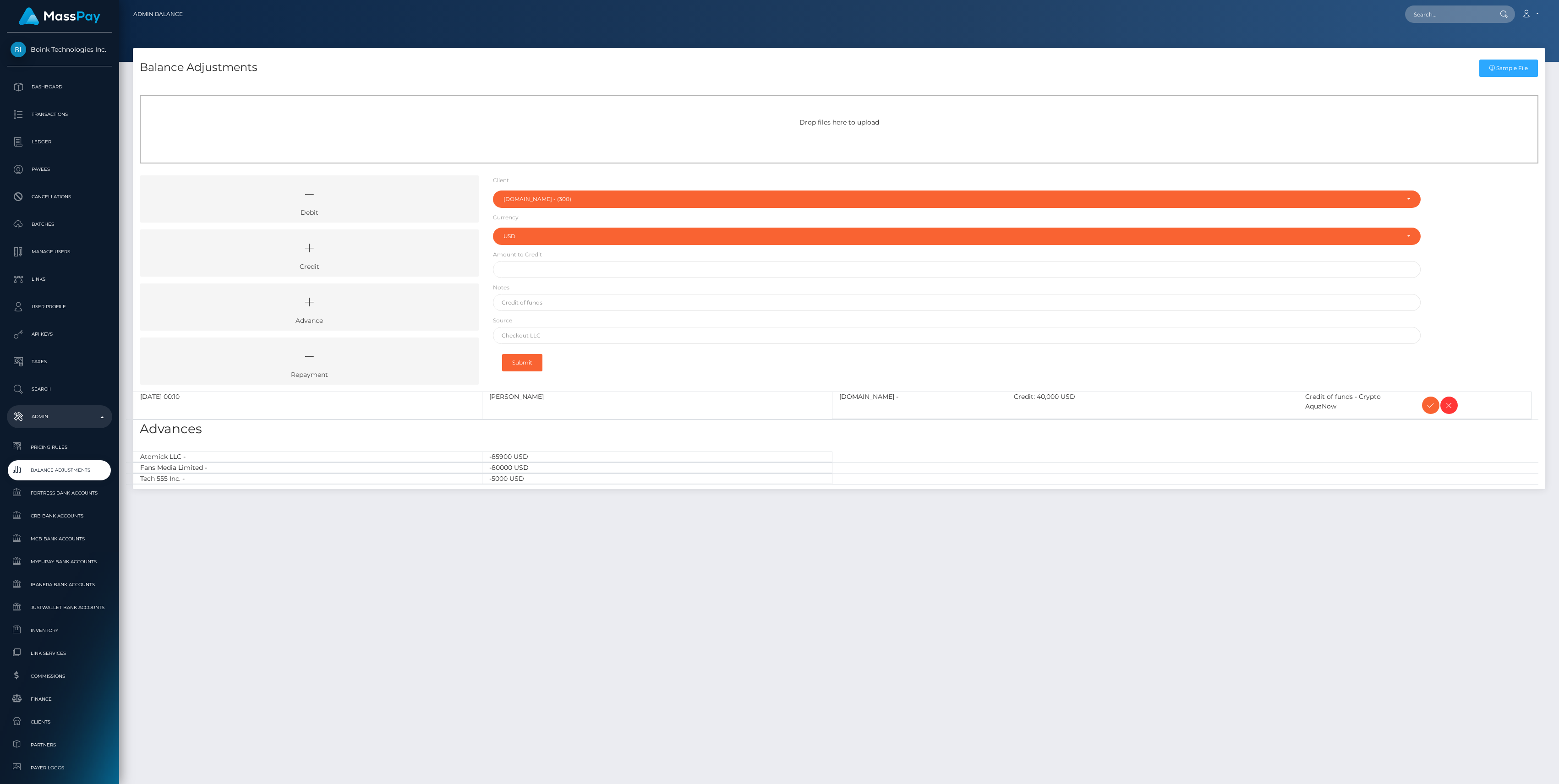
select select "300"
select select "USD"
click at [1424, 403] on span at bounding box center [1431, 405] width 17 height 17
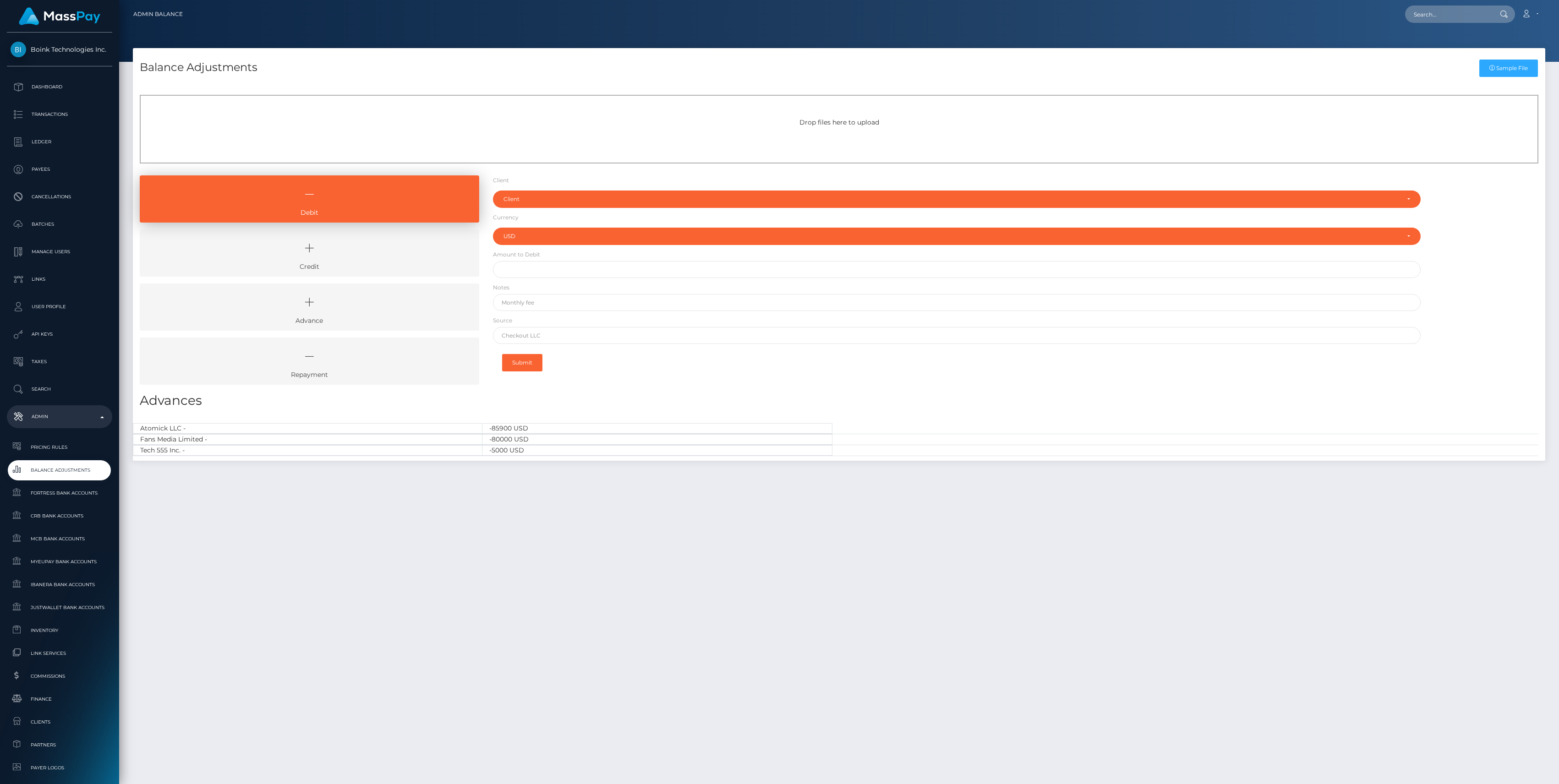
select select "USD"
click at [67, 473] on span "Balance Adjustments" at bounding box center [60, 471] width 98 height 11
select select "USD"
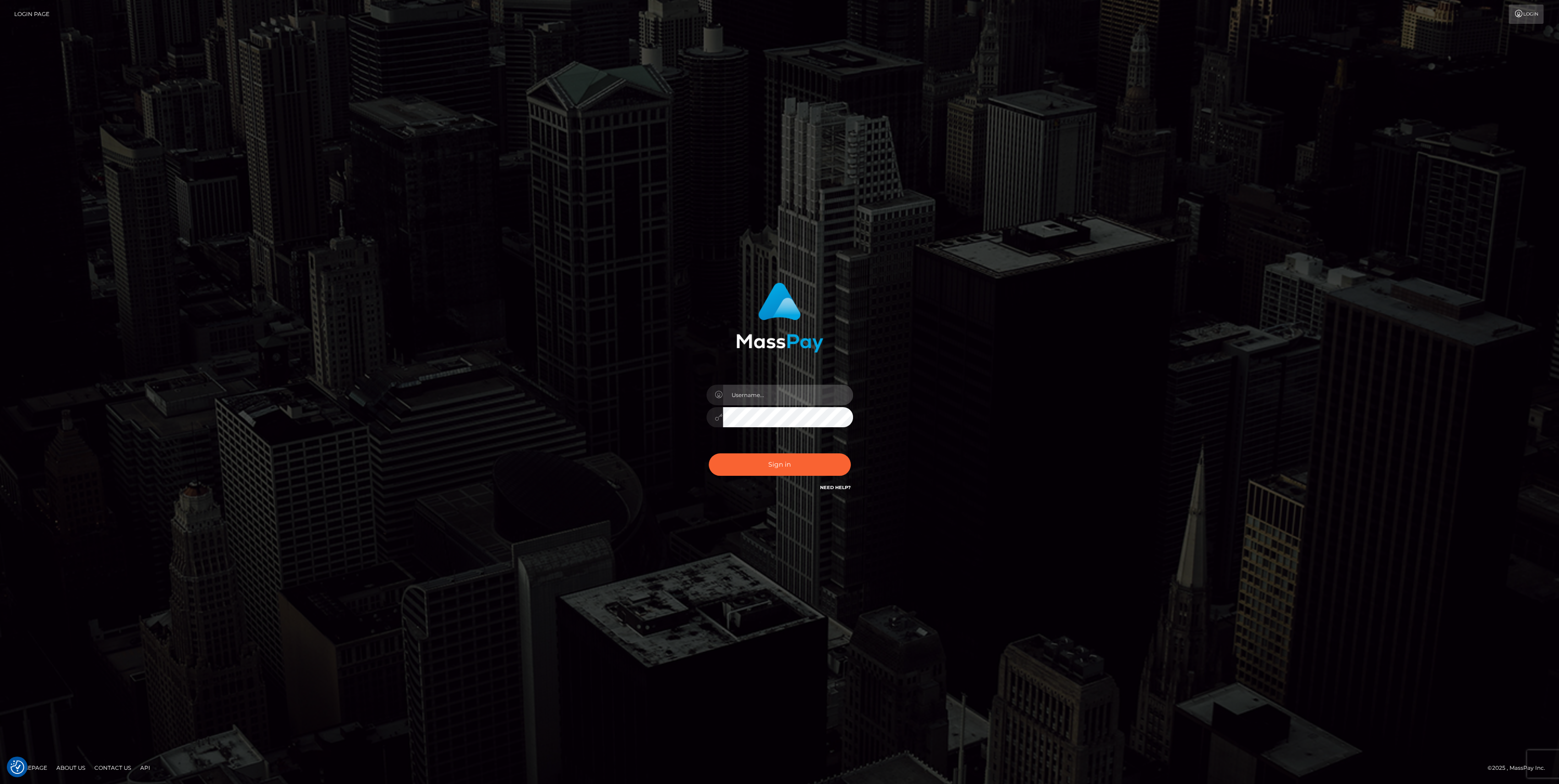
type input "bengreen"
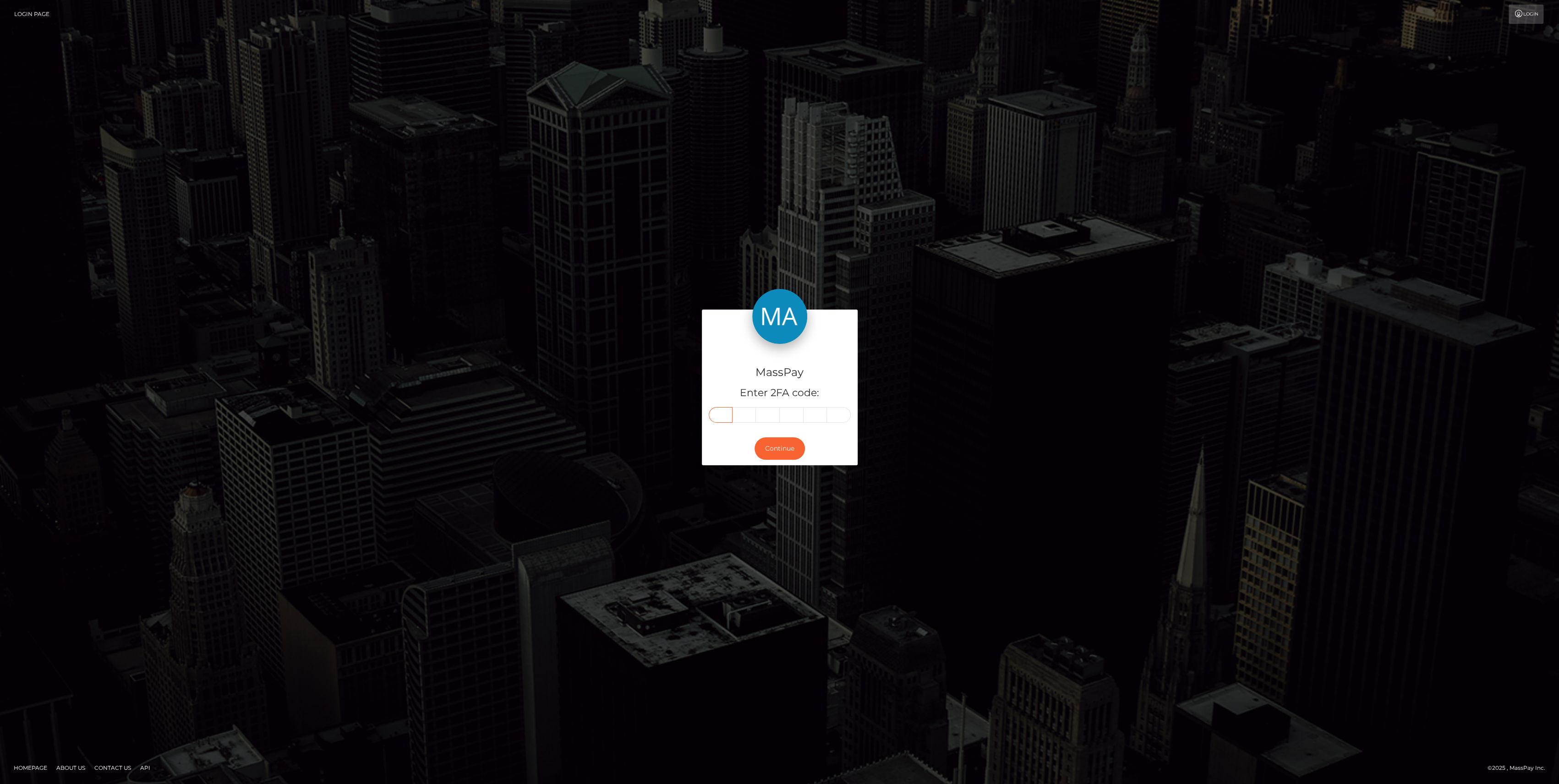
drag, startPoint x: 711, startPoint y: 429, endPoint x: 716, endPoint y: 421, distance: 9.4
paste input "4"
type input "4"
type input "6"
type input "2"
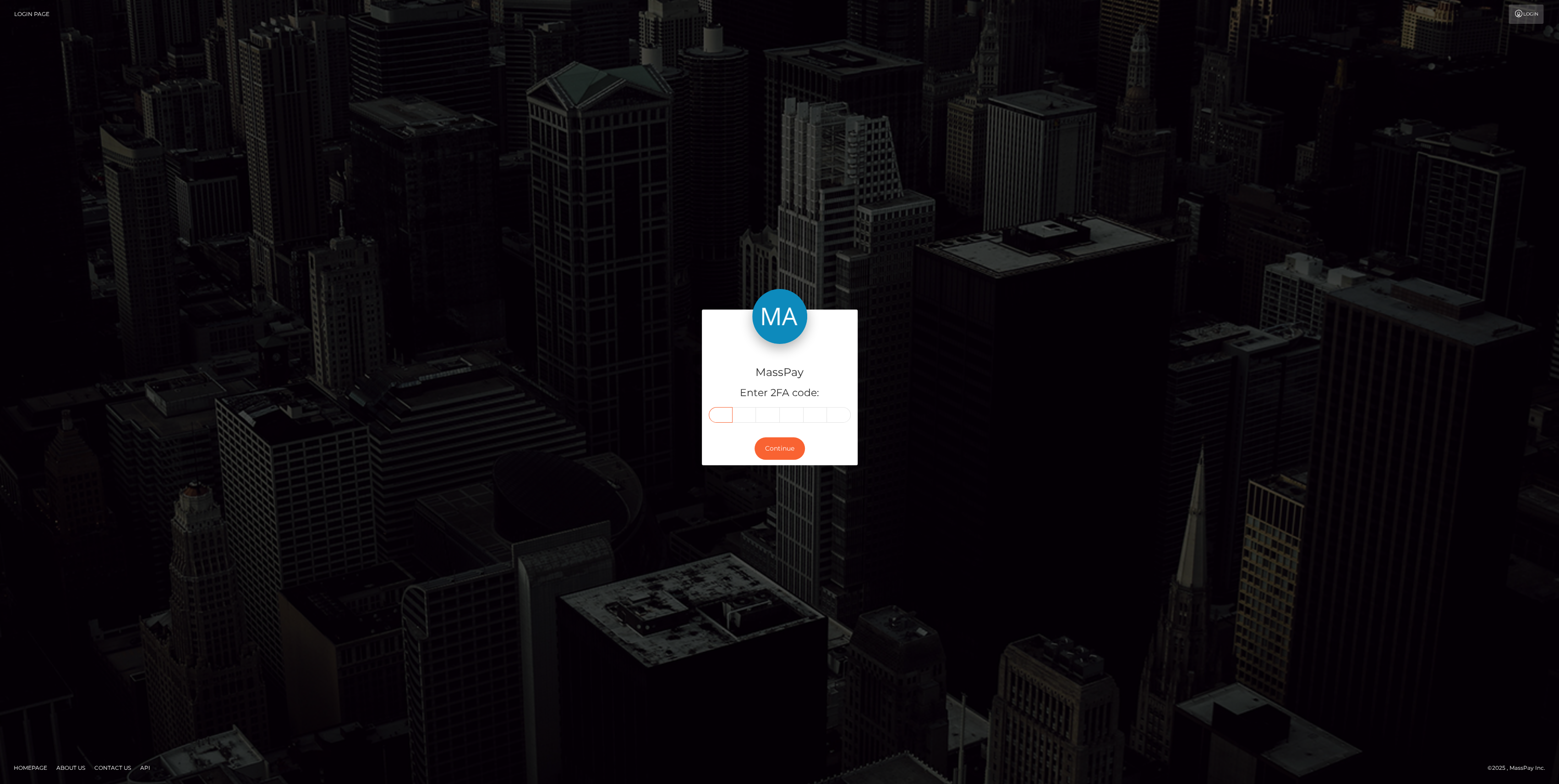
type input "6"
type input "3"
type input "4"
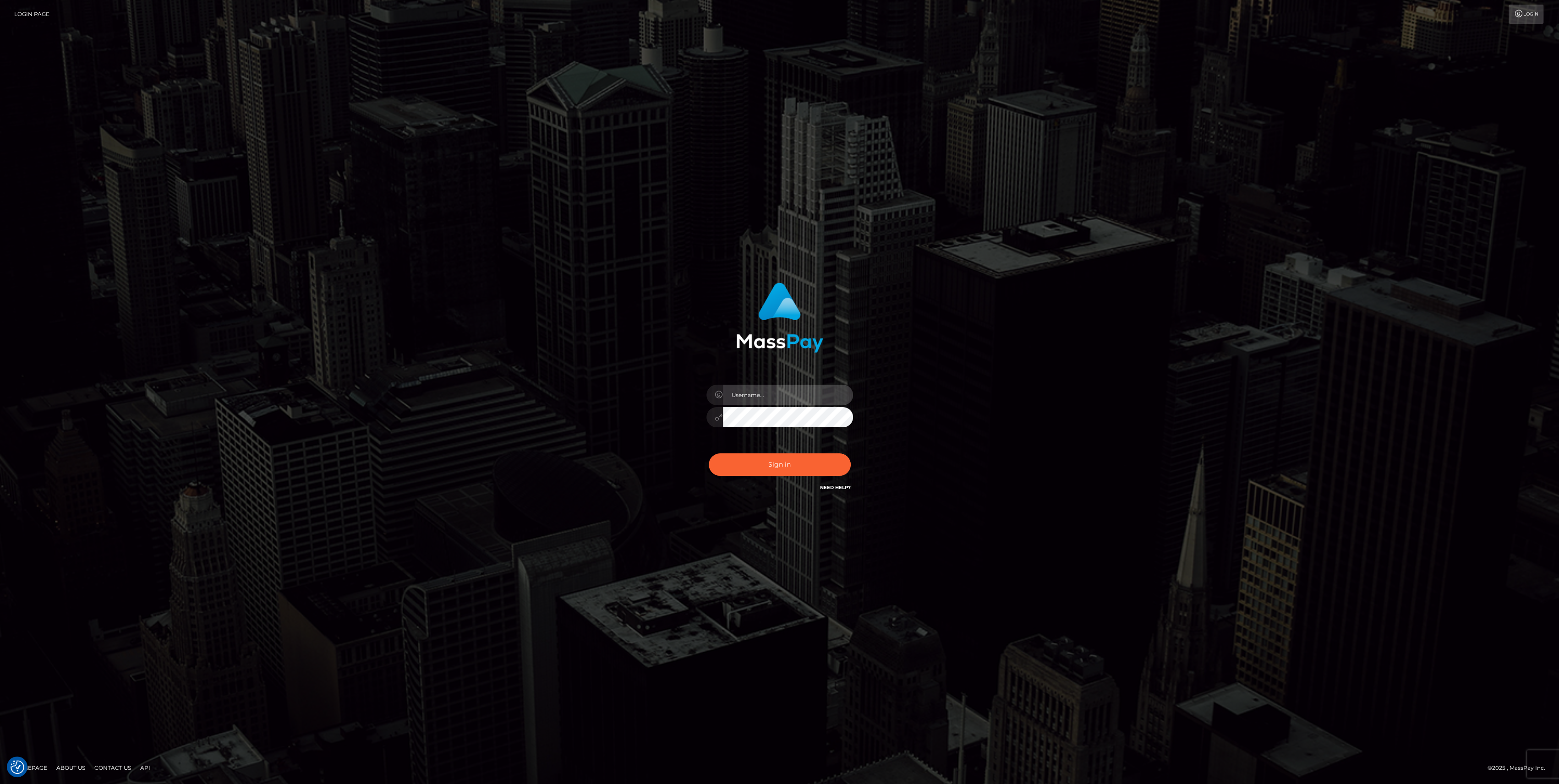
type input "bengreen"
click at [779, 451] on div "Sign in Need Help?" at bounding box center [780, 468] width 161 height 41
click at [778, 456] on button "Sign in" at bounding box center [780, 464] width 142 height 23
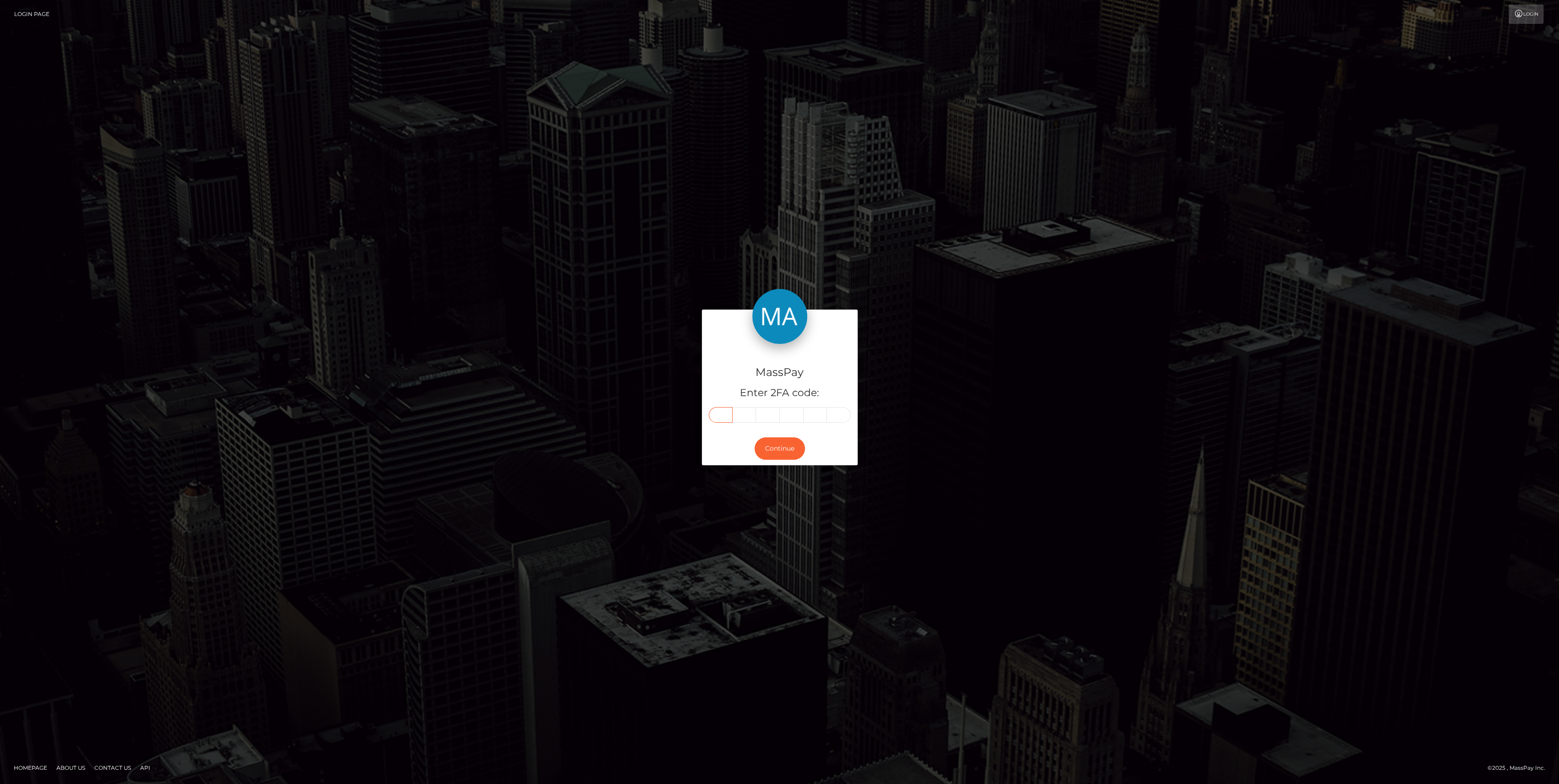
drag, startPoint x: 720, startPoint y: 425, endPoint x: 723, endPoint y: 417, distance: 8.5
paste input "4"
type input "4"
type input "6"
type input "2"
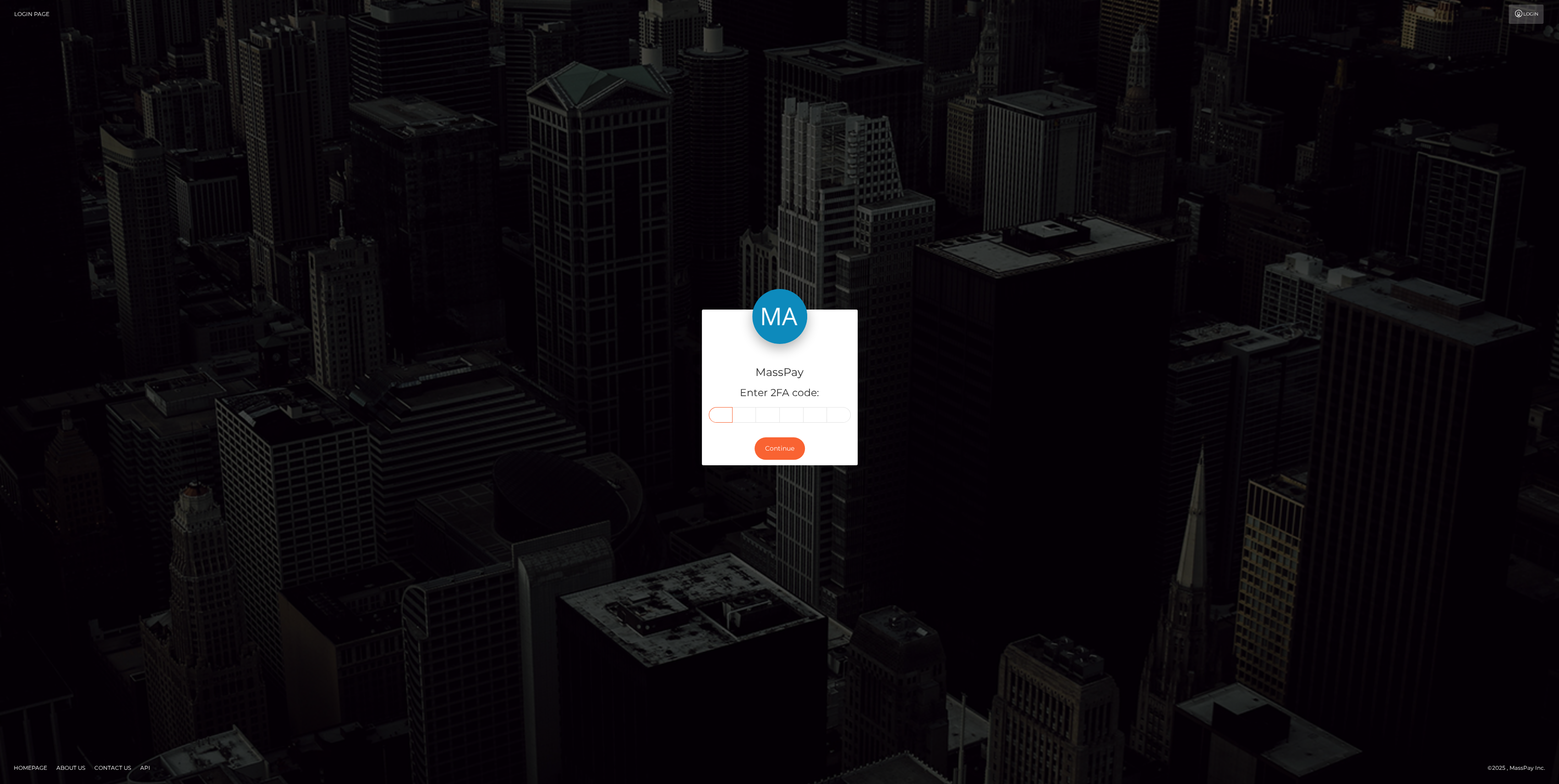
type input "6"
type input "3"
type input "4"
click at [763, 447] on button "Continue" at bounding box center [780, 448] width 51 height 23
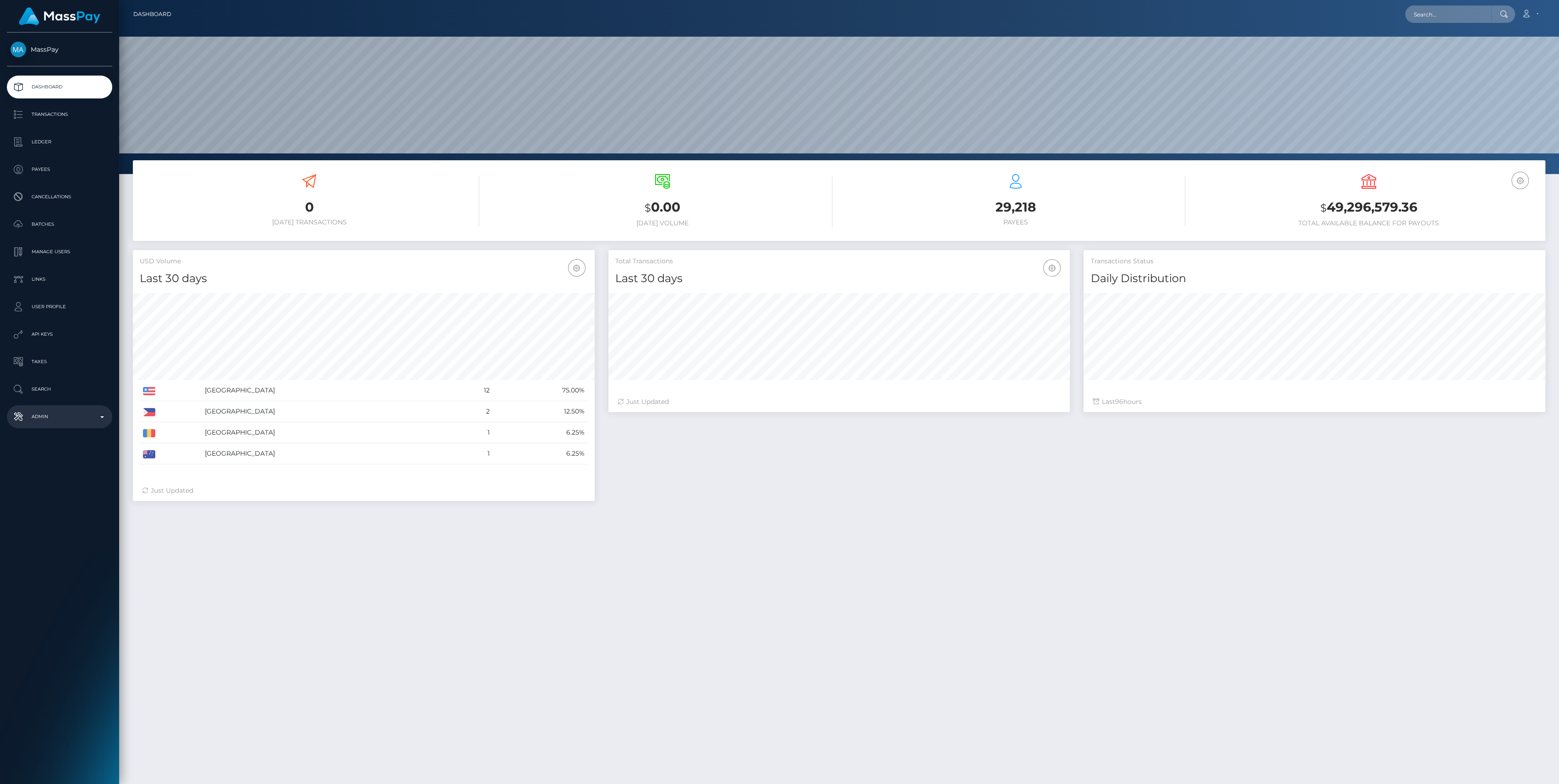
scroll to position [162, 462]
click at [80, 425] on link "Admin" at bounding box center [60, 416] width 106 height 23
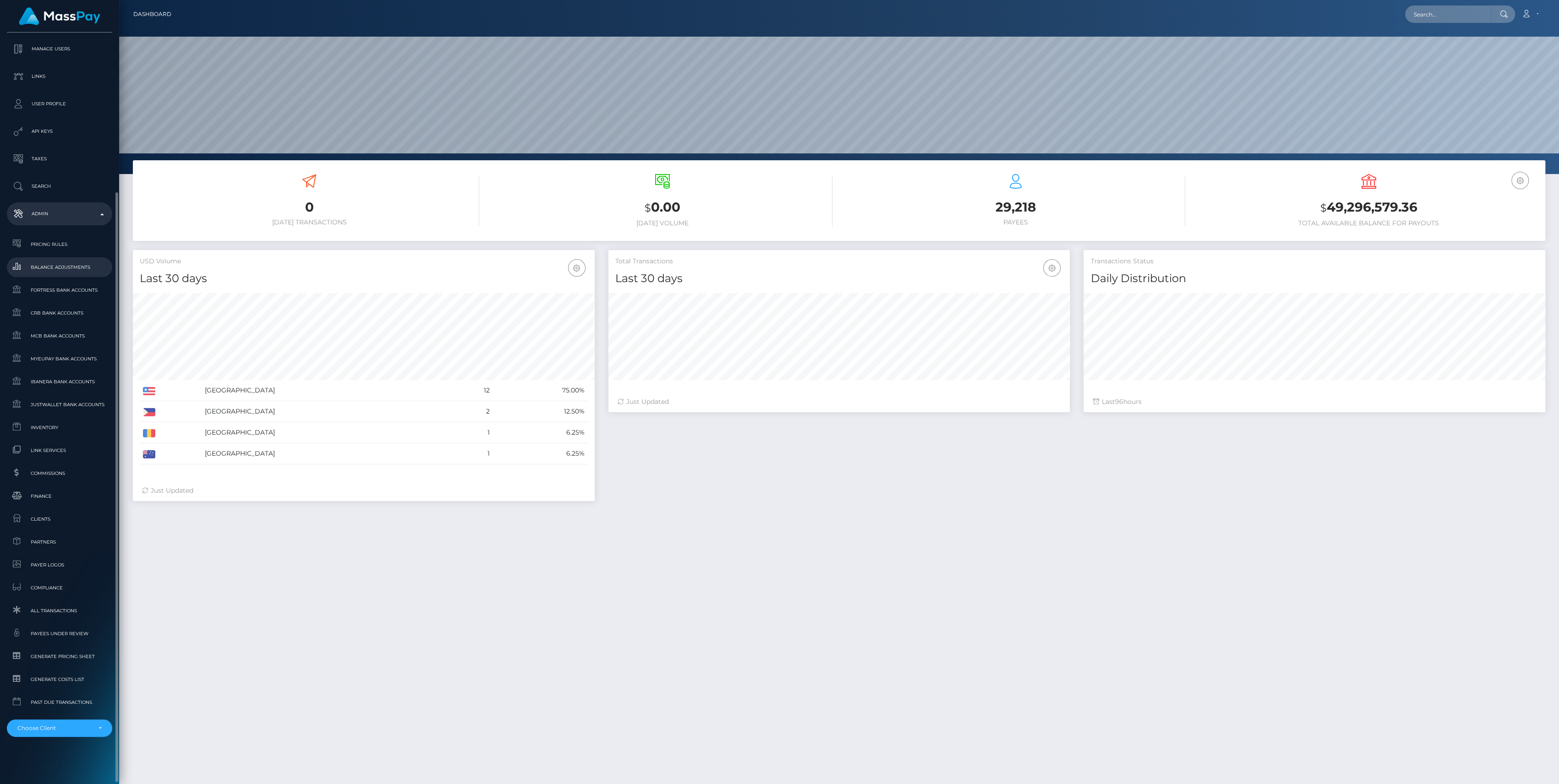
click at [64, 267] on span "Balance Adjustments" at bounding box center [60, 267] width 98 height 11
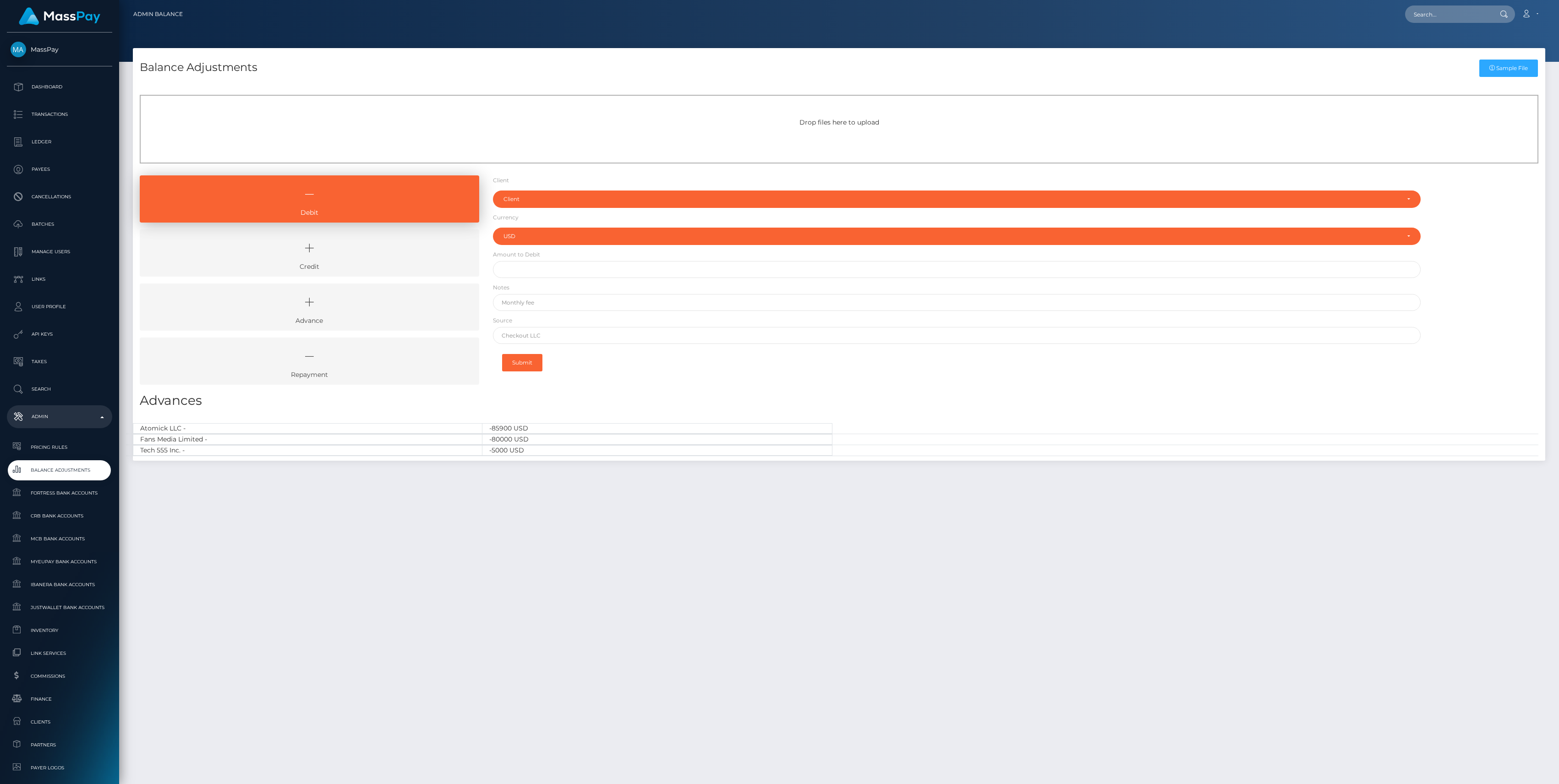
select select "USD"
click at [374, 249] on icon at bounding box center [309, 248] width 319 height 27
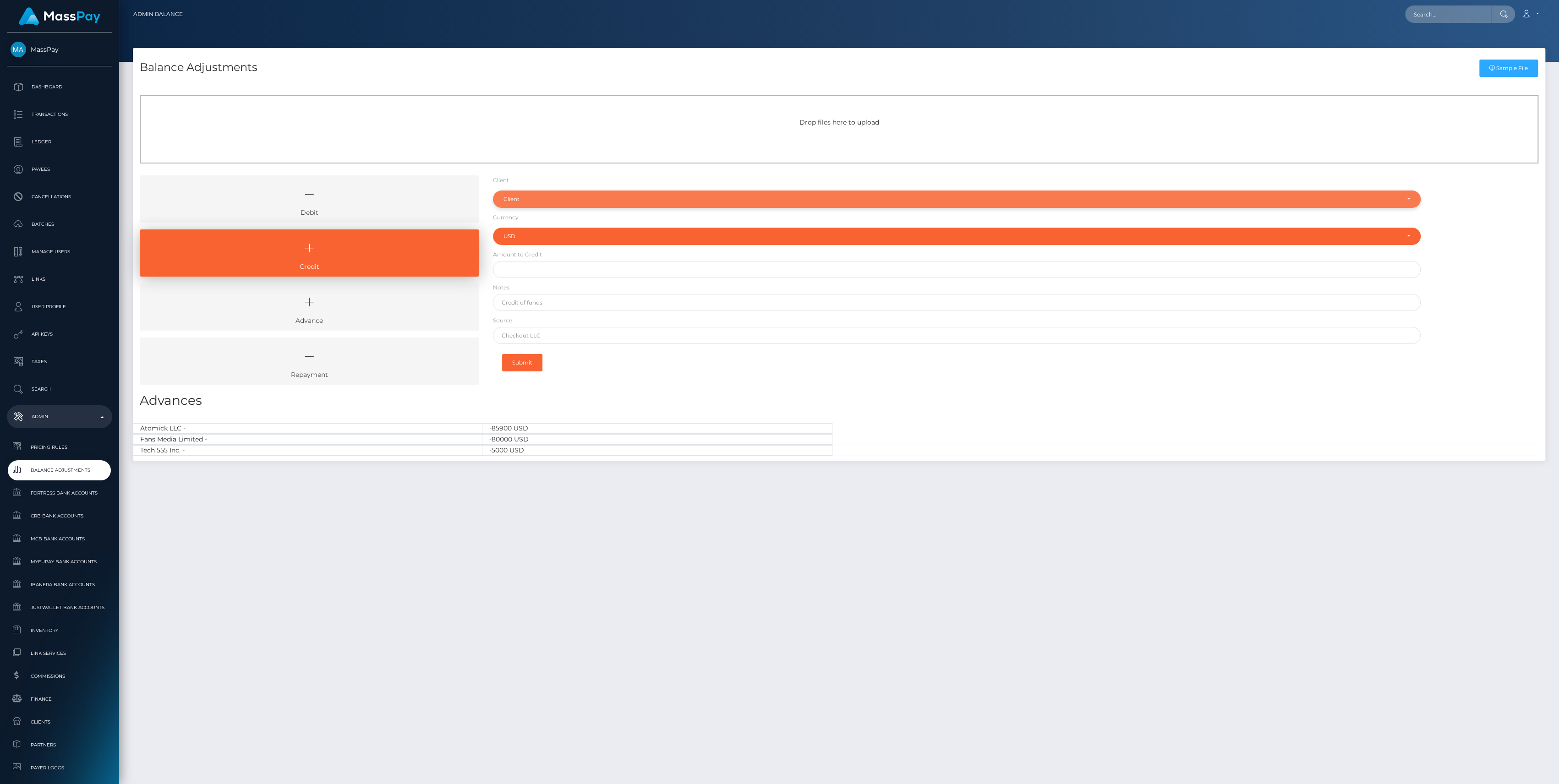
click at [546, 201] on div "Client" at bounding box center [952, 200] width 896 height 7
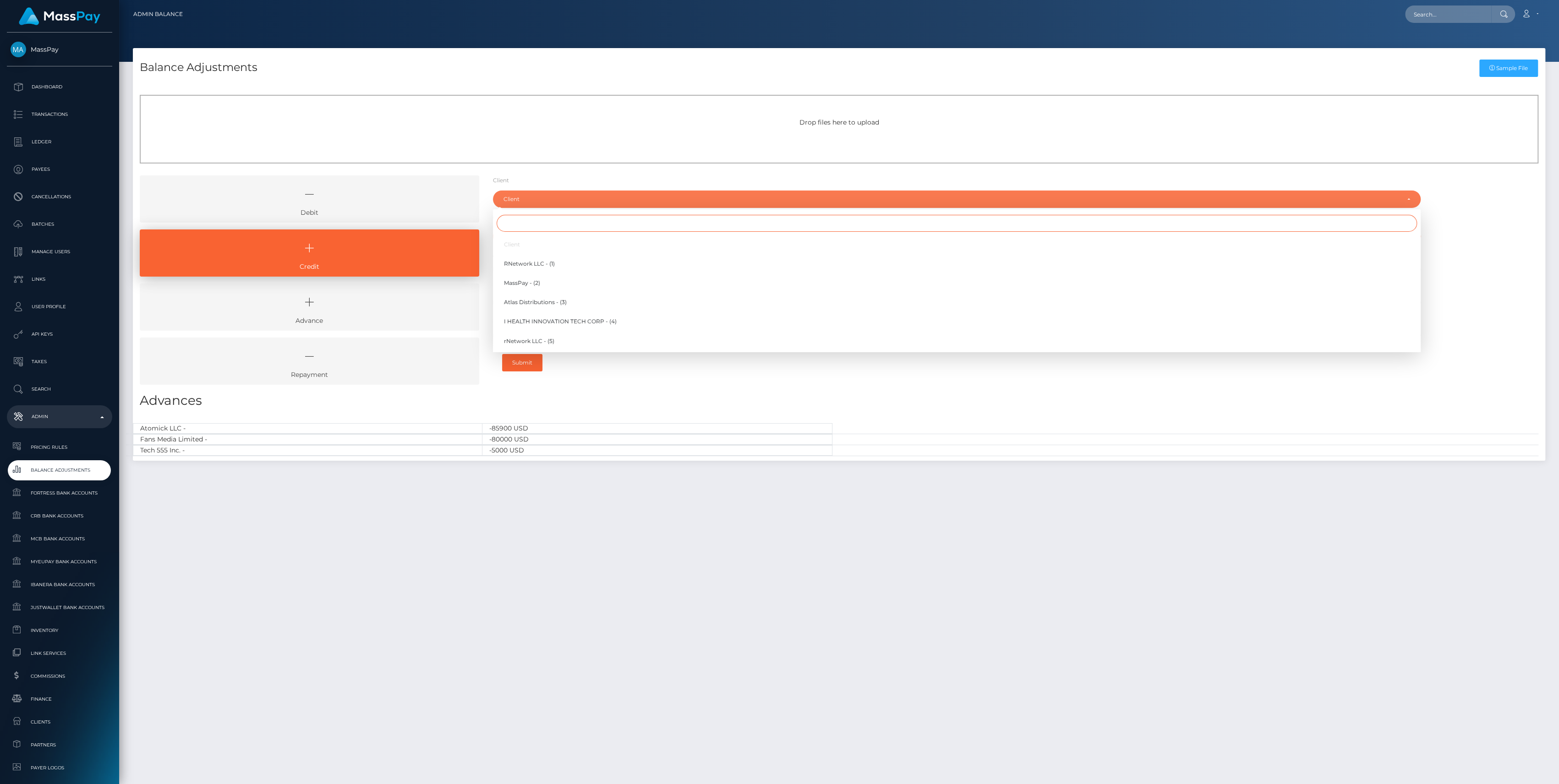
click at [543, 222] on input "Search" at bounding box center [957, 223] width 920 height 17
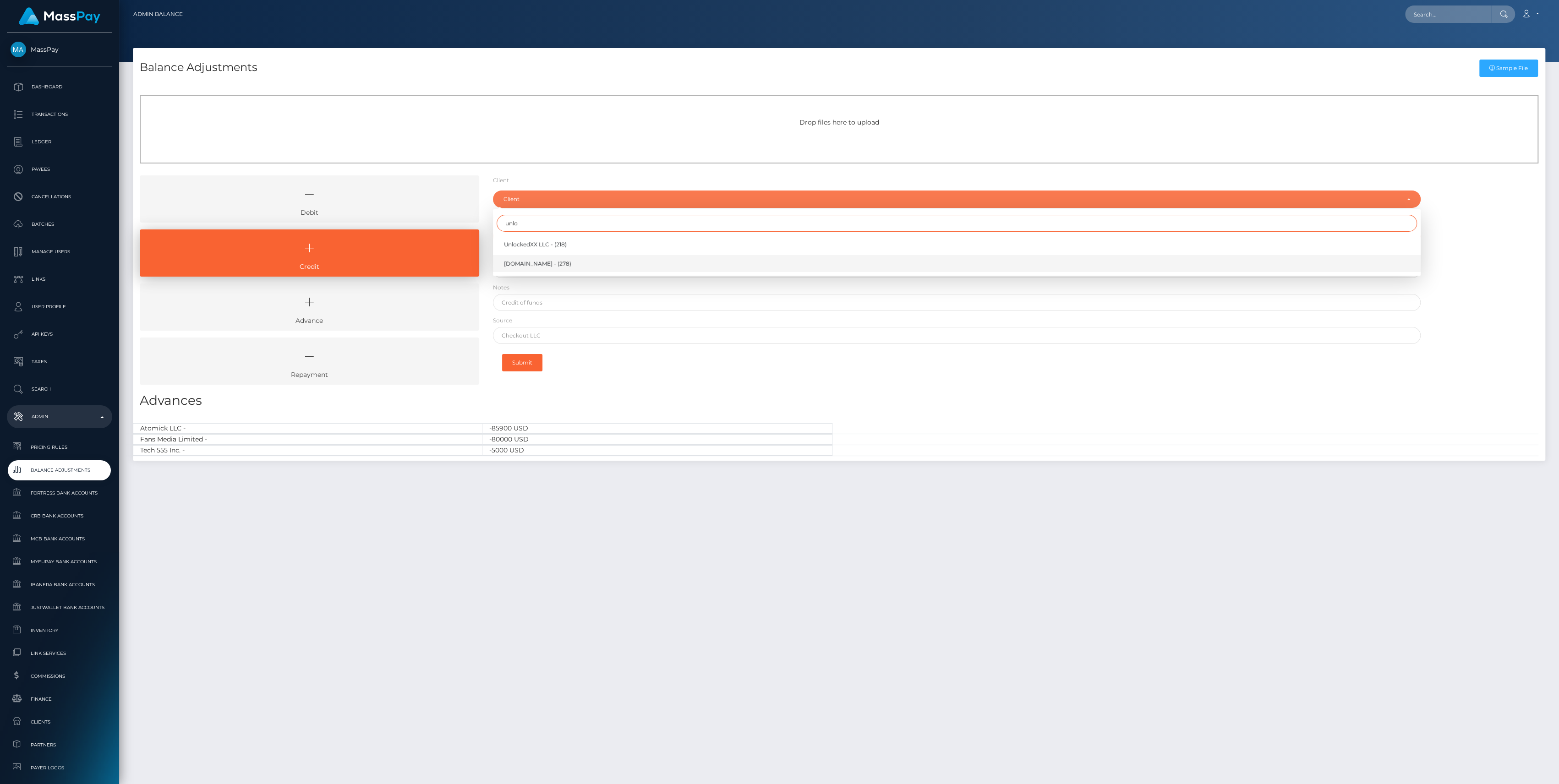
type input "unlo"
click at [536, 266] on span "[DOMAIN_NAME] - (278)" at bounding box center [537, 264] width 68 height 8
select select "278"
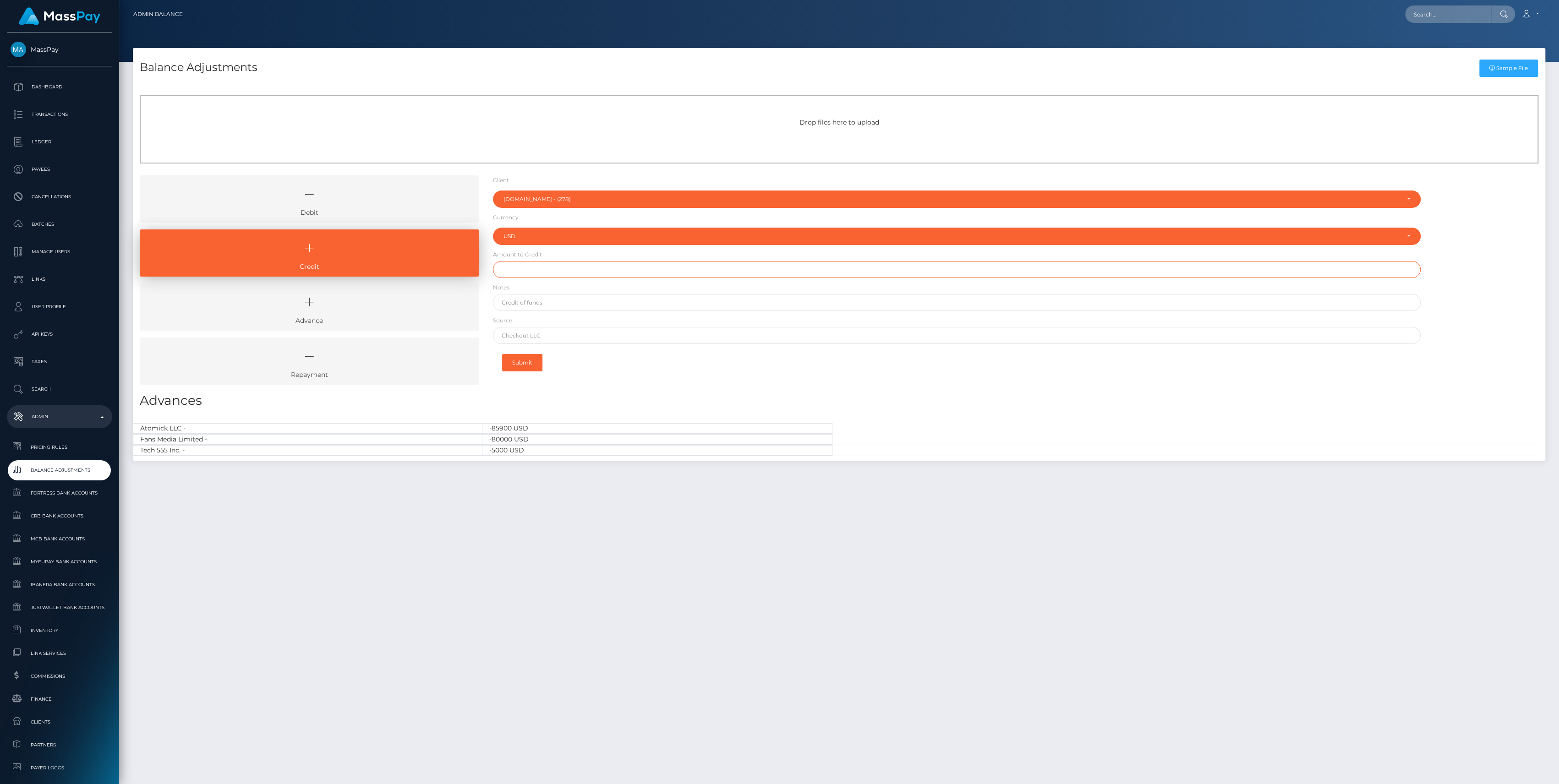
click at [531, 274] on input "text" at bounding box center [957, 269] width 928 height 17
paste input "70,000.00"
type input "$70,000.00"
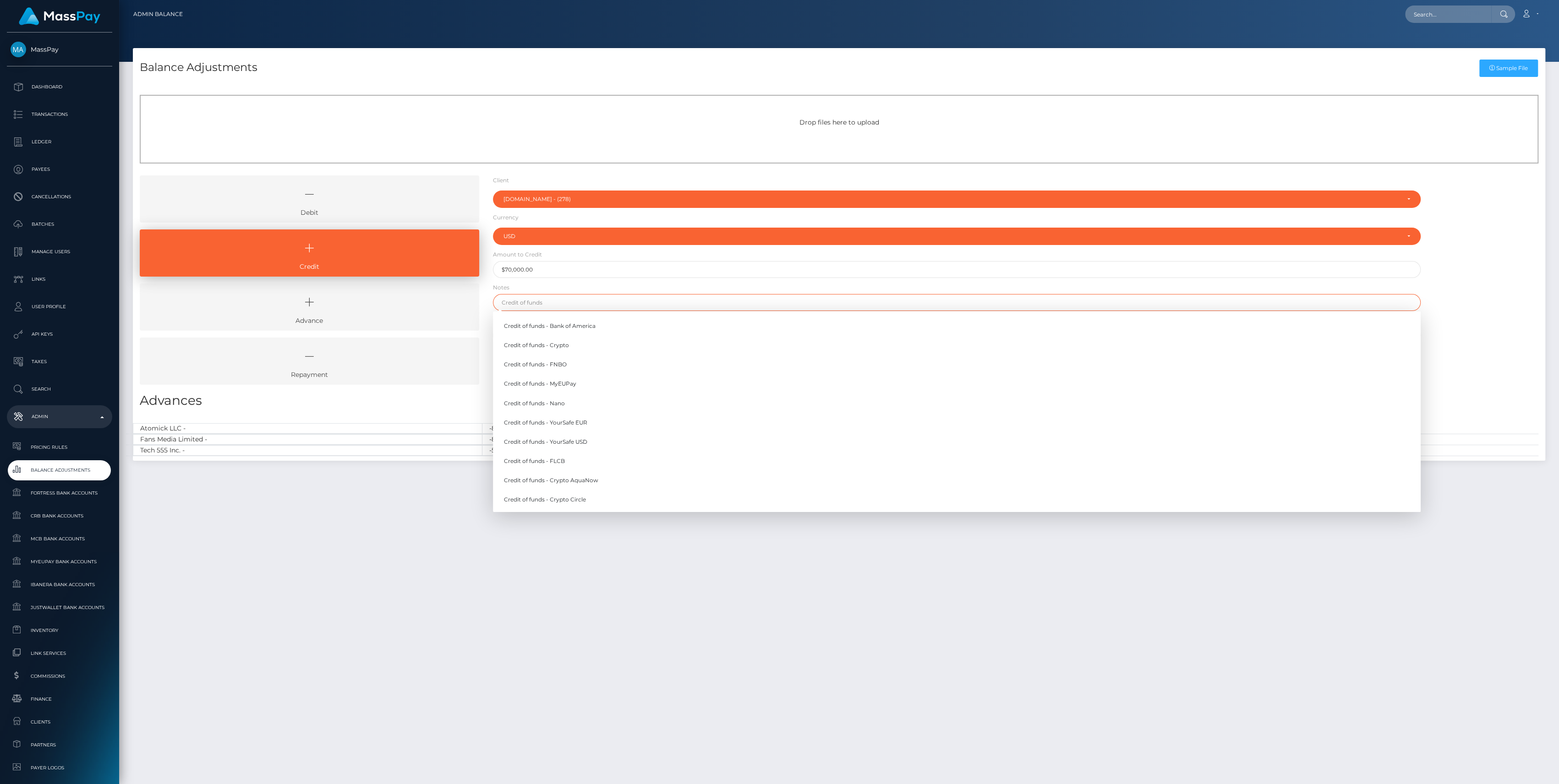
click at [527, 301] on input "text" at bounding box center [957, 303] width 928 height 17
click at [537, 357] on link "Credit of funds - FNBO" at bounding box center [957, 365] width 928 height 17
type input "Credit of funds - FNBO"
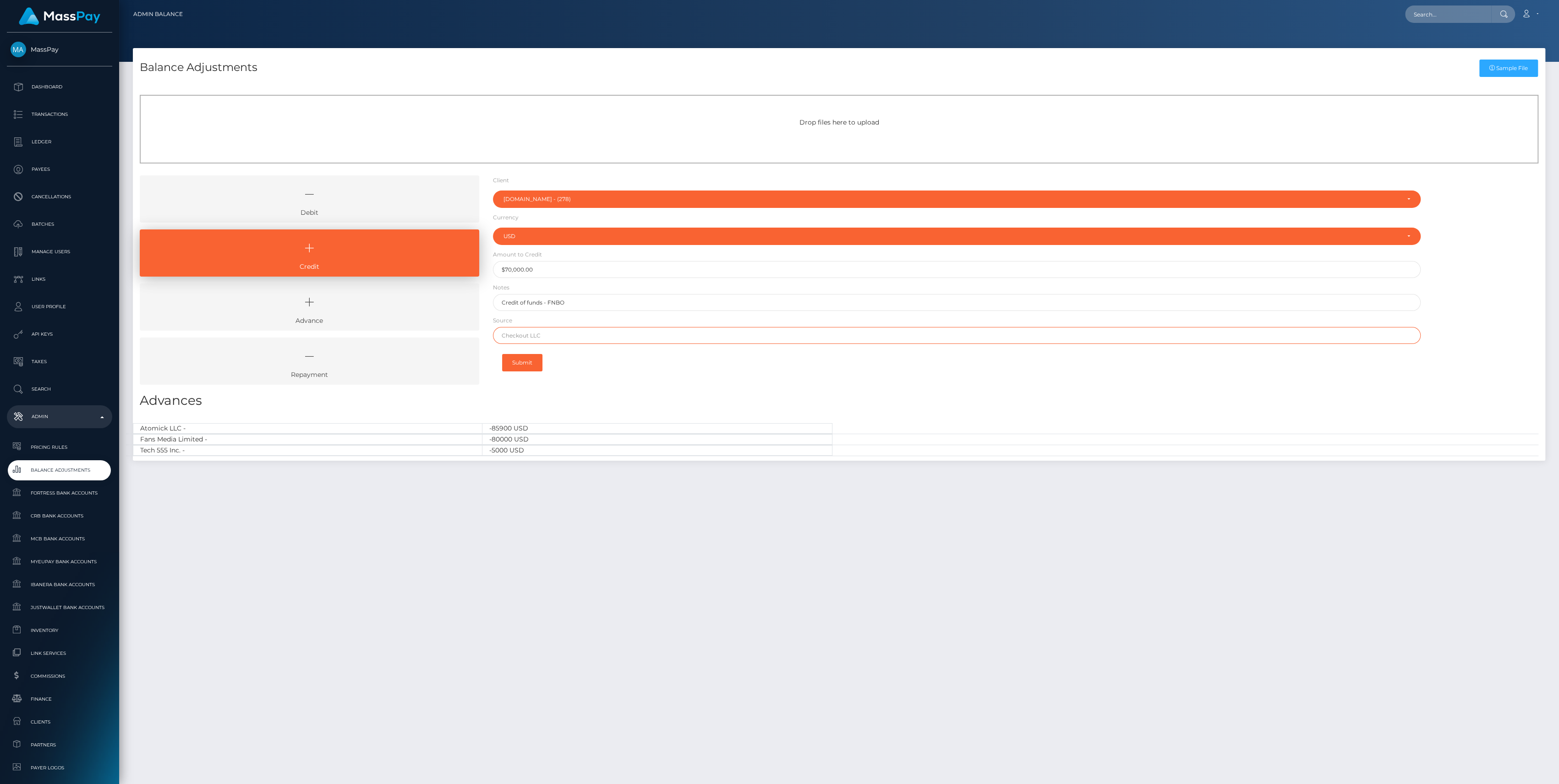
click at [539, 334] on input "text" at bounding box center [957, 335] width 928 height 17
paste input "Revolut"
type input "Revolut"
click at [826, 372] on div "Submit" at bounding box center [957, 362] width 928 height 28
click at [527, 359] on button "Submit" at bounding box center [522, 362] width 41 height 17
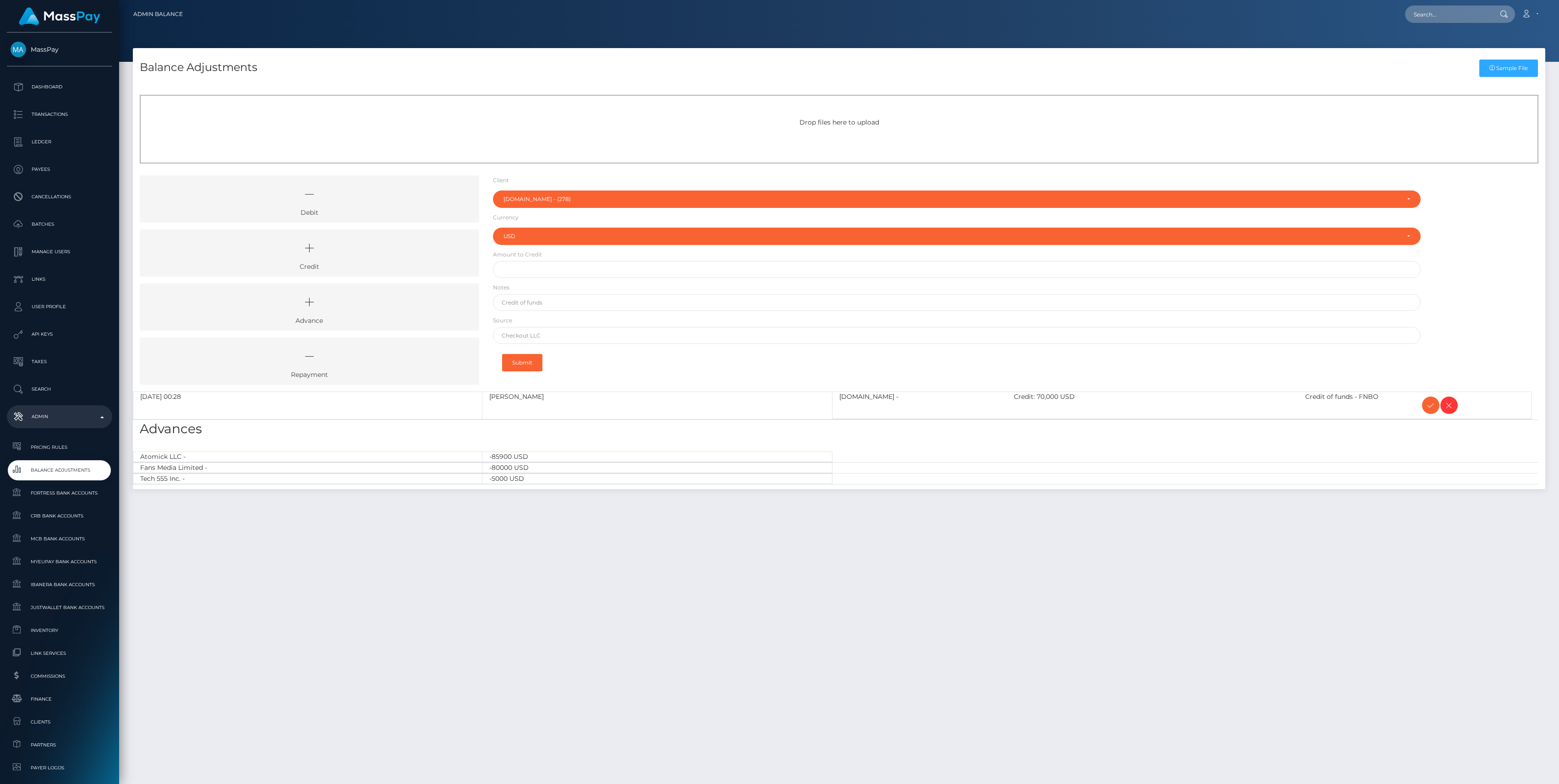
select select "278"
select select "USD"
click at [1430, 407] on icon at bounding box center [1431, 406] width 11 height 12
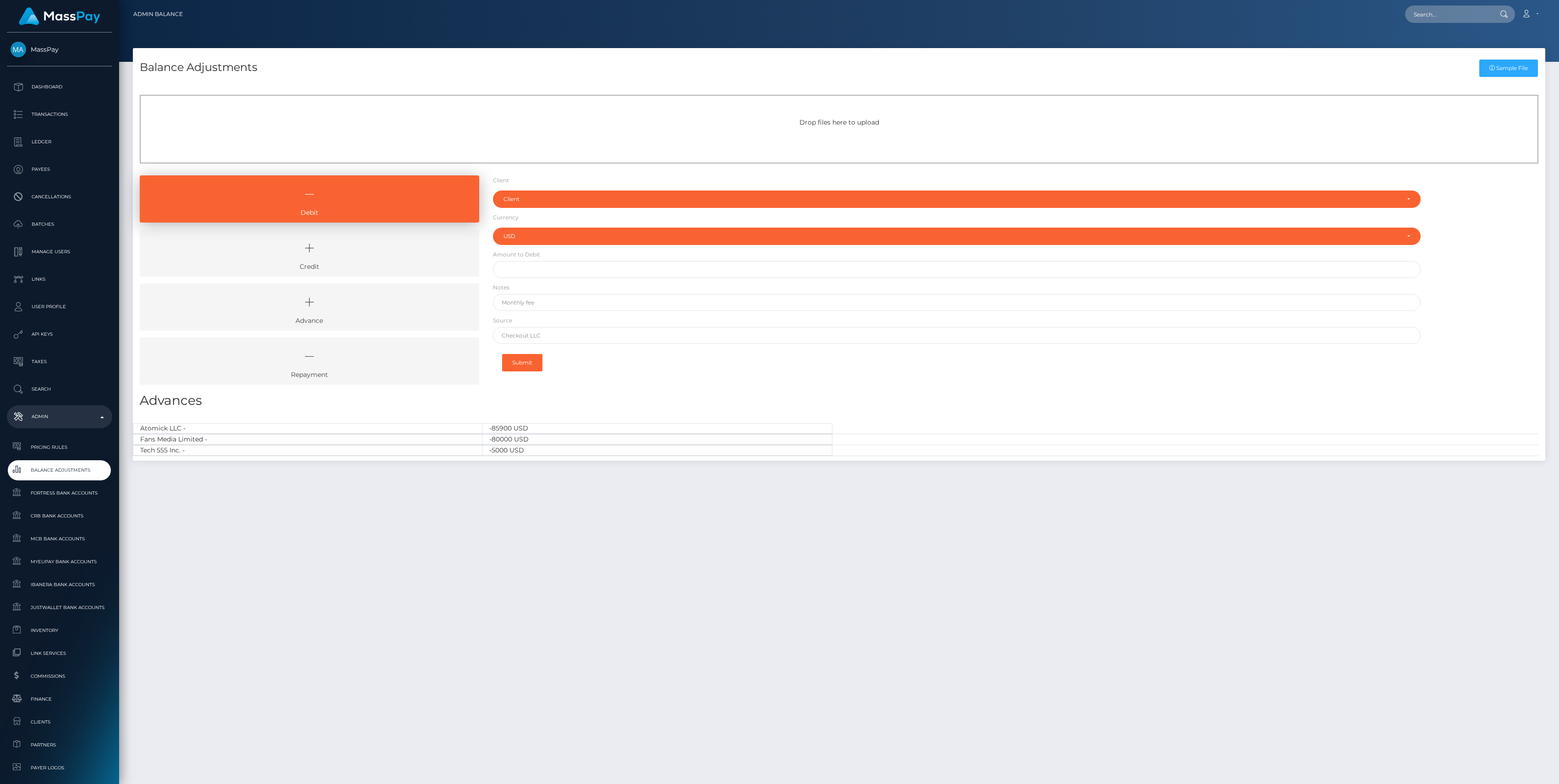
select select "USD"
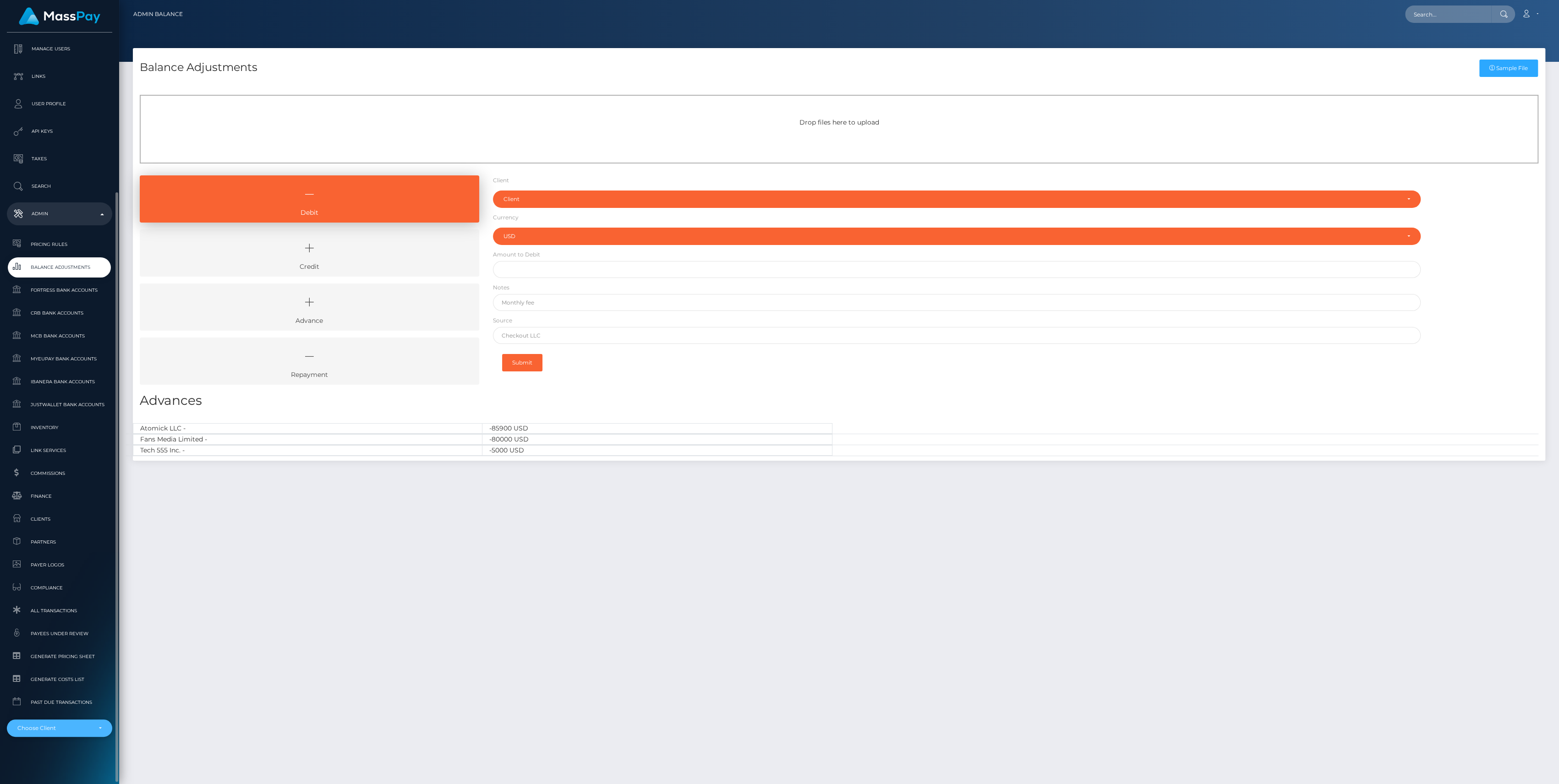
click at [89, 731] on div "Choose Client" at bounding box center [54, 729] width 74 height 7
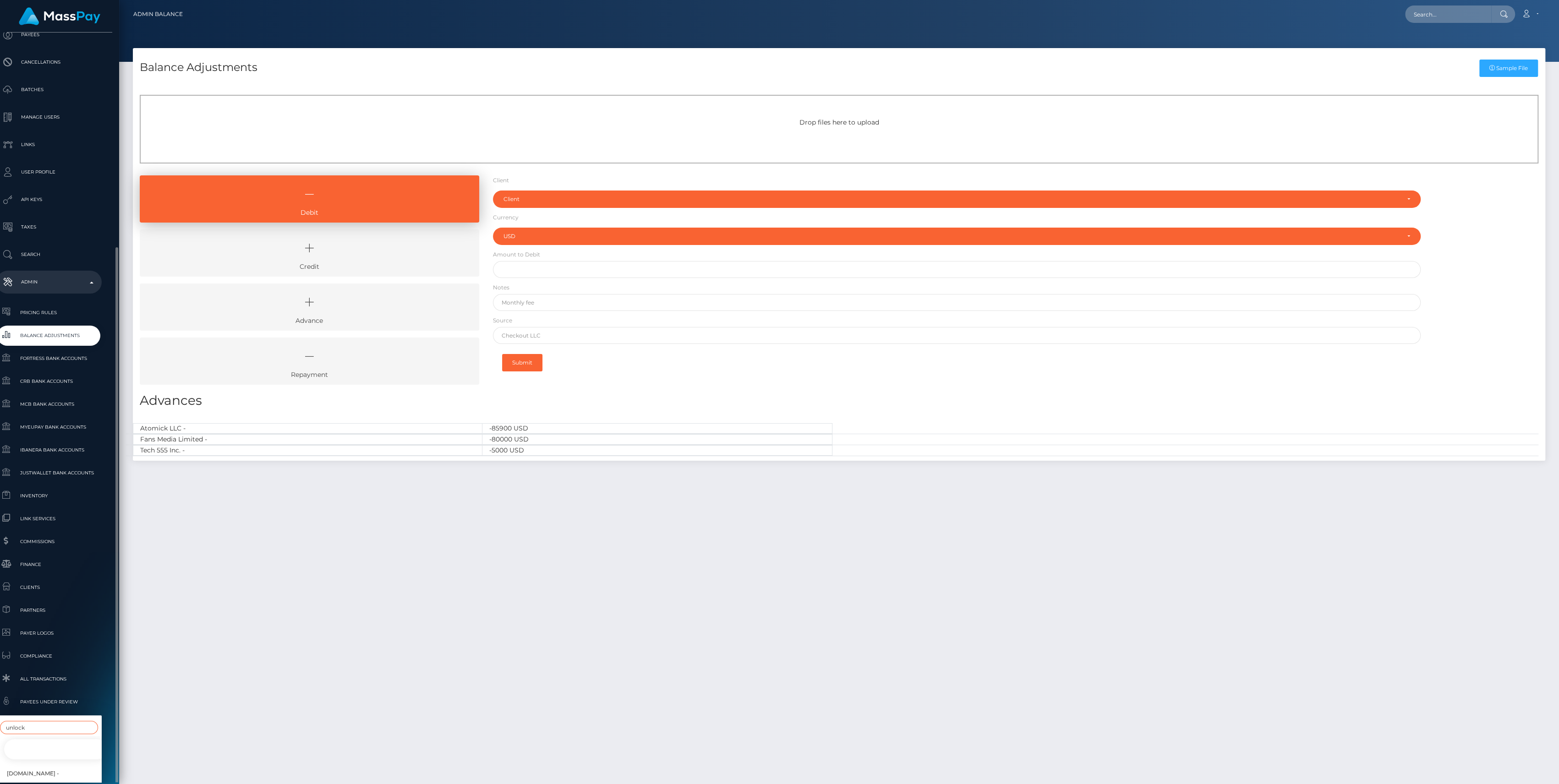
scroll to position [196, 11]
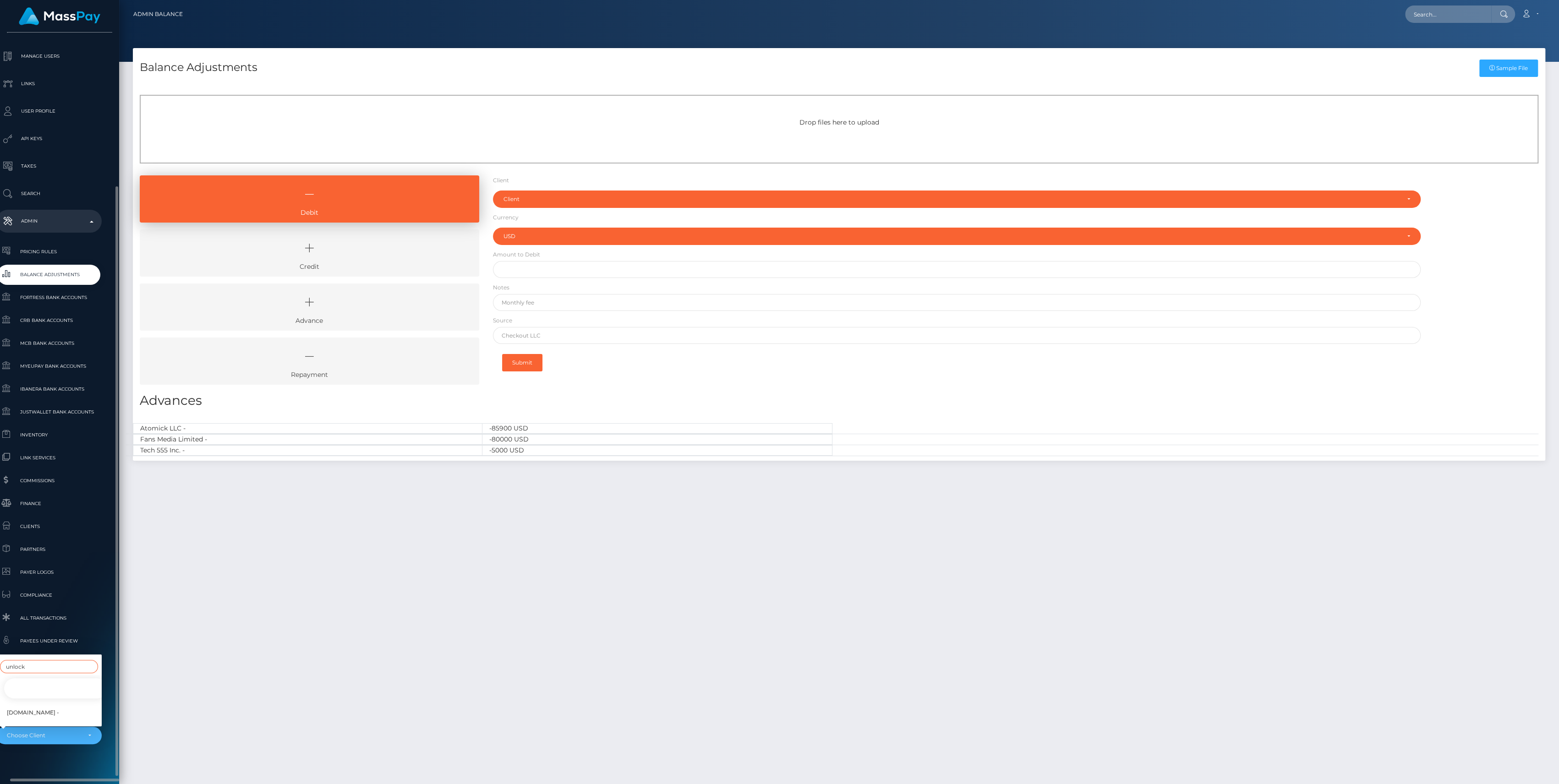
type input "unlock"
click at [43, 707] on span "[DOMAIN_NAME] -" at bounding box center [33, 713] width 52 height 12
select select "278"
click at [44, 281] on link "Balance Adjustments" at bounding box center [49, 275] width 106 height 20
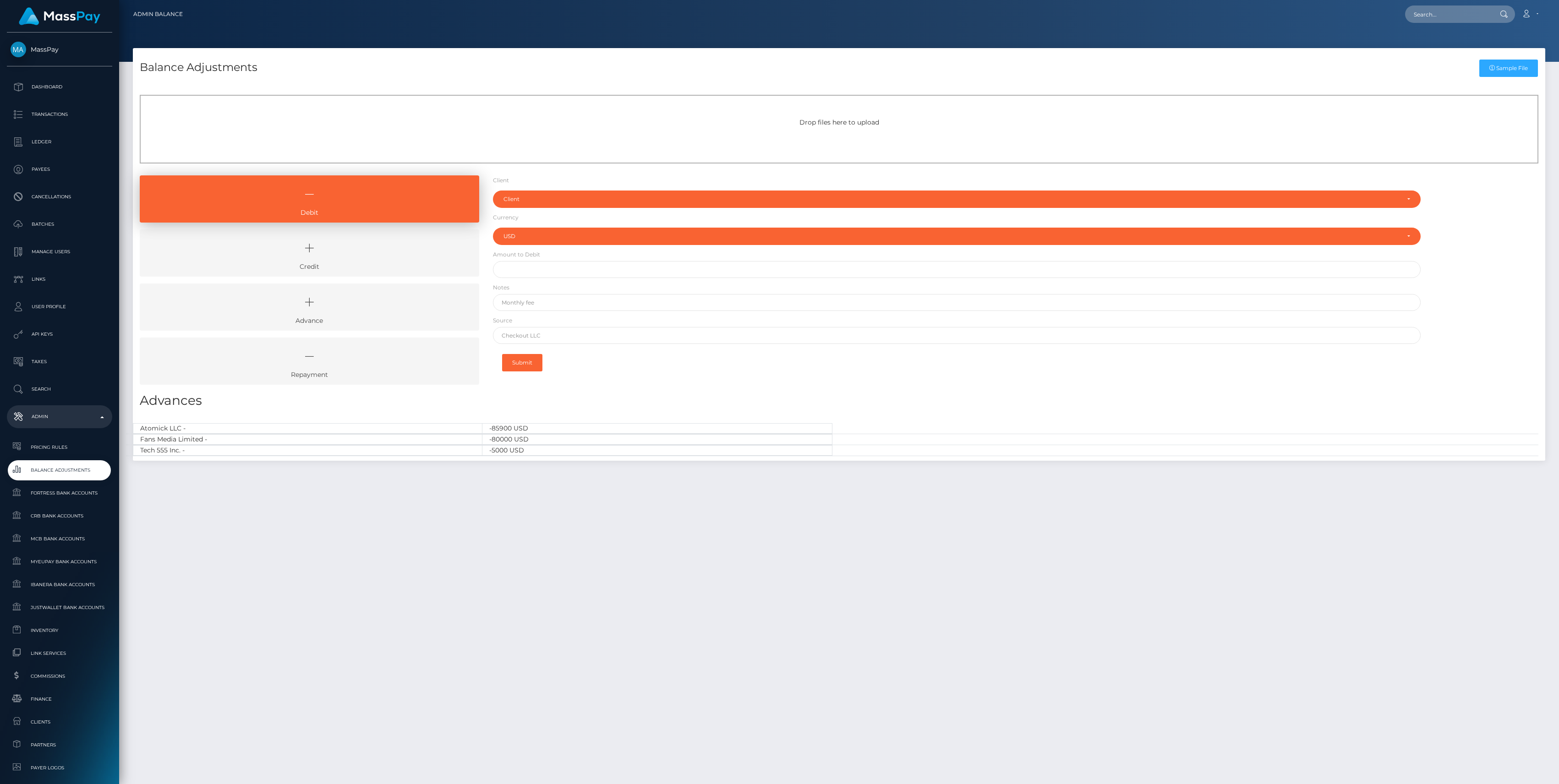
select select "USD"
click at [328, 274] on link "Credit" at bounding box center [310, 253] width 340 height 47
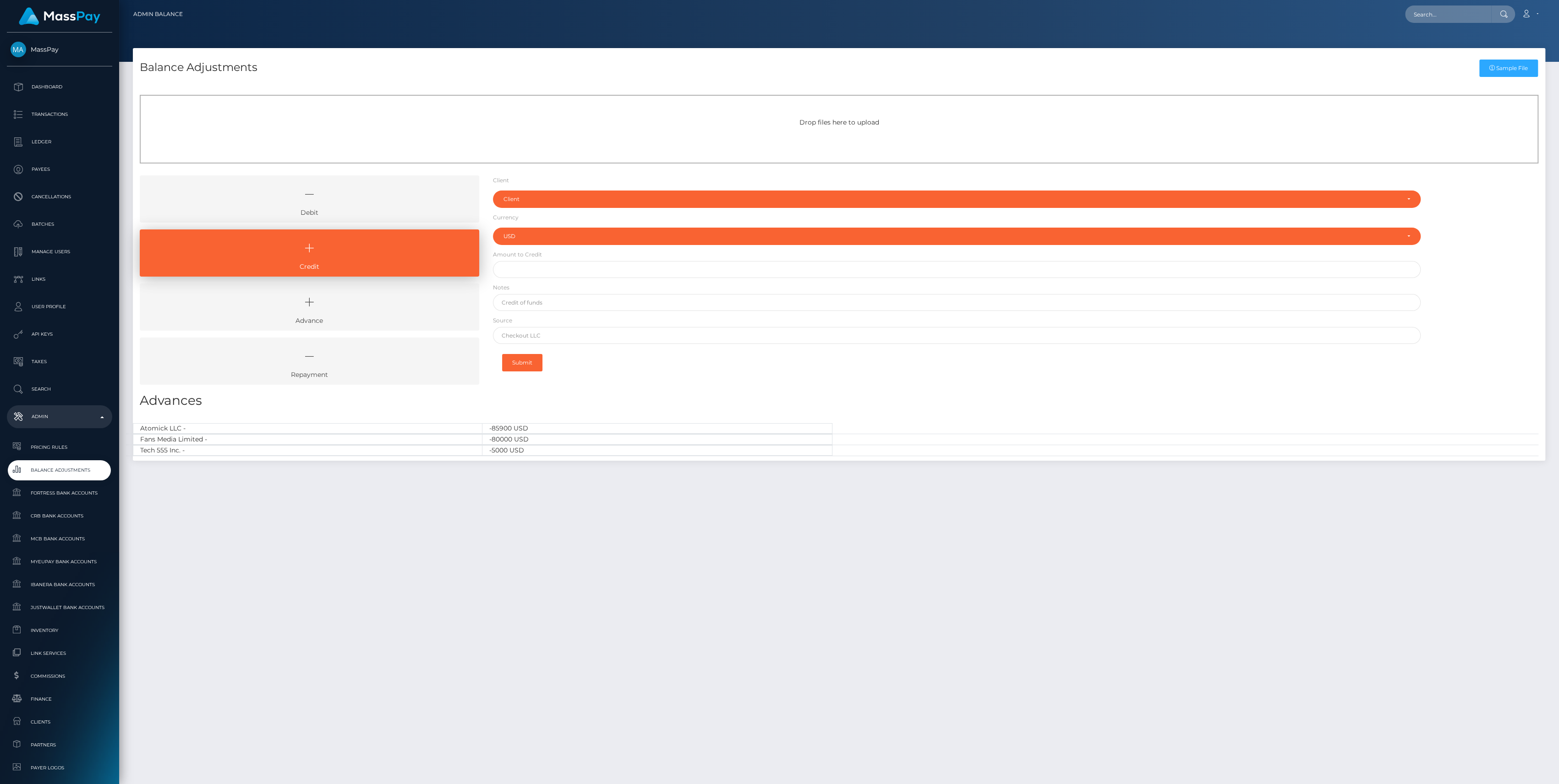
drag, startPoint x: 474, startPoint y: 197, endPoint x: 480, endPoint y: 197, distance: 6.0
click at [474, 196] on link "Debit" at bounding box center [310, 199] width 340 height 47
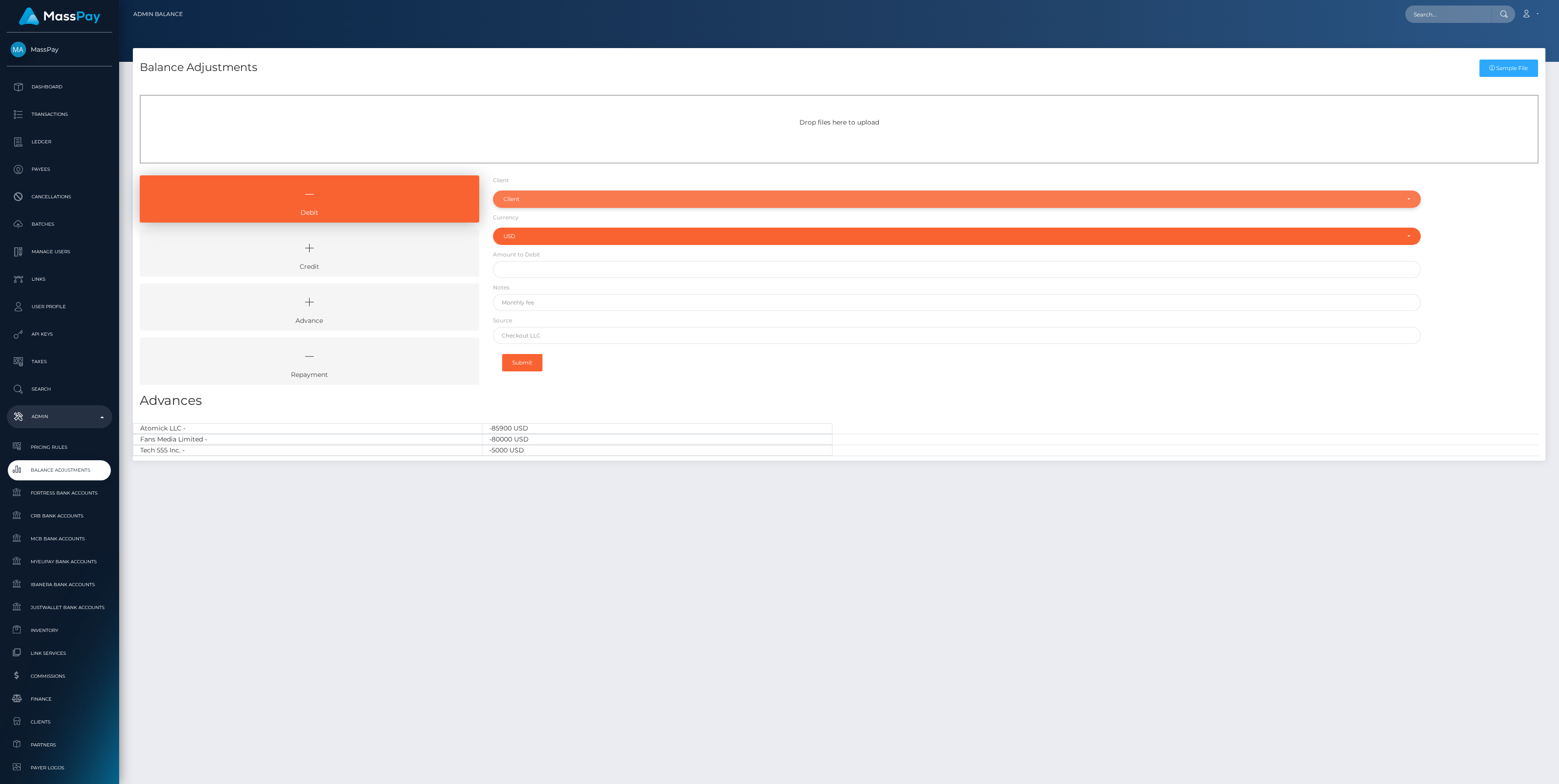
click at [509, 196] on div "Client" at bounding box center [952, 200] width 896 height 7
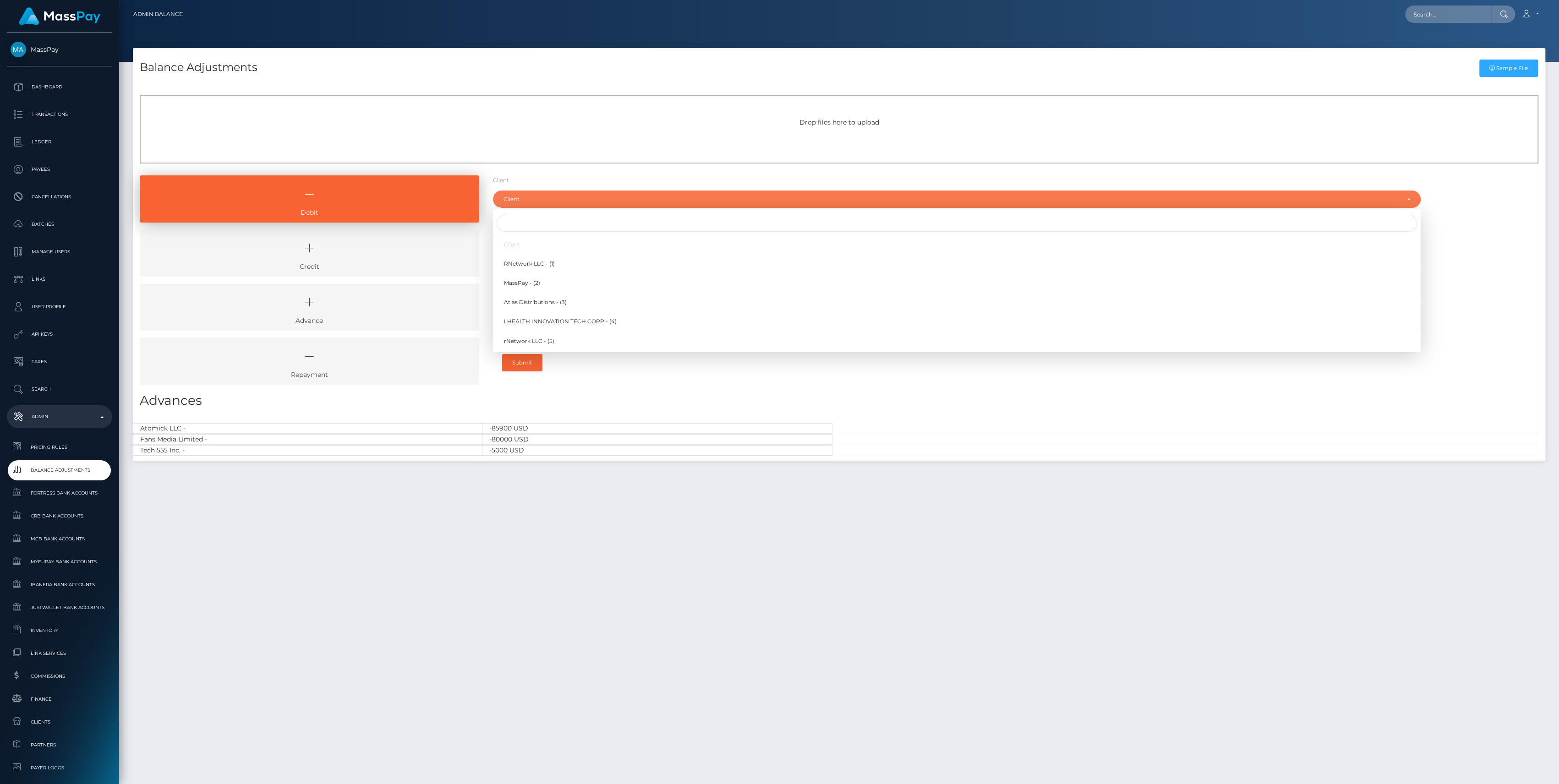
click at [421, 237] on icon at bounding box center [309, 248] width 319 height 27
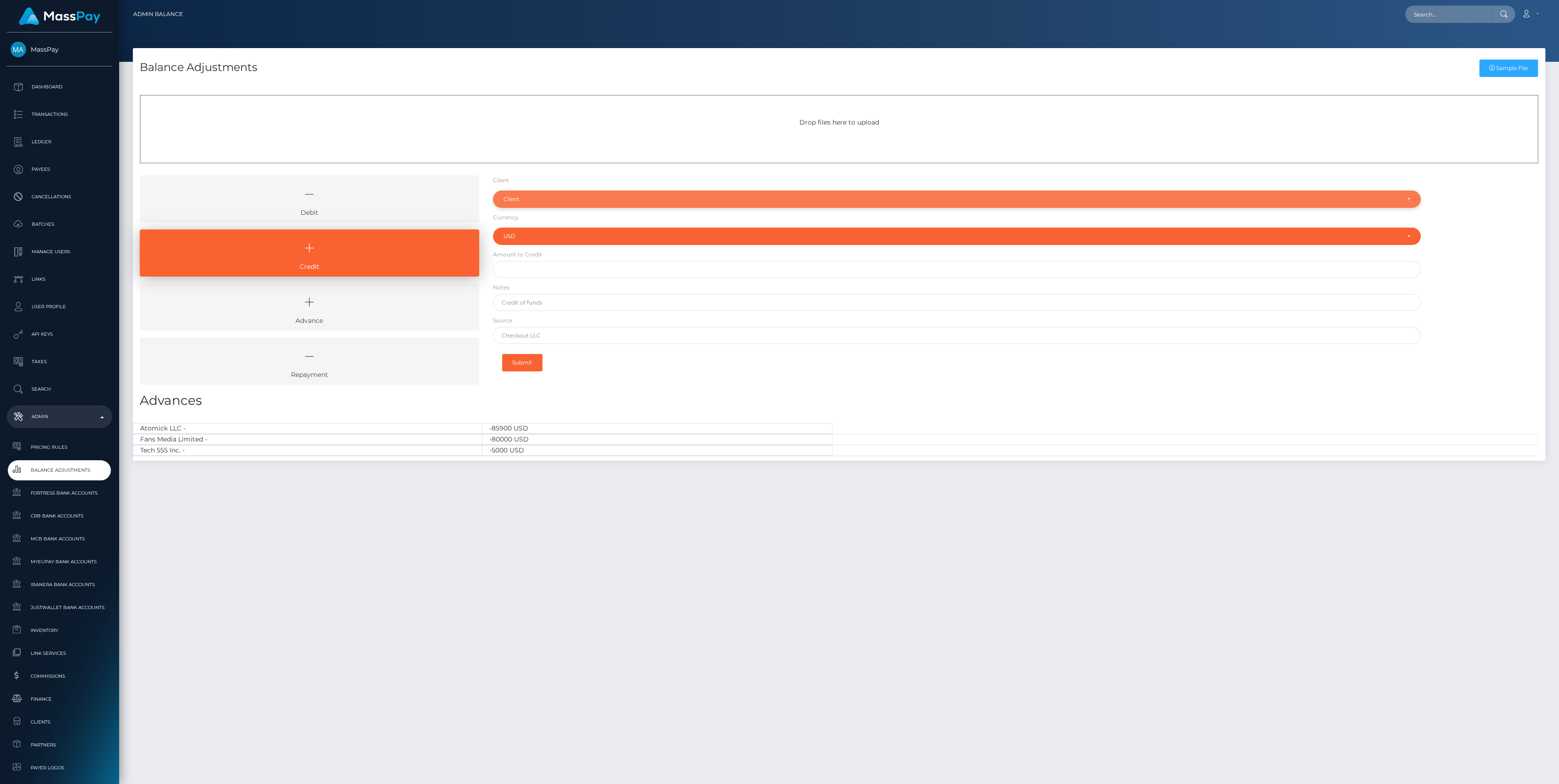
click at [525, 196] on div "Client" at bounding box center [952, 200] width 896 height 7
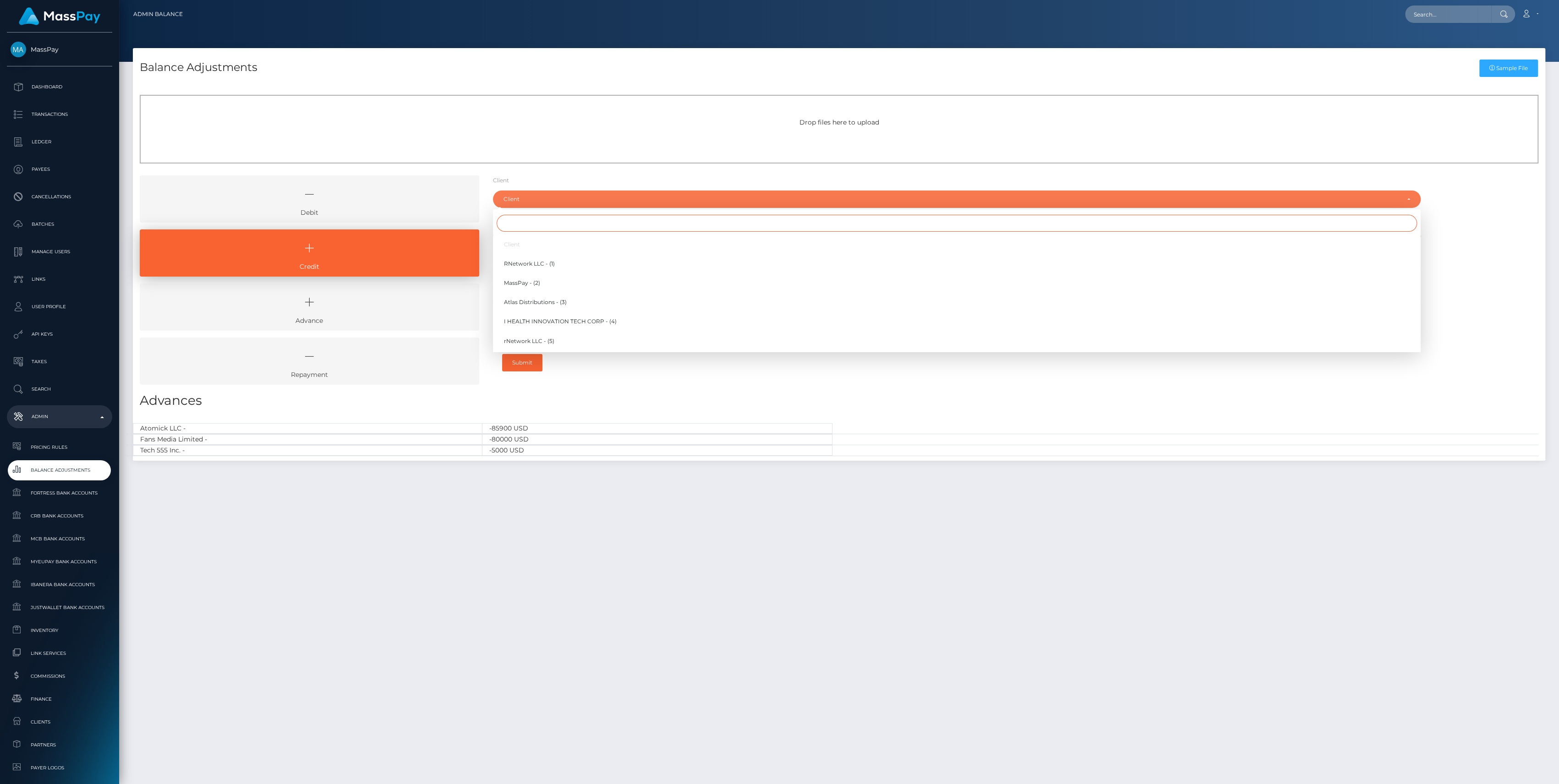
click at [526, 216] on input "Search" at bounding box center [957, 223] width 920 height 17
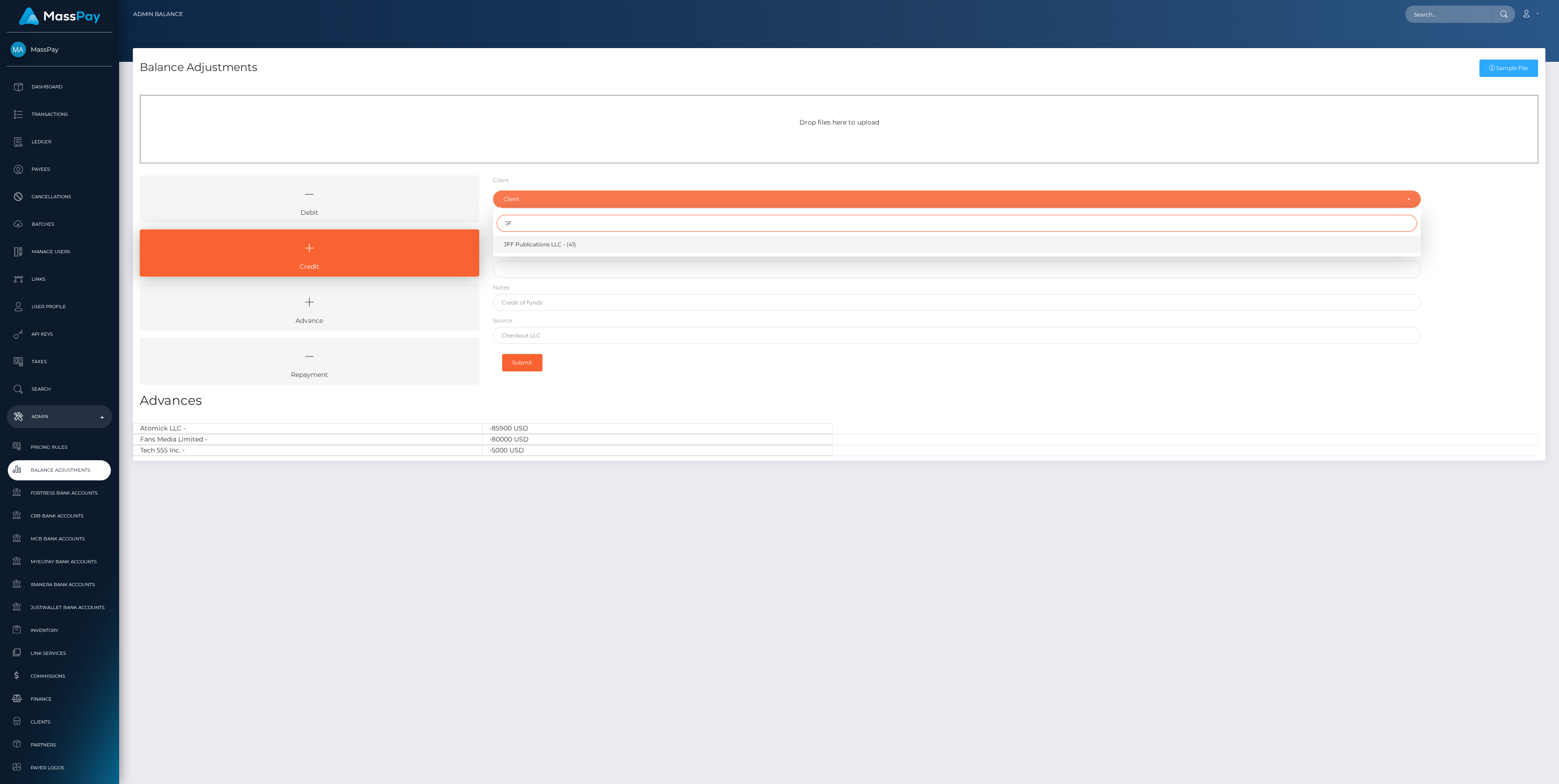
type input "JF"
click at [539, 252] on link "JFF Publications LLC - (41)" at bounding box center [957, 244] width 928 height 17
select select "41"
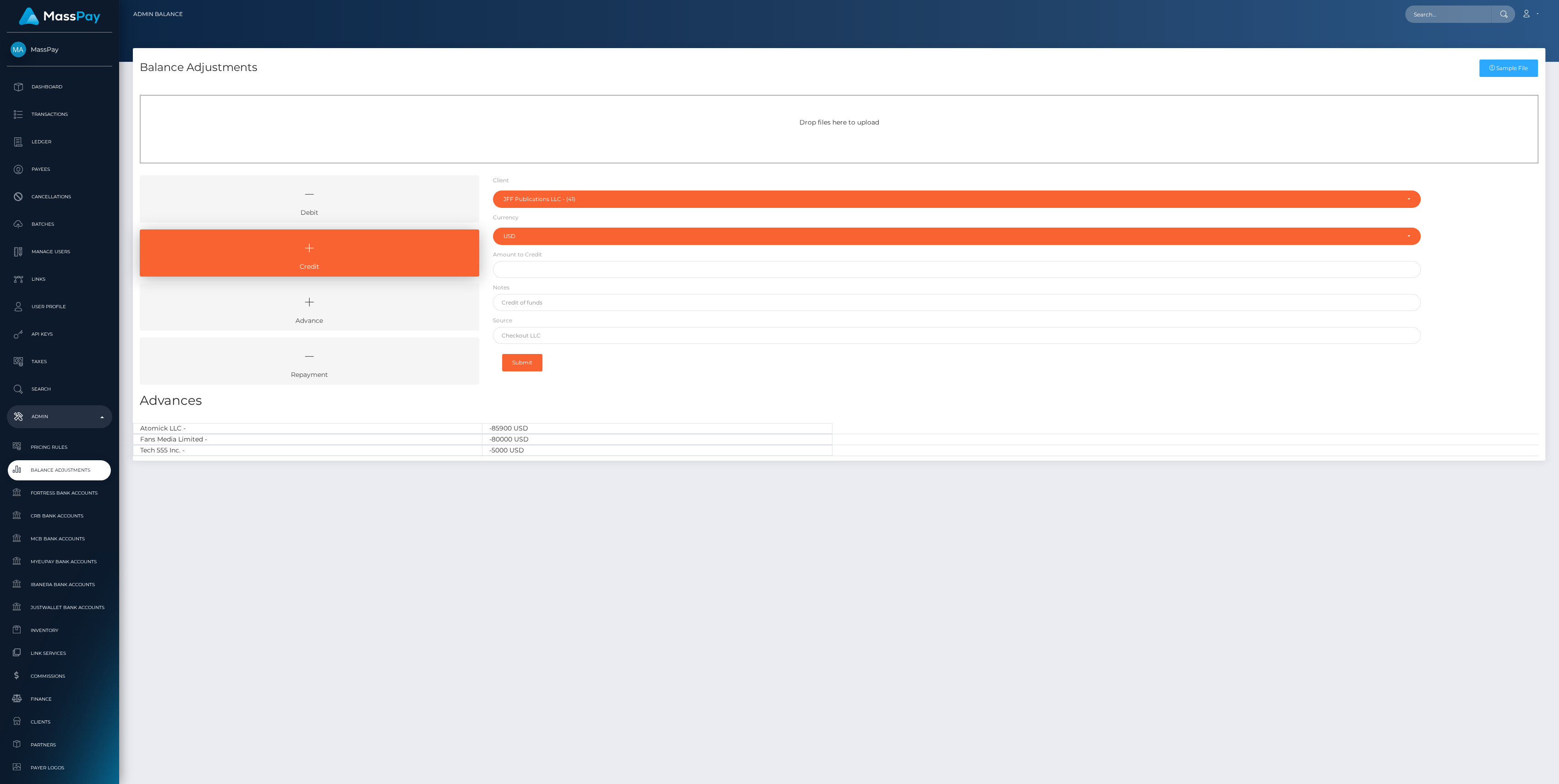
click at [539, 258] on label "Amount to Credit" at bounding box center [518, 254] width 49 height 8
click at [542, 266] on input "text" at bounding box center [957, 269] width 928 height 17
paste input "85,000.00"
type input "$85,000.00"
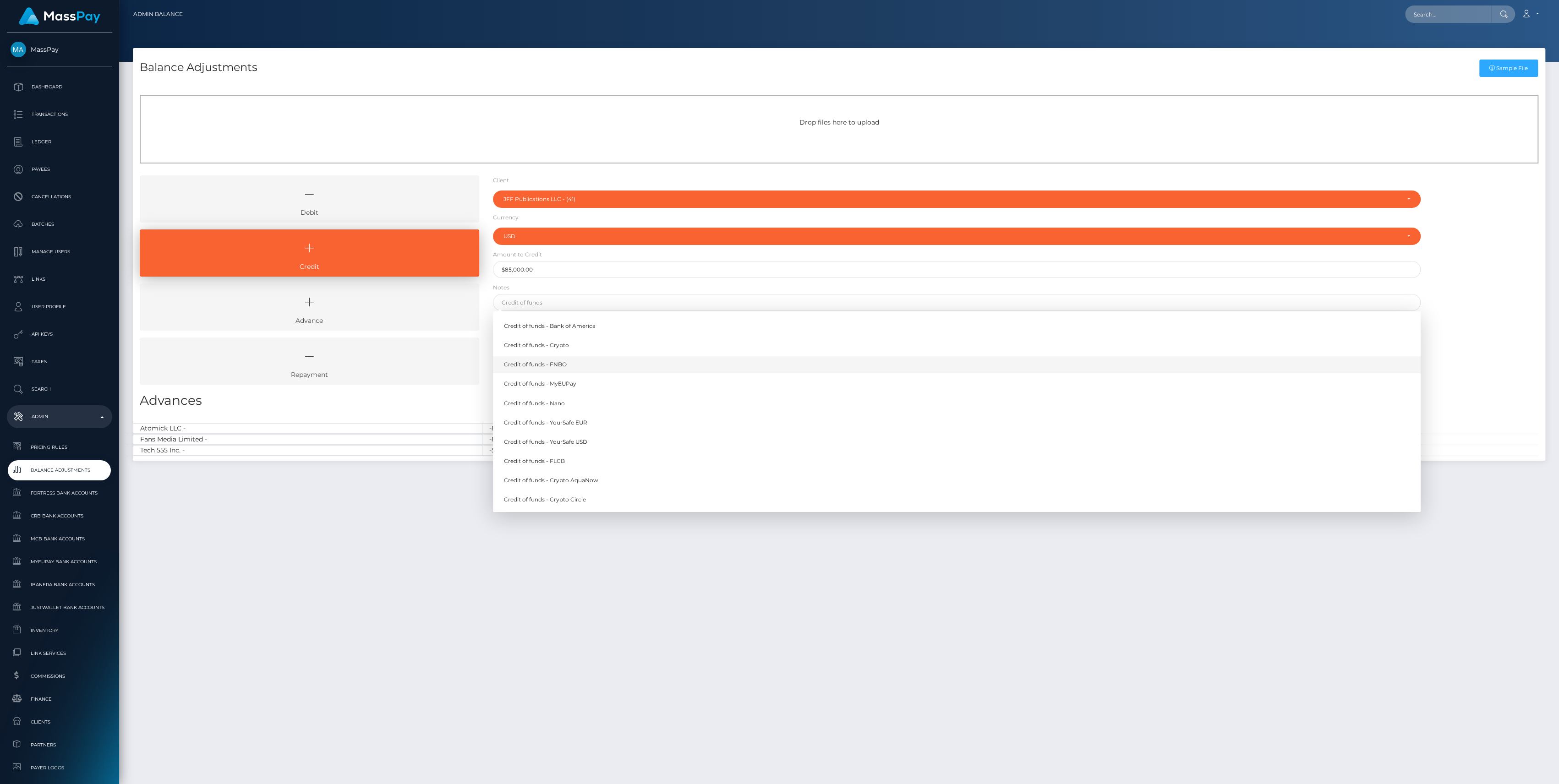
click at [541, 369] on link "Credit of funds - FNBO" at bounding box center [957, 365] width 928 height 17
type input "Credit of funds - FNBO"
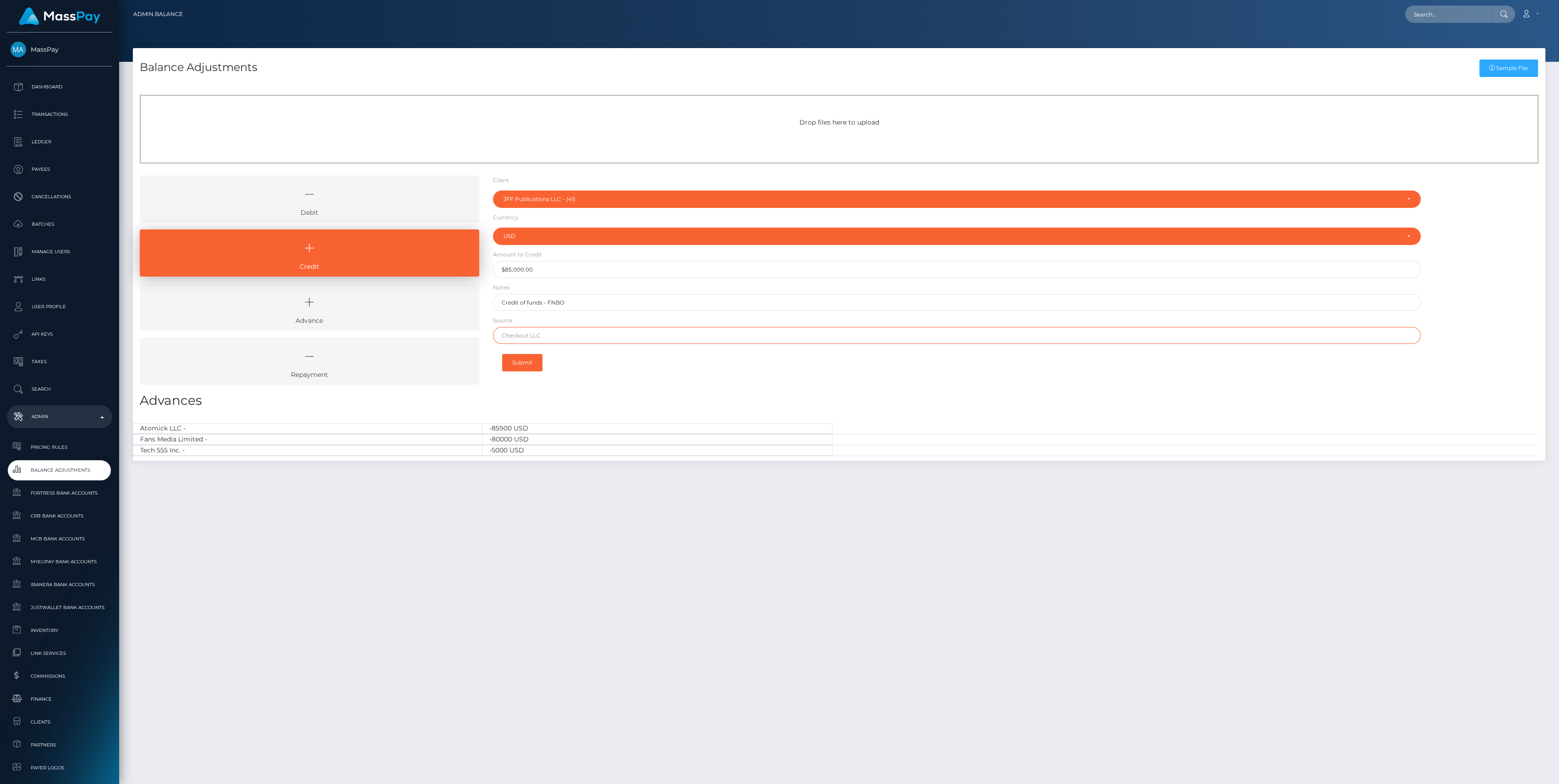
click at [539, 333] on input "text" at bounding box center [957, 335] width 928 height 17
paste input "TD BANK"
type input "TD BANK"
click at [789, 362] on div "Submit" at bounding box center [957, 362] width 928 height 28
click at [523, 357] on button "Submit" at bounding box center [522, 362] width 41 height 17
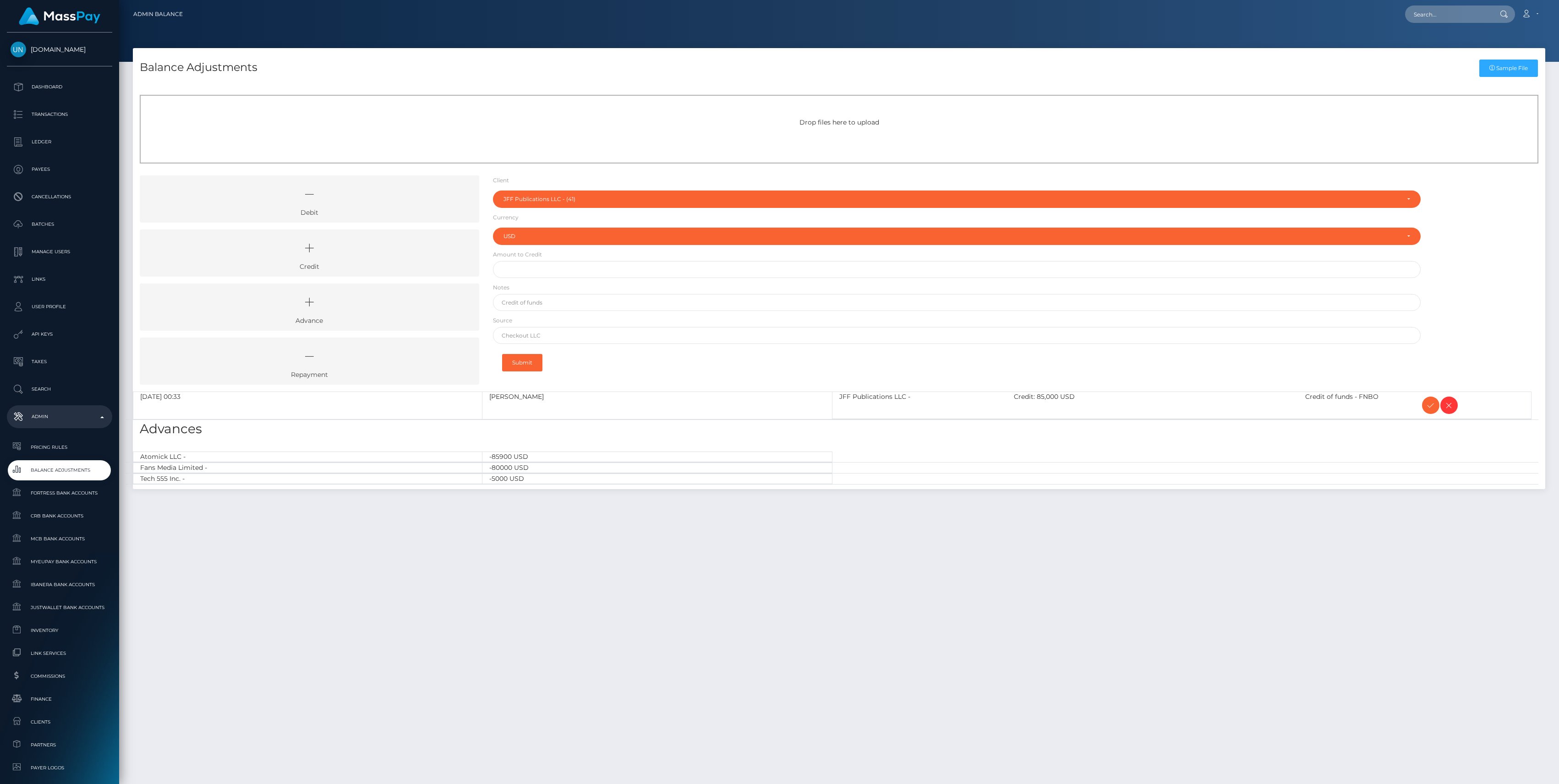
select select "41"
select select "USD"
click at [1430, 401] on icon at bounding box center [1431, 406] width 11 height 12
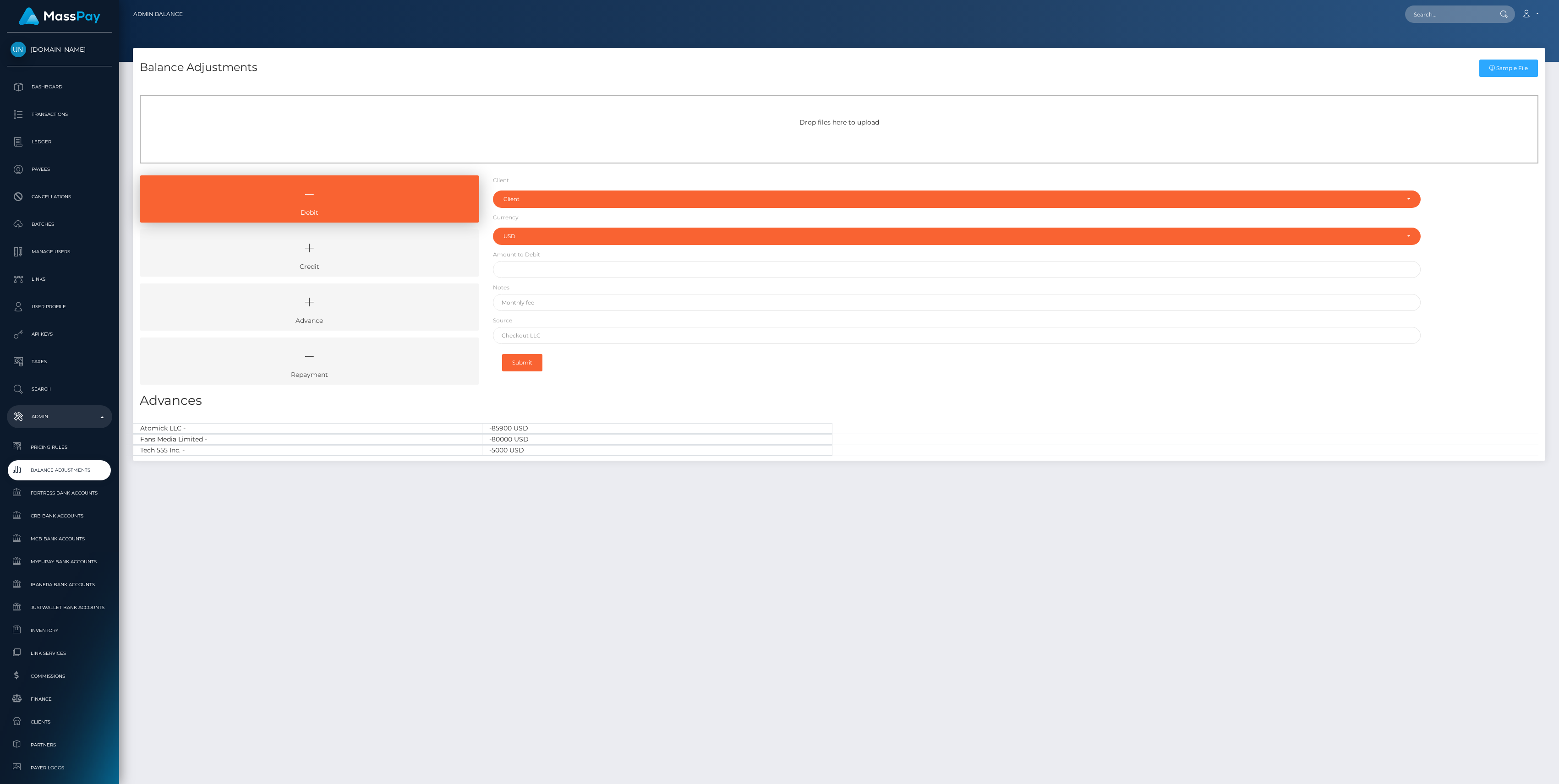
select select "USD"
click at [415, 250] on icon at bounding box center [309, 248] width 319 height 27
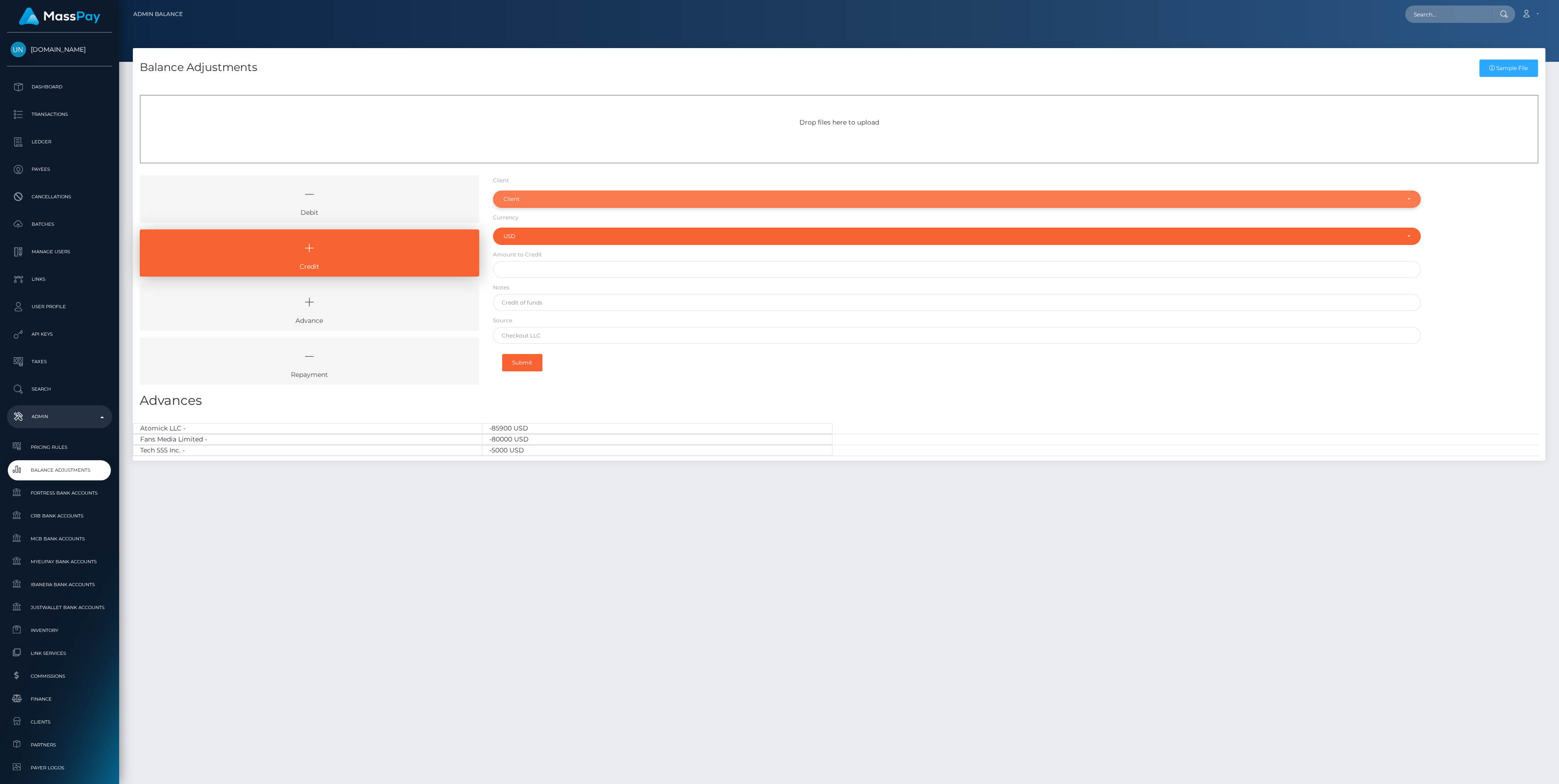
click at [571, 206] on div "Client" at bounding box center [957, 199] width 928 height 17
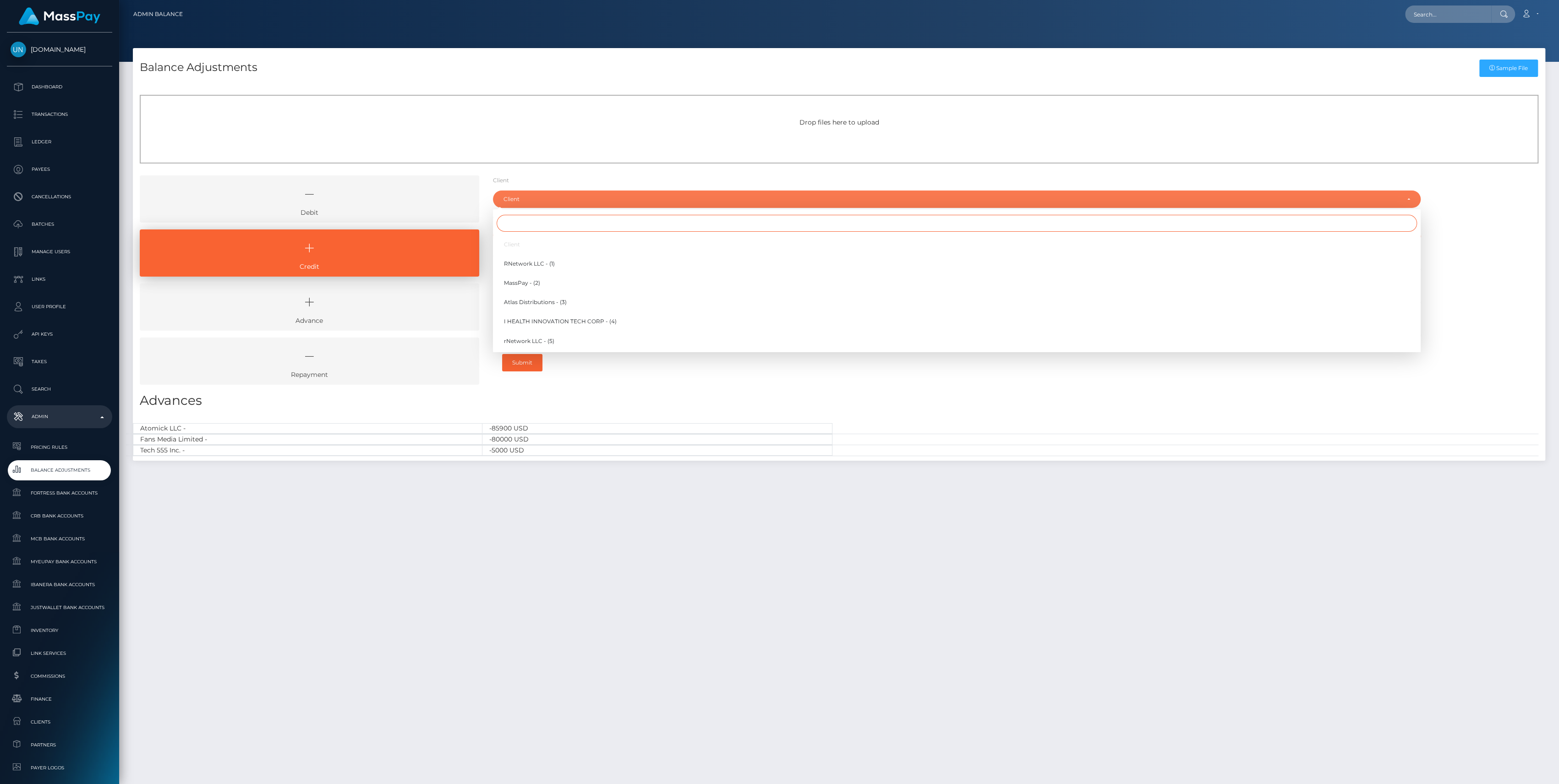
click at [571, 226] on input "Search" at bounding box center [957, 223] width 920 height 17
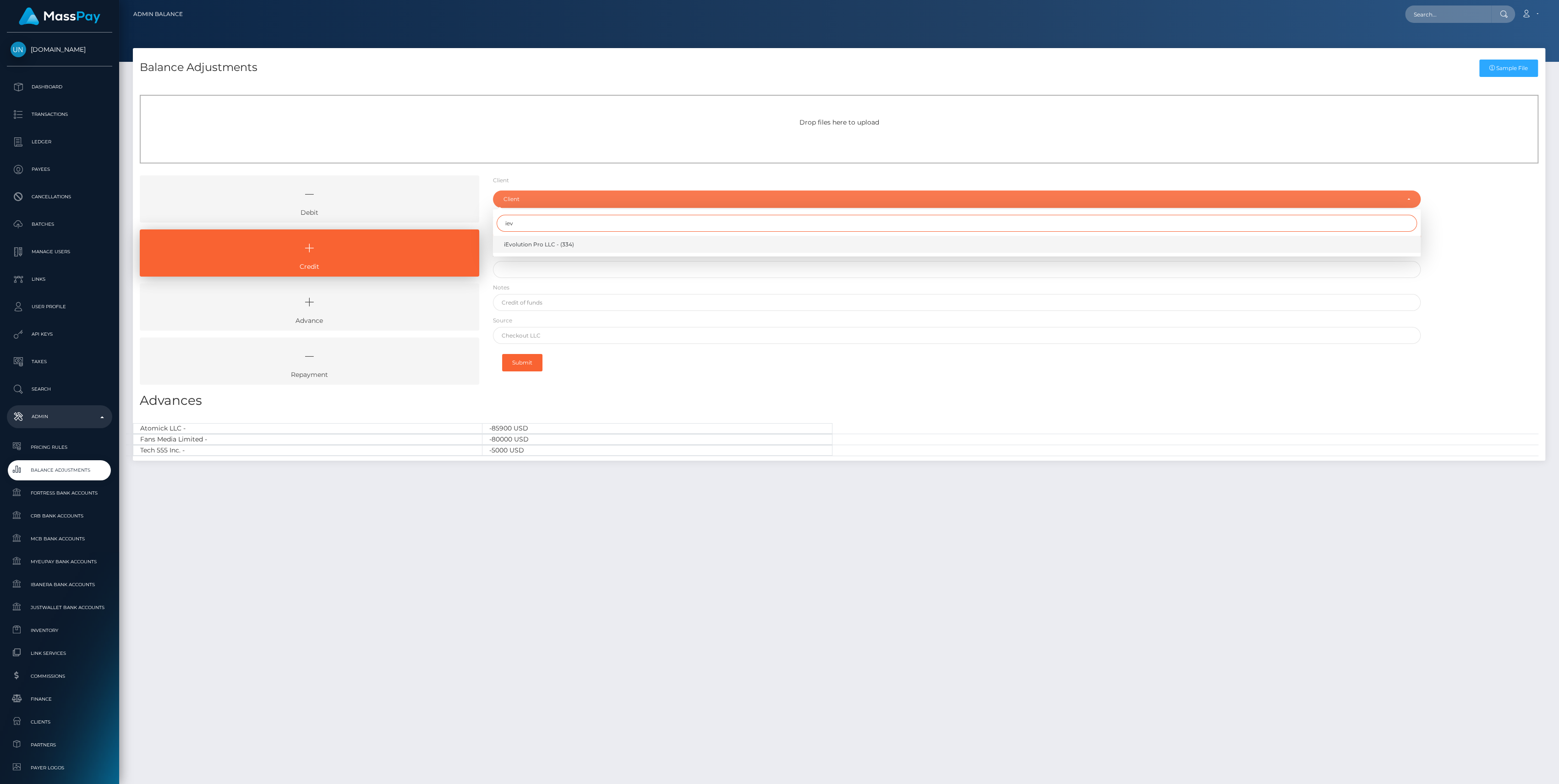
type input "iev"
click at [572, 241] on span "iEvolution Pro LLC - (334)" at bounding box center [539, 244] width 70 height 8
select select "334"
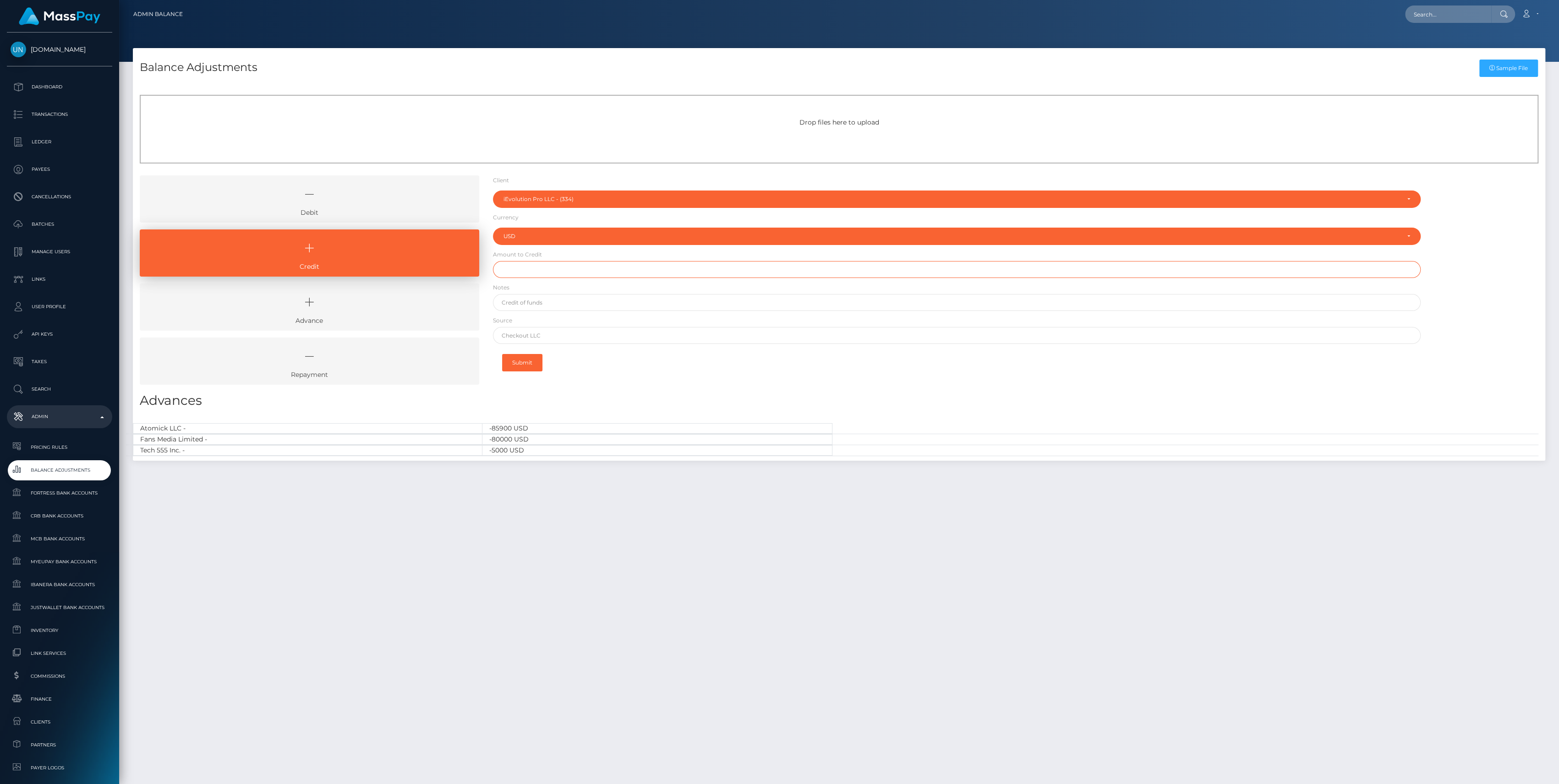
click at [570, 270] on input "text" at bounding box center [957, 269] width 928 height 17
paste input "15,000.00"
type input "$15,000.00"
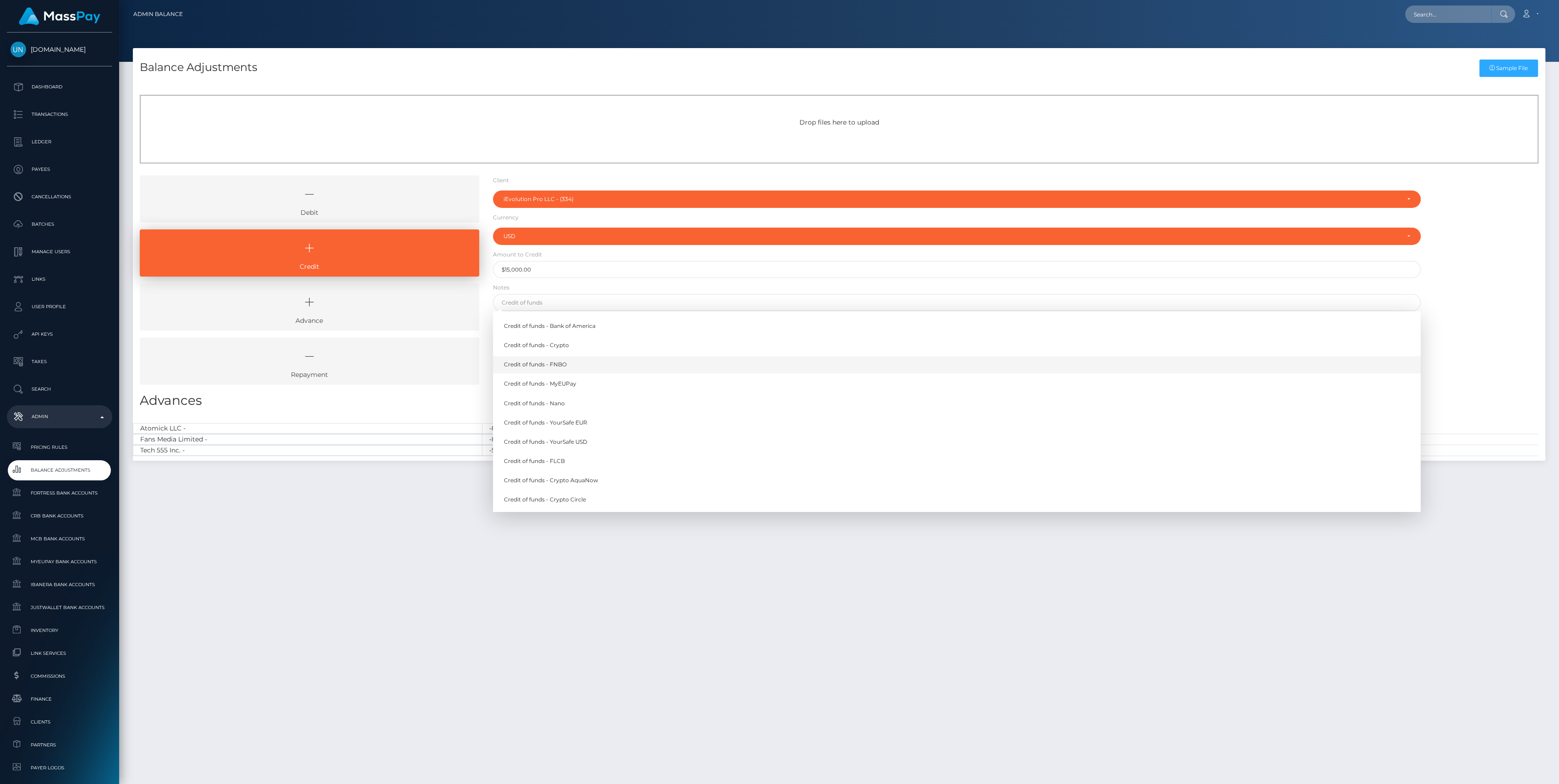
click at [565, 358] on link "Credit of funds - FNBO" at bounding box center [957, 365] width 928 height 17
type input "Credit of funds - FNBO"
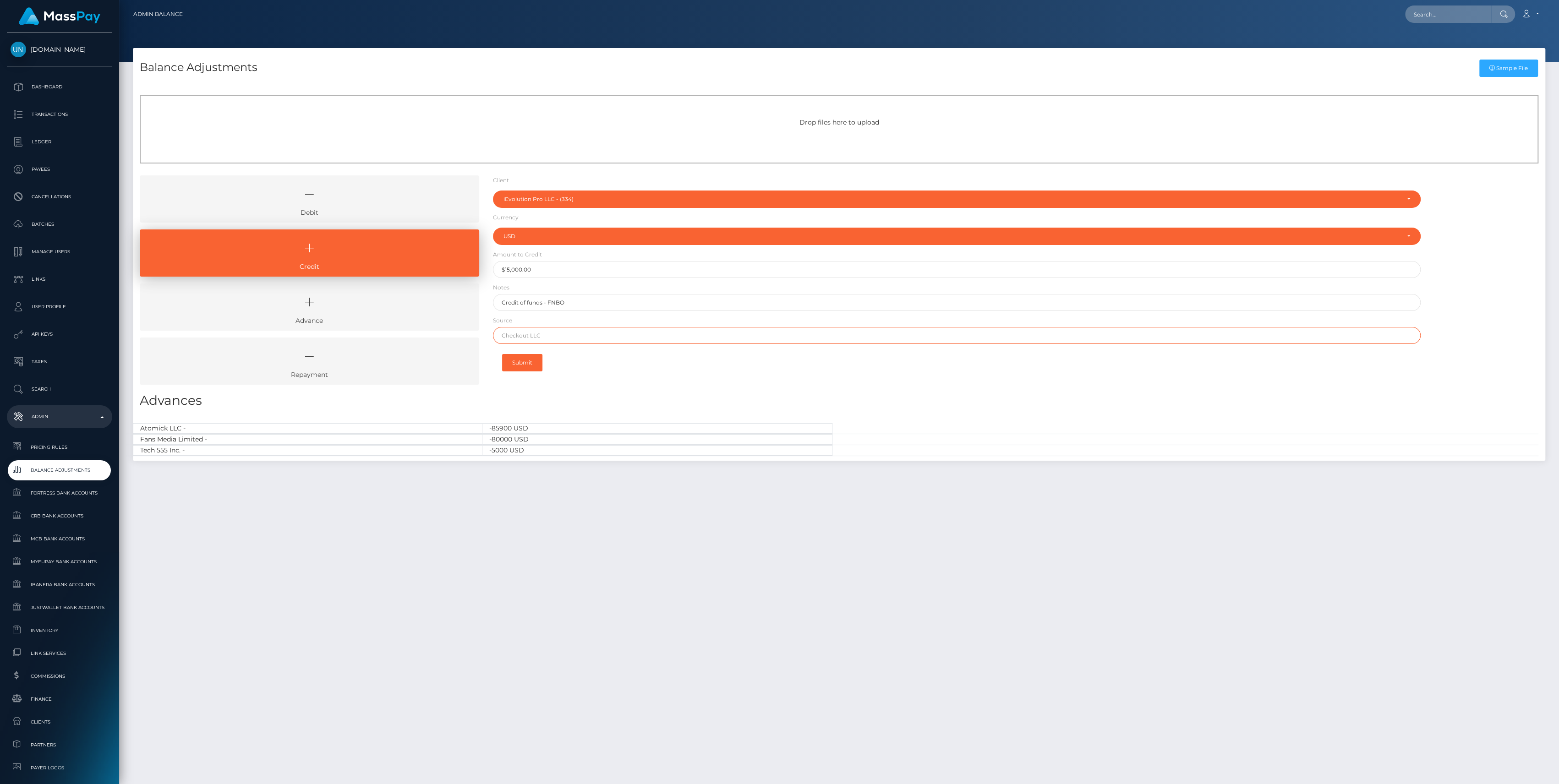
click at [564, 334] on input "text" at bounding box center [957, 335] width 928 height 17
paste input "[PERSON_NAME] FARGO"
click at [550, 338] on input "[PERSON_NAME] Fargo" at bounding box center [957, 335] width 928 height 17
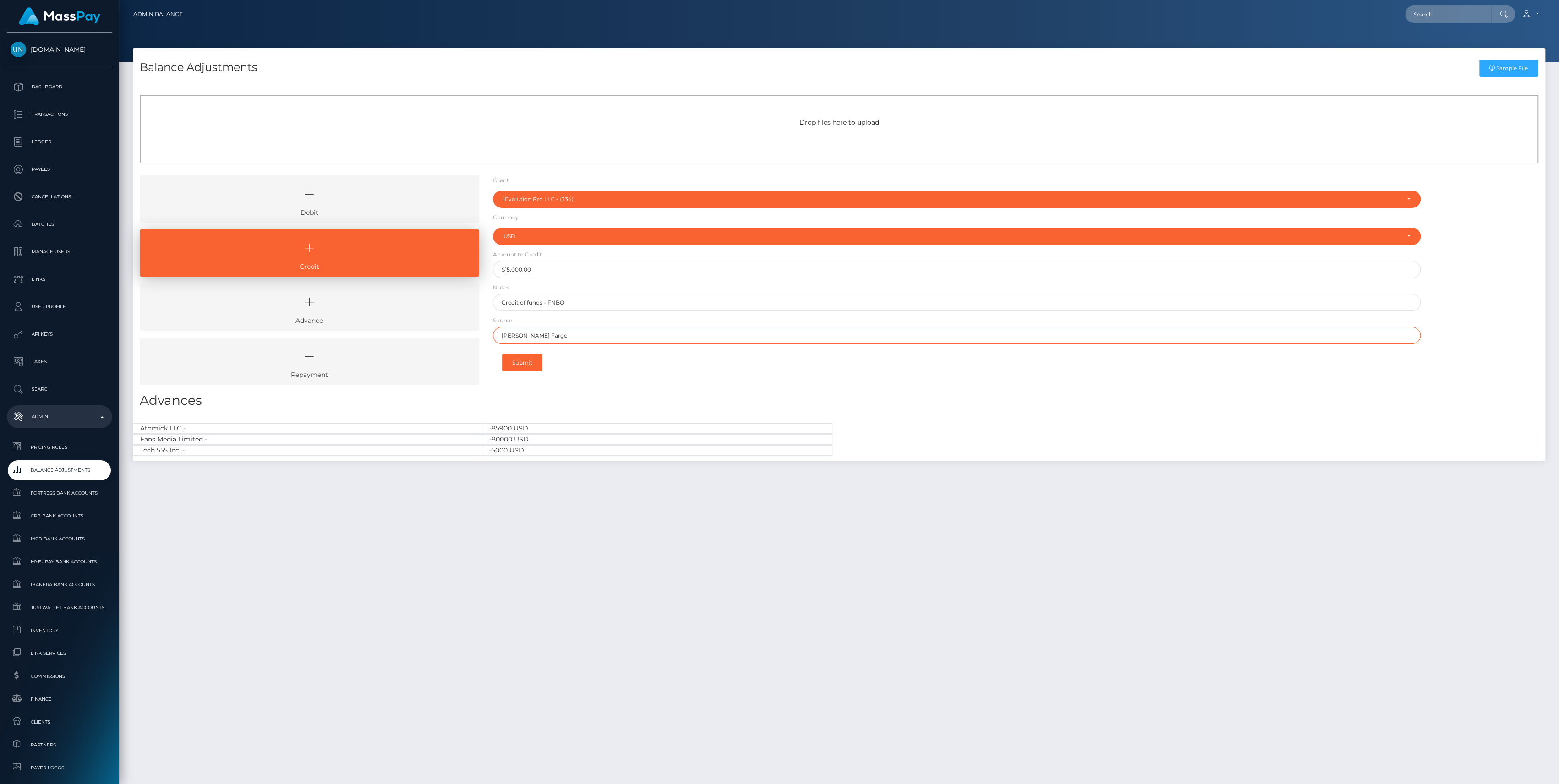
paste input "[PERSON_NAME] FARGO"
type input "[PERSON_NAME] Fargo"
click at [555, 381] on div "Client Client RNetwork LLC - (1) MassPay - (2) Atlas Distributions - (3) I HEAL…" at bounding box center [957, 283] width 941 height 216
click at [531, 363] on button "Submit" at bounding box center [522, 362] width 41 height 17
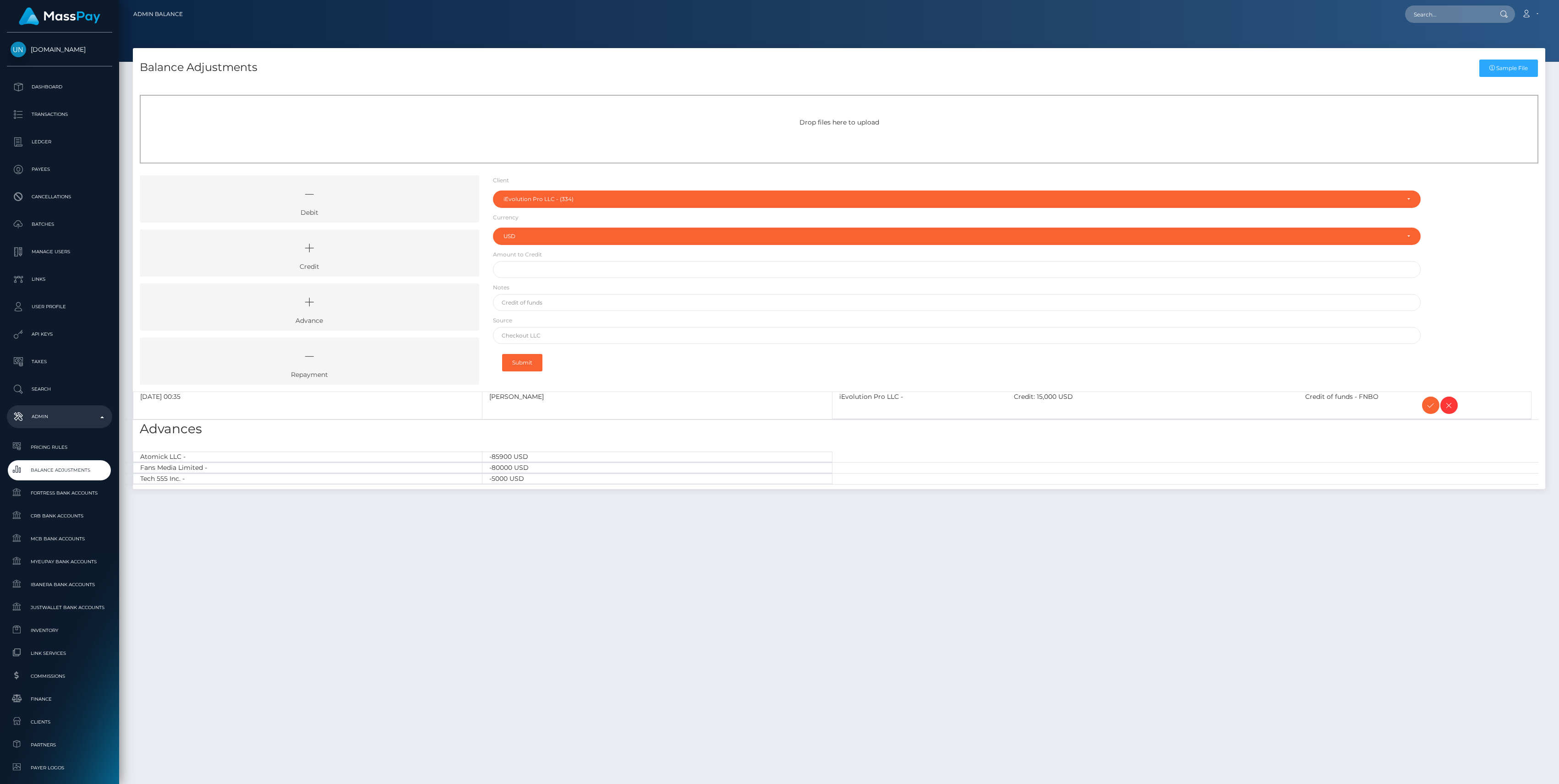
select select "334"
select select "USD"
click at [1431, 406] on icon at bounding box center [1431, 406] width 11 height 12
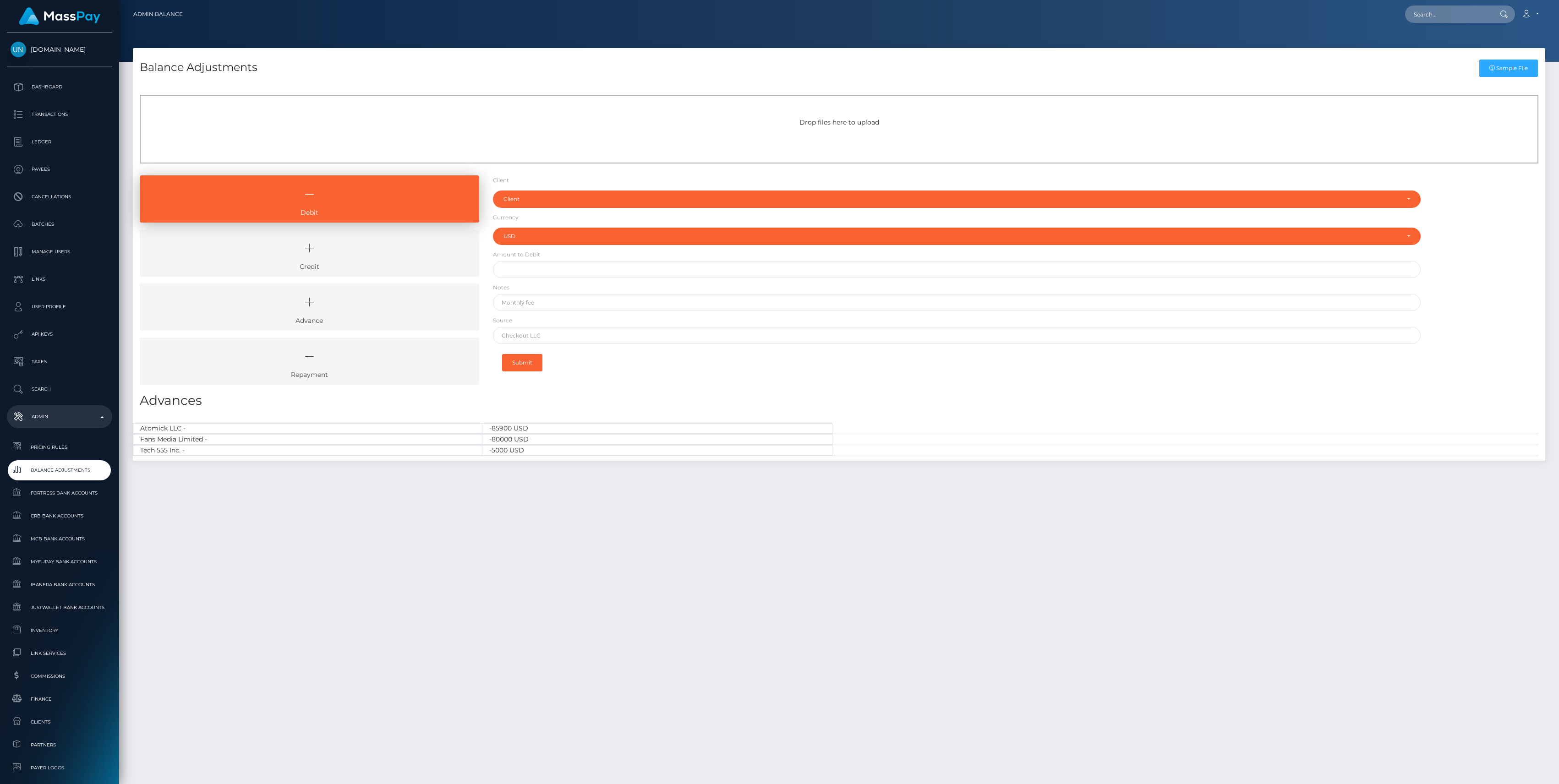
select select "USD"
click at [316, 248] on icon at bounding box center [309, 248] width 319 height 27
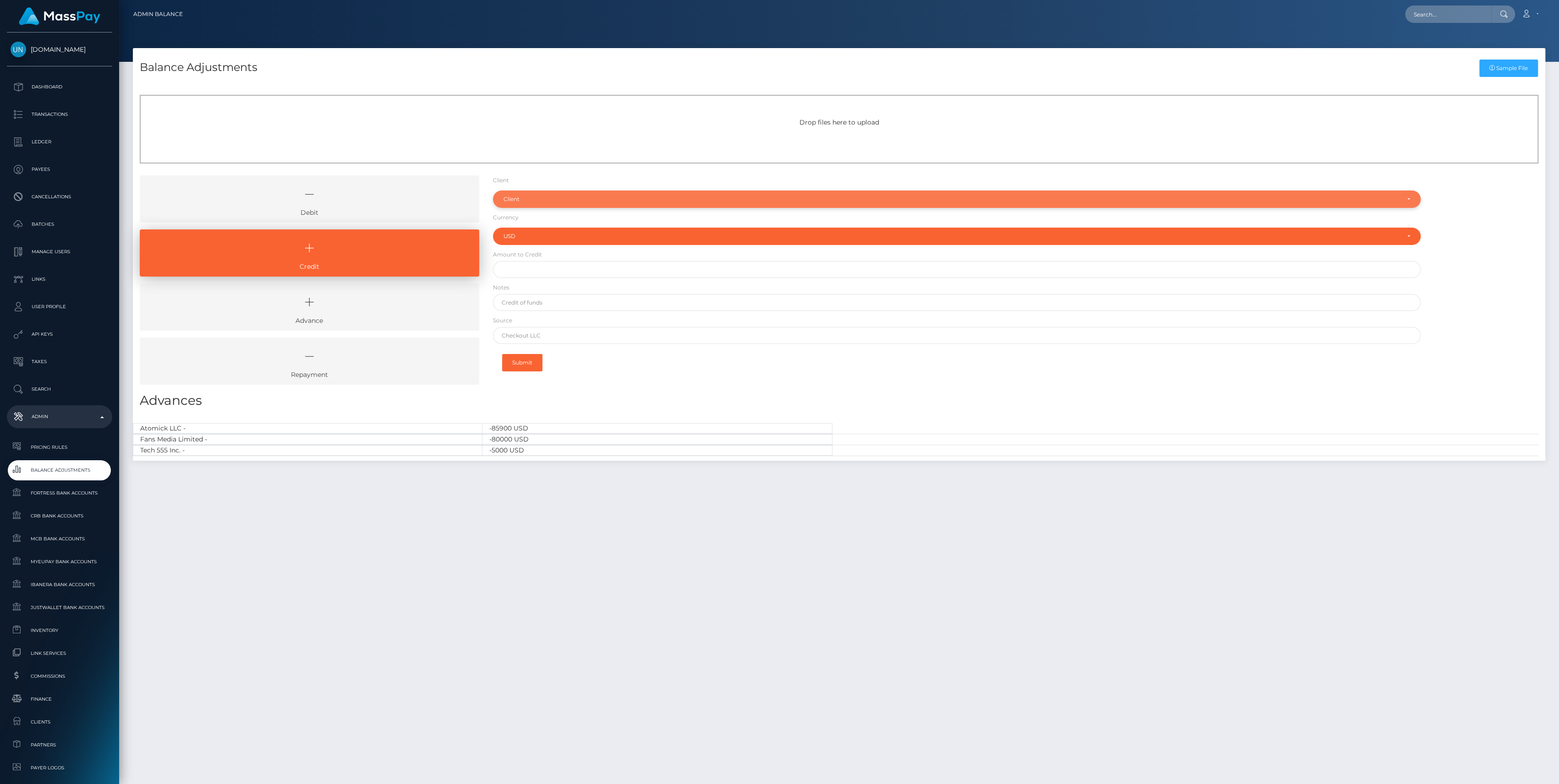
click at [517, 202] on div "Client" at bounding box center [952, 200] width 896 height 7
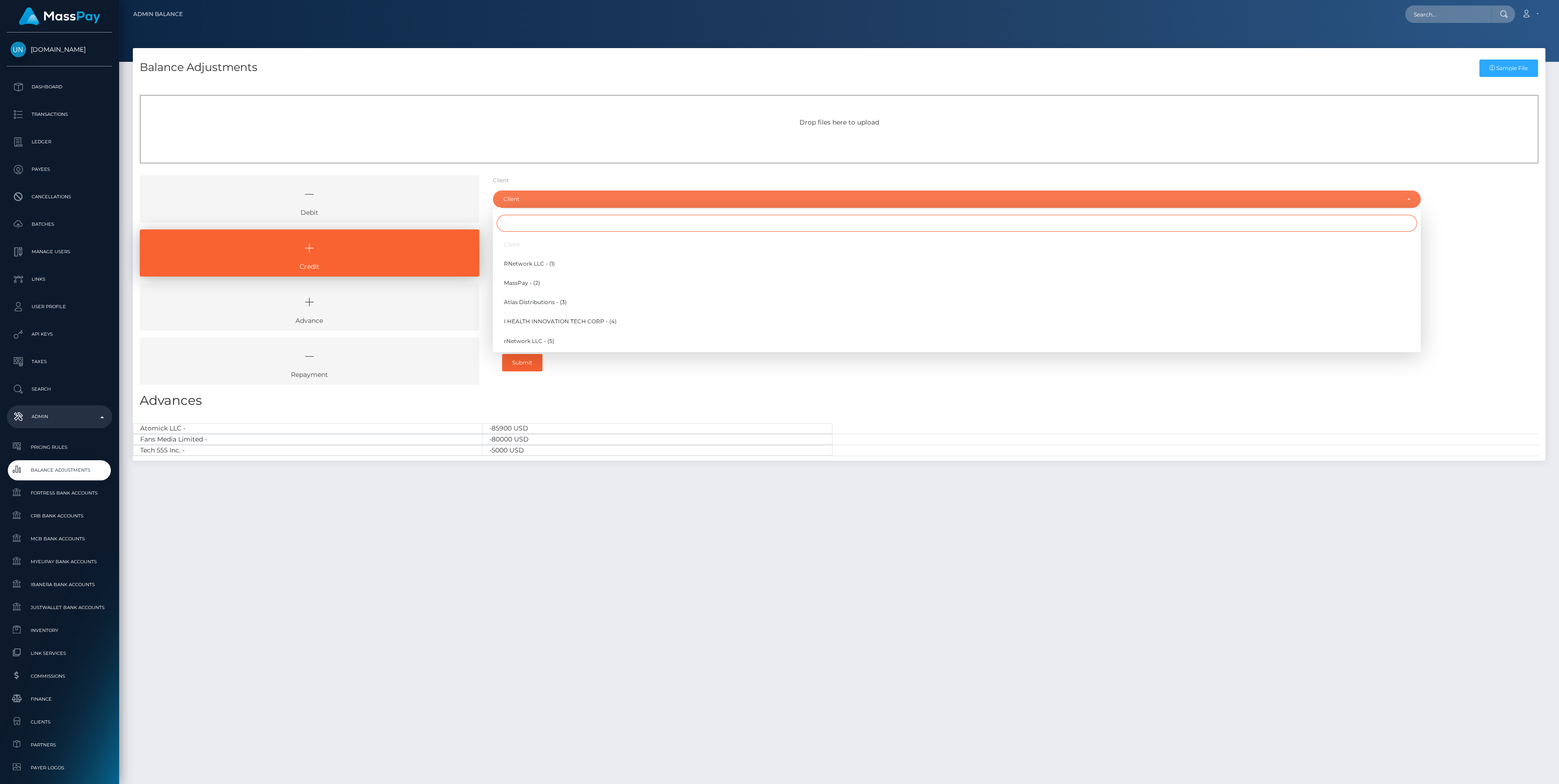
click at [517, 216] on input "Search" at bounding box center [957, 223] width 920 height 17
type input "r"
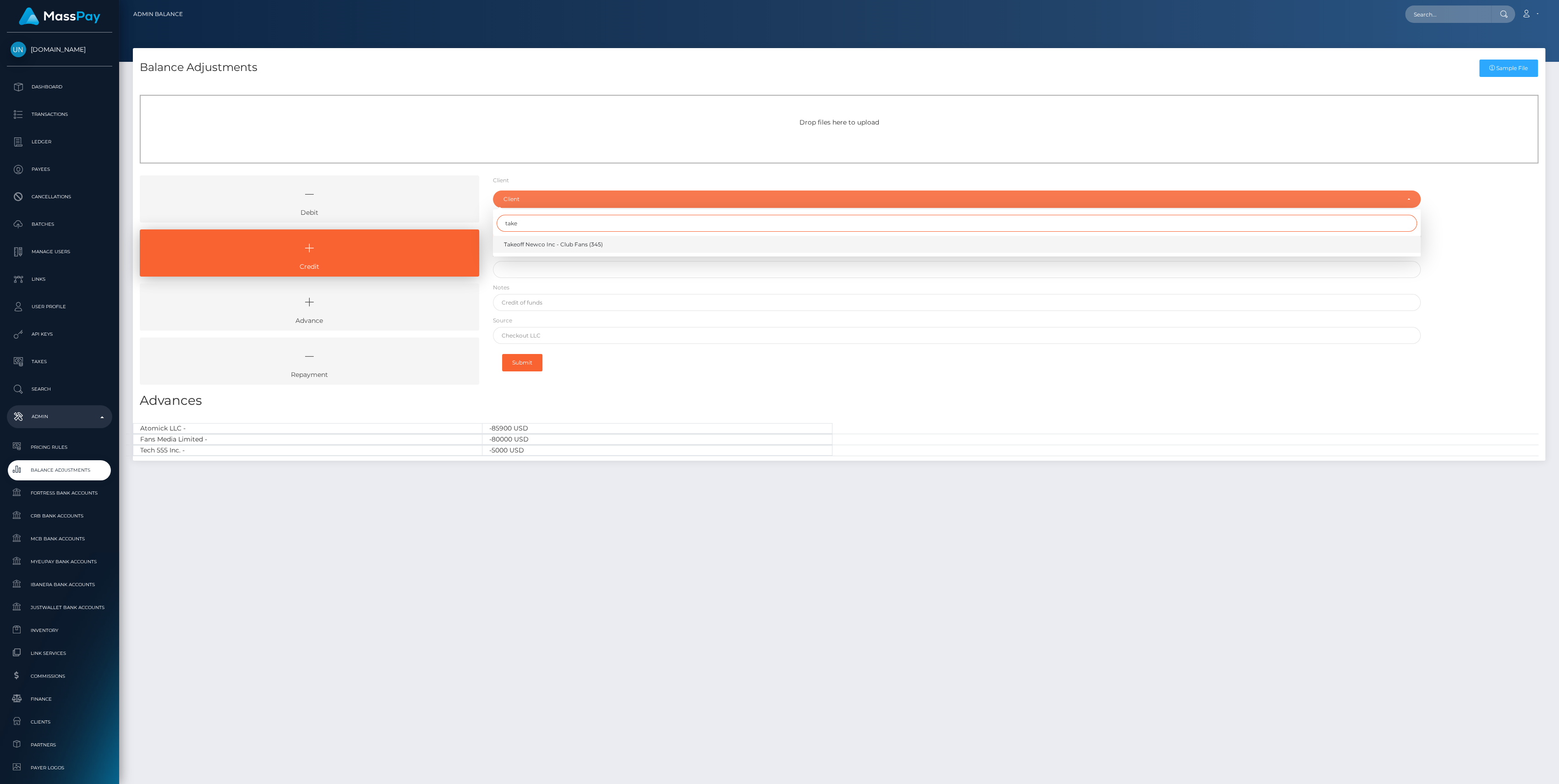
type input "take"
click at [539, 242] on span "Takeoff Newco Inc - Club Fans (345)" at bounding box center [554, 244] width 99 height 8
select select "345"
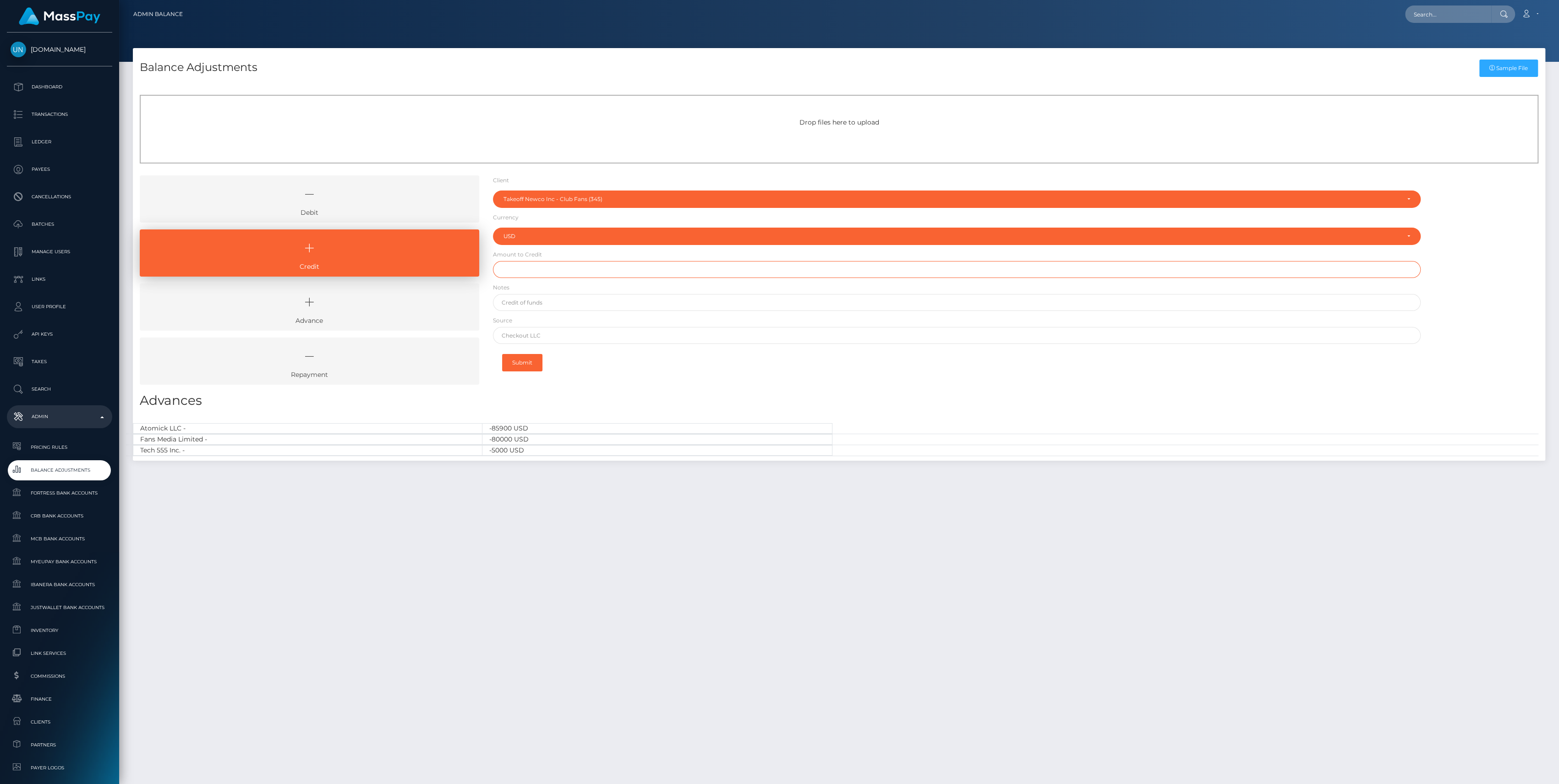
click at [531, 268] on input "text" at bounding box center [957, 269] width 928 height 17
paste input "2,189.37"
type input "$2,189.37"
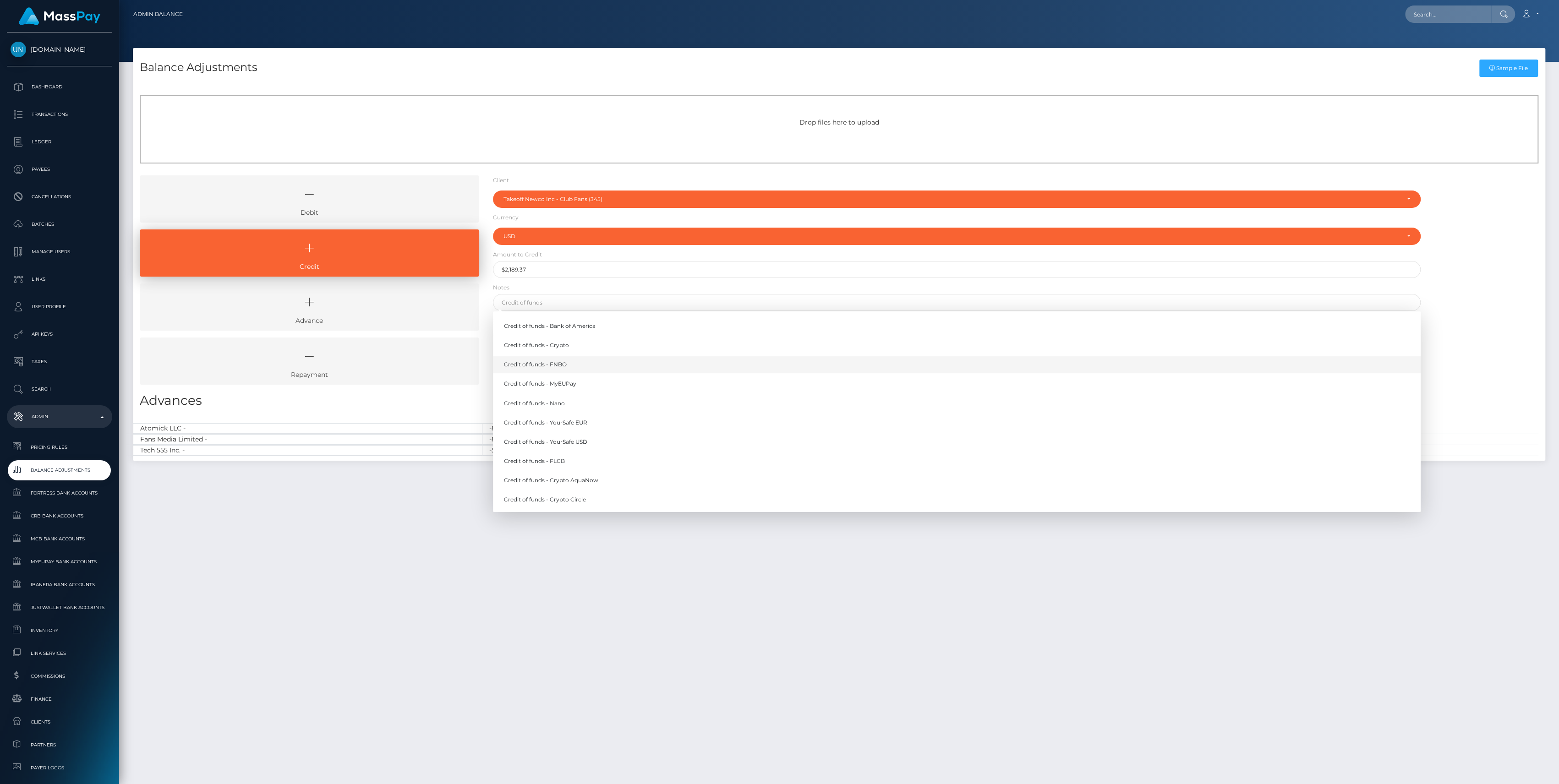
click at [527, 367] on link "Credit of funds - FNBO" at bounding box center [957, 365] width 928 height 17
type input "Credit of funds - FNBO"
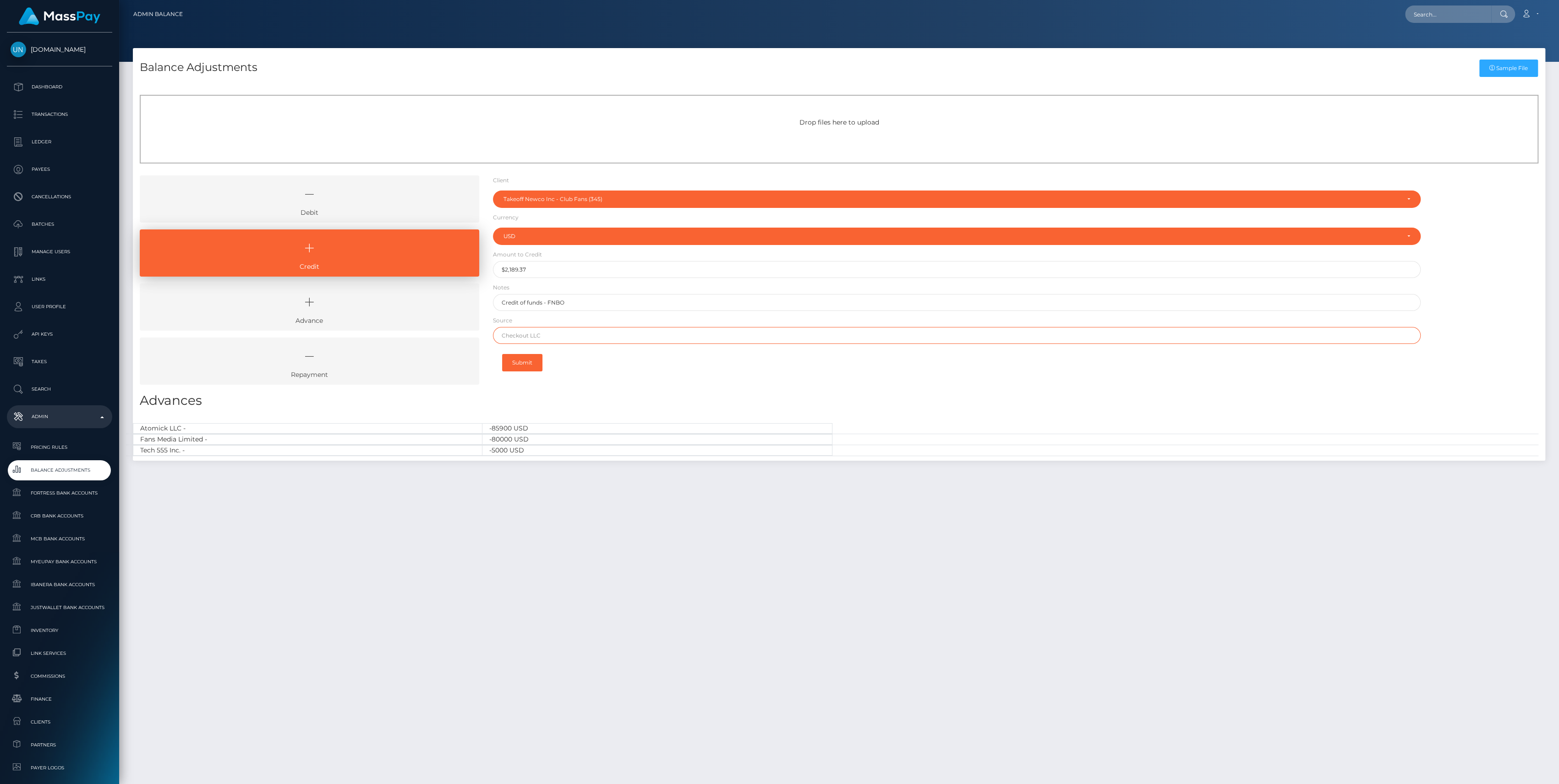
click at [532, 335] on input "text" at bounding box center [957, 335] width 928 height 17
paste input "Brex"
type input "Brex"
click at [529, 362] on button "Submit" at bounding box center [522, 362] width 41 height 17
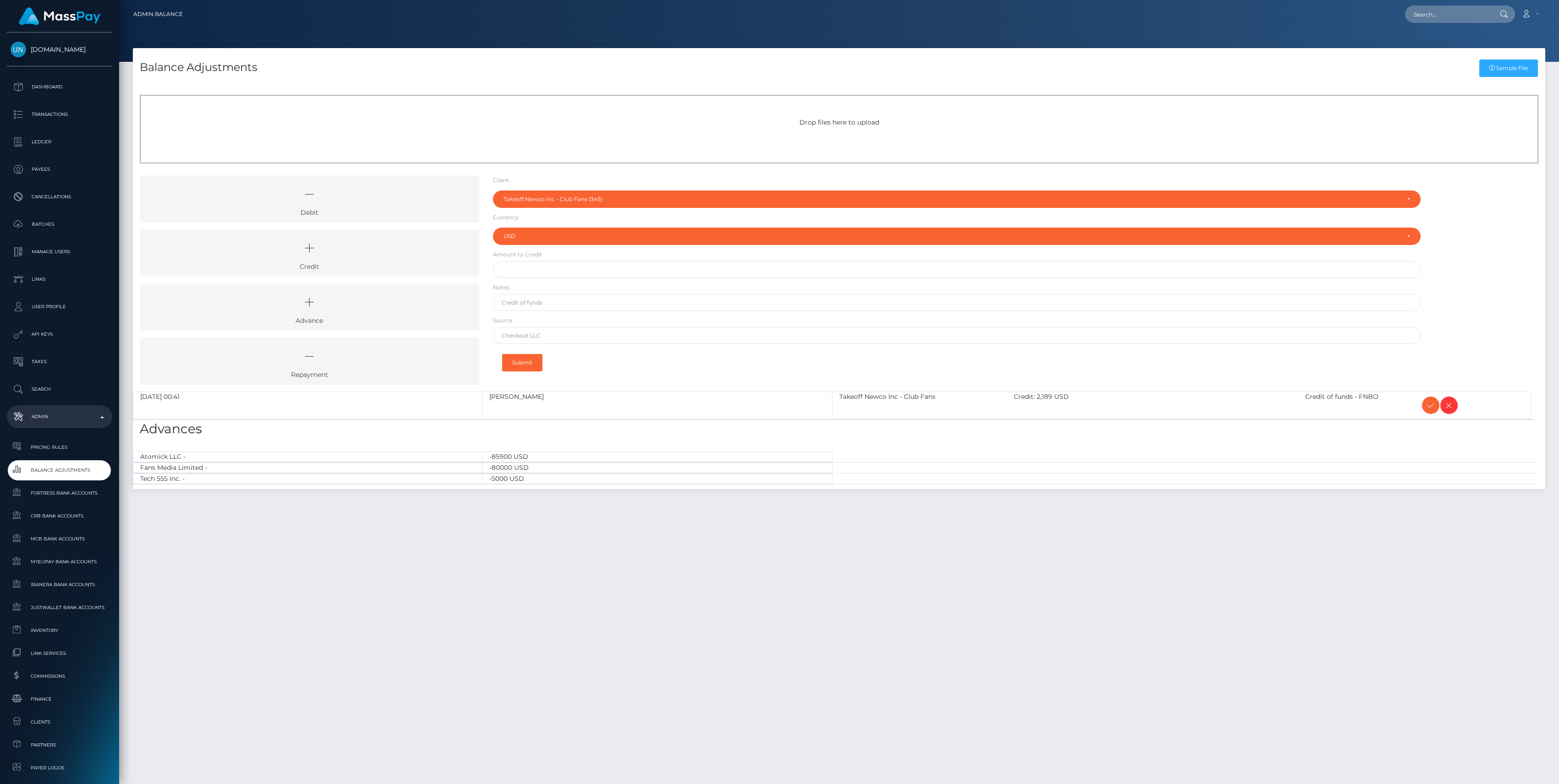
select select "345"
select select "USD"
drag, startPoint x: 0, startPoint y: 0, endPoint x: 424, endPoint y: 258, distance: 496.3
click at [424, 258] on icon at bounding box center [309, 248] width 319 height 27
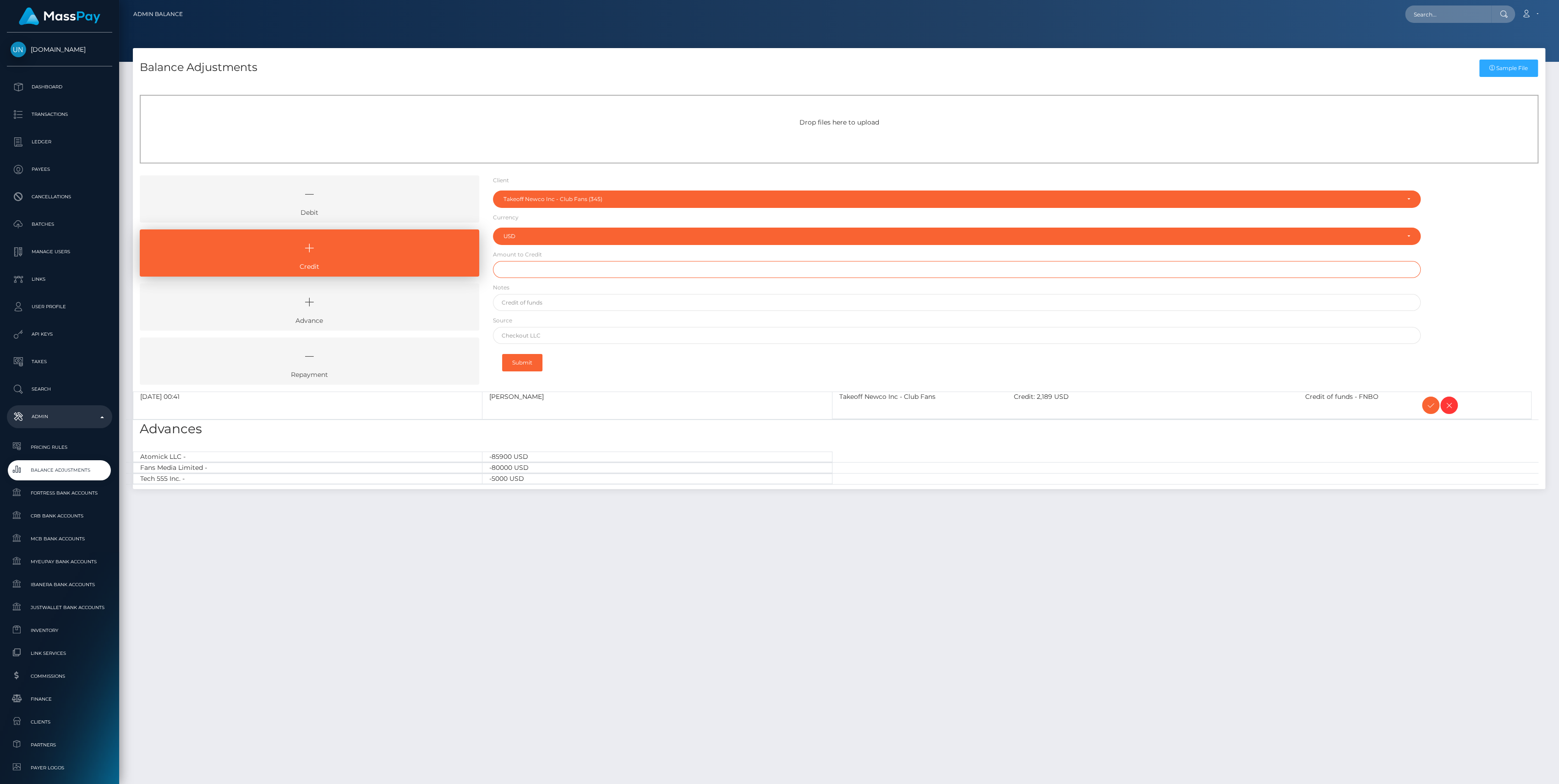
click at [515, 274] on input "text" at bounding box center [957, 269] width 928 height 17
paste input "1,790.44"
type input "$1,790.44"
click at [509, 299] on input "text" at bounding box center [957, 303] width 928 height 17
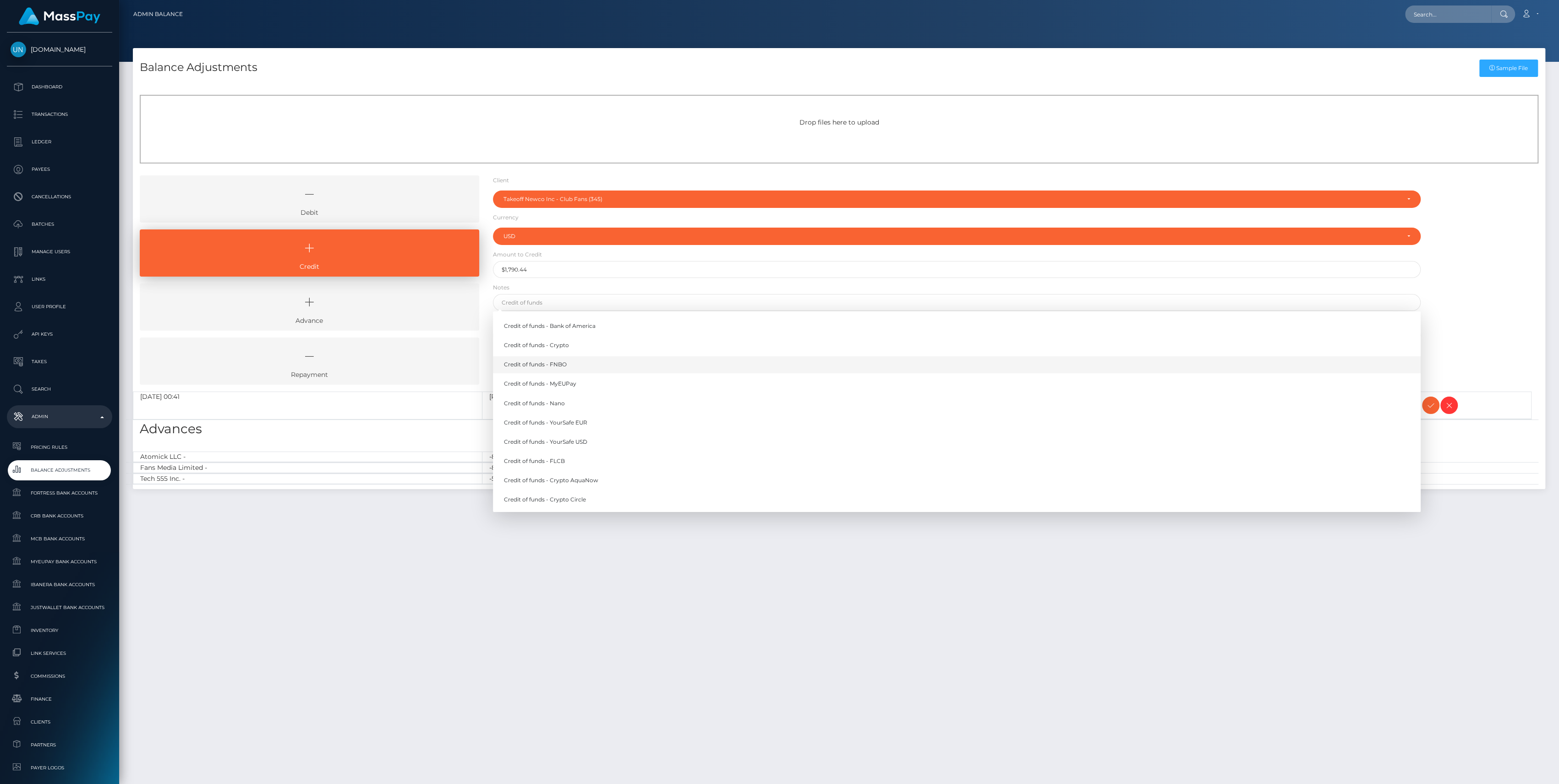
click at [525, 367] on link "Credit of funds - FNBO" at bounding box center [957, 365] width 928 height 17
type input "Credit of funds - FNBO"
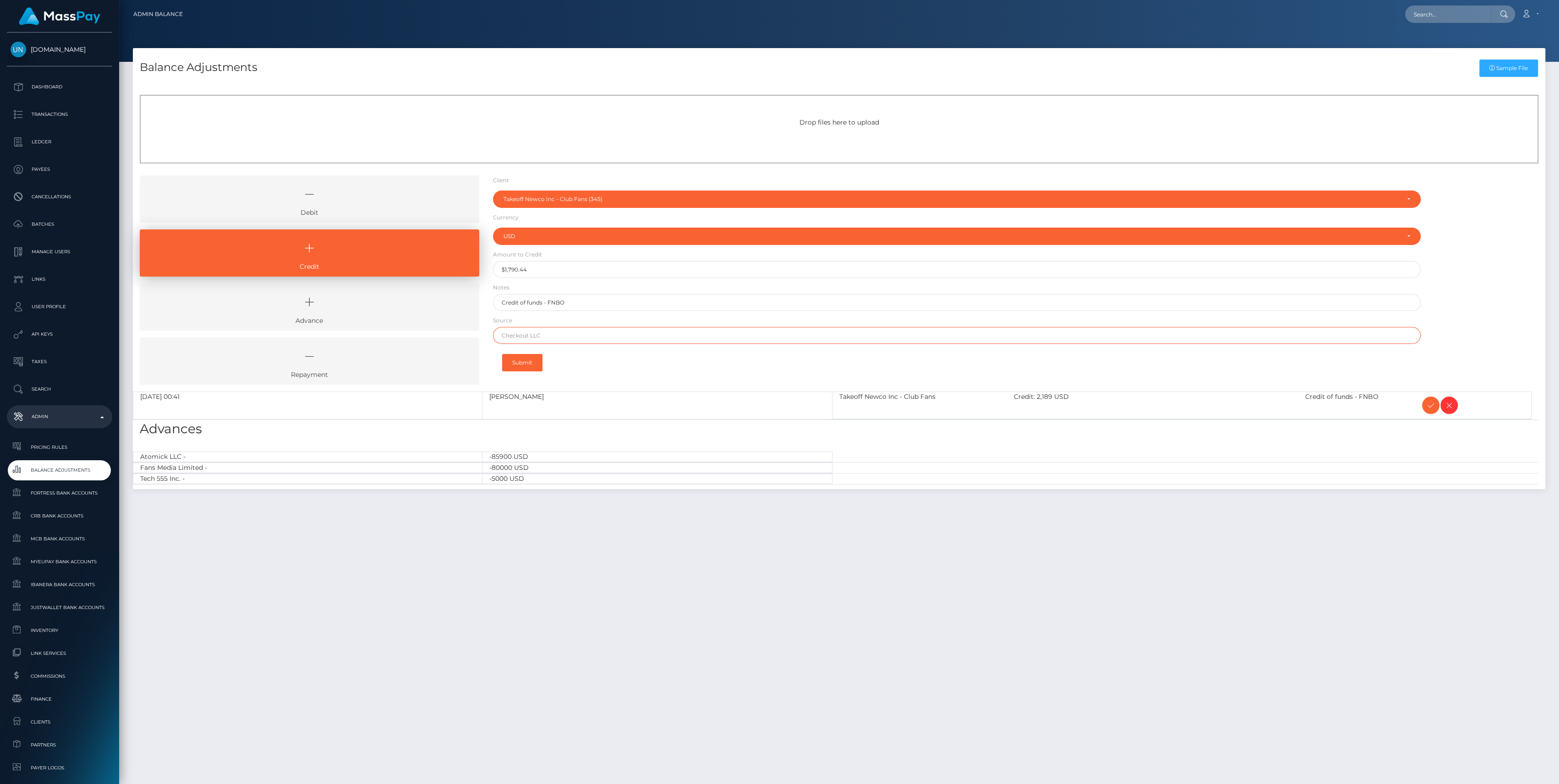
click at [536, 340] on input "text" at bounding box center [957, 335] width 928 height 17
type input "Brex"
click at [518, 359] on button "Submit" at bounding box center [522, 362] width 41 height 17
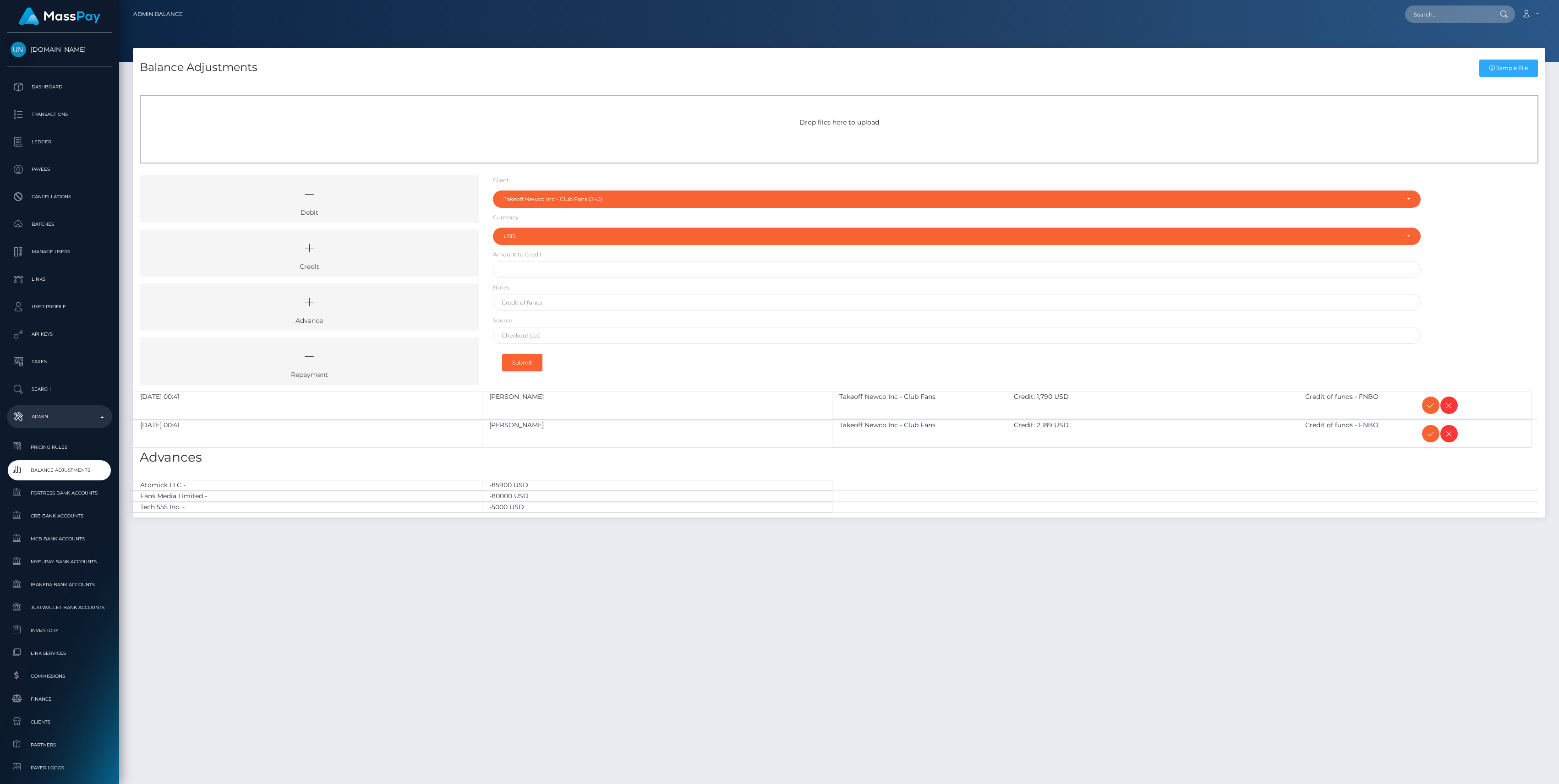
select select "345"
select select "USD"
click at [428, 254] on icon at bounding box center [309, 248] width 319 height 27
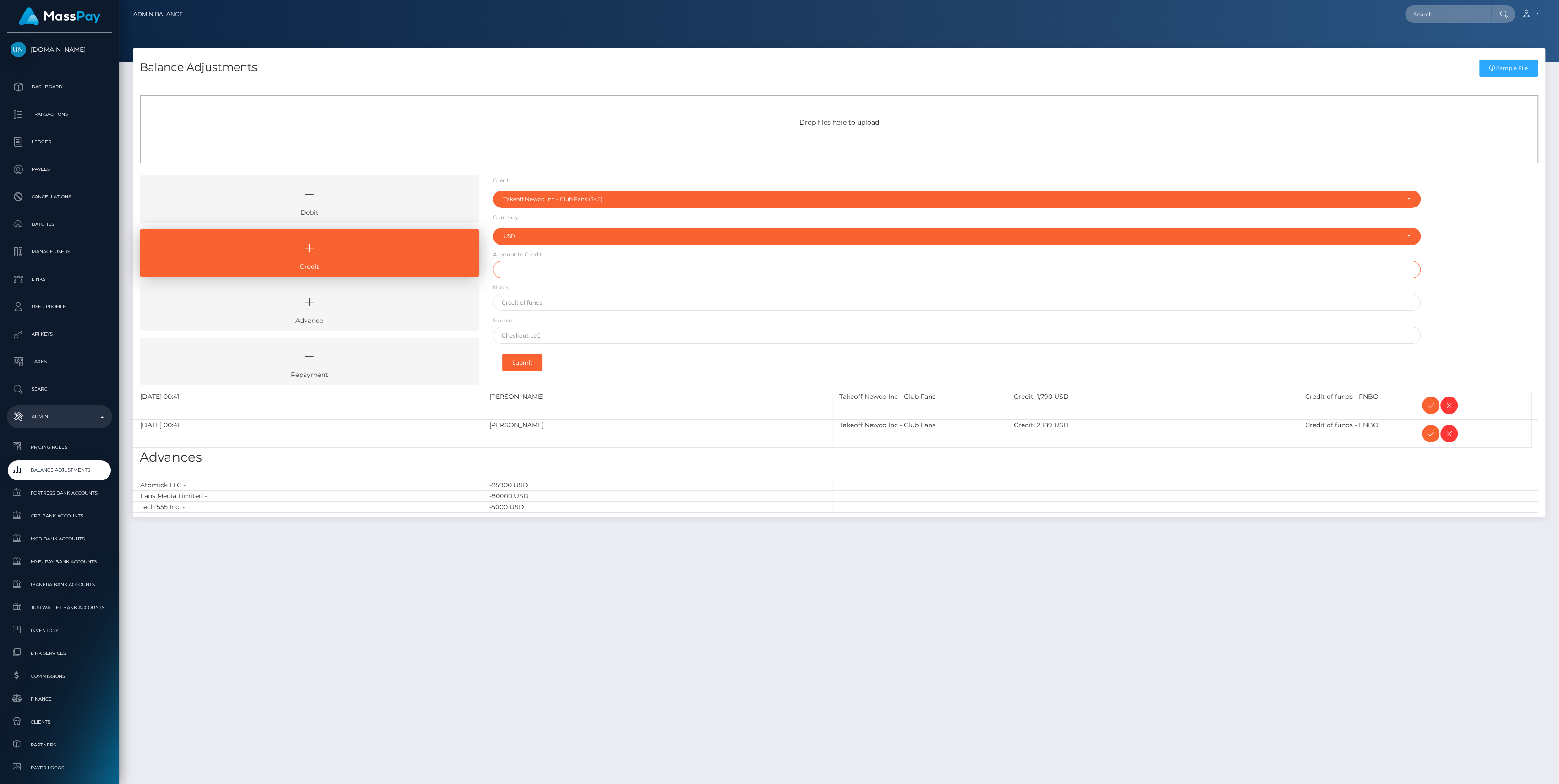
click at [528, 272] on input "text" at bounding box center [957, 269] width 928 height 17
paste input "2,406.16"
type input "$2,406.16"
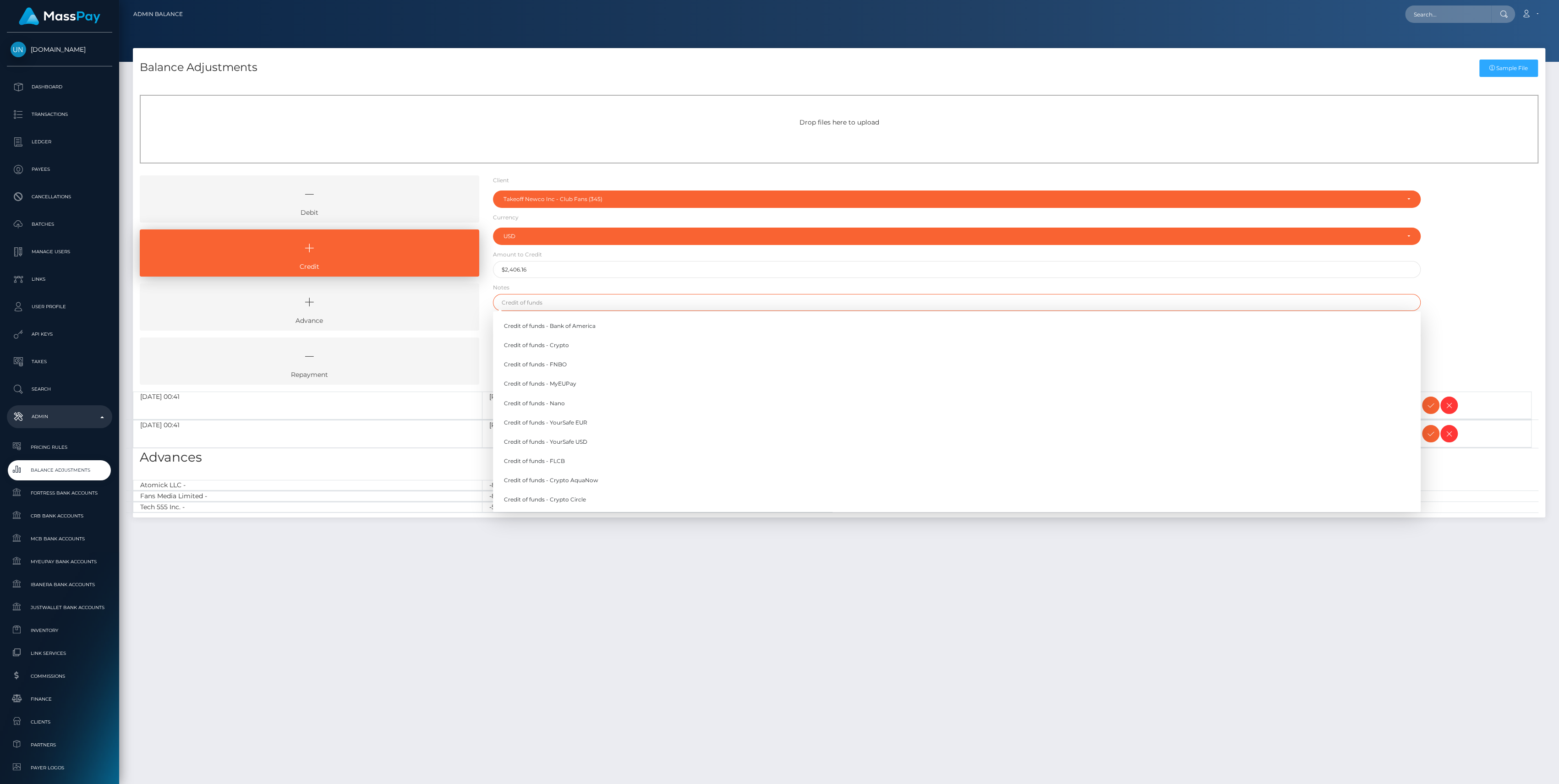
click at [512, 301] on input "text" at bounding box center [957, 303] width 928 height 17
click at [531, 359] on link "Credit of funds - FNBO" at bounding box center [957, 365] width 928 height 17
type input "Credit of funds - FNBO"
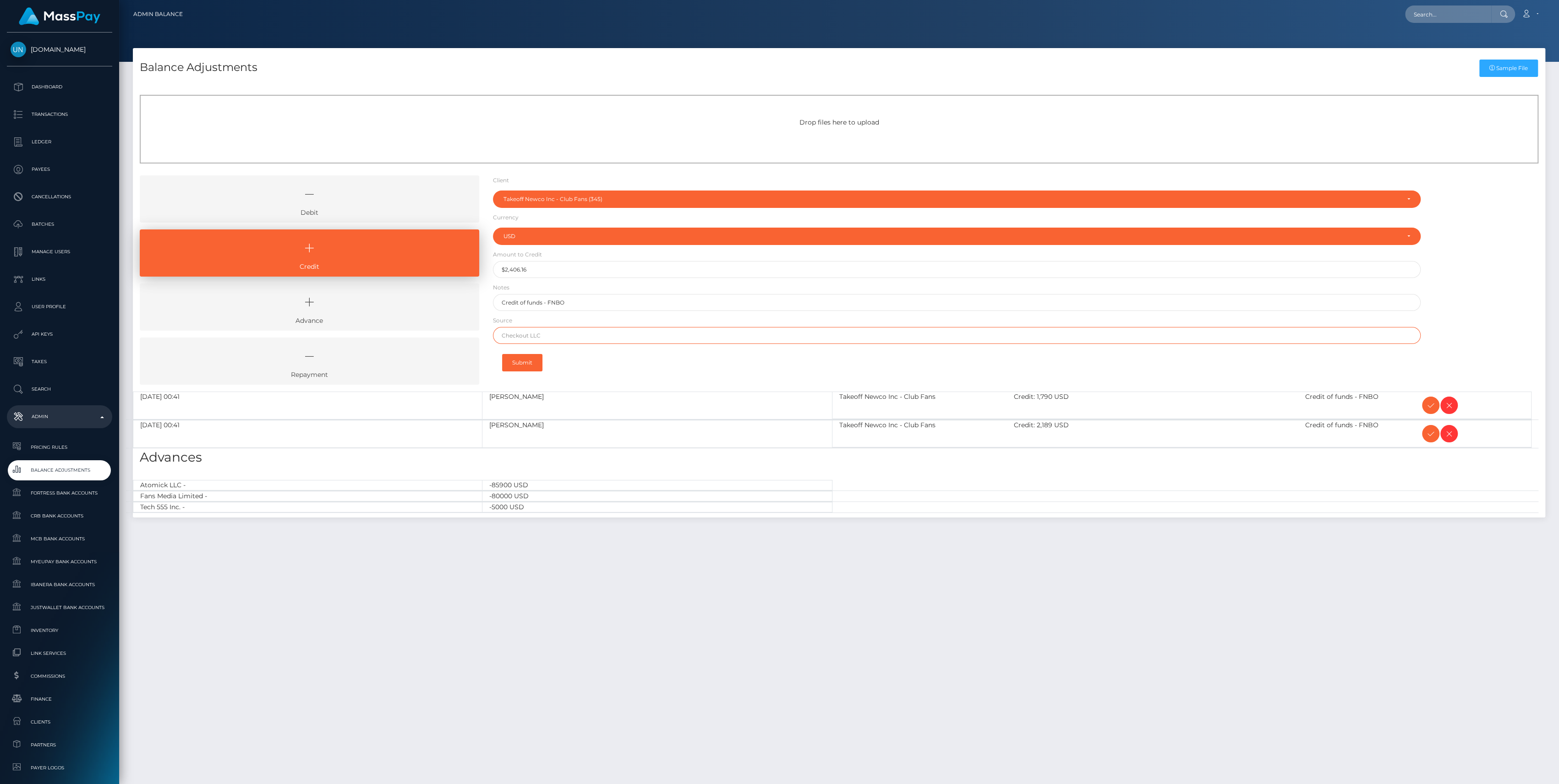
click at [531, 333] on input "text" at bounding box center [957, 335] width 928 height 17
type input "Brex"
click at [523, 361] on button "Submit" at bounding box center [522, 362] width 41 height 17
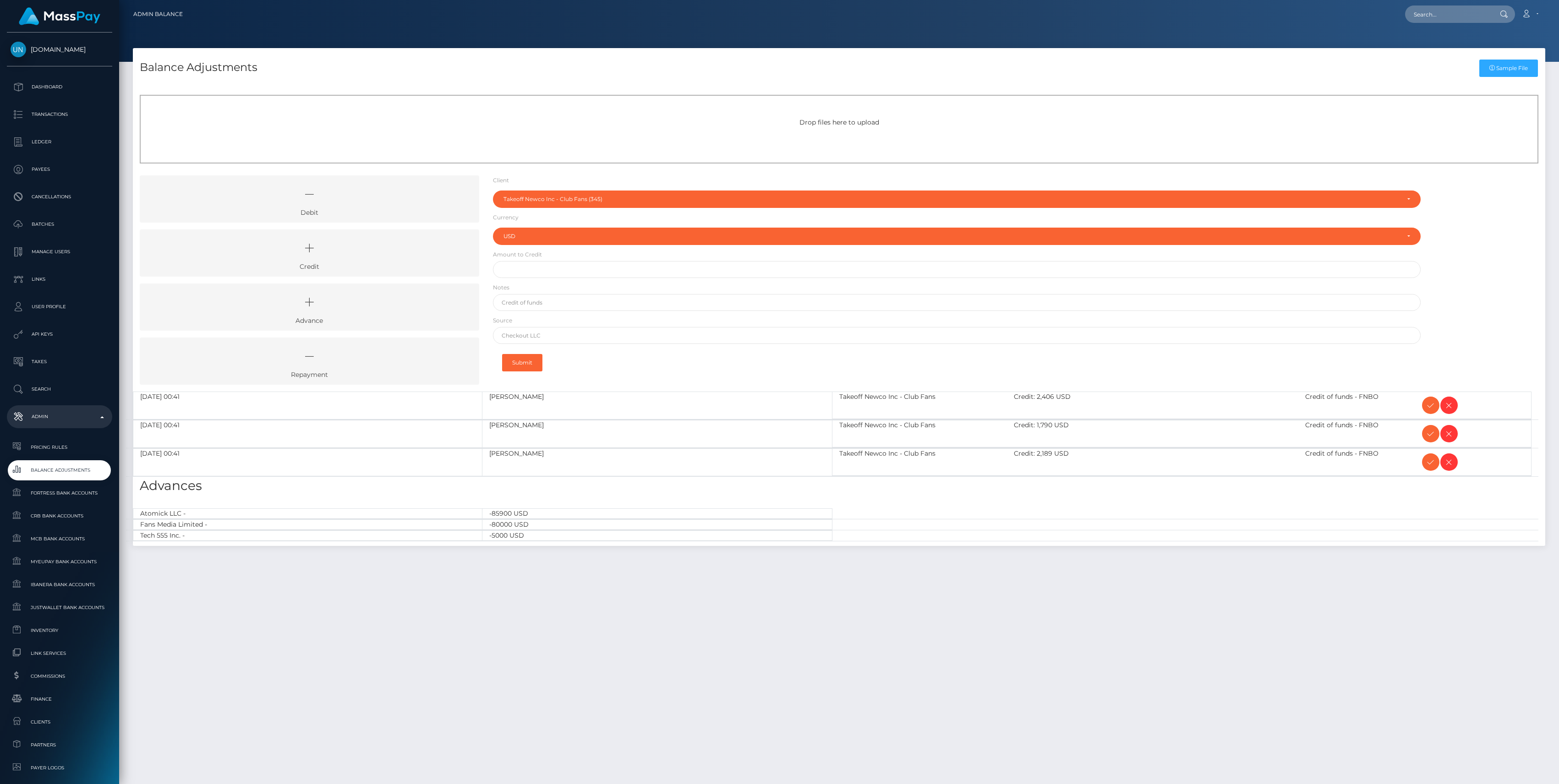
select select "345"
select select "USD"
click at [1428, 405] on icon at bounding box center [1431, 406] width 11 height 12
click at [1424, 431] on span at bounding box center [1431, 434] width 17 height 17
click at [1426, 461] on icon at bounding box center [1431, 462] width 11 height 12
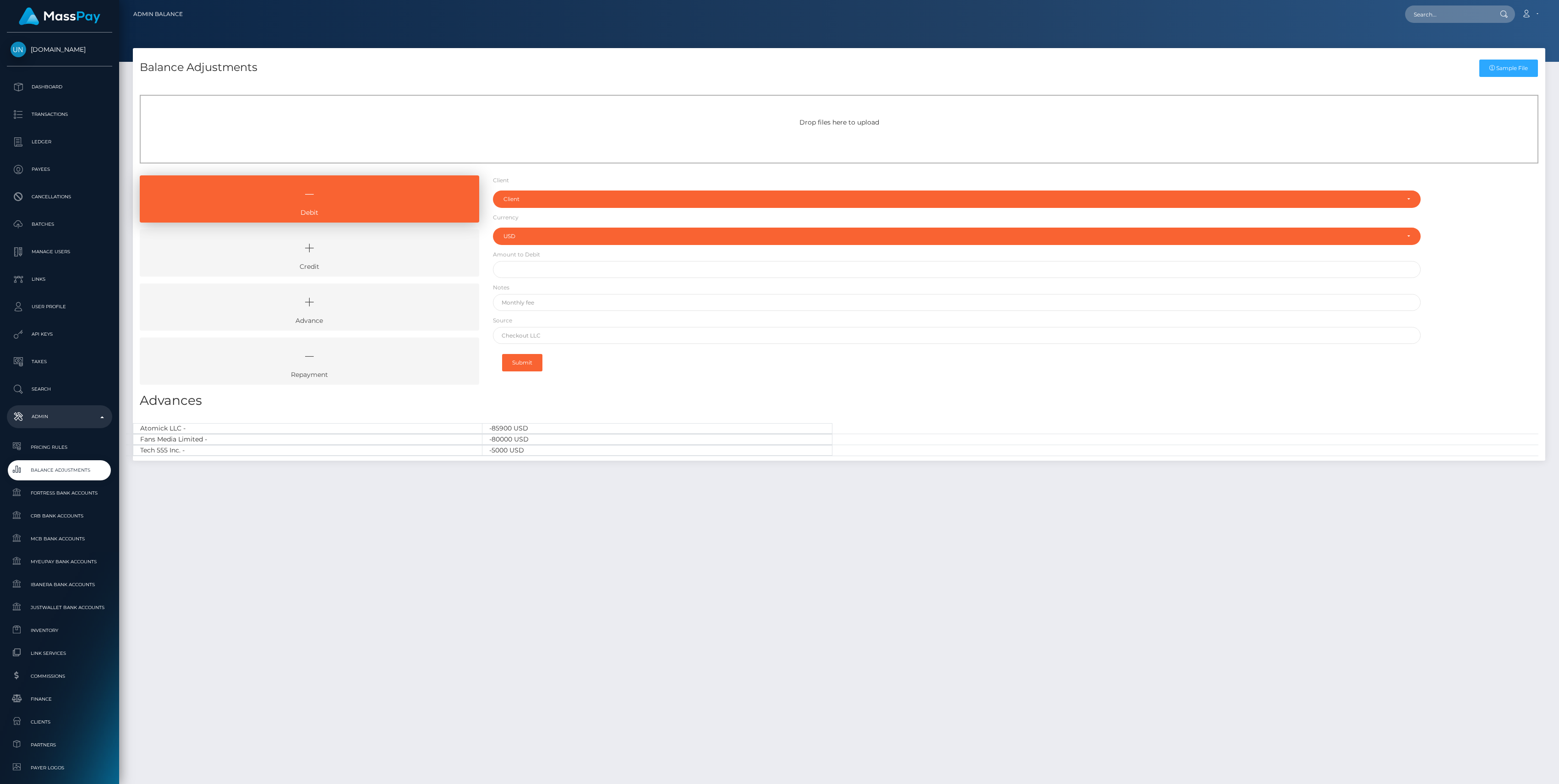
select select "USD"
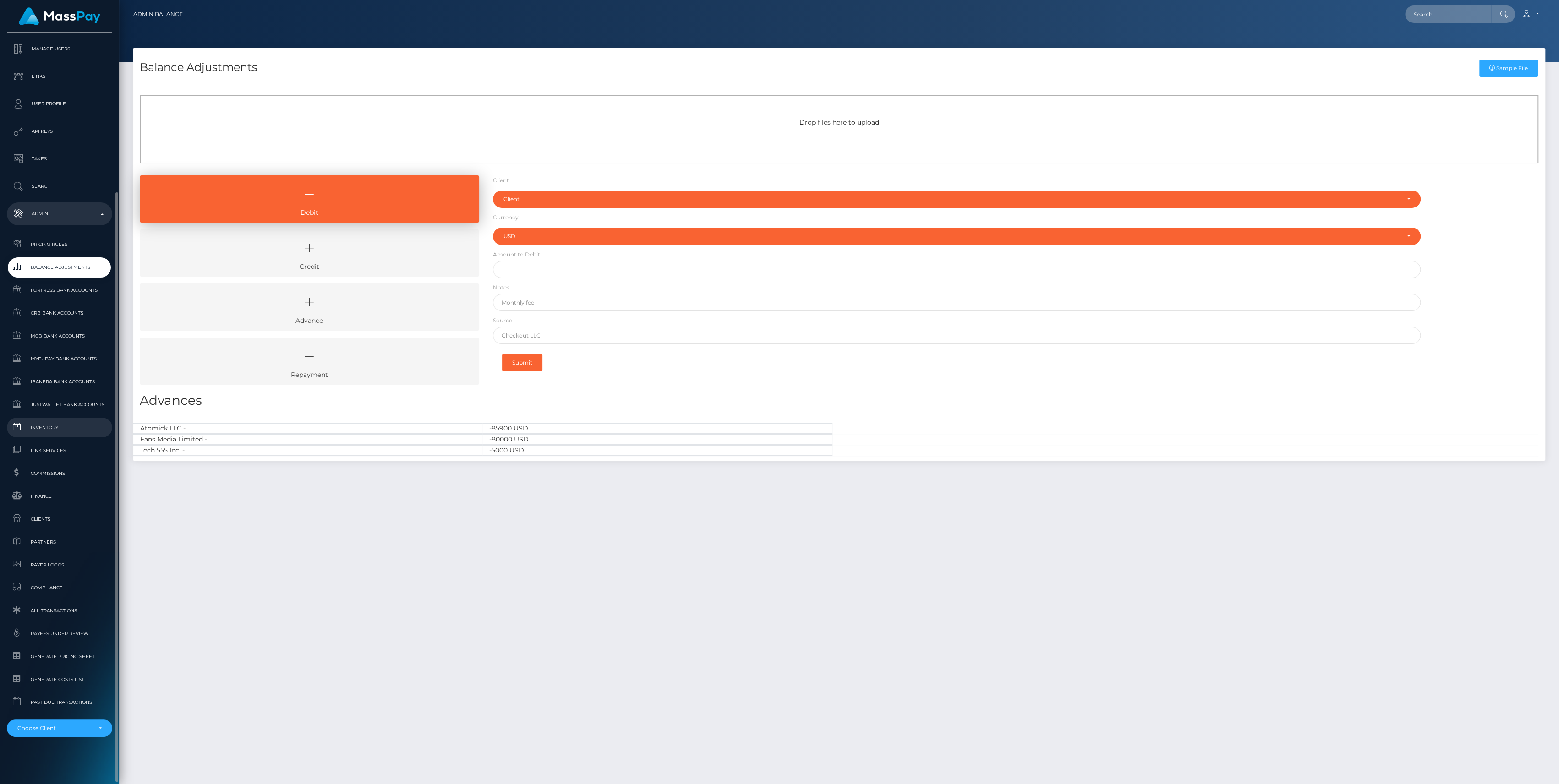
click at [75, 423] on span "Inventory" at bounding box center [60, 428] width 98 height 11
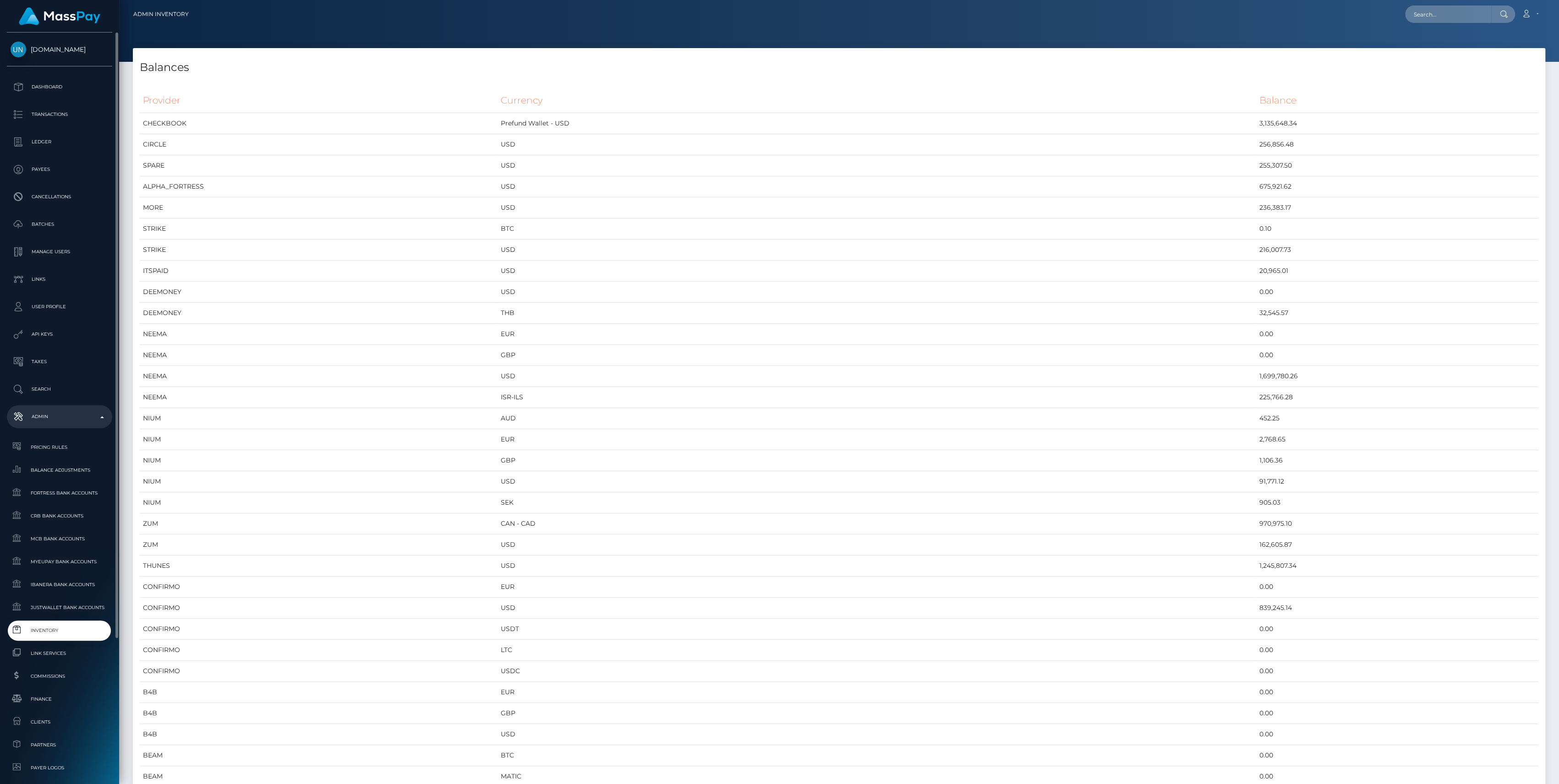
click at [49, 639] on link "Inventory" at bounding box center [60, 630] width 106 height 20
